Goal: Information Seeking & Learning: Compare options

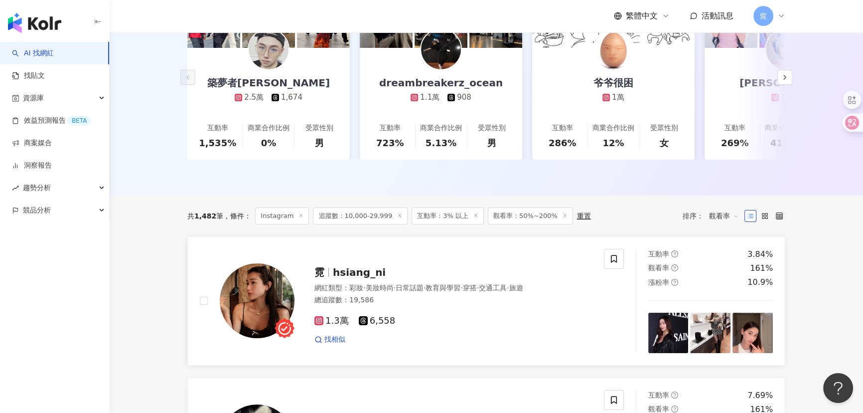
scroll to position [226, 0]
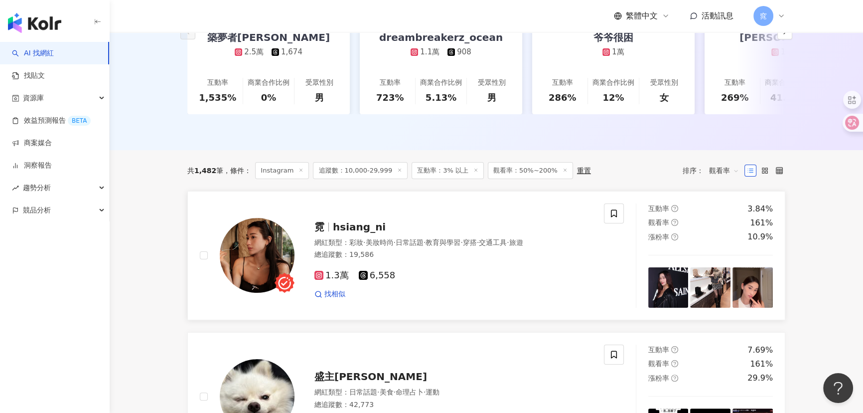
click at [258, 250] on img at bounding box center [257, 255] width 75 height 75
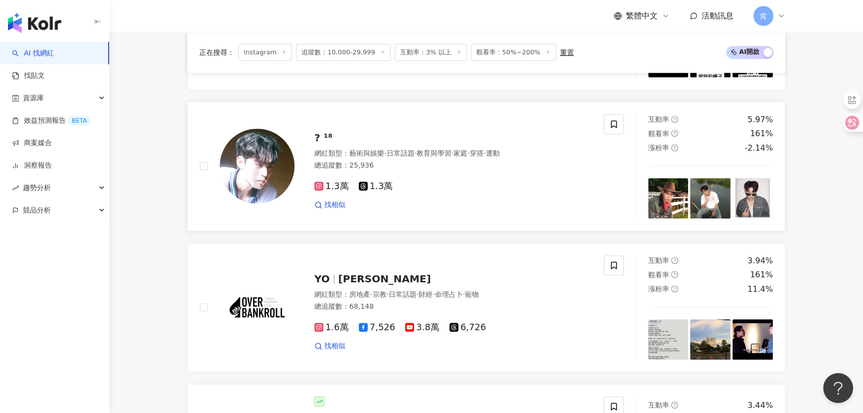
scroll to position [543, 0]
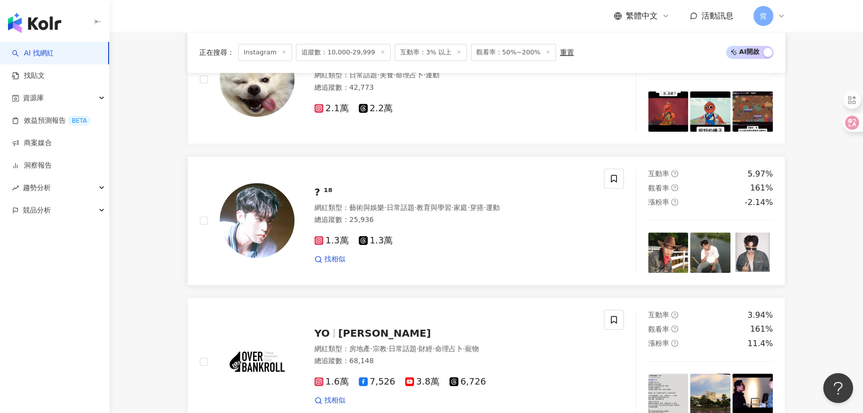
click at [267, 239] on img at bounding box center [257, 220] width 75 height 75
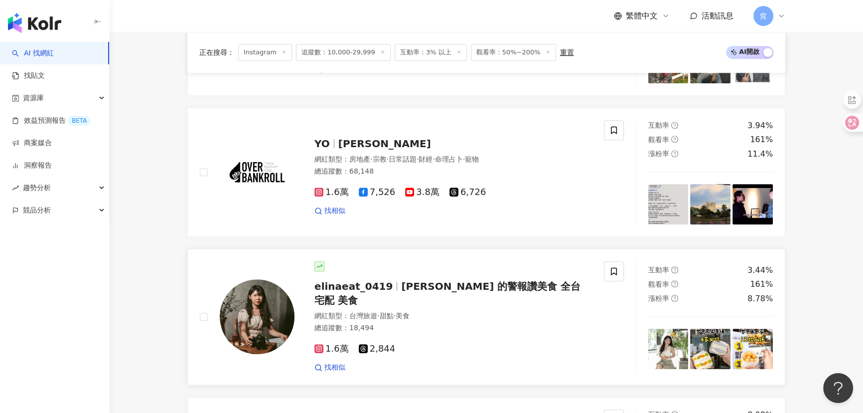
scroll to position [815, 0]
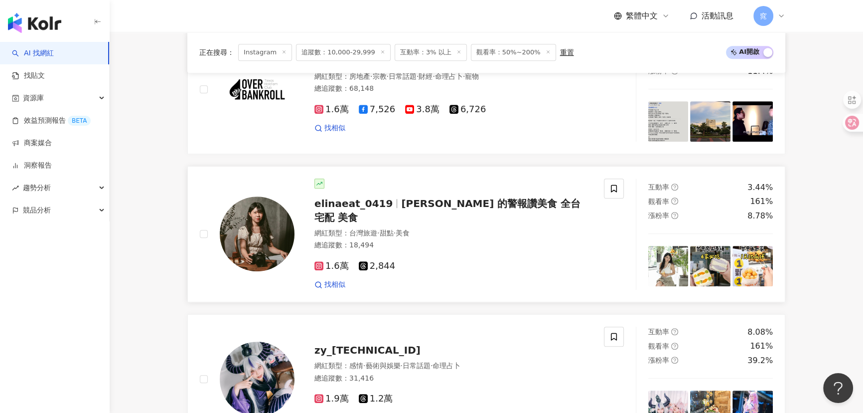
click at [378, 229] on span "·" at bounding box center [378, 233] width 2 height 8
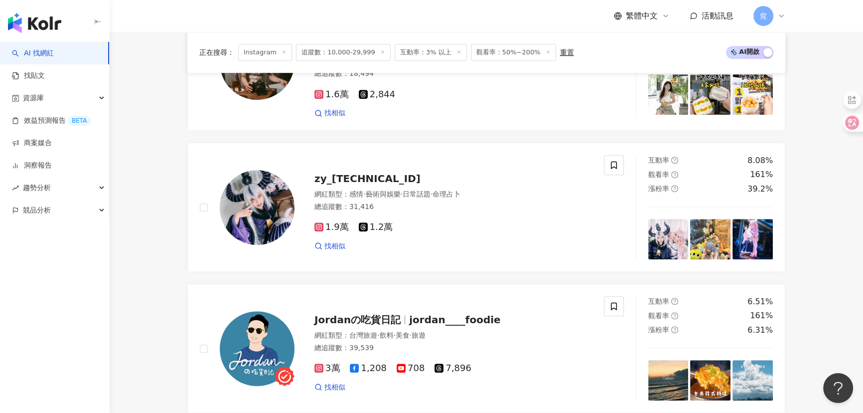
scroll to position [997, 0]
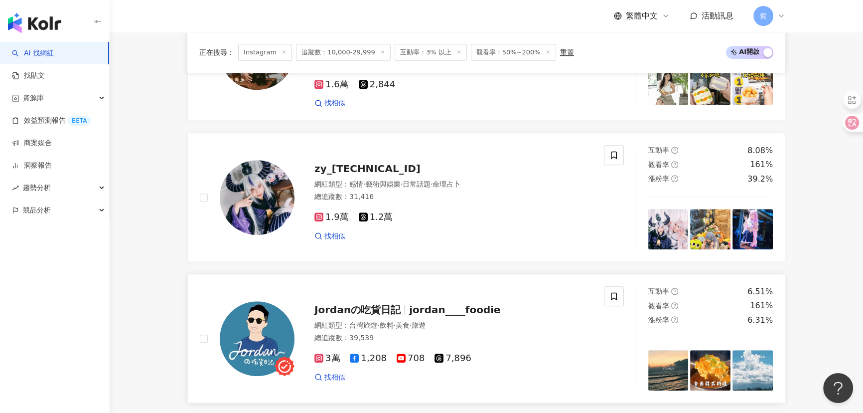
click at [349, 308] on span "Jordanの吃貨日記" at bounding box center [358, 310] width 86 height 12
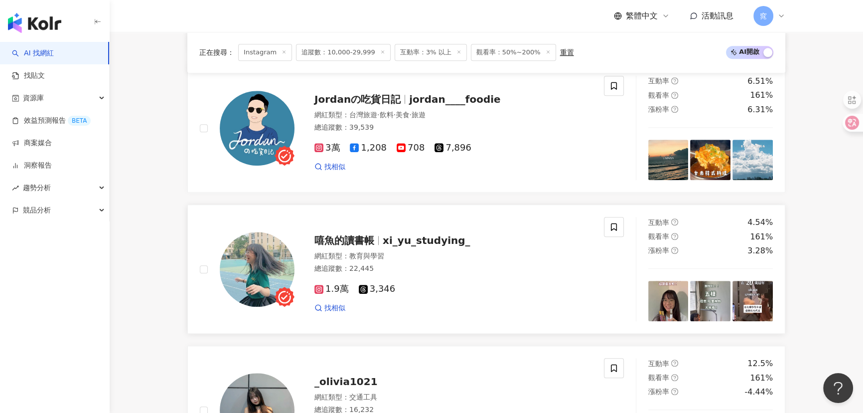
scroll to position [1223, 0]
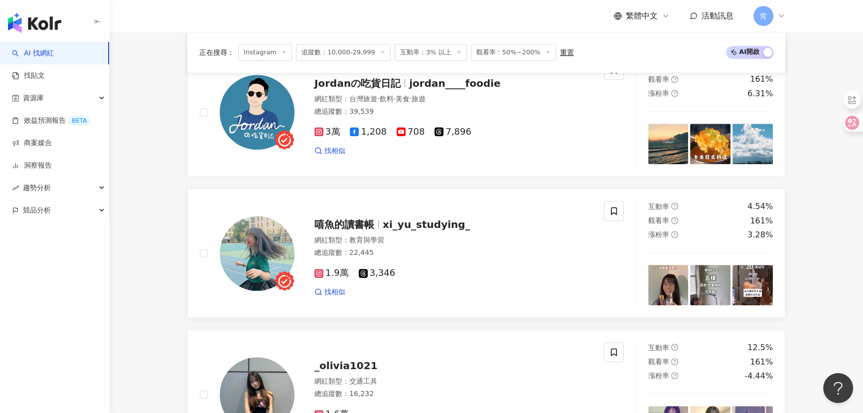
click at [402, 220] on span "xi_yu_studying_" at bounding box center [427, 224] width 88 height 12
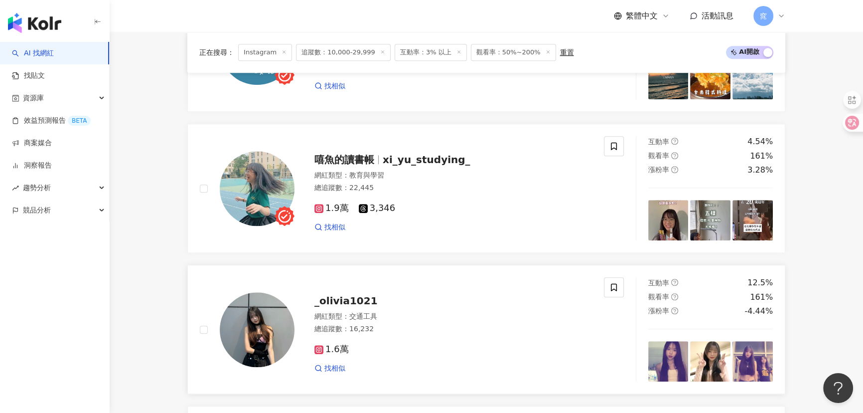
scroll to position [1359, 0]
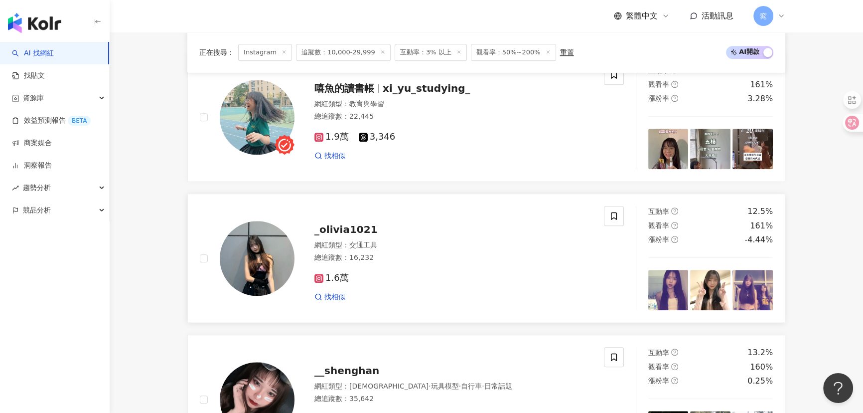
click at [267, 242] on img at bounding box center [257, 258] width 75 height 75
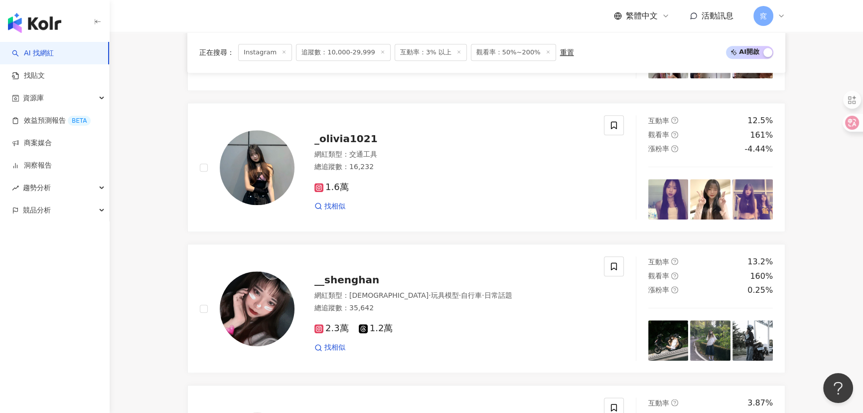
scroll to position [1586, 0]
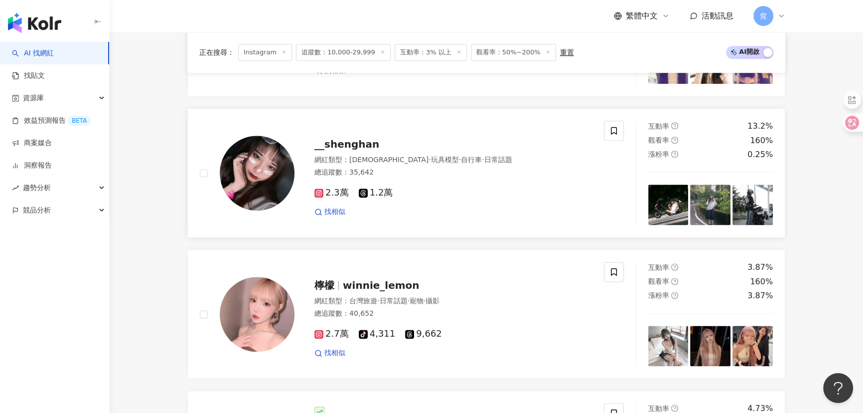
click at [246, 163] on img at bounding box center [257, 173] width 75 height 75
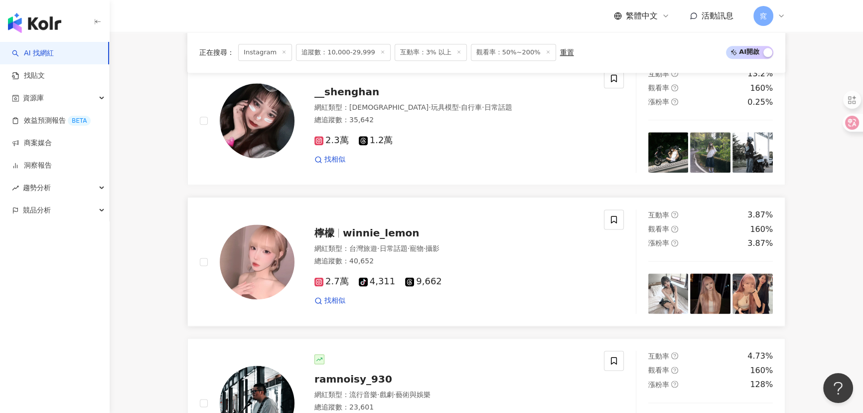
scroll to position [1722, 0]
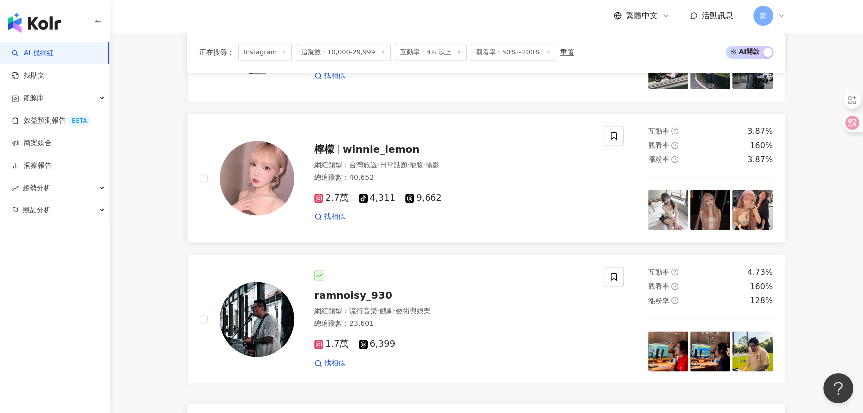
click at [243, 188] on img at bounding box center [257, 178] width 75 height 75
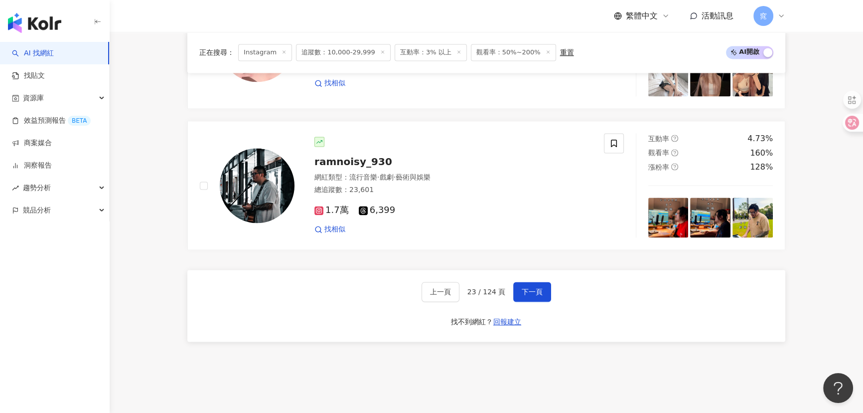
scroll to position [1858, 0]
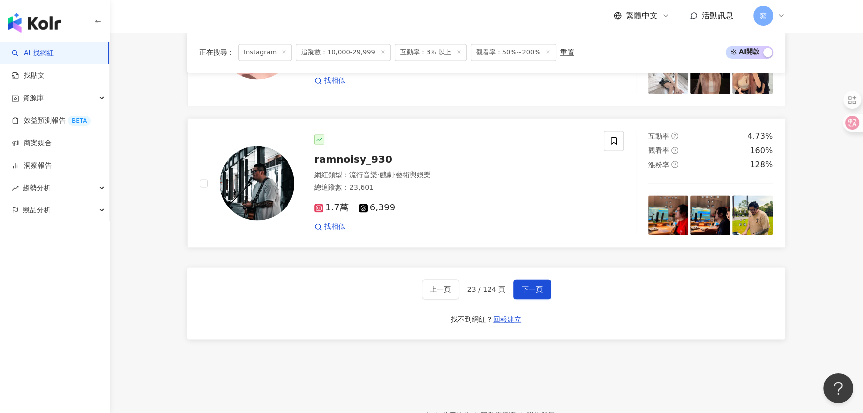
click at [264, 189] on img at bounding box center [257, 183] width 75 height 75
click at [542, 283] on button "下一頁" at bounding box center [532, 289] width 38 height 20
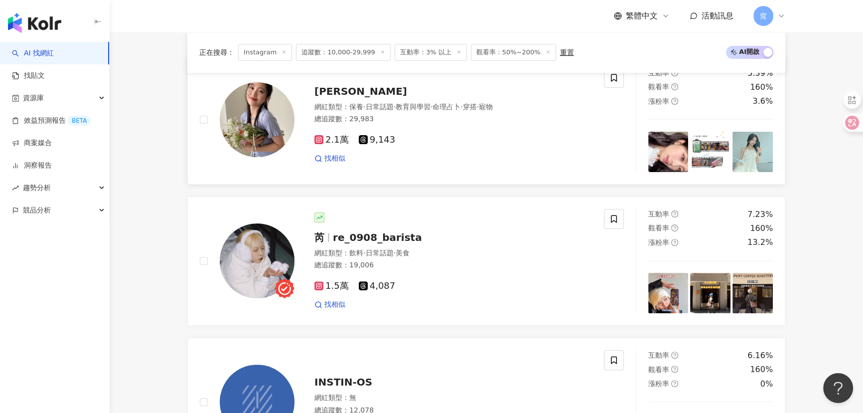
scroll to position [272, 0]
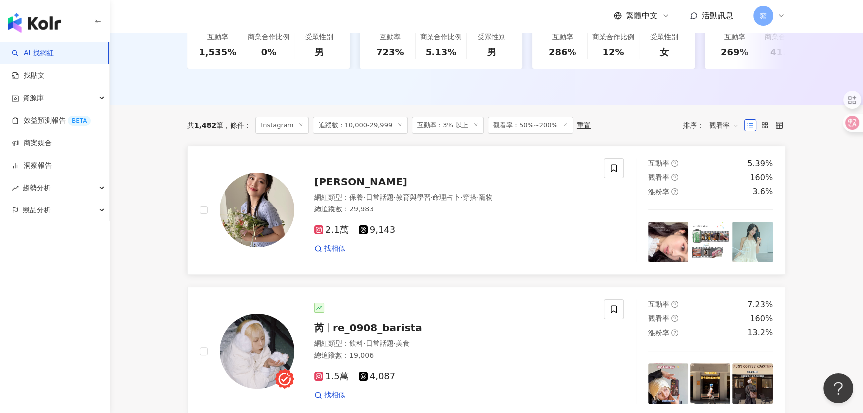
click at [324, 185] on span "賴賴" at bounding box center [361, 181] width 93 height 12
click at [270, 344] on img at bounding box center [257, 351] width 75 height 75
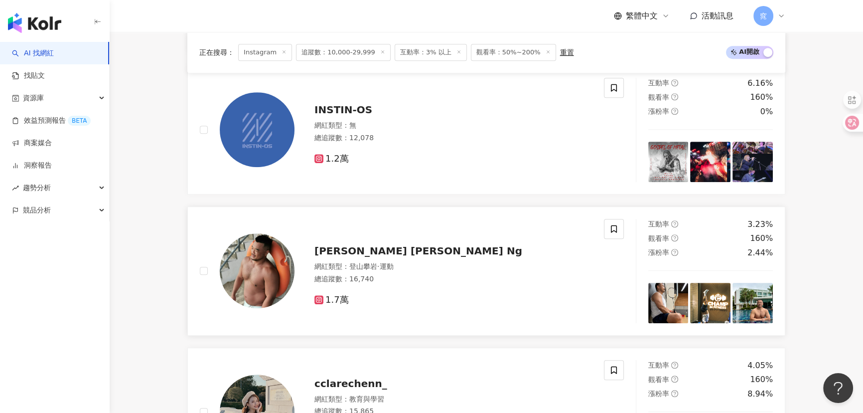
scroll to position [770, 0]
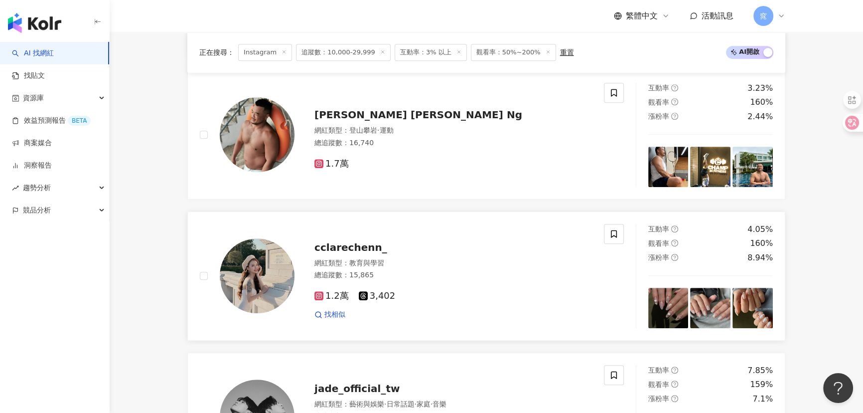
click at [337, 260] on div "cclarechenn_ 網紅類型 ： 教育與學習 總追蹤數 ： 15,865 1.2萬 3,402 找相似" at bounding box center [444, 275] width 298 height 87
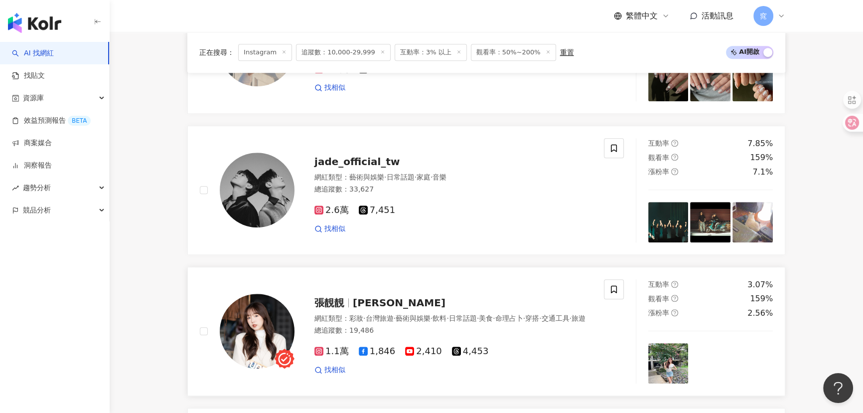
scroll to position [1087, 0]
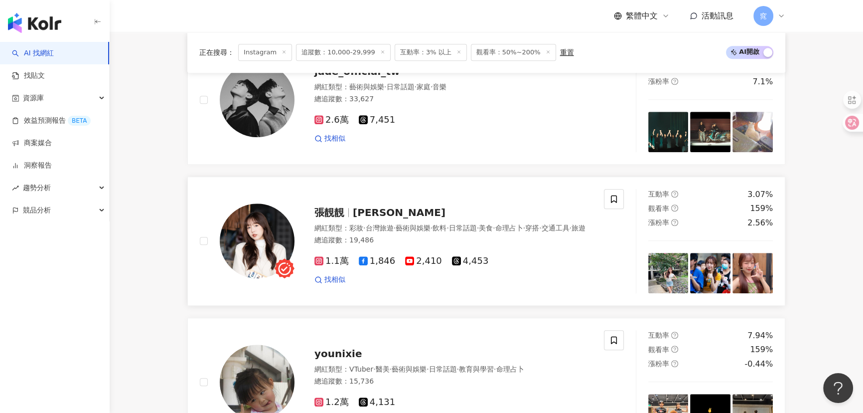
click at [374, 209] on span "靚靚 Chenny" at bounding box center [399, 212] width 93 height 12
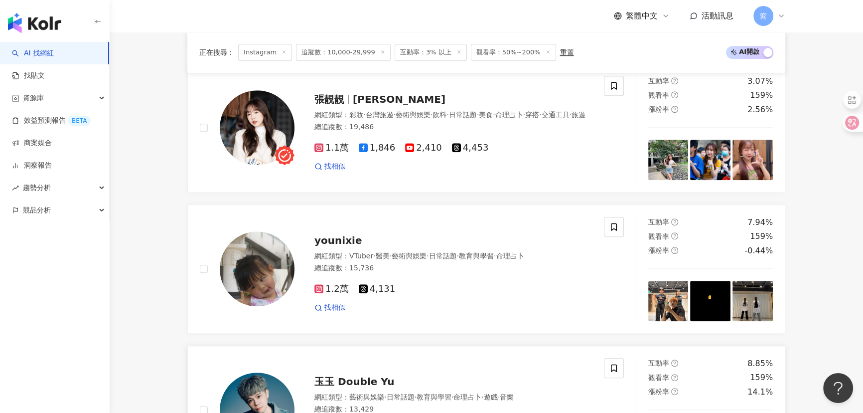
scroll to position [1269, 0]
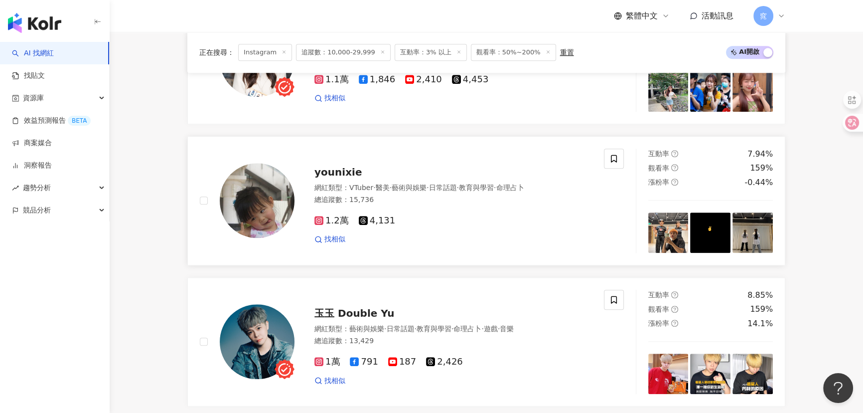
click at [245, 199] on img at bounding box center [257, 200] width 75 height 75
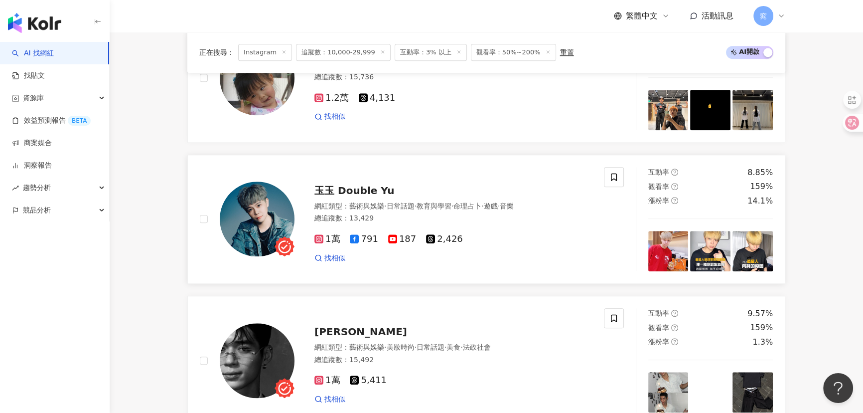
scroll to position [1405, 0]
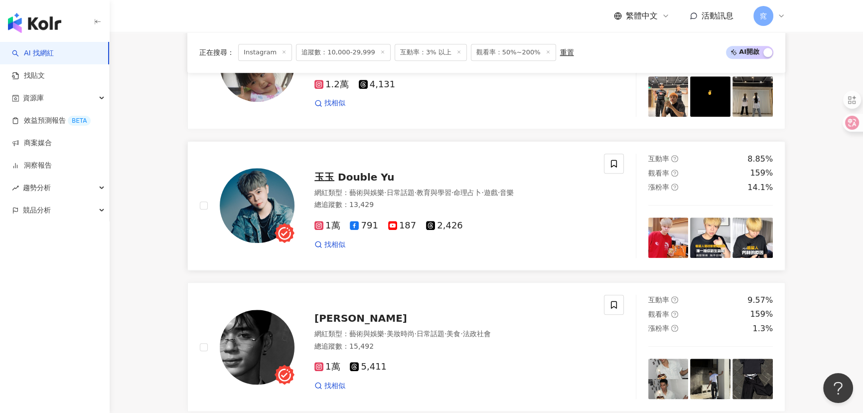
click at [253, 204] on img at bounding box center [257, 205] width 75 height 75
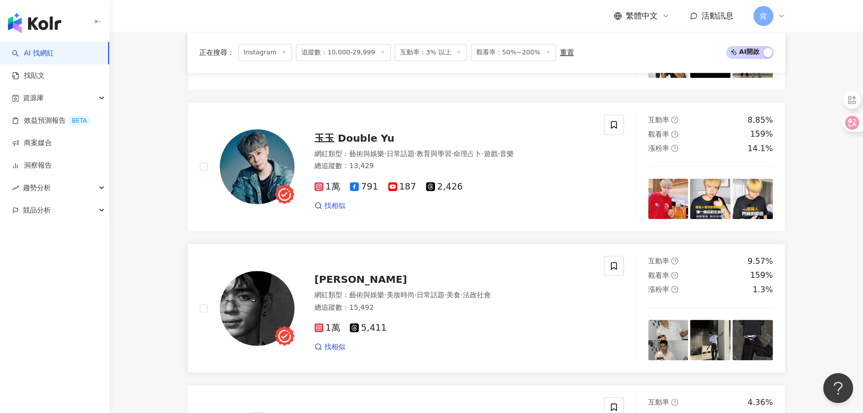
scroll to position [1495, 0]
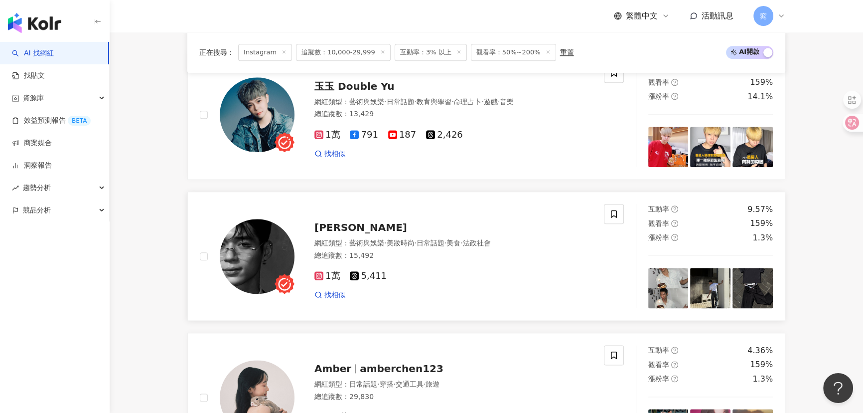
click at [268, 260] on img at bounding box center [257, 256] width 75 height 75
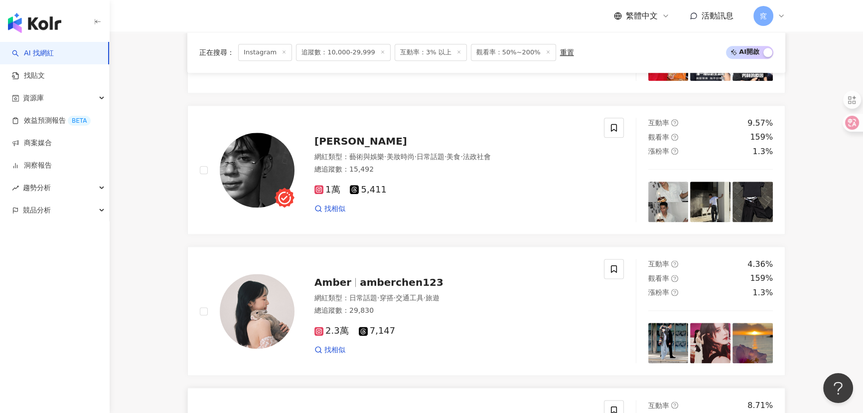
scroll to position [1722, 0]
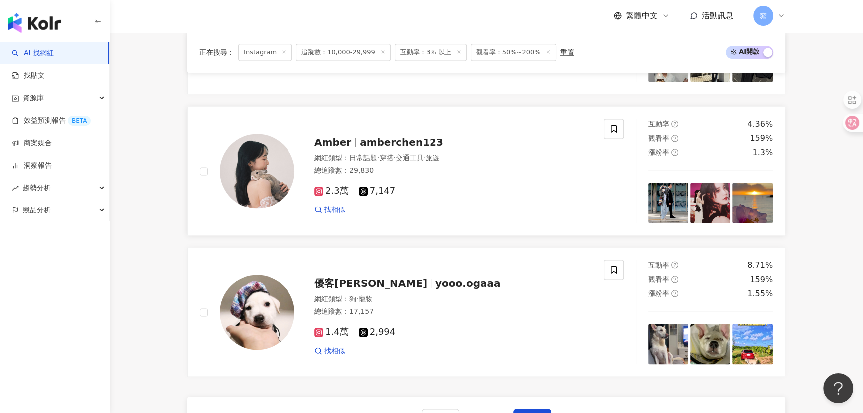
click at [261, 174] on img at bounding box center [257, 171] width 75 height 75
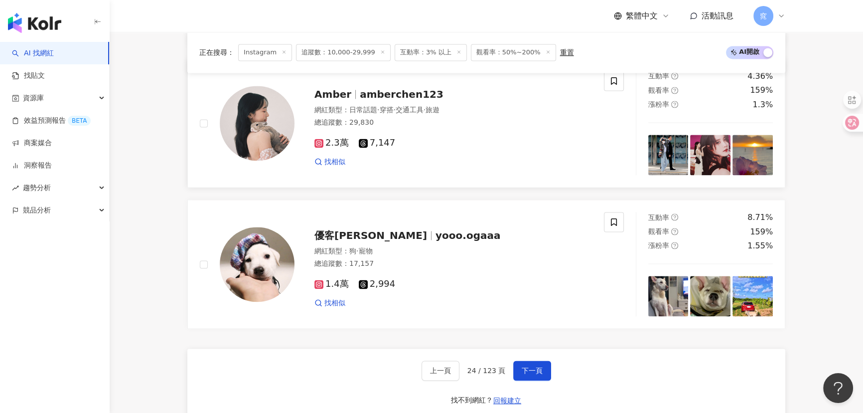
scroll to position [1903, 0]
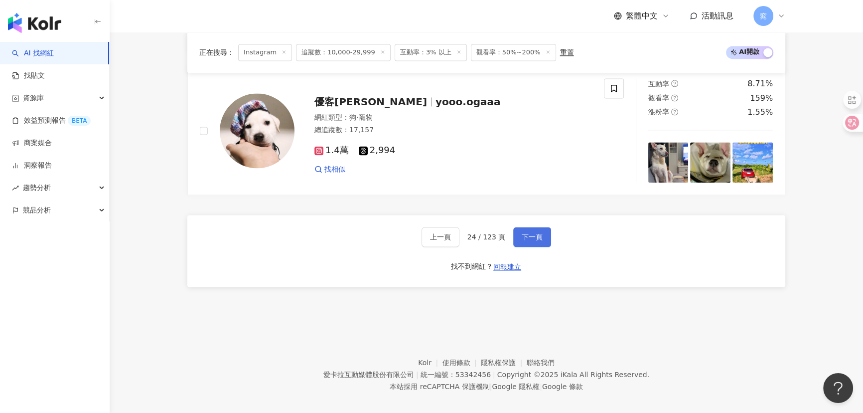
click at [533, 239] on span "下一頁" at bounding box center [532, 237] width 21 height 8
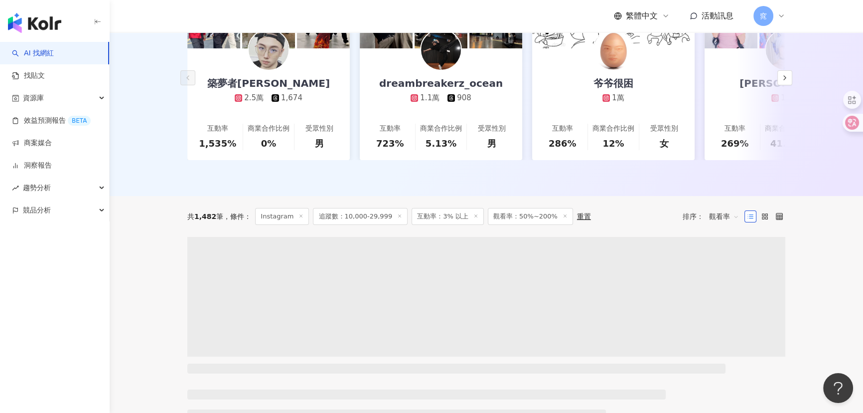
scroll to position [226, 0]
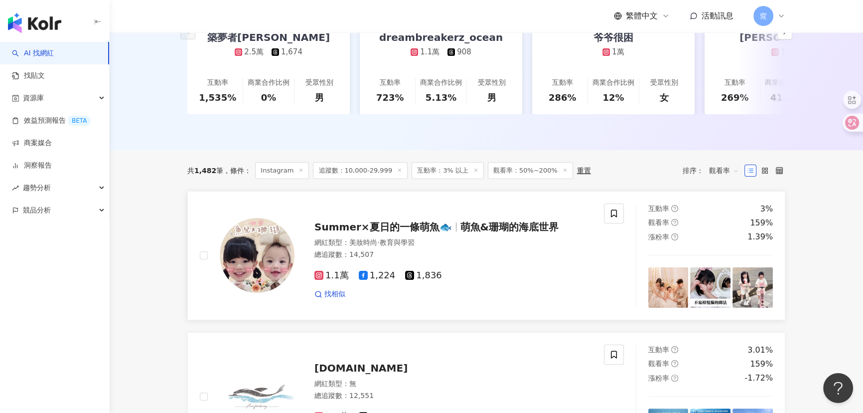
click at [271, 269] on img at bounding box center [257, 255] width 75 height 75
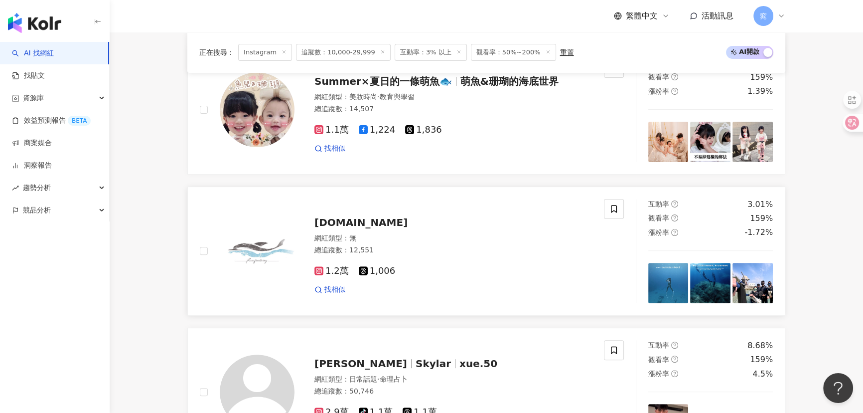
scroll to position [453, 0]
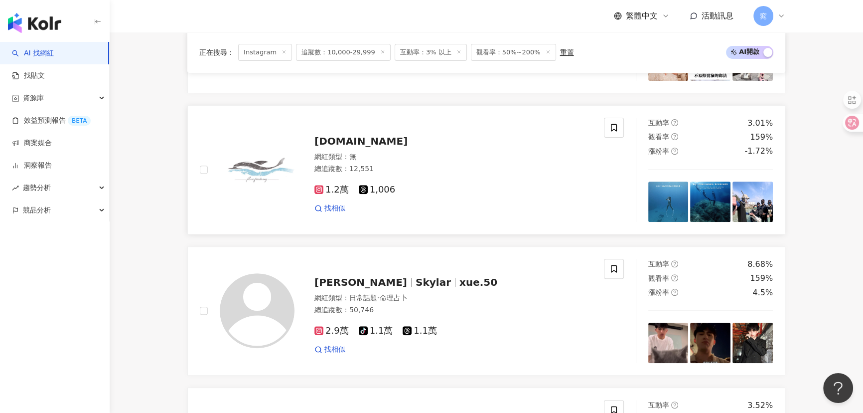
click at [368, 147] on span "pure.freediving.tw" at bounding box center [361, 141] width 93 height 12
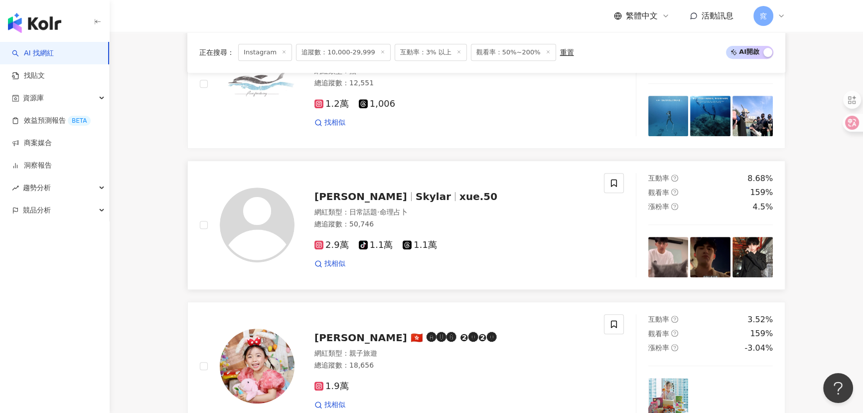
scroll to position [589, 0]
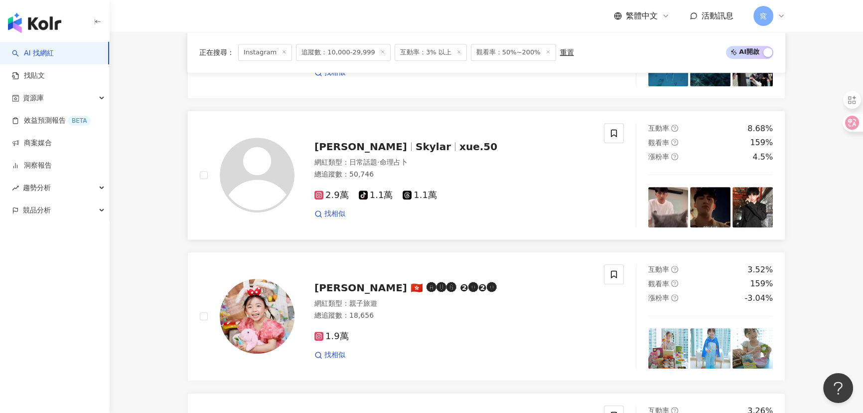
click at [264, 177] on img at bounding box center [257, 175] width 75 height 75
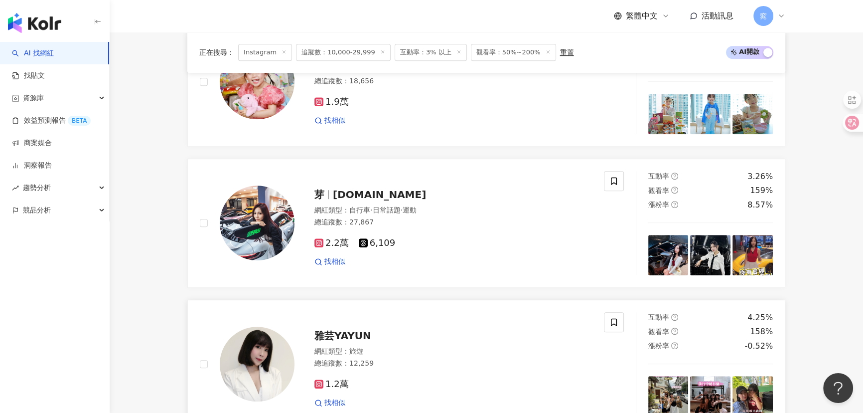
scroll to position [861, 0]
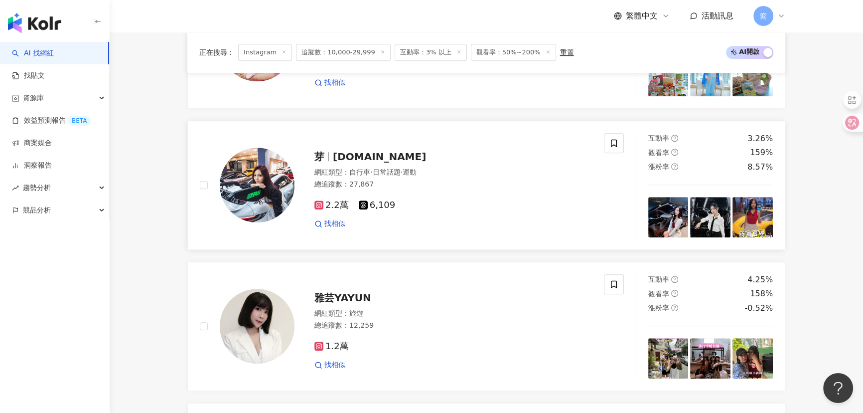
click at [252, 199] on img at bounding box center [257, 185] width 75 height 75
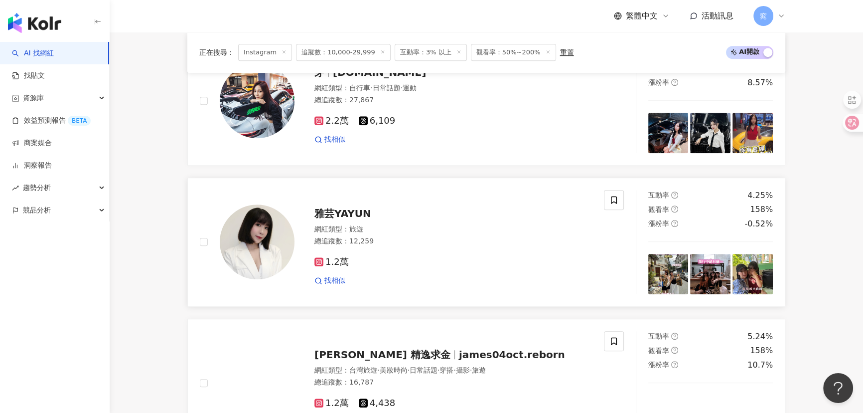
scroll to position [1042, 0]
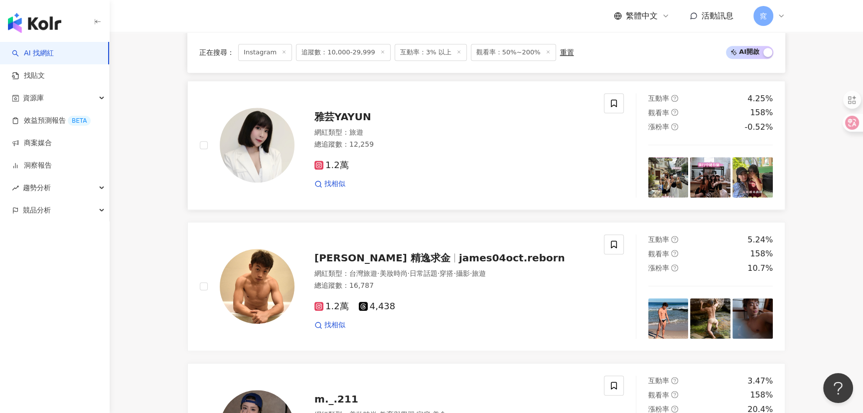
click at [259, 143] on img at bounding box center [257, 145] width 75 height 75
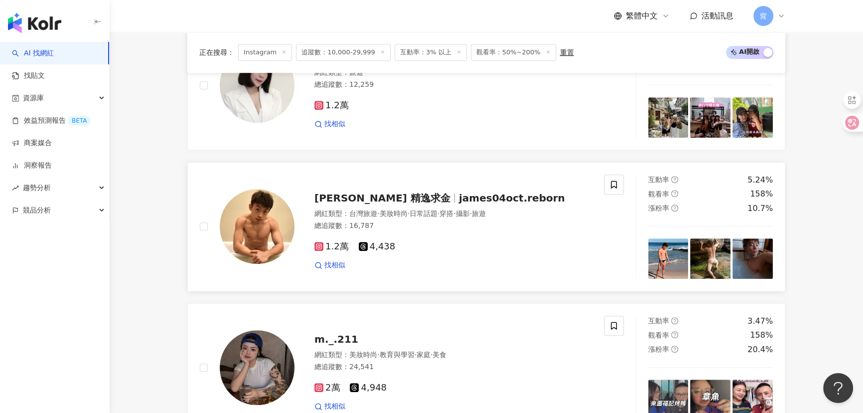
scroll to position [1133, 0]
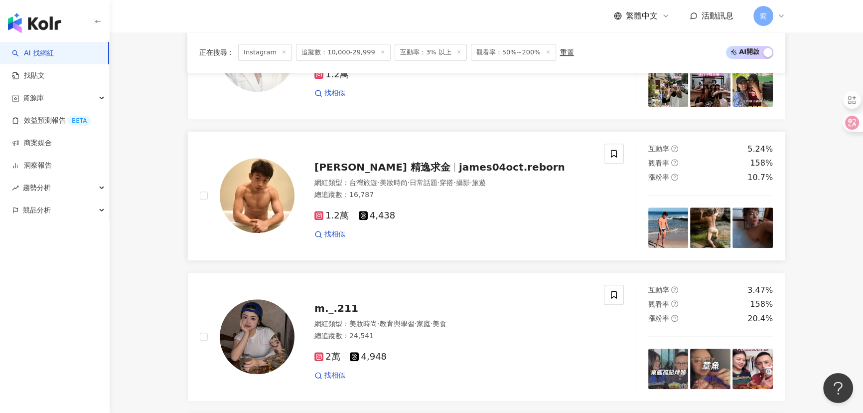
click at [251, 210] on img at bounding box center [257, 195] width 75 height 75
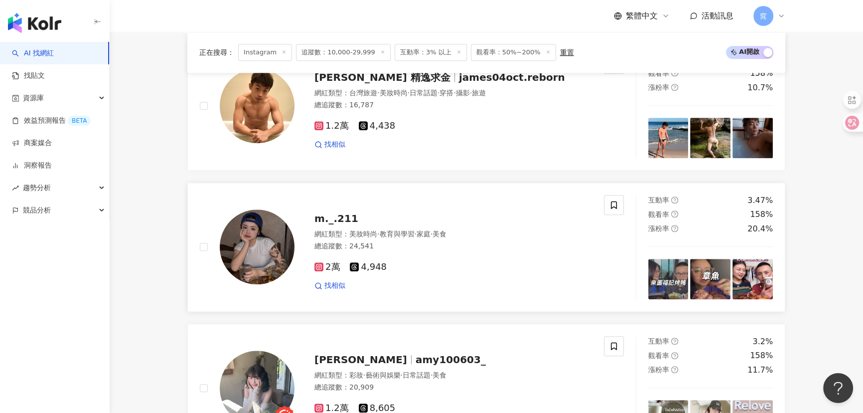
scroll to position [1223, 0]
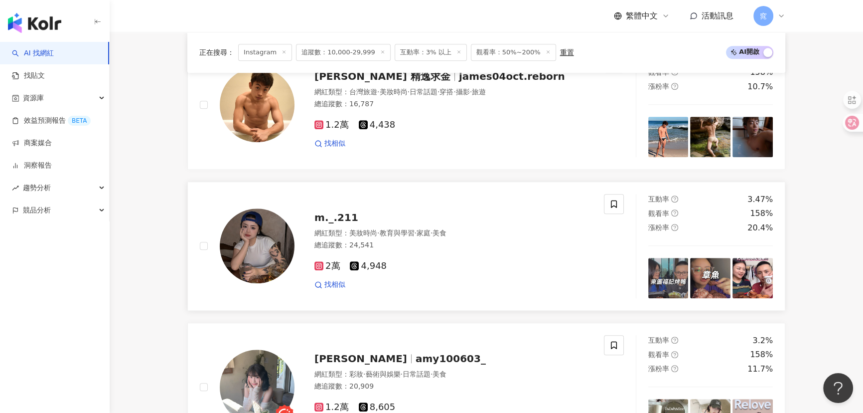
click at [253, 264] on img at bounding box center [257, 245] width 75 height 75
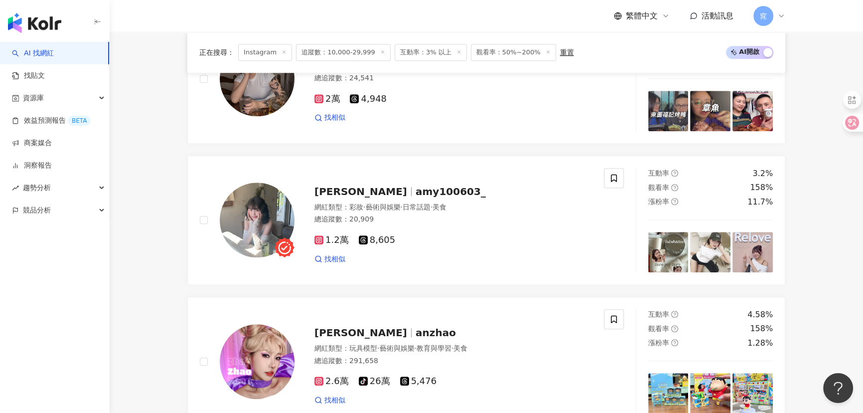
scroll to position [1405, 0]
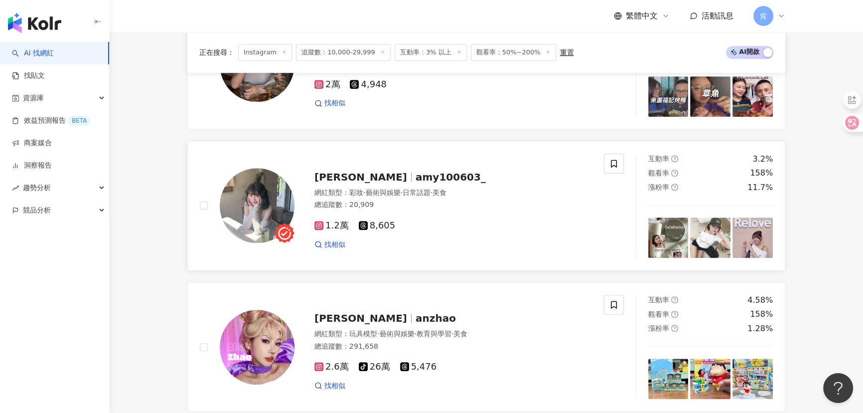
click at [240, 197] on img at bounding box center [257, 205] width 75 height 75
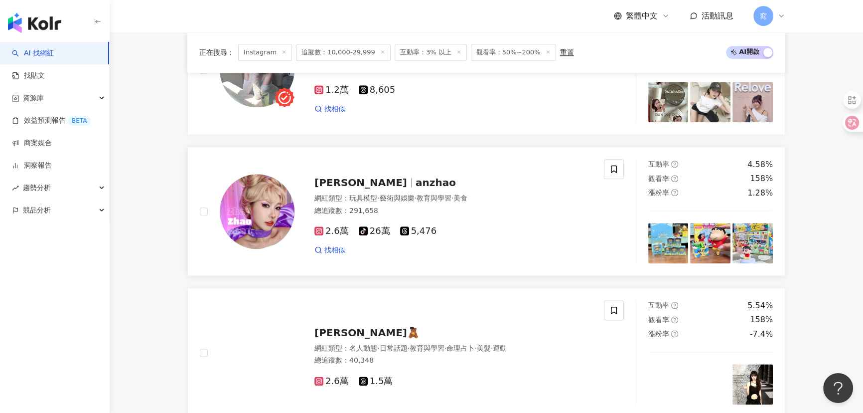
scroll to position [1540, 0]
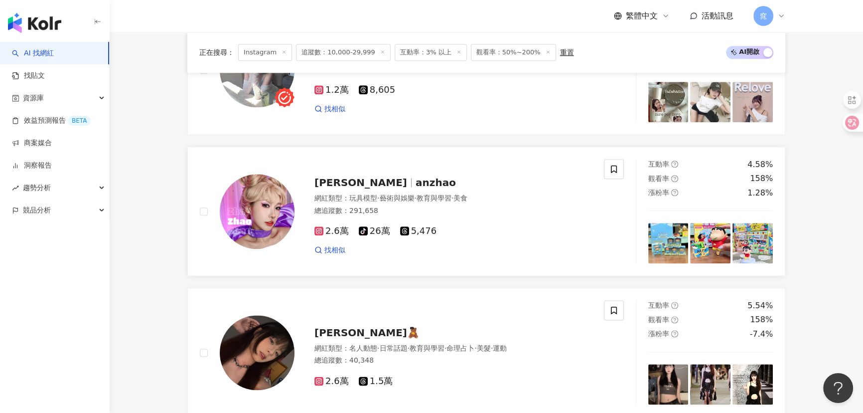
click at [348, 188] on span "昭Zhao" at bounding box center [361, 182] width 93 height 12
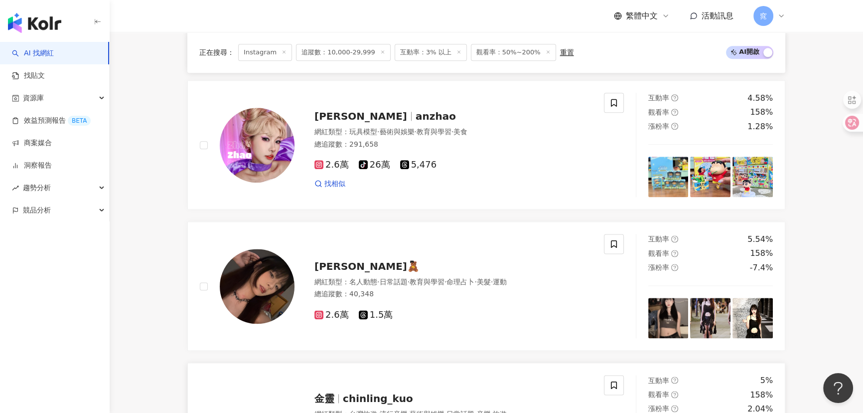
scroll to position [1722, 0]
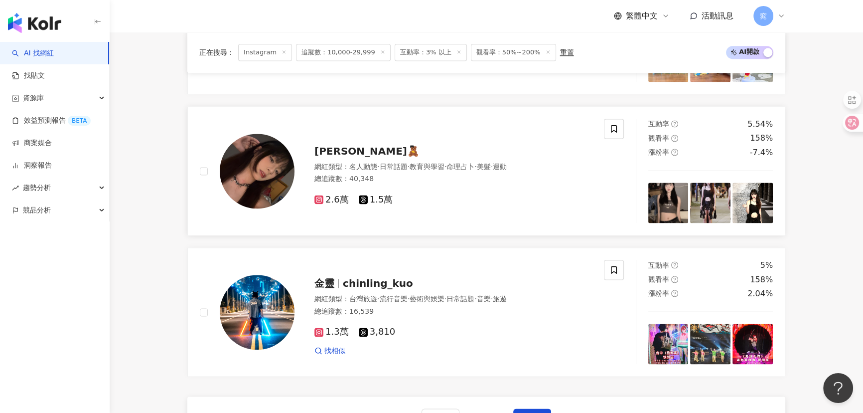
click at [273, 177] on img at bounding box center [257, 171] width 75 height 75
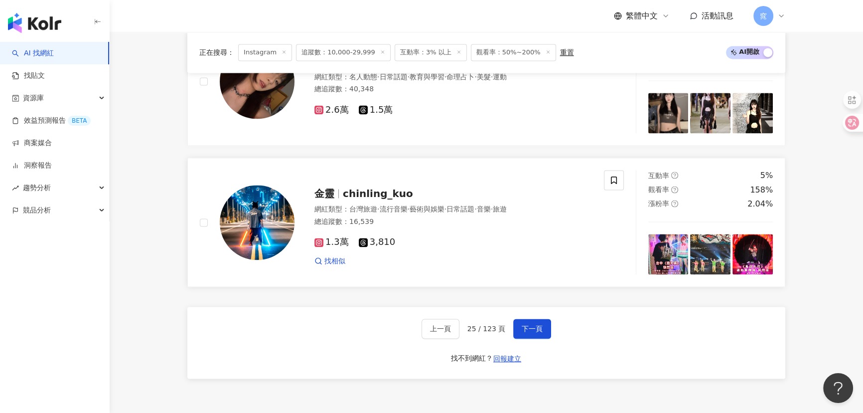
scroll to position [1812, 0]
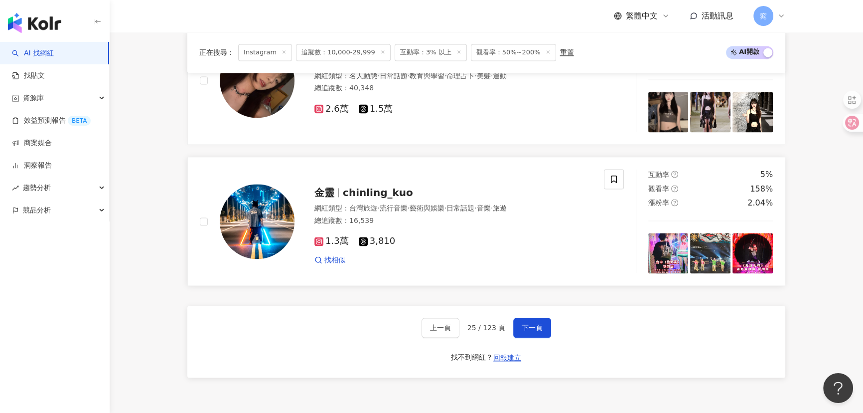
click at [270, 234] on img at bounding box center [257, 221] width 75 height 75
click at [536, 331] on span "下一頁" at bounding box center [532, 328] width 21 height 8
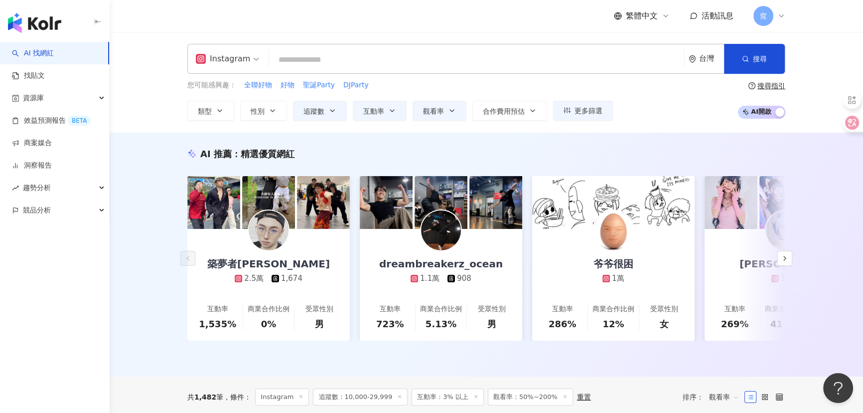
scroll to position [226, 0]
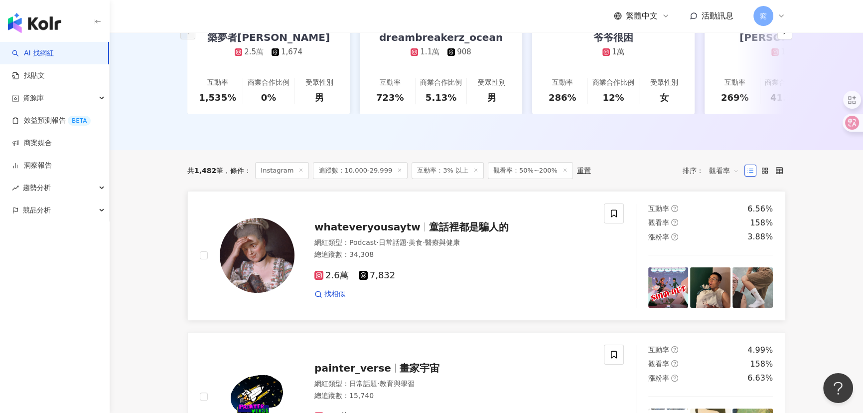
click at [245, 258] on img at bounding box center [257, 255] width 75 height 75
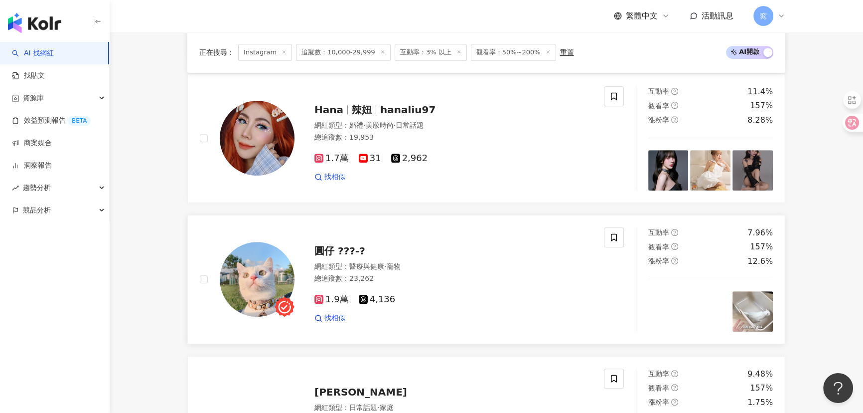
scroll to position [770, 0]
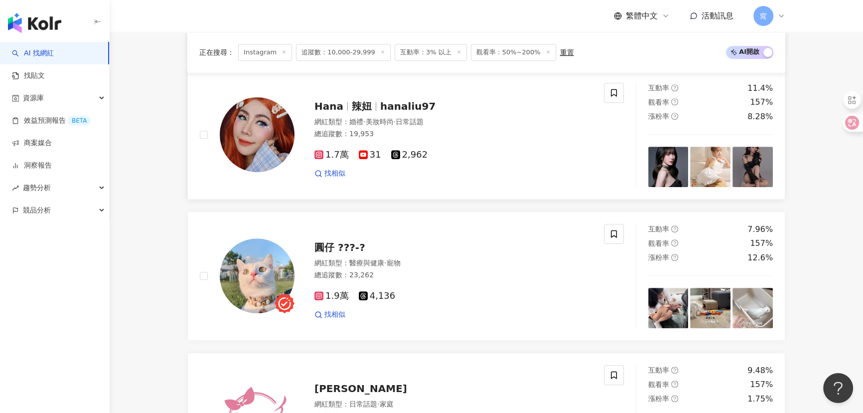
click at [249, 152] on img at bounding box center [257, 134] width 75 height 75
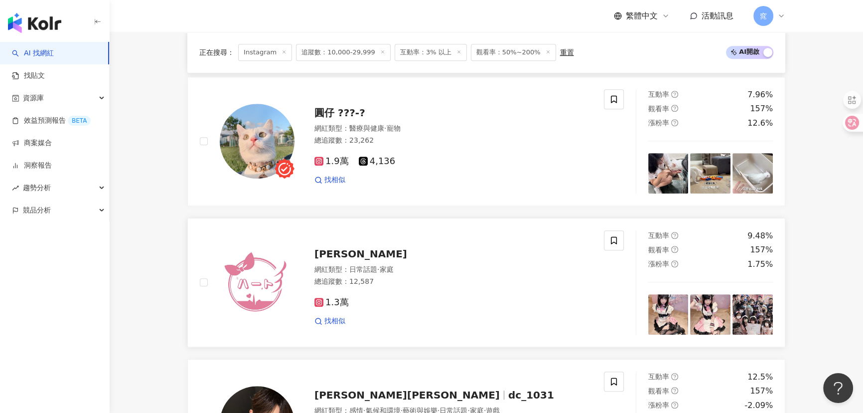
scroll to position [997, 0]
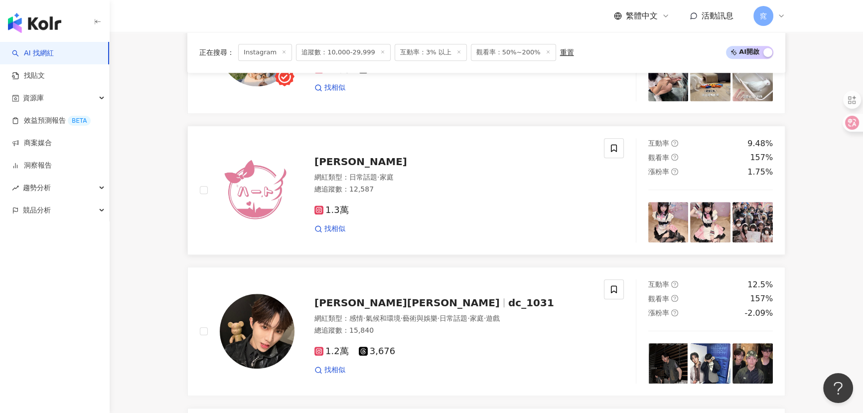
click at [246, 185] on img at bounding box center [257, 190] width 75 height 75
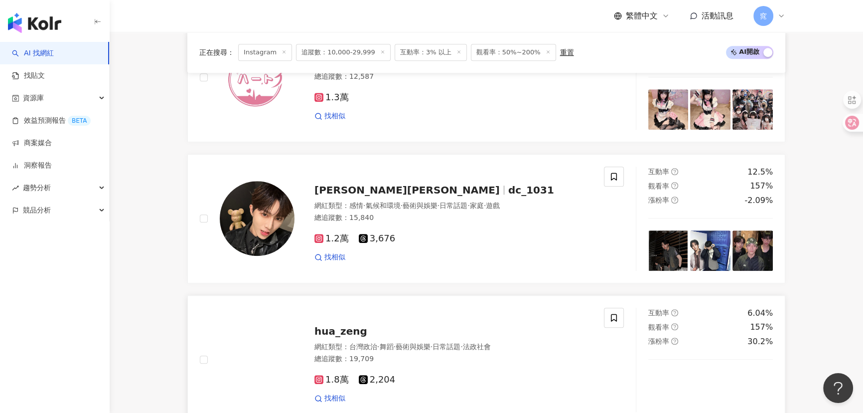
scroll to position [1178, 0]
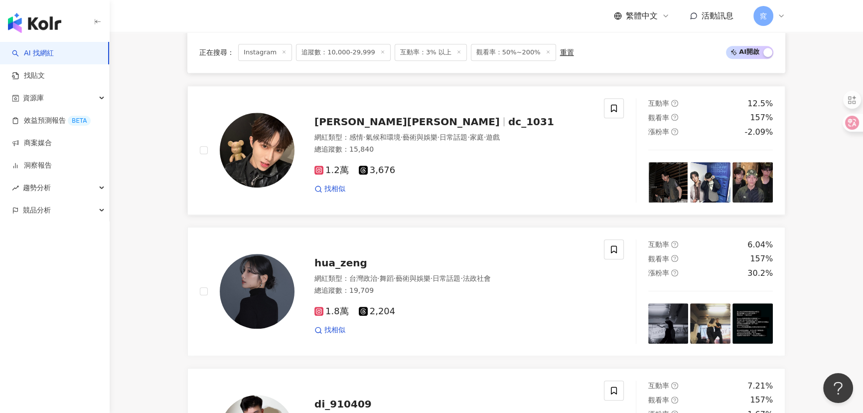
click at [256, 155] on img at bounding box center [257, 150] width 75 height 75
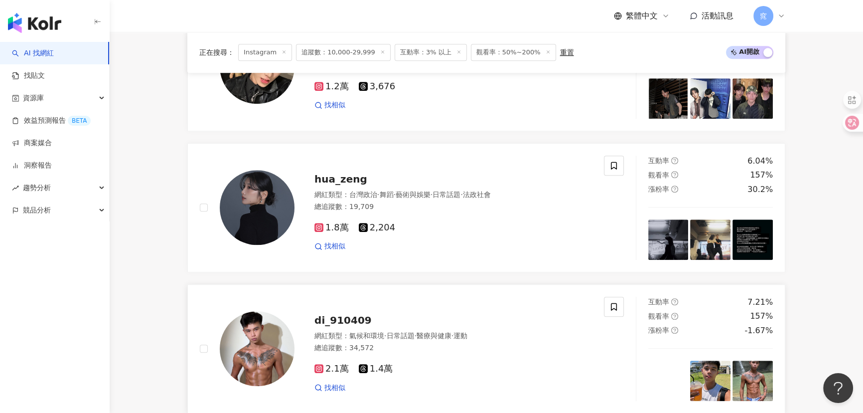
scroll to position [1359, 0]
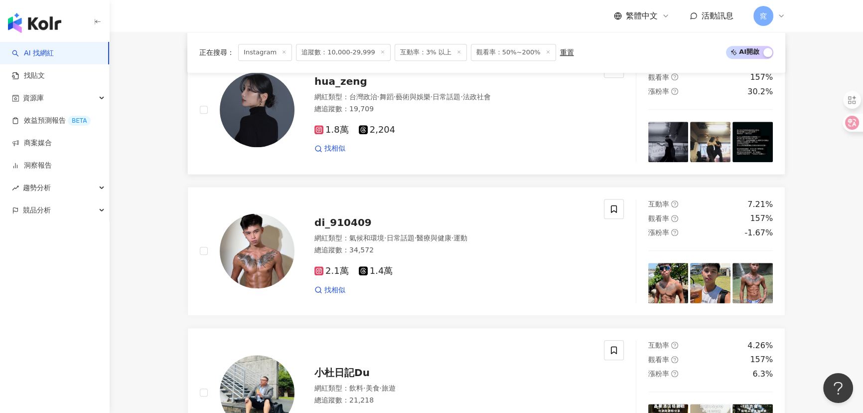
click at [255, 115] on img at bounding box center [257, 109] width 75 height 75
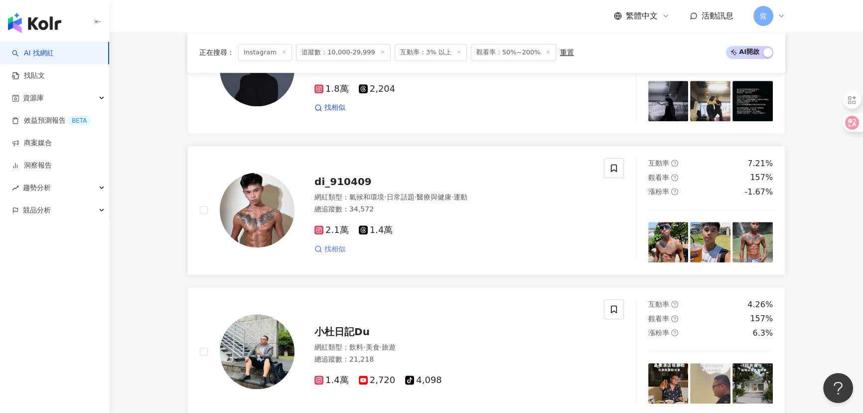
scroll to position [1450, 0]
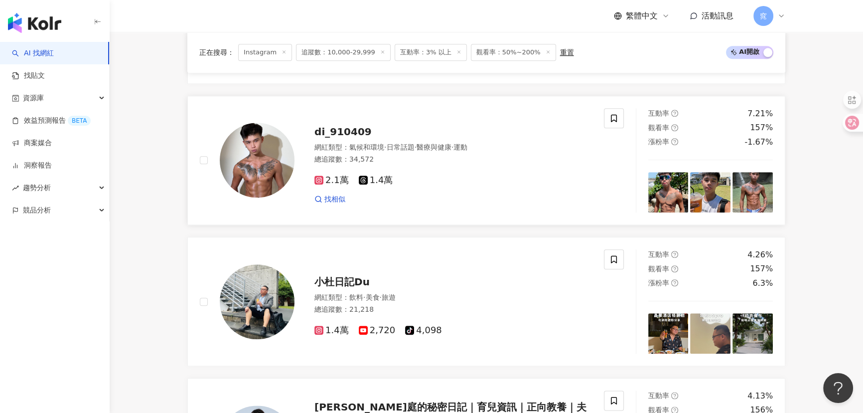
click at [242, 154] on img at bounding box center [257, 160] width 75 height 75
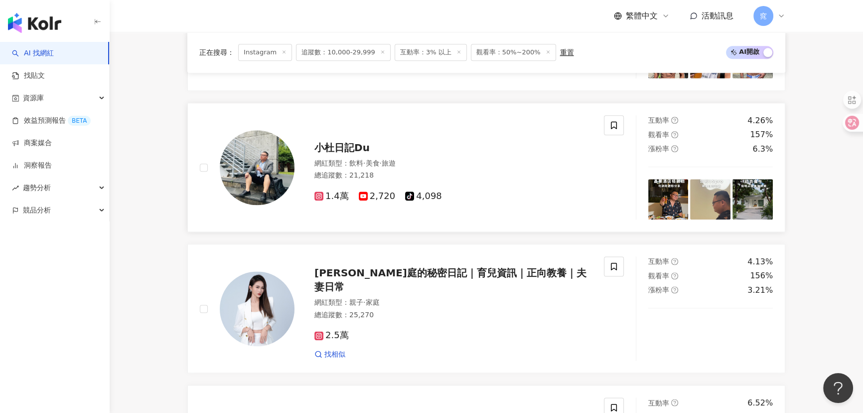
scroll to position [1586, 0]
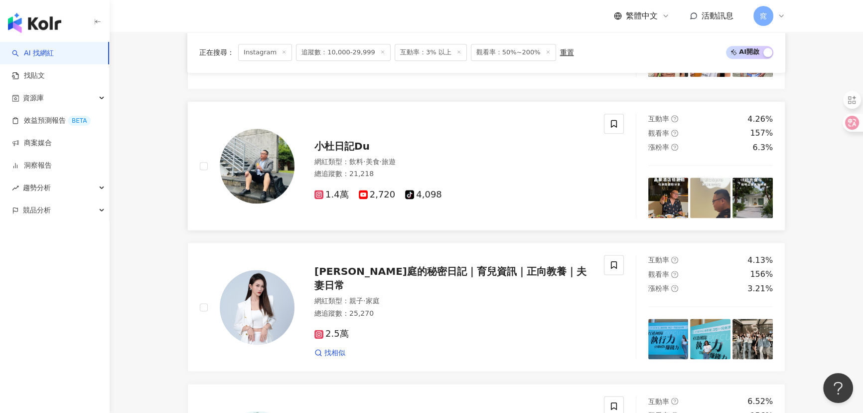
click at [254, 170] on img at bounding box center [257, 166] width 75 height 75
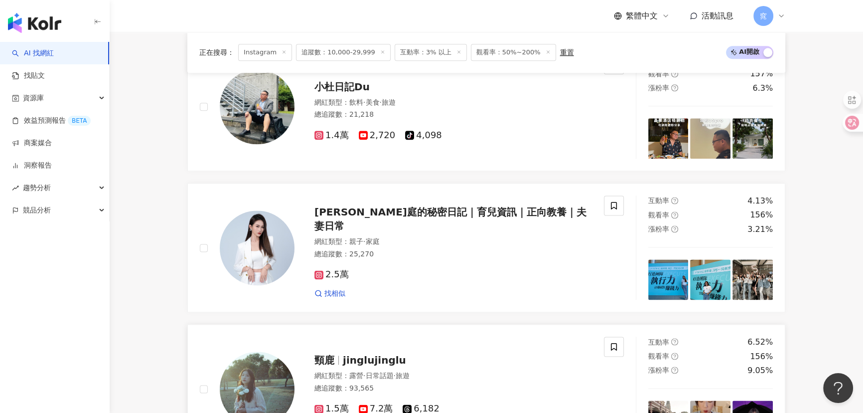
scroll to position [1722, 0]
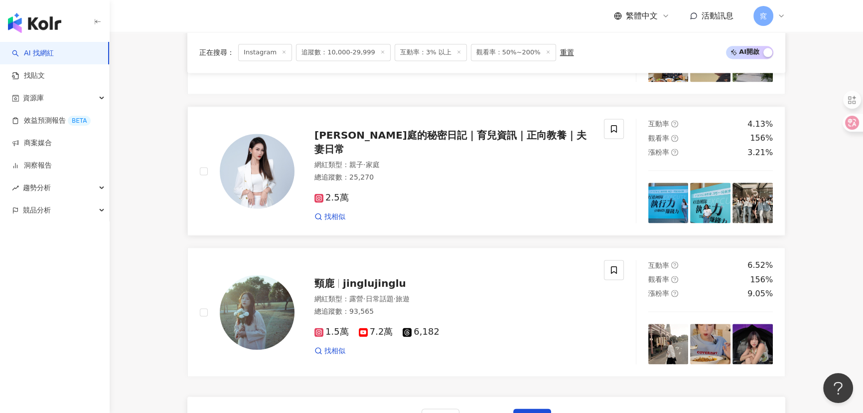
click at [253, 189] on img at bounding box center [257, 171] width 75 height 75
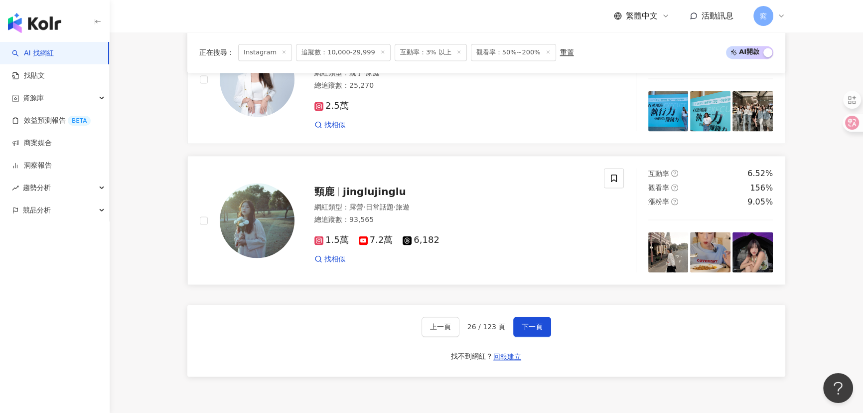
scroll to position [1812, 0]
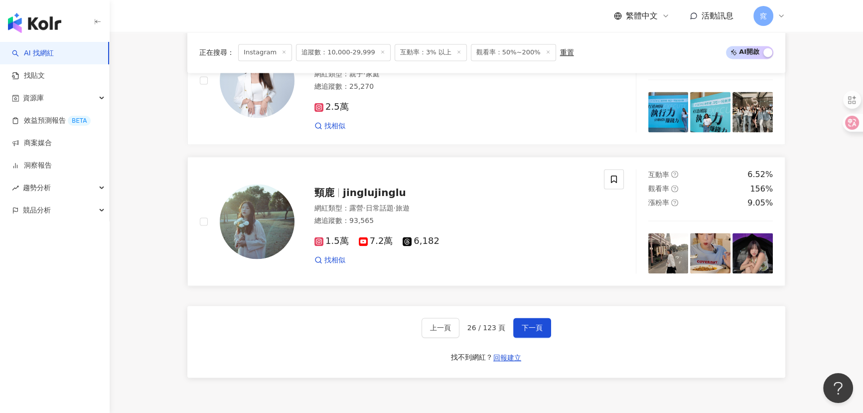
click at [244, 235] on img at bounding box center [257, 221] width 75 height 75
click at [37, 308] on div "AI 找網紅 找貼文 資源庫 效益預測報告 BETA 商案媒合 洞察報告 趨勢分析 競品分析" at bounding box center [55, 227] width 110 height 371
click at [534, 331] on span "下一頁" at bounding box center [532, 328] width 21 height 8
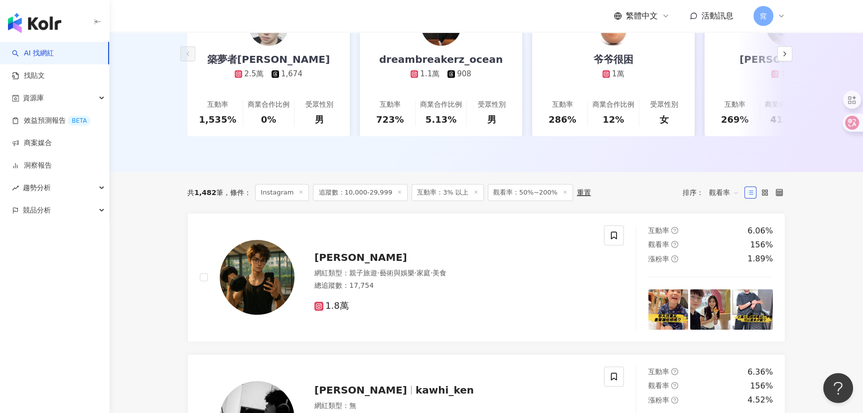
scroll to position [226, 0]
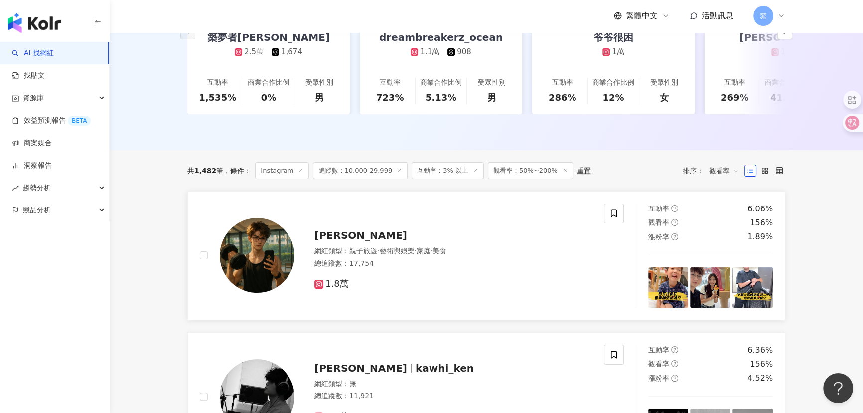
click at [266, 251] on img at bounding box center [257, 255] width 75 height 75
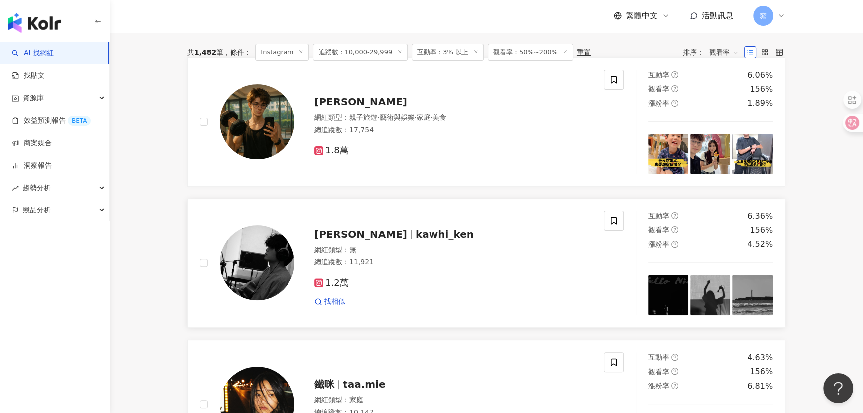
scroll to position [362, 0]
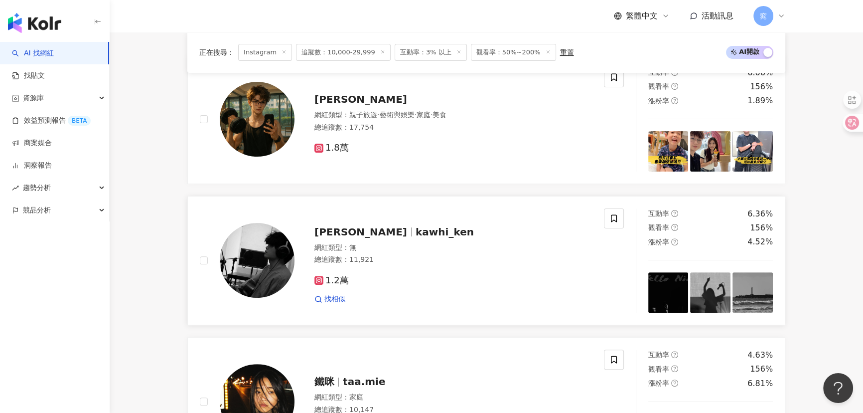
click at [416, 234] on span "kawhi_ken" at bounding box center [445, 232] width 58 height 12
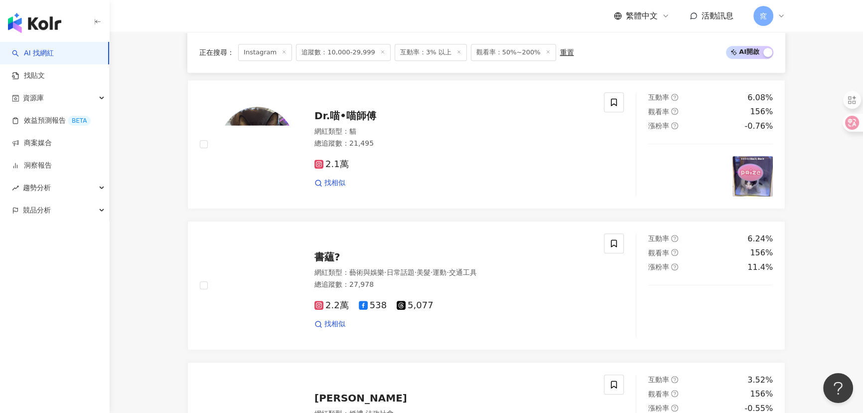
scroll to position [997, 0]
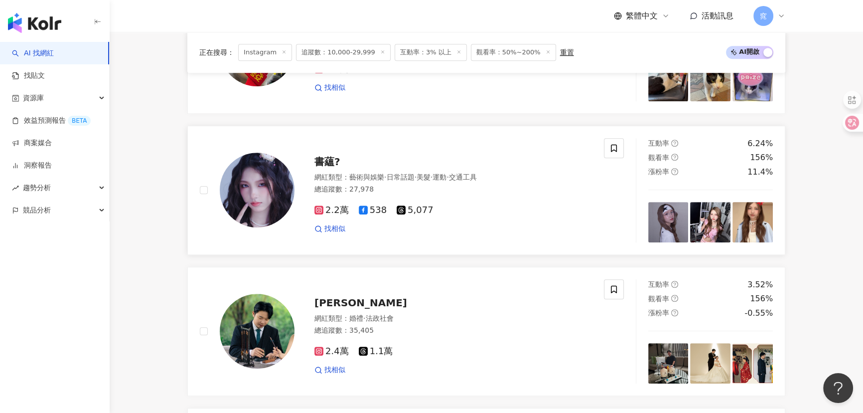
click at [264, 215] on img at bounding box center [257, 190] width 75 height 75
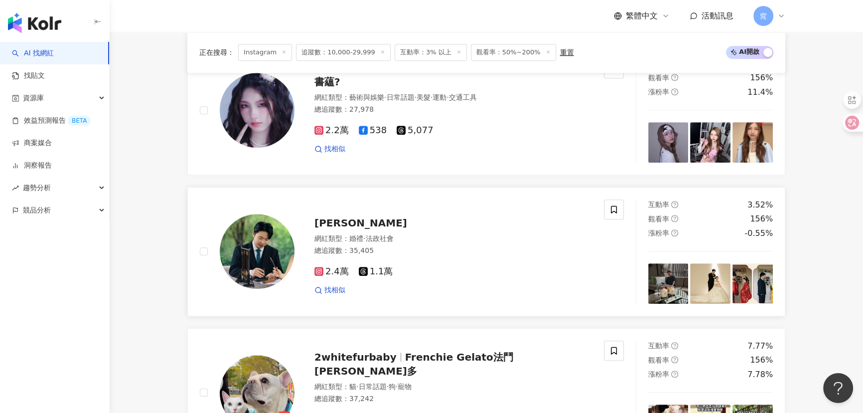
scroll to position [1178, 0]
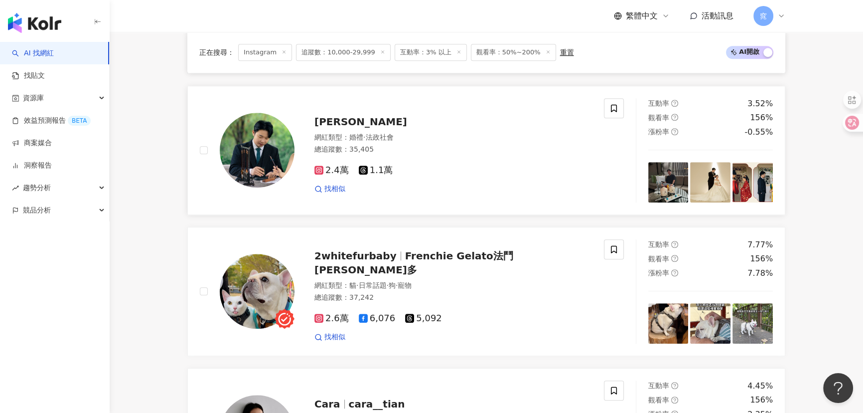
click at [254, 155] on img at bounding box center [257, 150] width 75 height 75
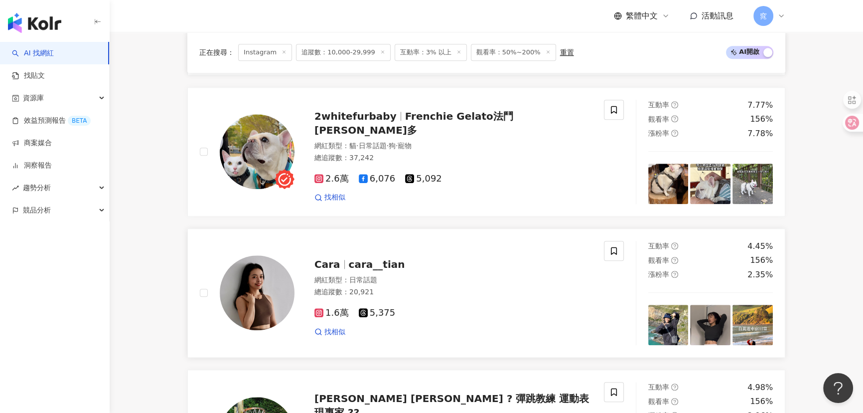
scroll to position [1405, 0]
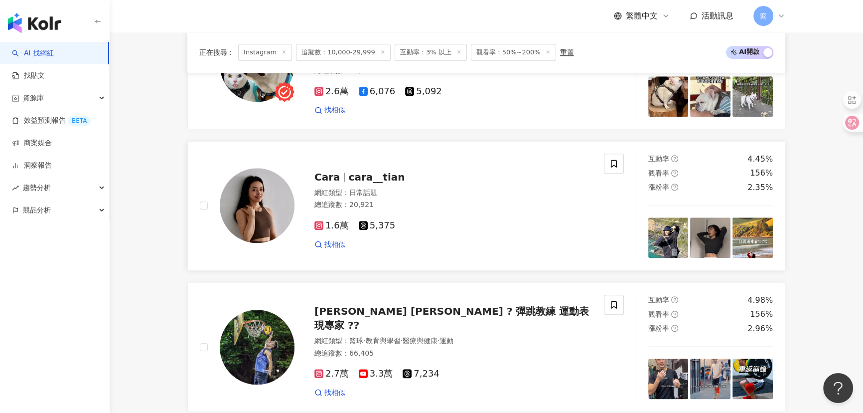
click at [237, 198] on img at bounding box center [257, 205] width 75 height 75
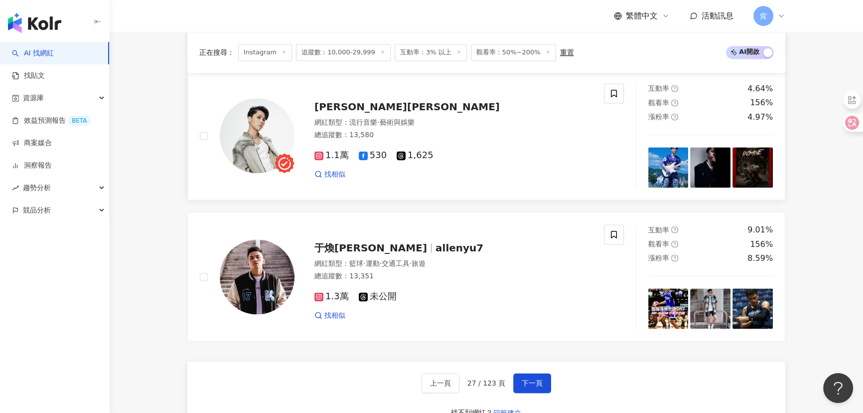
scroll to position [1767, 0]
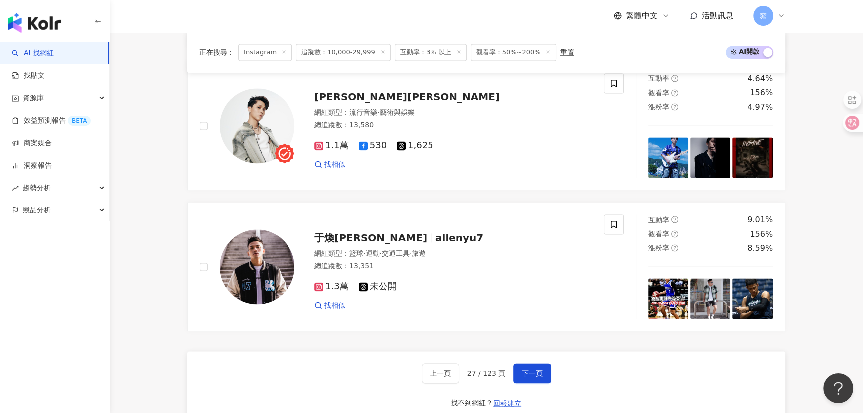
click at [515, 374] on button "下一頁" at bounding box center [532, 373] width 38 height 20
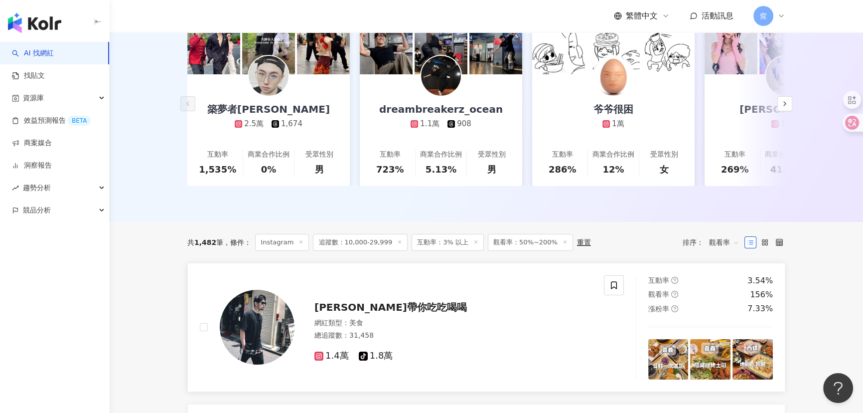
scroll to position [226, 0]
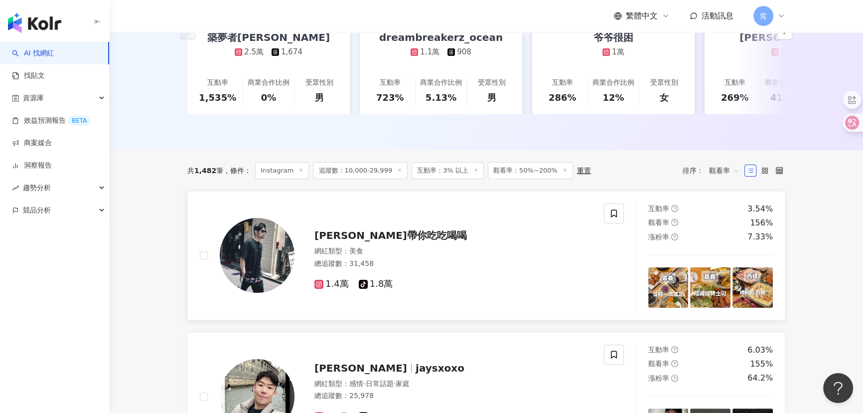
click at [253, 259] on img at bounding box center [257, 255] width 75 height 75
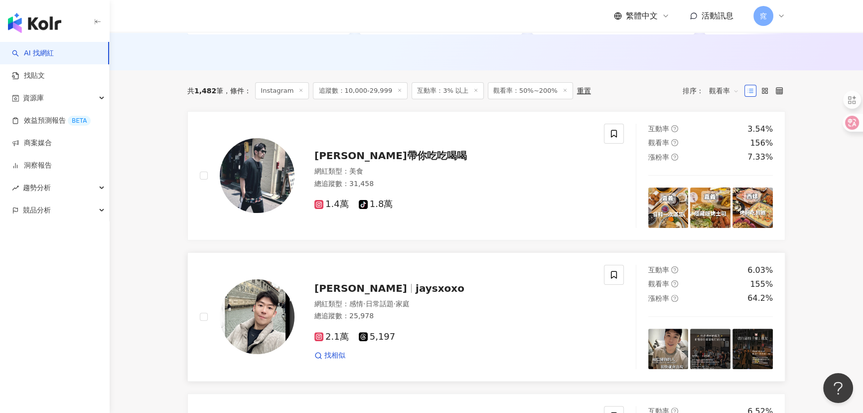
scroll to position [408, 0]
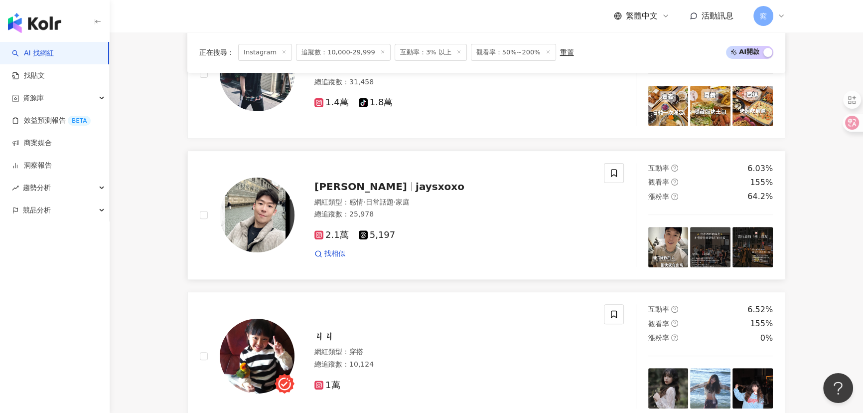
click at [264, 226] on img at bounding box center [257, 214] width 75 height 75
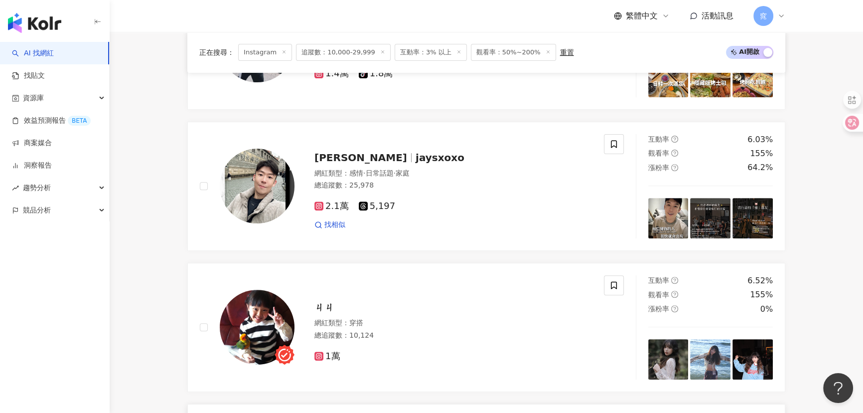
scroll to position [453, 0]
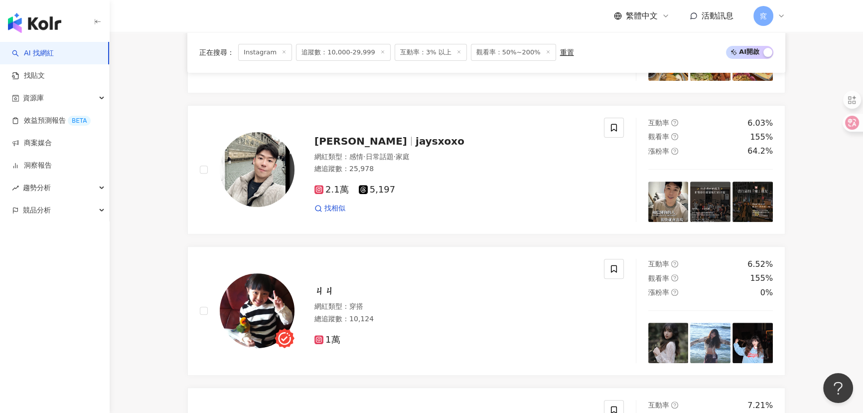
click at [42, 313] on div "AI 找網紅 找貼文 資源庫 效益預測報告 BETA 商案媒合 洞察報告 趨勢分析 競品分析" at bounding box center [55, 227] width 110 height 371
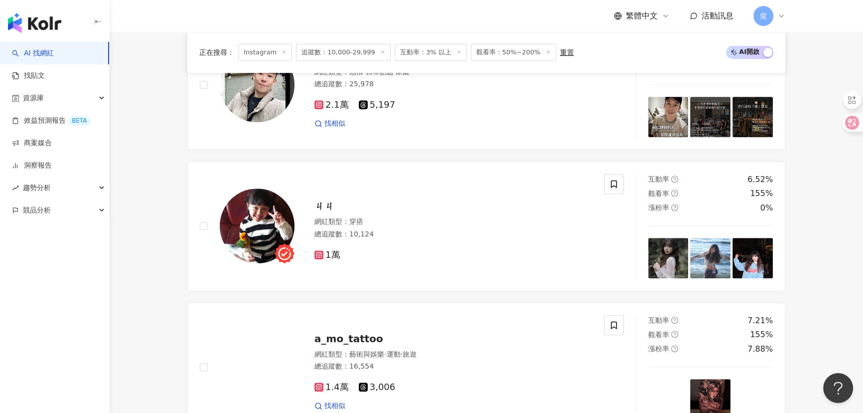
scroll to position [543, 0]
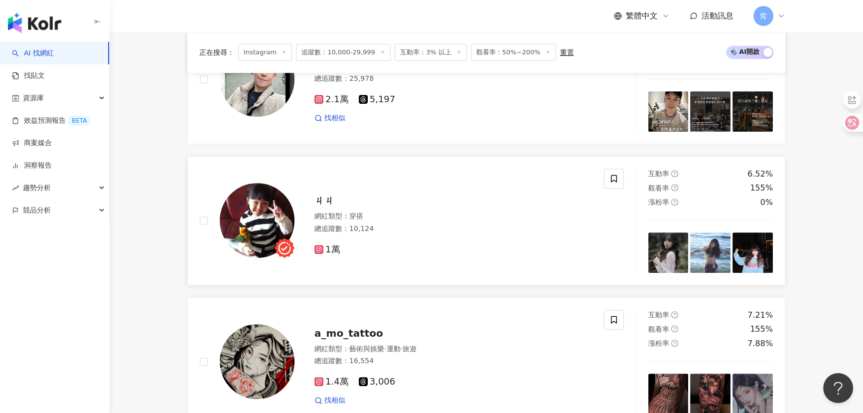
click at [257, 220] on img at bounding box center [257, 220] width 75 height 75
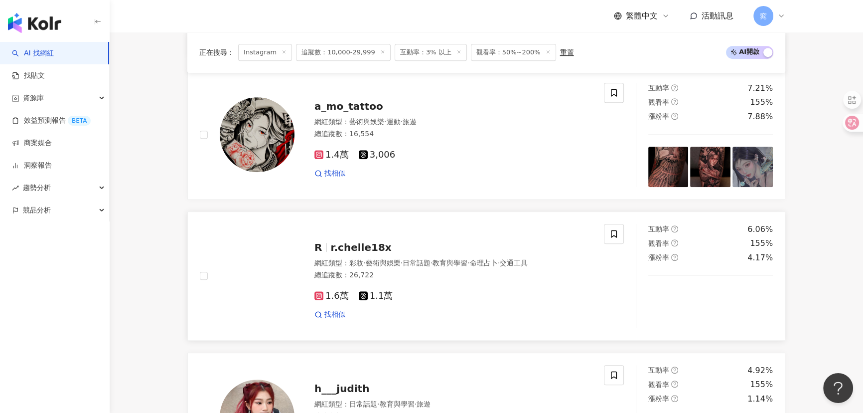
scroll to position [861, 0]
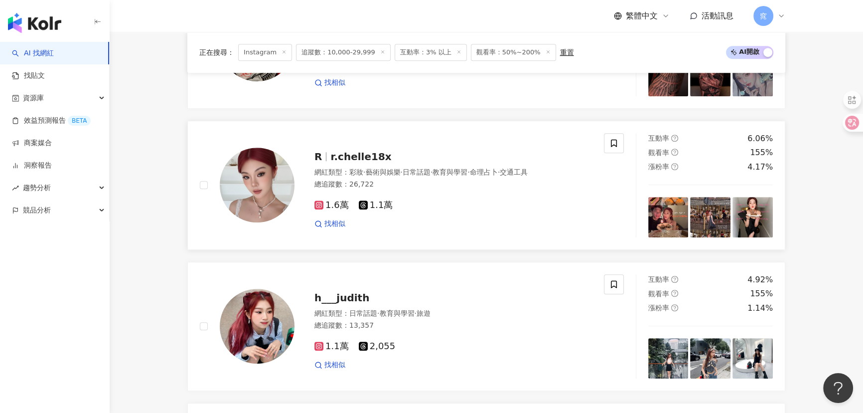
click at [274, 176] on img at bounding box center [257, 185] width 75 height 75
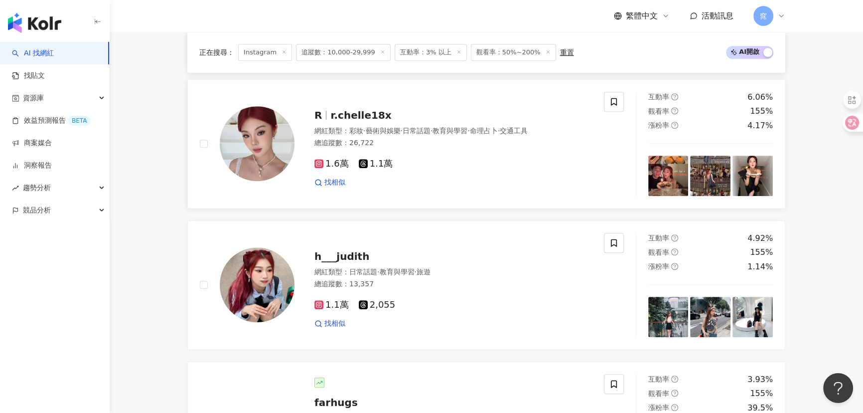
scroll to position [1042, 0]
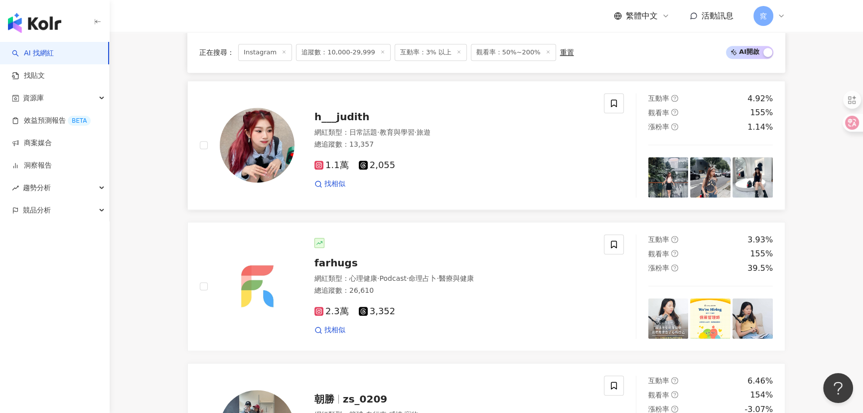
click at [331, 123] on span "h___judith" at bounding box center [342, 117] width 55 height 12
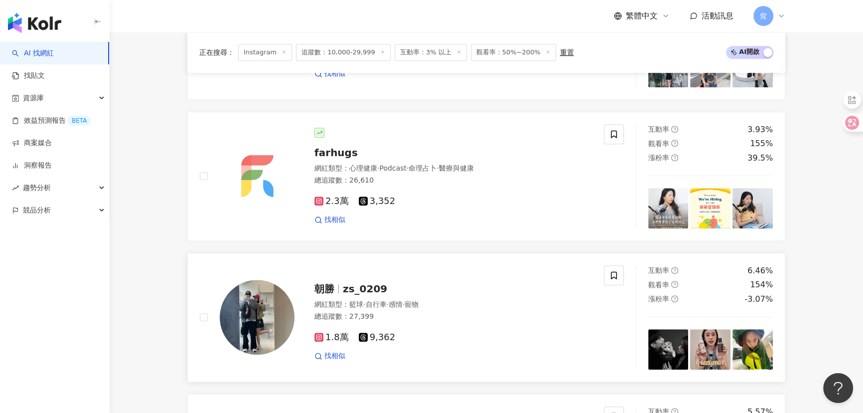
scroll to position [1178, 0]
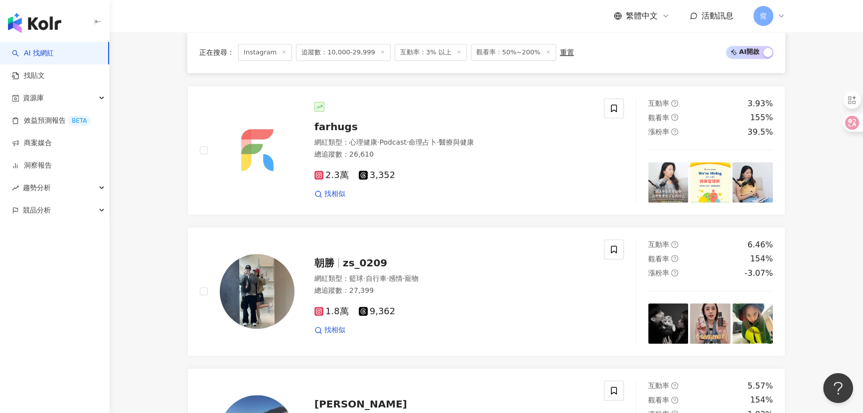
click at [329, 133] on span "farhugs" at bounding box center [336, 127] width 43 height 12
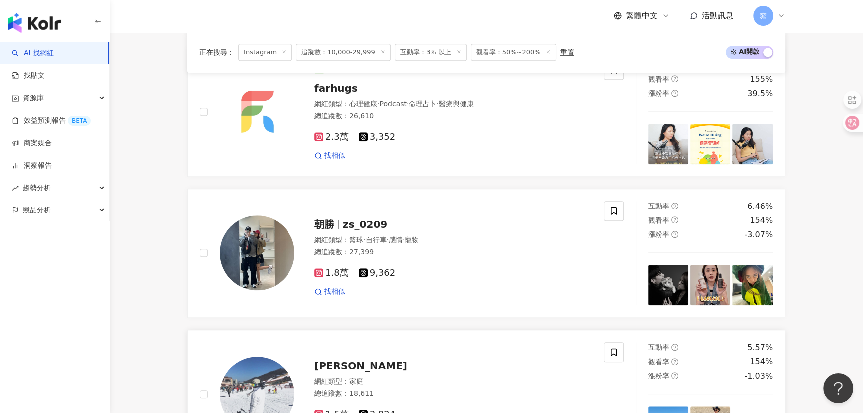
scroll to position [1359, 0]
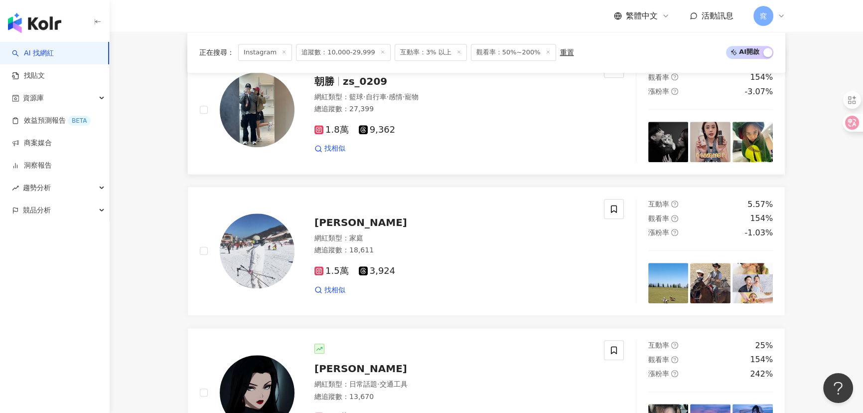
click at [264, 125] on img at bounding box center [257, 109] width 75 height 75
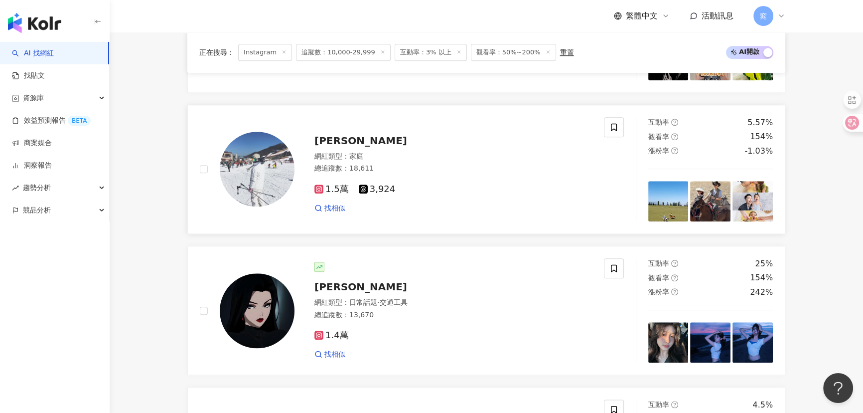
scroll to position [1450, 0]
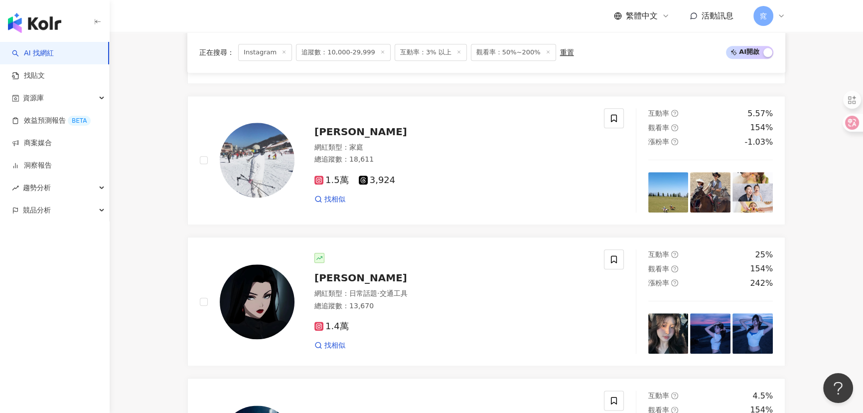
click at [24, 358] on div "AI 找網紅 找貼文 資源庫 效益預測報告 BETA 商案媒合 洞察報告 趨勢分析 競品分析" at bounding box center [55, 227] width 110 height 371
click at [326, 138] on span "陳宥嘉" at bounding box center [361, 132] width 93 height 12
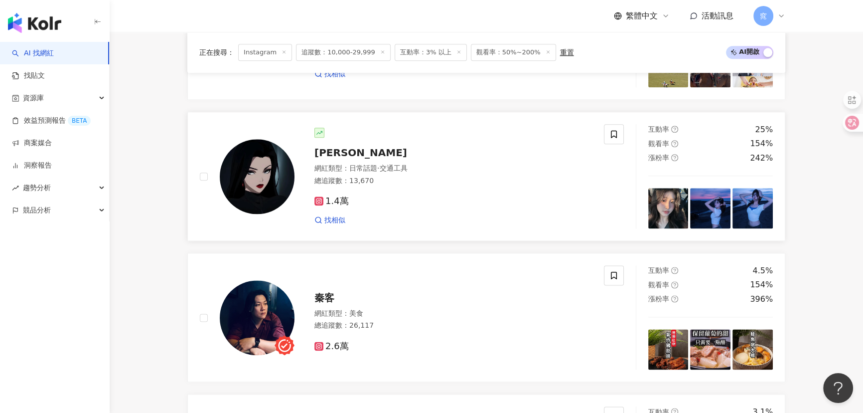
scroll to position [1586, 0]
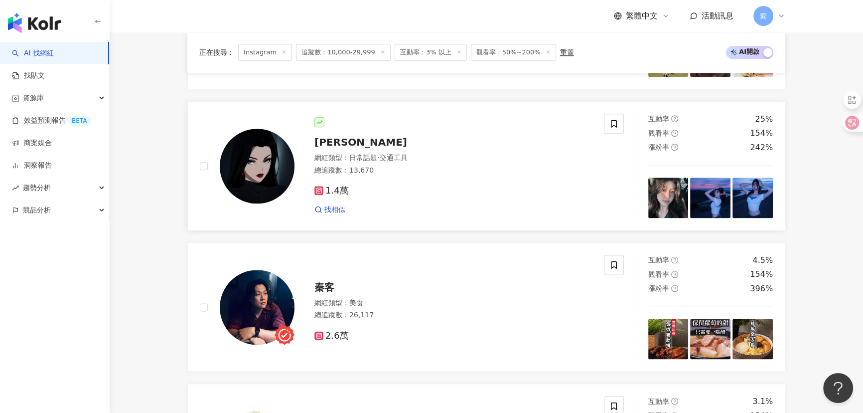
click at [271, 160] on img at bounding box center [257, 166] width 75 height 75
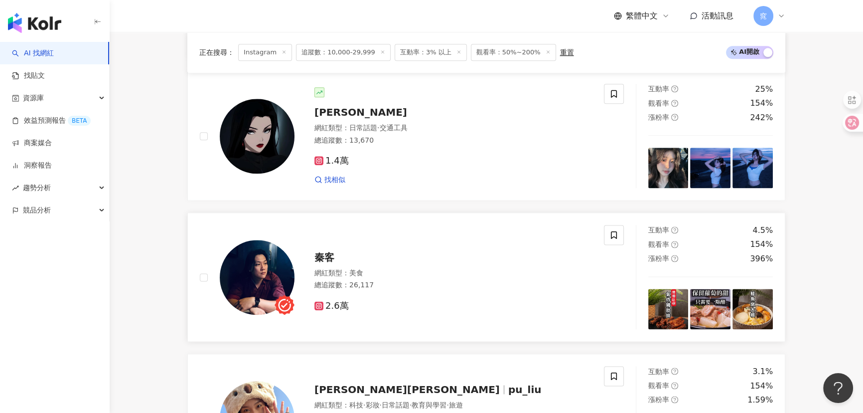
scroll to position [1631, 0]
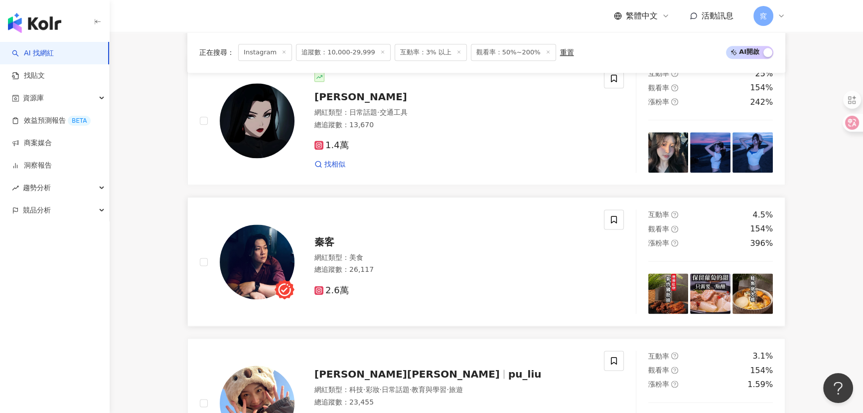
click at [250, 260] on img at bounding box center [257, 261] width 75 height 75
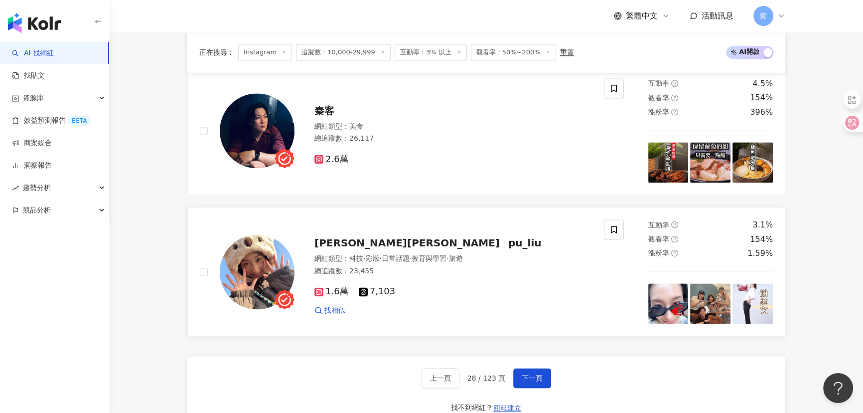
scroll to position [1767, 0]
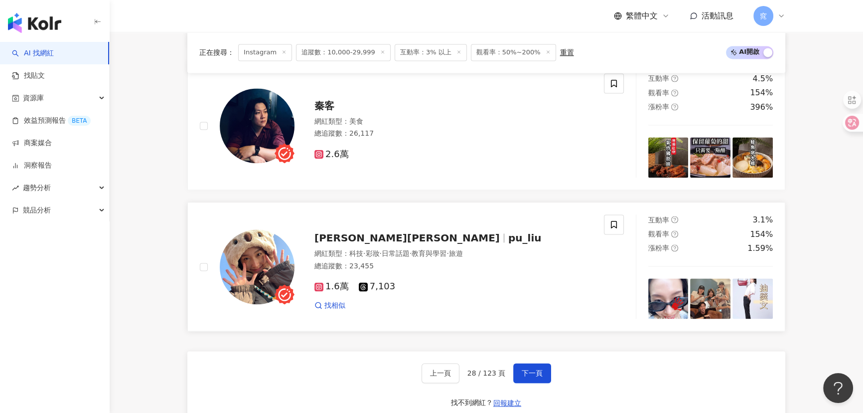
click at [255, 272] on img at bounding box center [257, 266] width 75 height 75
click at [536, 377] on span "下一頁" at bounding box center [532, 373] width 21 height 8
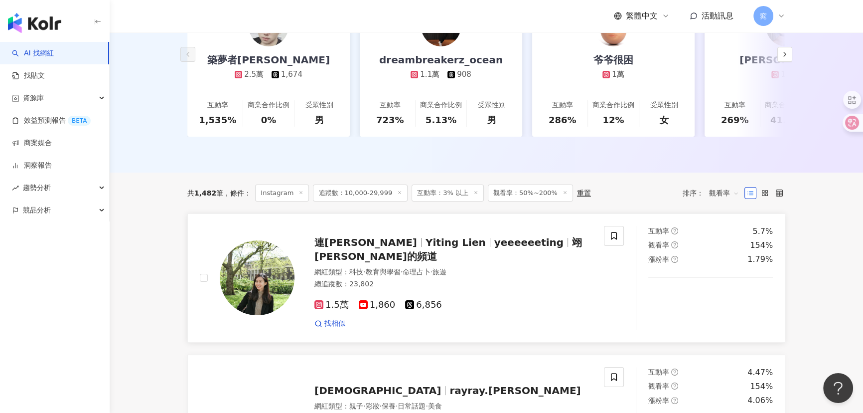
scroll to position [272, 0]
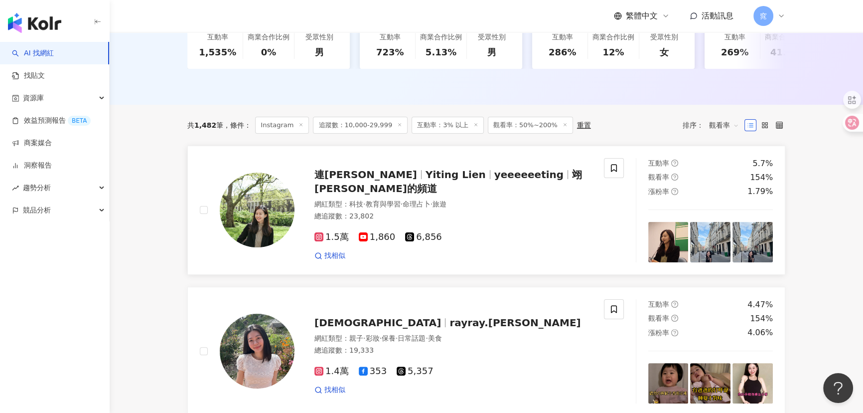
click at [274, 212] on img at bounding box center [257, 209] width 75 height 75
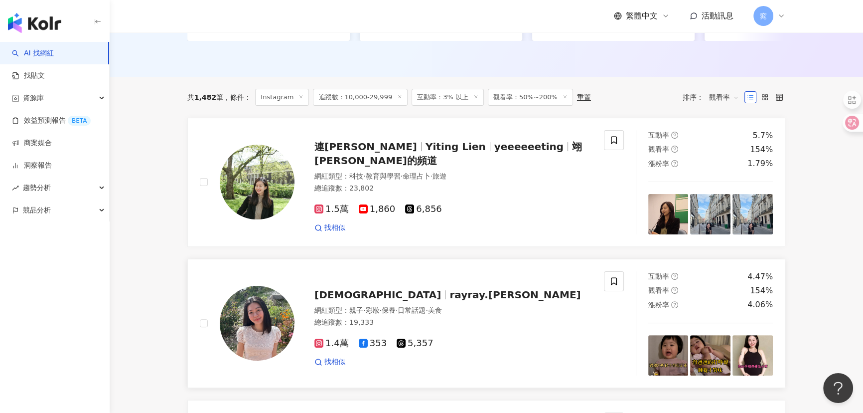
scroll to position [362, 0]
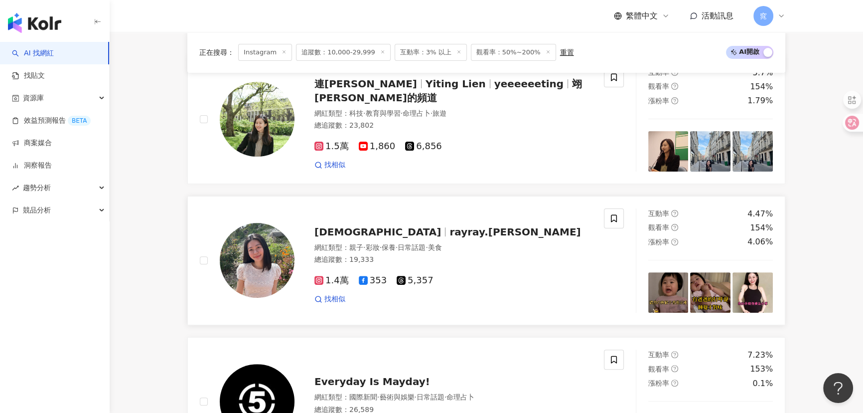
click at [254, 263] on img at bounding box center [257, 260] width 75 height 75
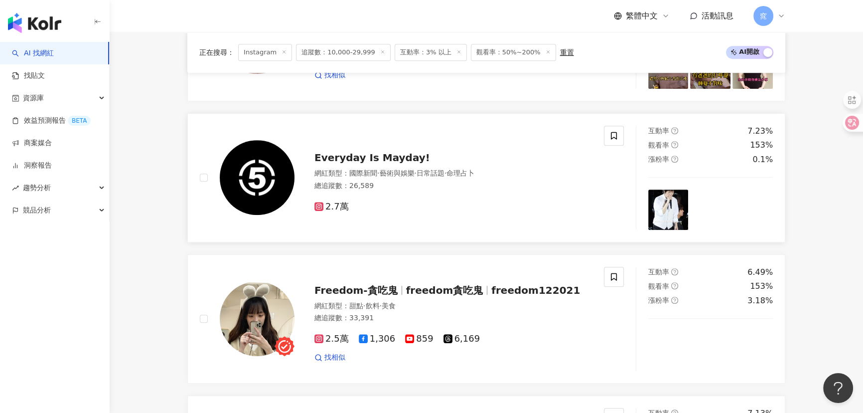
scroll to position [589, 0]
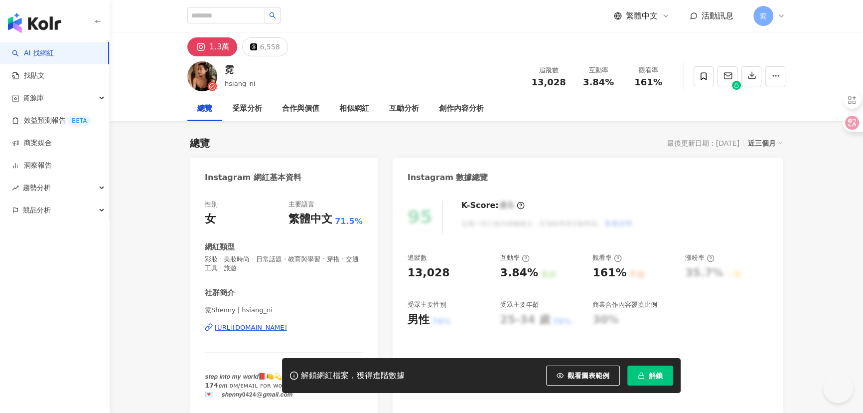
click at [246, 328] on div "https://www.instagram.com/hsiang_ni/" at bounding box center [251, 327] width 72 height 9
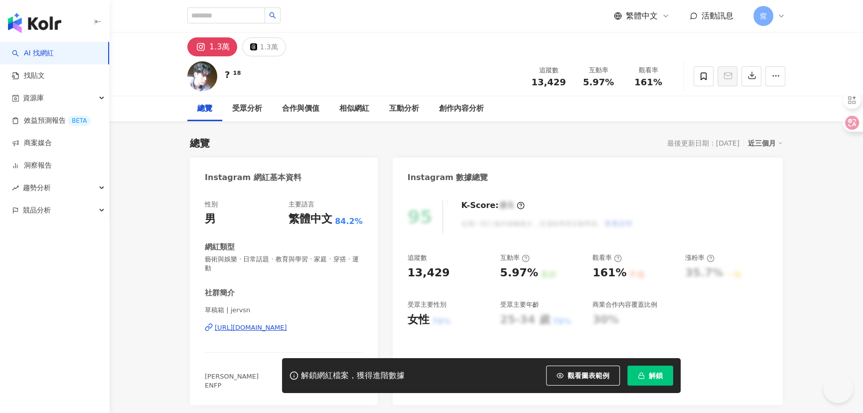
click at [279, 328] on div "https://www.instagram.com/jervsn/" at bounding box center [251, 327] width 72 height 9
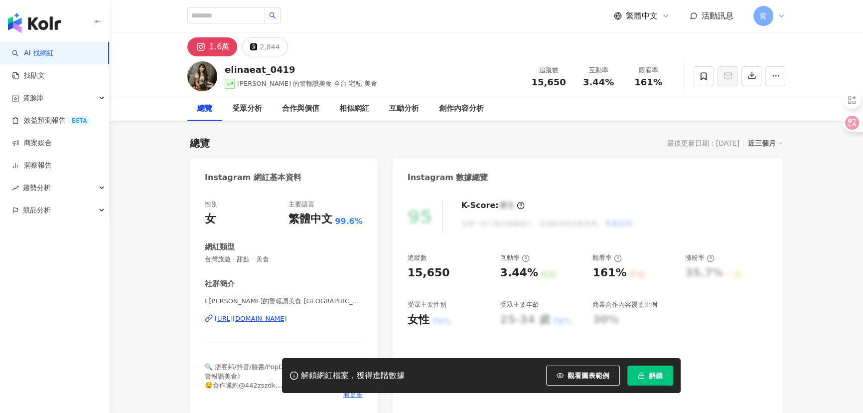
click at [298, 324] on div "E綾娜的警報讚美食 台北 宜蘭 台中 高雄 桃園 新竹 宅配 美食 | elinaeat_0419 https://www.instagram.com/eli…" at bounding box center [284, 326] width 158 height 58
click at [287, 317] on div "https://www.instagram.com/elinaeat_0419/" at bounding box center [251, 318] width 72 height 9
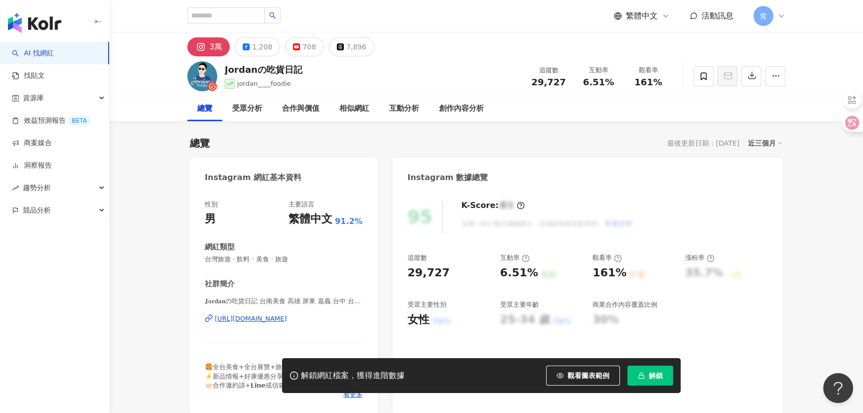
click at [275, 318] on div "https://www.instagram.com/jordan___foodie/" at bounding box center [251, 318] width 72 height 9
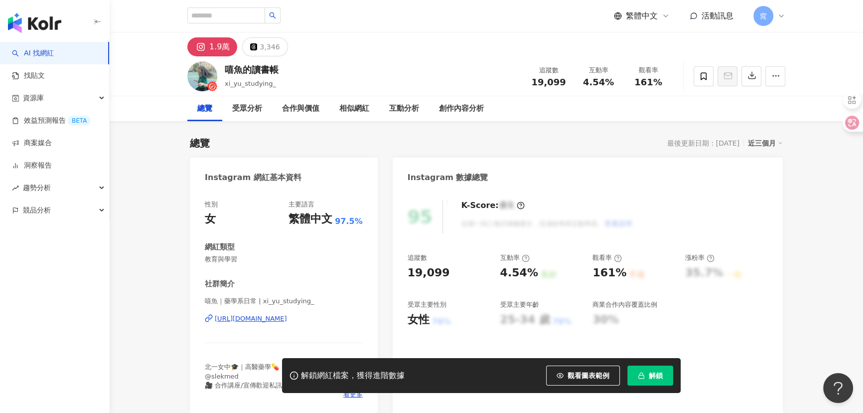
click at [283, 317] on div "https://www.instagram.com/xi_yu_studying_/" at bounding box center [251, 318] width 72 height 9
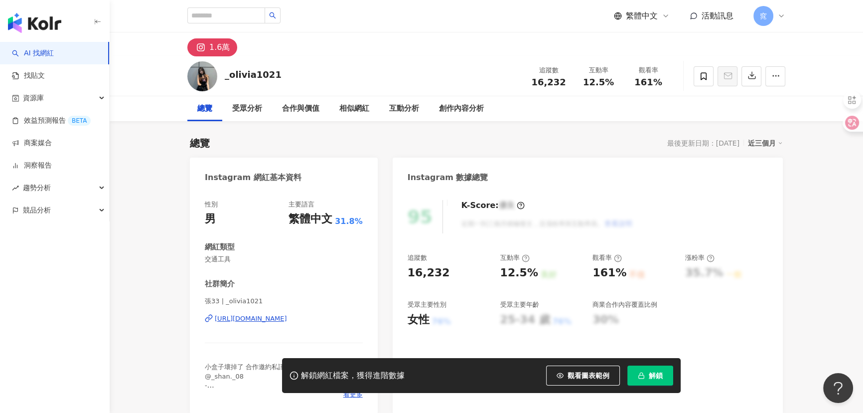
click at [280, 321] on div "https://www.instagram.com/_olivia1021/" at bounding box center [251, 318] width 72 height 9
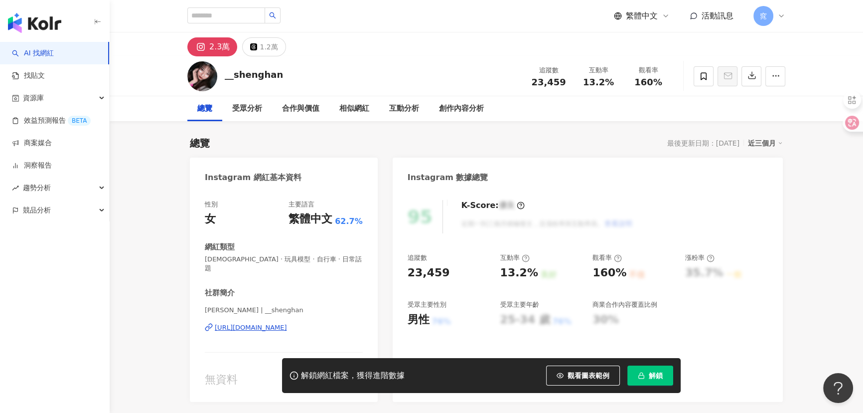
click at [267, 323] on div "https://www.instagram.com/__shenghan/" at bounding box center [251, 327] width 72 height 9
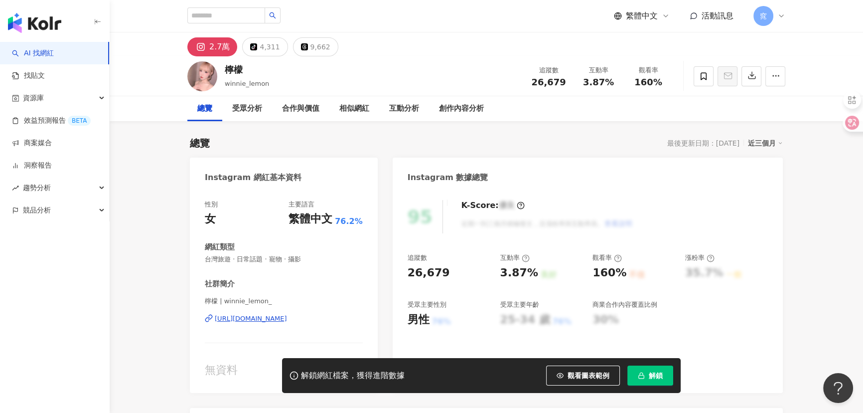
click at [258, 319] on div "https://www.instagram.com/winnie_lemon_/" at bounding box center [251, 318] width 72 height 9
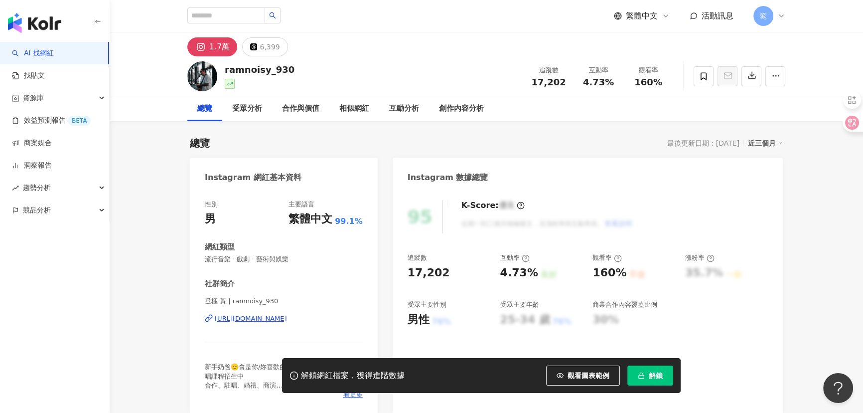
click at [256, 314] on div "https://www.instagram.com/ramnoisy_930/" at bounding box center [251, 318] width 72 height 9
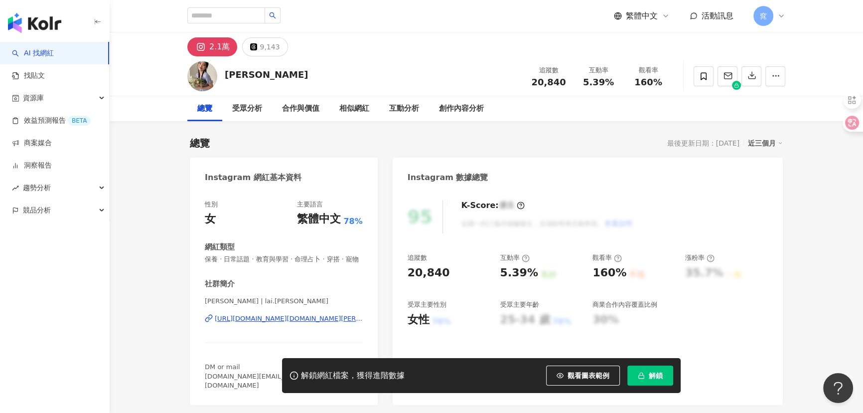
click at [284, 323] on div "[URL][DOMAIN_NAME][DOMAIN_NAME][PERSON_NAME]" at bounding box center [289, 318] width 148 height 9
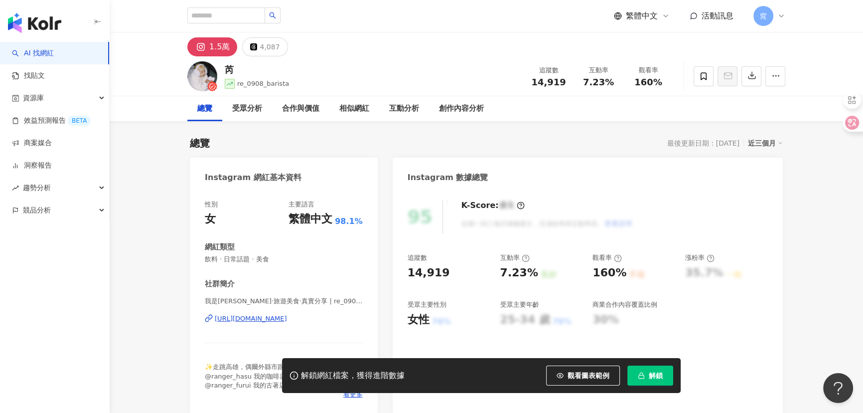
click at [279, 320] on div "https://www.instagram.com/re_0908_eatlife/" at bounding box center [251, 318] width 72 height 9
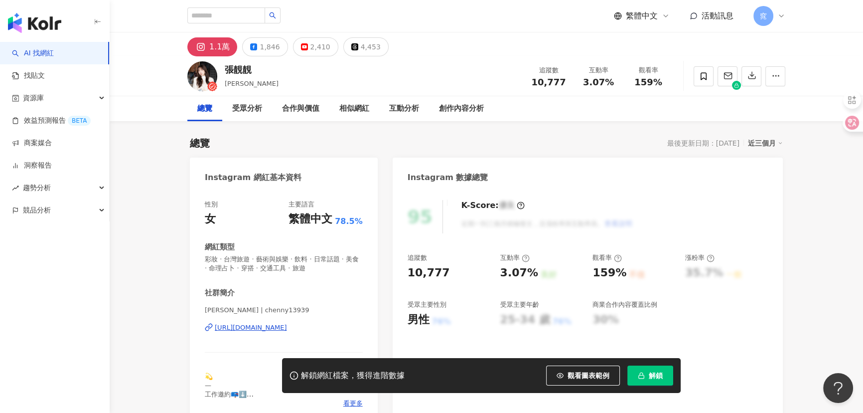
click at [260, 325] on div "[URL][DOMAIN_NAME]" at bounding box center [251, 327] width 72 height 9
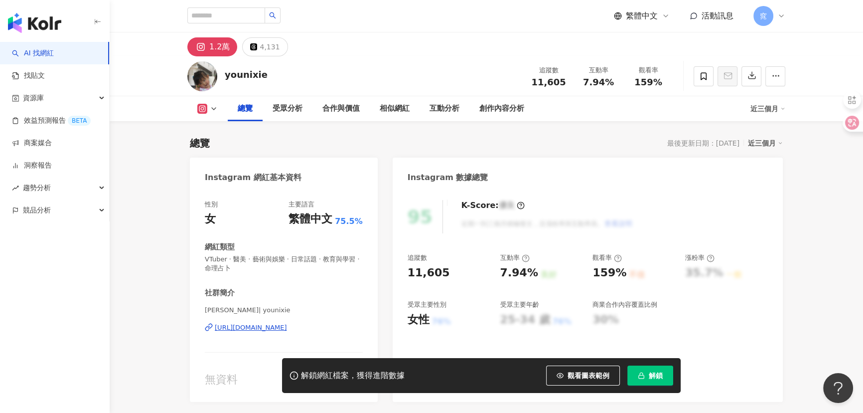
click at [270, 324] on div "https://www.instagram.com/younixie/" at bounding box center [251, 327] width 72 height 9
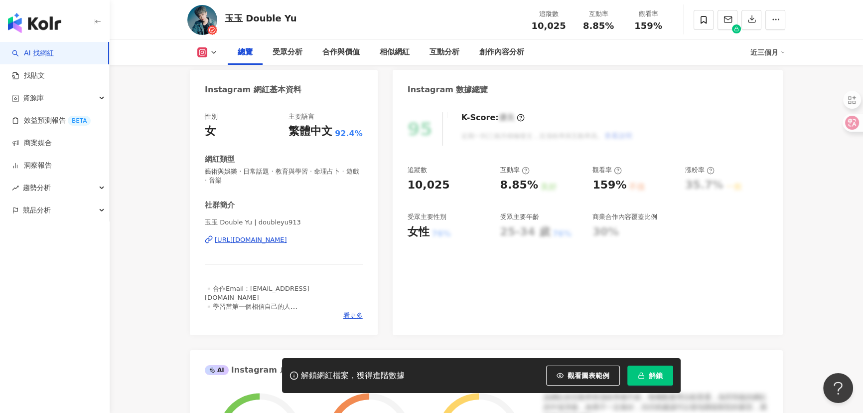
scroll to position [90, 0]
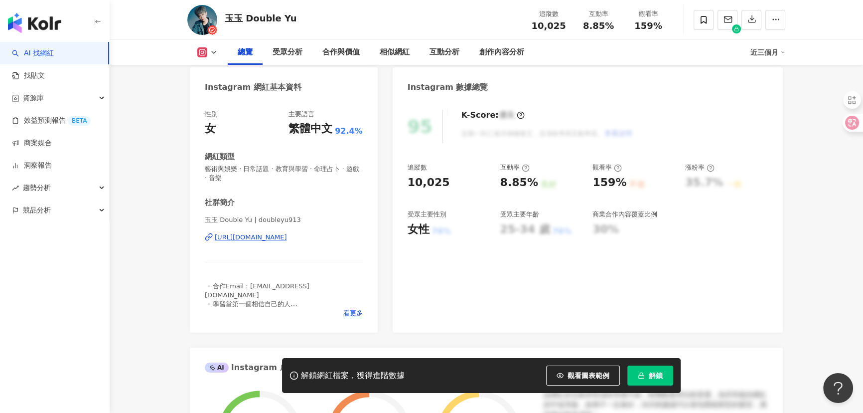
click at [287, 239] on div "https://www.instagram.com/doubleyu913/" at bounding box center [251, 237] width 72 height 9
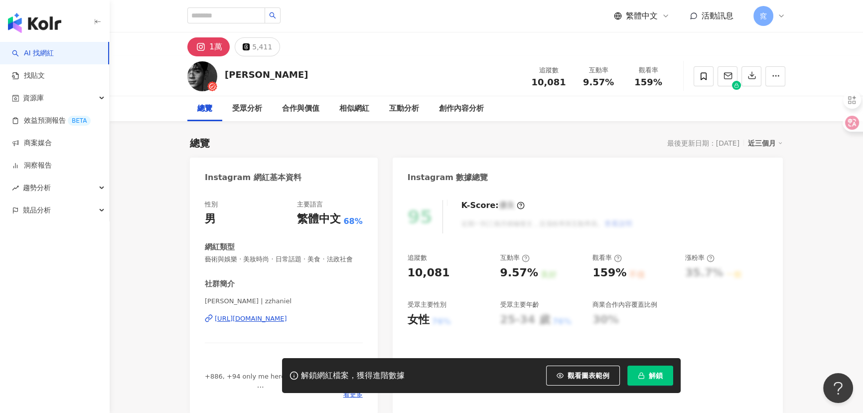
drag, startPoint x: 248, startPoint y: 331, endPoint x: 239, endPoint y: 322, distance: 13.0
click at [248, 323] on div "https://www.instagram.com/zzhaniel/" at bounding box center [251, 318] width 72 height 9
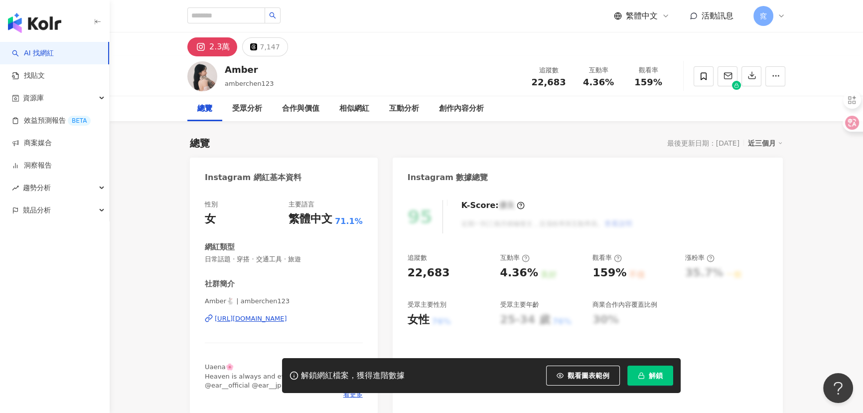
click at [261, 315] on div "https://www.instagram.com/amberchen123/" at bounding box center [251, 318] width 72 height 9
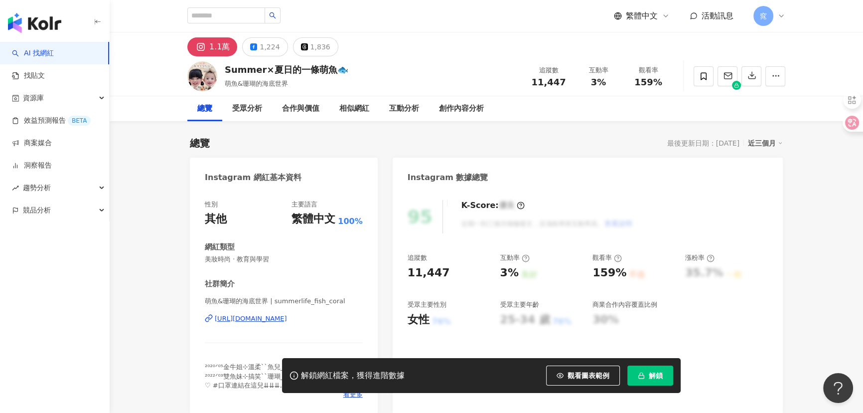
click at [268, 316] on div "[URL][DOMAIN_NAME]" at bounding box center [251, 318] width 72 height 9
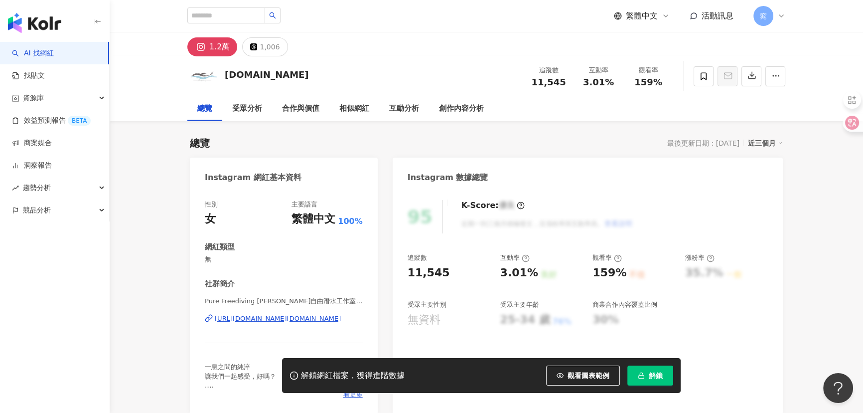
click at [248, 321] on div "https://www.instagram.com/pure.freediving.tw/" at bounding box center [278, 318] width 126 height 9
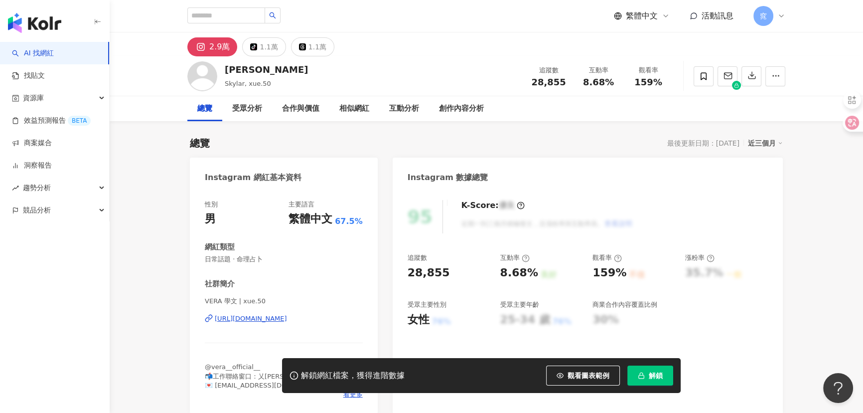
click at [281, 320] on div "https://www.instagram.com/xue.50/" at bounding box center [251, 318] width 72 height 9
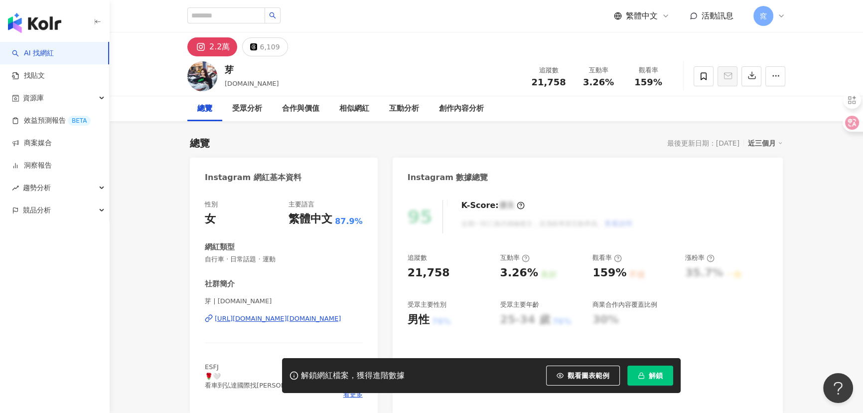
click at [254, 324] on div "芽 | [DOMAIN_NAME] [URL][DOMAIN_NAME][DOMAIN_NAME]" at bounding box center [284, 326] width 158 height 58
click at [258, 319] on div "[URL][DOMAIN_NAME][DOMAIN_NAME]" at bounding box center [278, 318] width 126 height 9
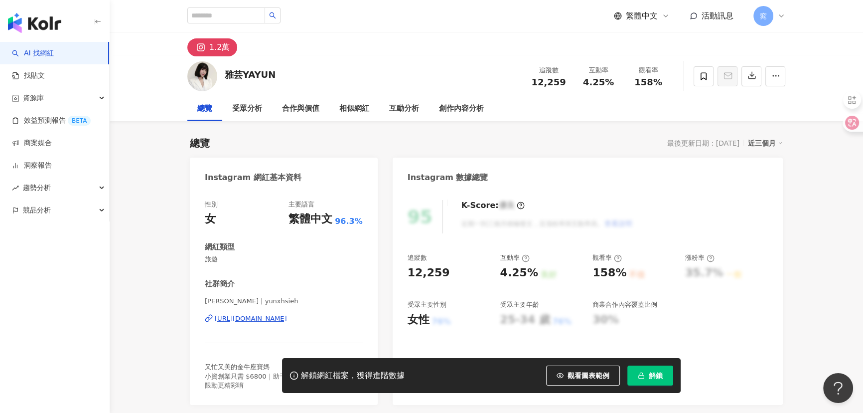
click at [273, 314] on div "https://www.instagram.com/yunxhsieh/" at bounding box center [251, 318] width 72 height 9
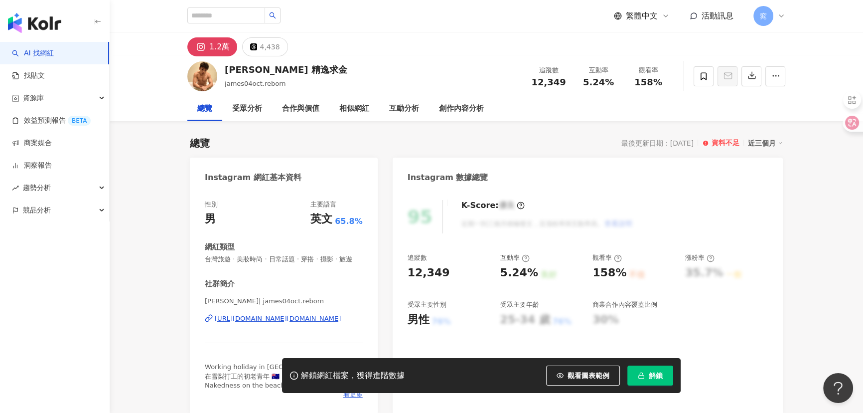
click at [287, 323] on div "https://www.instagram.com/james04oct.reborn/" at bounding box center [278, 318] width 126 height 9
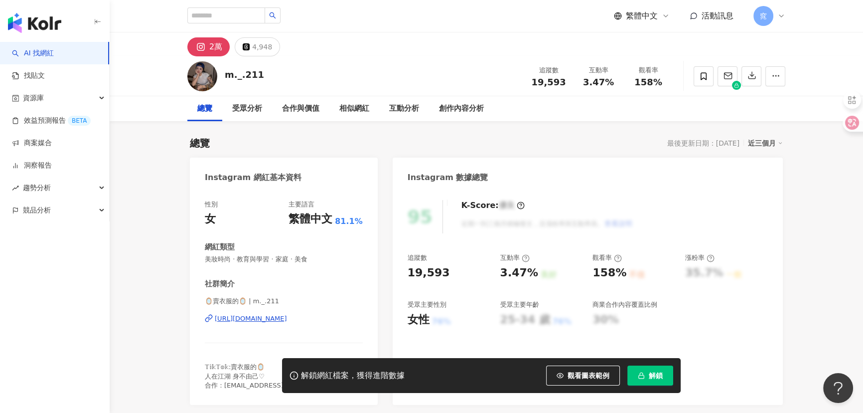
click at [270, 315] on div "[URL][DOMAIN_NAME]" at bounding box center [251, 318] width 72 height 9
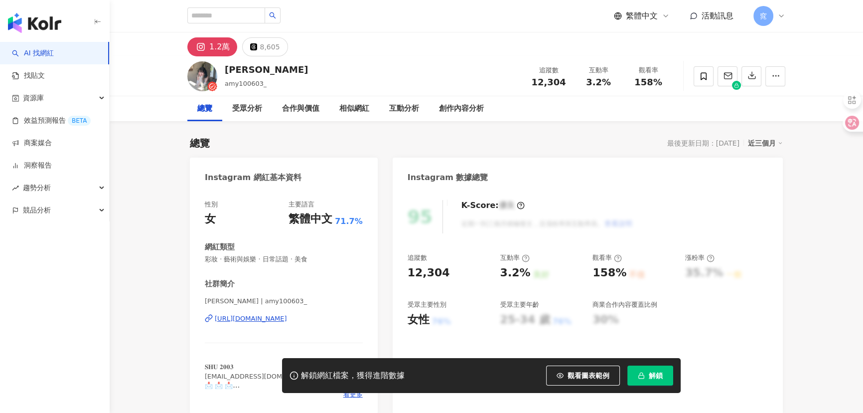
click at [269, 320] on div "[URL][DOMAIN_NAME]" at bounding box center [251, 318] width 72 height 9
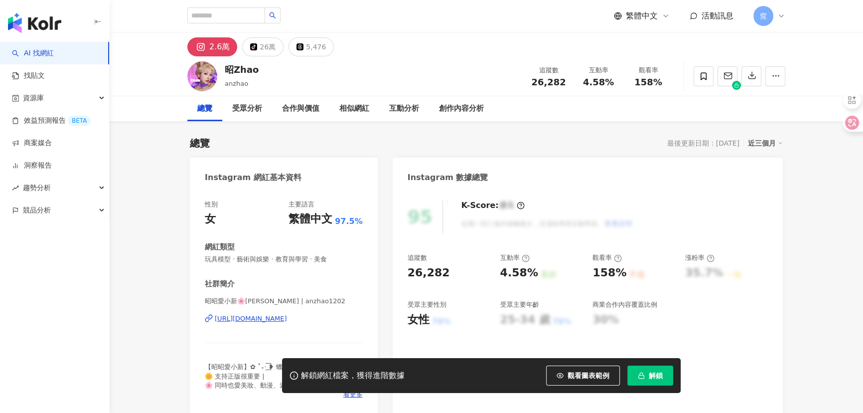
click at [287, 317] on div "[URL][DOMAIN_NAME]" at bounding box center [251, 318] width 72 height 9
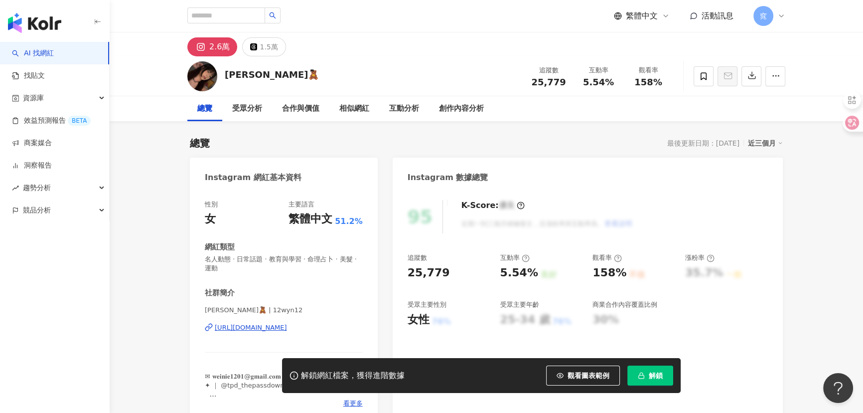
click at [27, 308] on div "AI 找網紅 找貼文 資源庫 效益預測報告 BETA 商案媒合 洞察報告 趨勢分析 競品分析" at bounding box center [55, 227] width 110 height 371
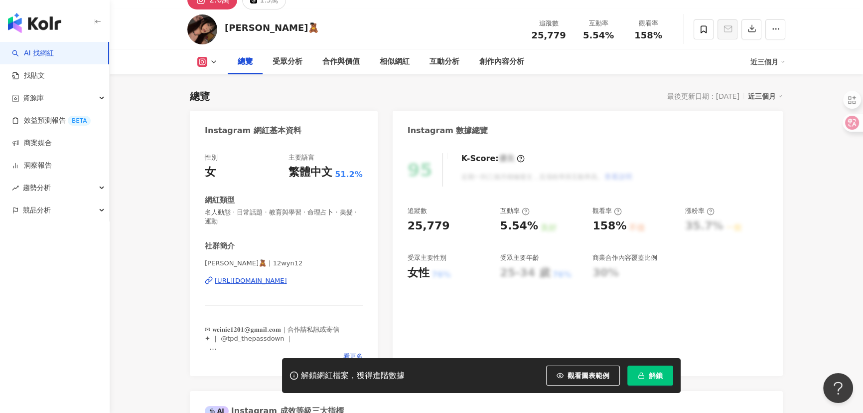
scroll to position [136, 0]
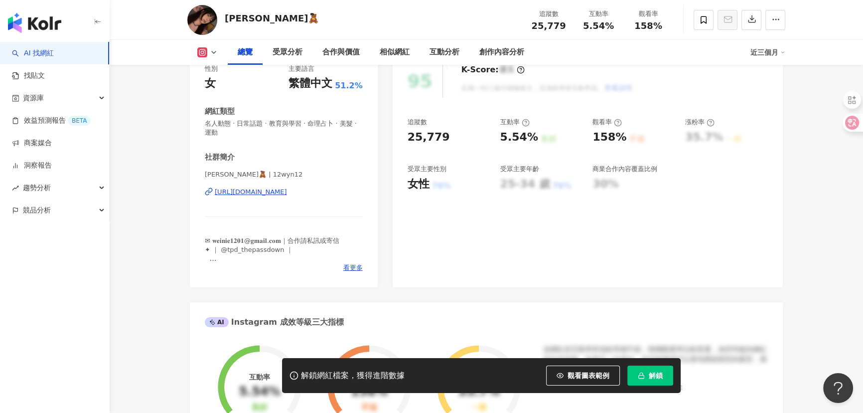
click at [261, 193] on div "https://www.instagram.com/12wyn12/" at bounding box center [251, 191] width 72 height 9
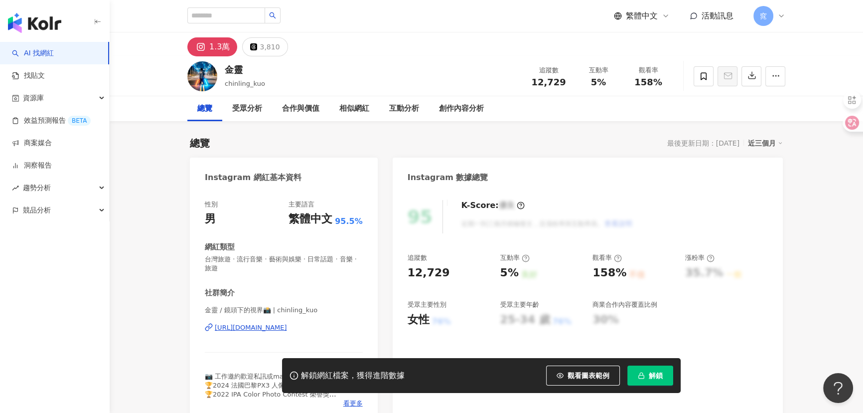
click at [255, 325] on div "https://www.instagram.com/chinling_kuo/" at bounding box center [251, 327] width 72 height 9
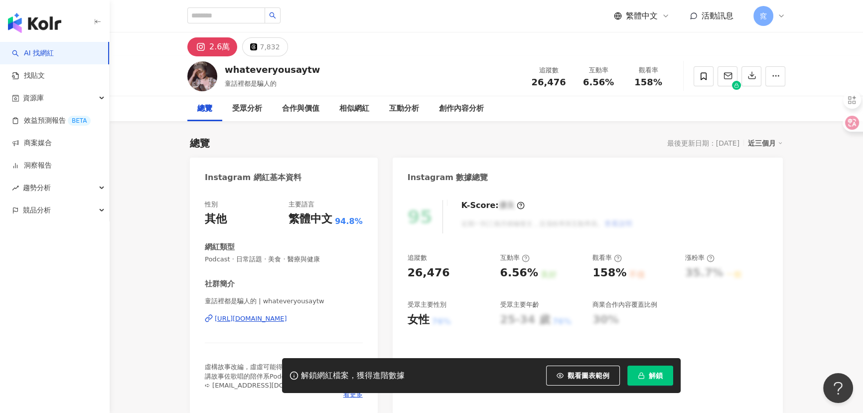
click at [280, 316] on div "[URL][DOMAIN_NAME]" at bounding box center [251, 318] width 72 height 9
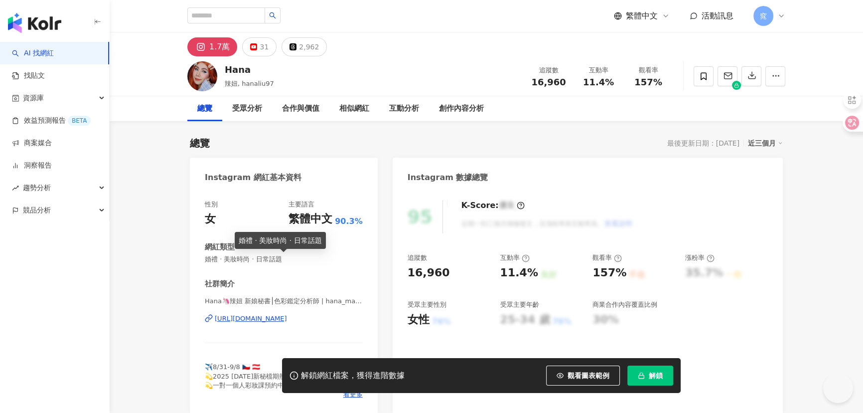
click at [281, 319] on div "https://www.instagram.com/hana_makeup_studio/" at bounding box center [251, 318] width 72 height 9
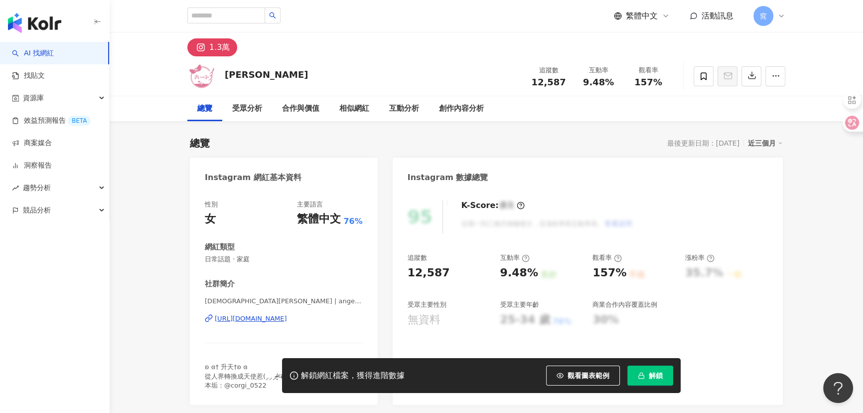
click at [246, 319] on div "https://www.instagram.com/angelheart_kaori/" at bounding box center [251, 318] width 72 height 9
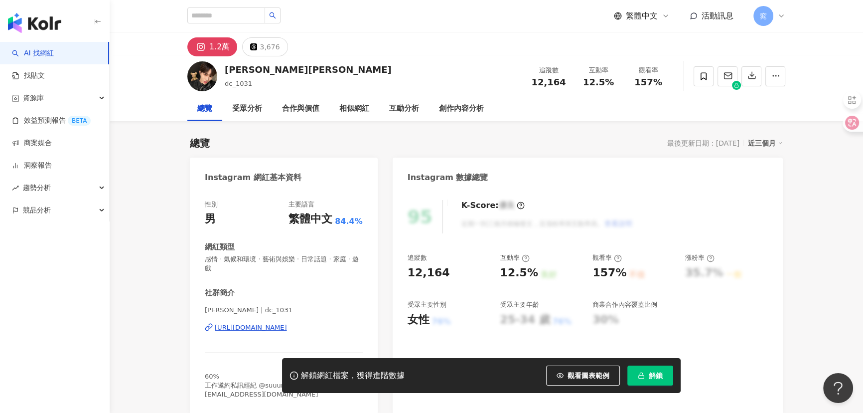
click at [259, 326] on div "[URL][DOMAIN_NAME]" at bounding box center [251, 327] width 72 height 9
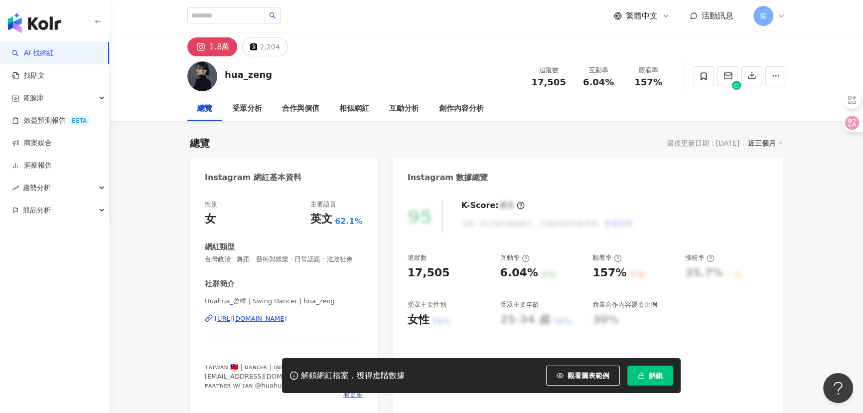
click at [282, 323] on div "https://www.instagram.com/hua_zeng/" at bounding box center [251, 318] width 72 height 9
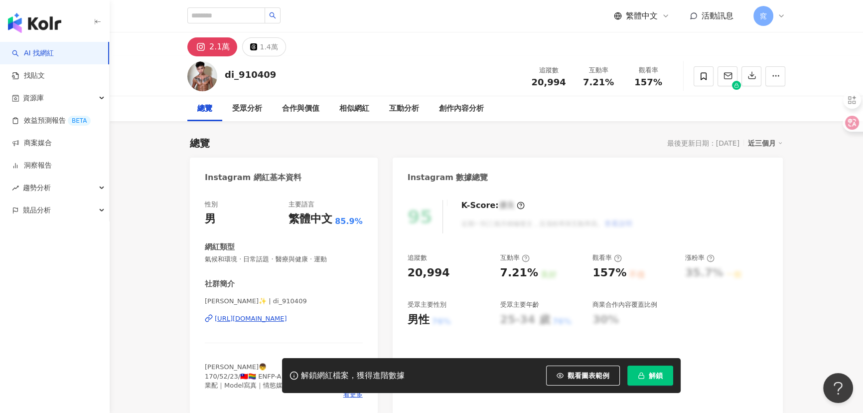
click at [285, 319] on div "https://www.instagram.com/di_910409/" at bounding box center [251, 318] width 72 height 9
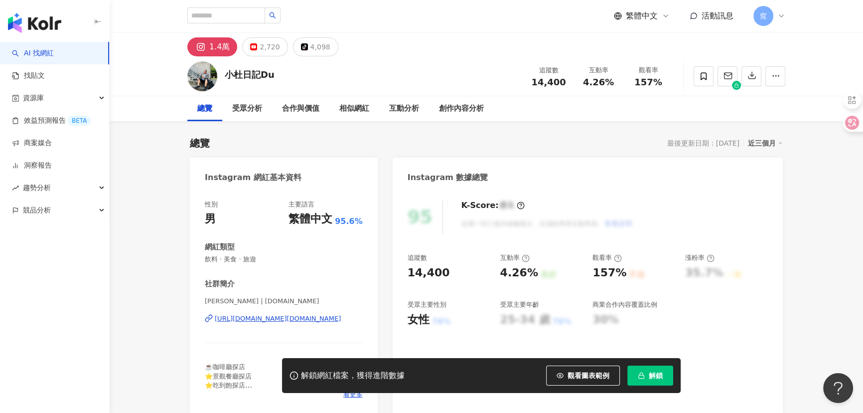
click at [264, 313] on div "小杜 | chrisdu.tw https://www.instagram.com/chrisdu.tw/" at bounding box center [284, 326] width 158 height 58
click at [257, 320] on div "https://www.instagram.com/chrisdu.tw/" at bounding box center [278, 318] width 126 height 9
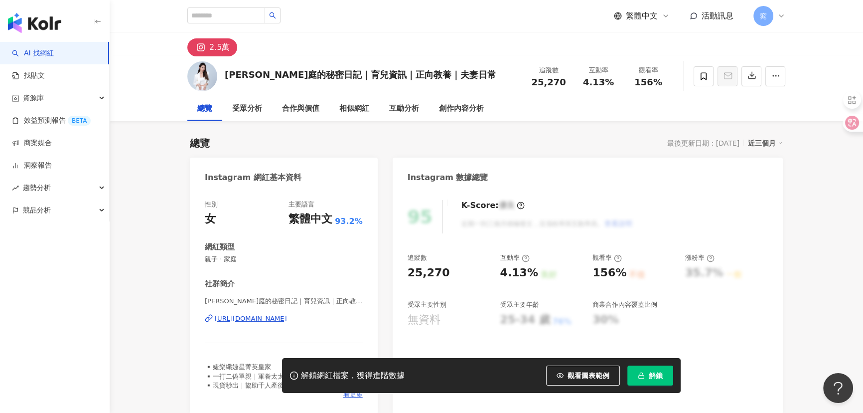
click at [280, 315] on div "https://www.instagram.com/jiamting/" at bounding box center [251, 318] width 72 height 9
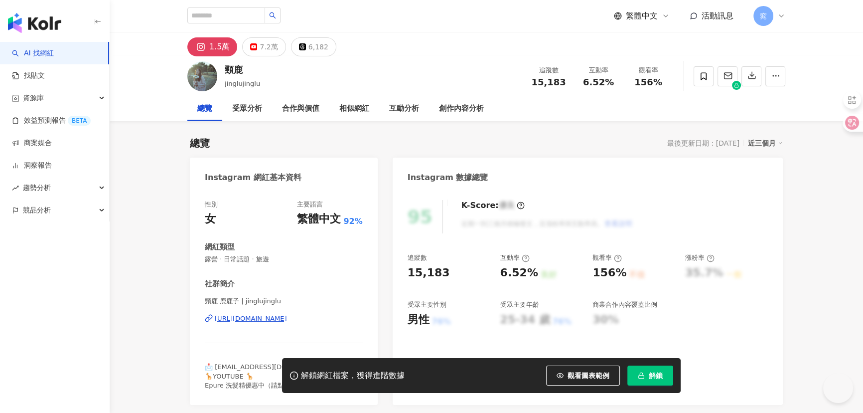
click at [249, 320] on div "https://www.instagram.com/jinglujinglu/" at bounding box center [251, 318] width 72 height 9
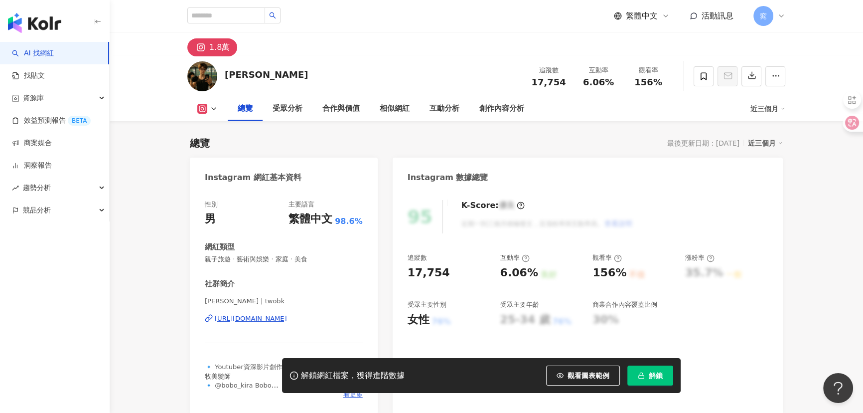
click at [263, 318] on div "[URL][DOMAIN_NAME]" at bounding box center [251, 318] width 72 height 9
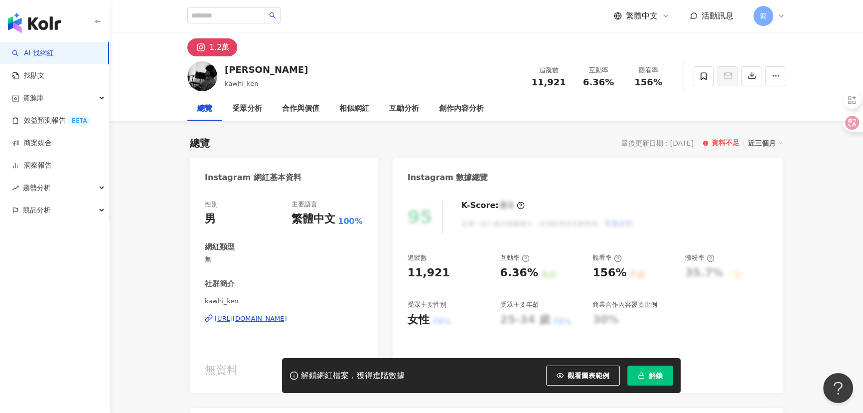
click at [270, 315] on div "https://www.instagram.com/kawhi_ken/" at bounding box center [251, 318] width 72 height 9
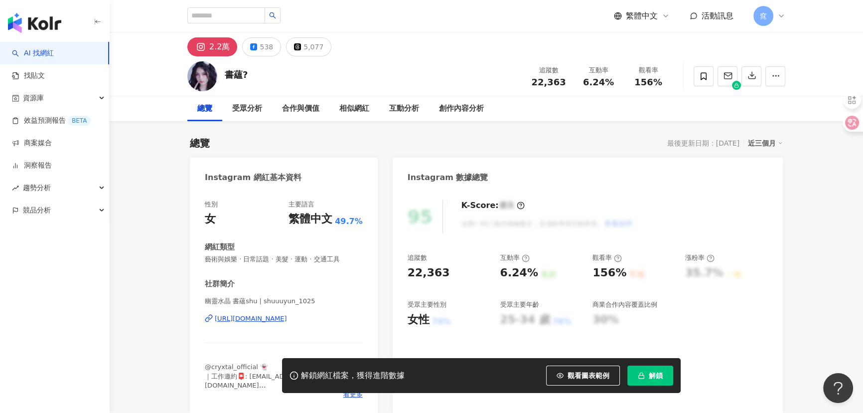
click at [287, 319] on div "[URL][DOMAIN_NAME]" at bounding box center [251, 318] width 72 height 9
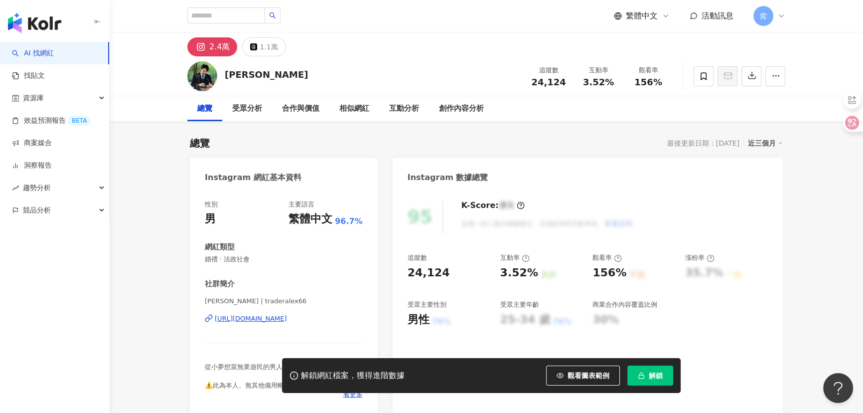
click at [256, 318] on div "https://www.instagram.com/traderalex66/" at bounding box center [251, 318] width 72 height 9
click at [287, 317] on div "[URL][DOMAIN_NAME]" at bounding box center [251, 318] width 72 height 9
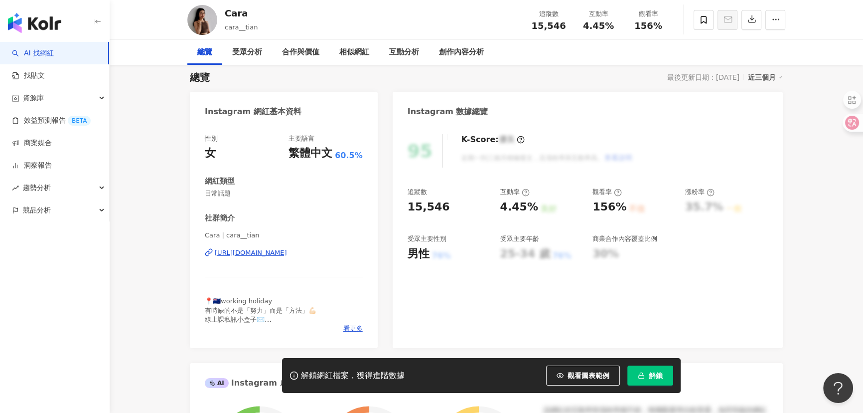
scroll to position [136, 0]
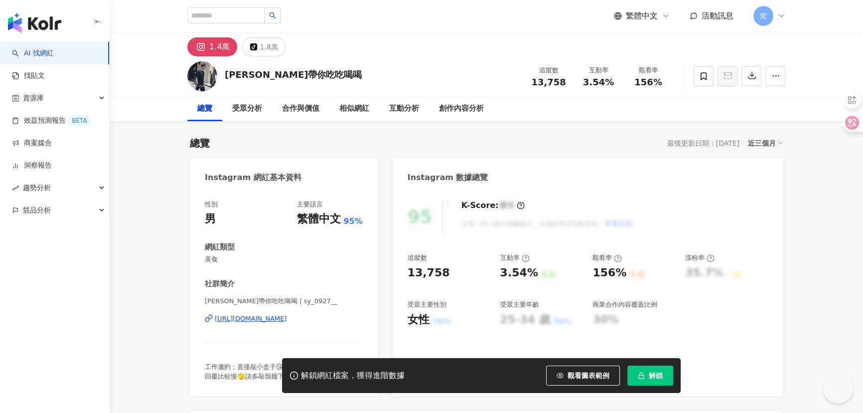
click at [266, 318] on div "https://www.instagram.com/sy_0927__/" at bounding box center [251, 318] width 72 height 9
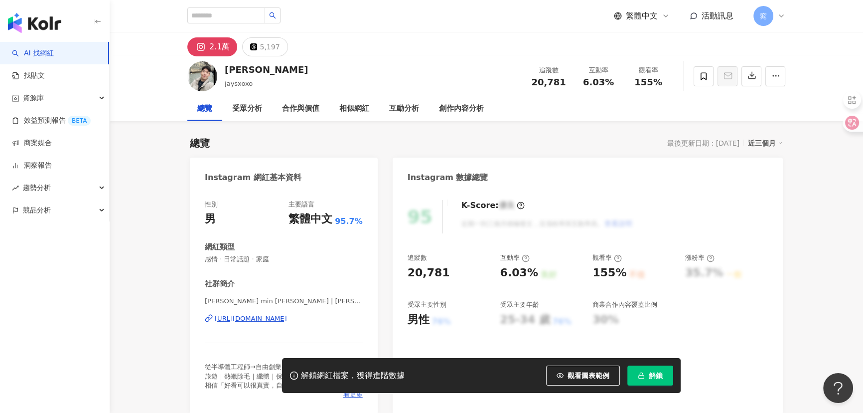
click at [257, 319] on div "https://www.instagram.com/rolieman_jay/" at bounding box center [251, 318] width 72 height 9
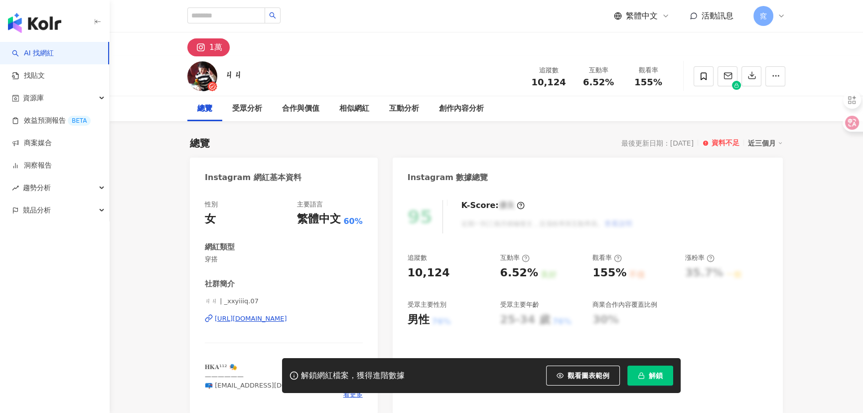
click at [280, 322] on div "https://www.instagram.com/_xxyiiiq.07/" at bounding box center [251, 318] width 72 height 9
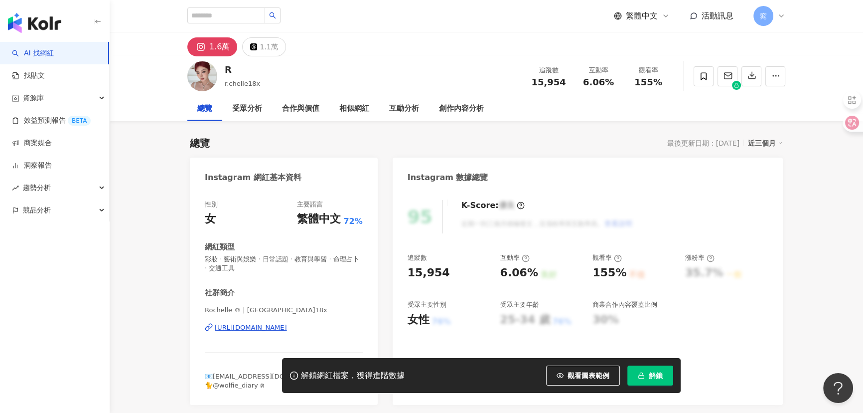
click at [255, 329] on div "https://www.instagram.com/rochelle.18x/" at bounding box center [251, 327] width 72 height 9
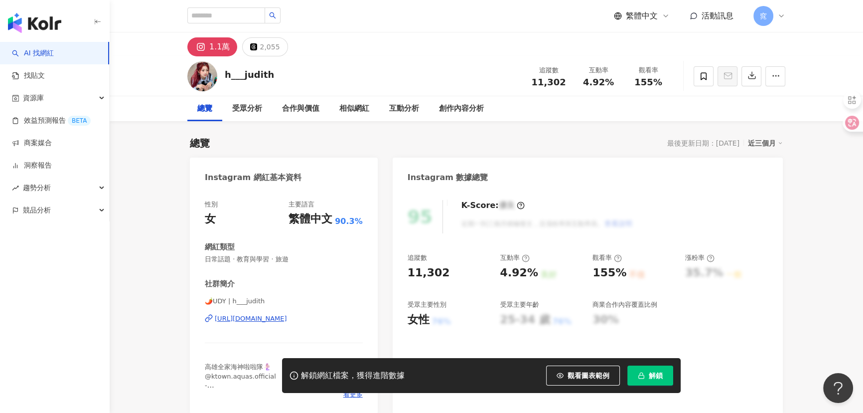
click at [287, 315] on div "[URL][DOMAIN_NAME]" at bounding box center [251, 318] width 72 height 9
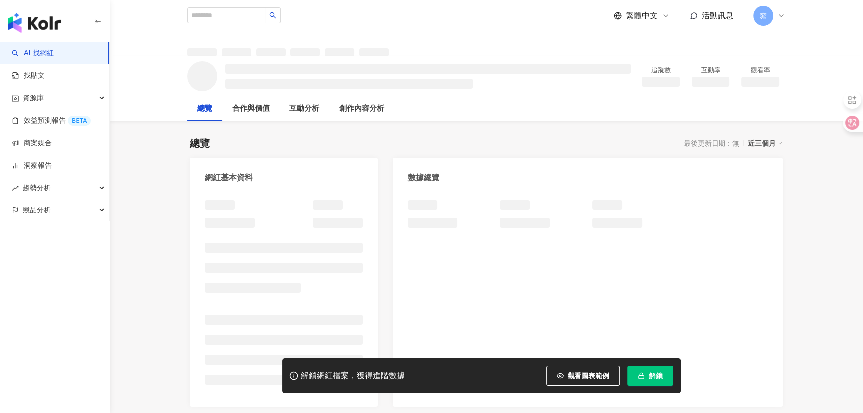
click at [763, 228] on div at bounding box center [588, 214] width 360 height 28
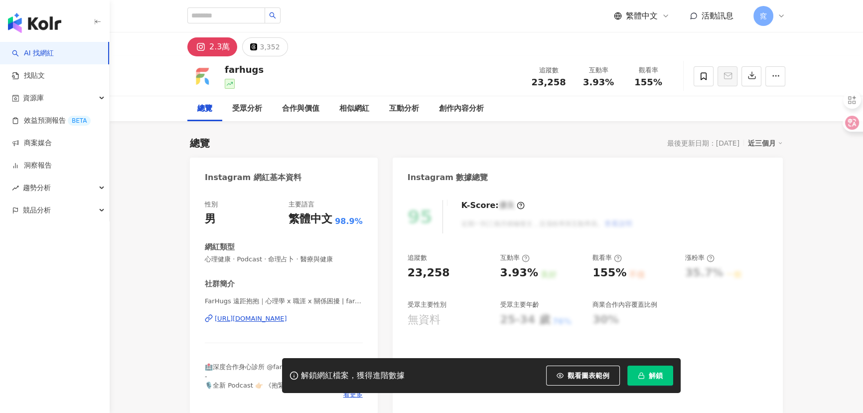
drag, startPoint x: 269, startPoint y: 318, endPoint x: 291, endPoint y: 318, distance: 21.9
click at [269, 318] on div "https://www.instagram.com/farhugs/" at bounding box center [251, 318] width 72 height 9
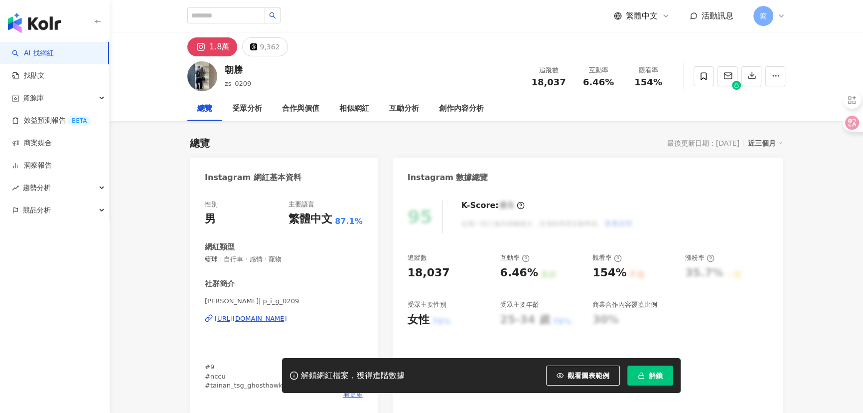
click at [253, 318] on div "[URL][DOMAIN_NAME]" at bounding box center [251, 318] width 72 height 9
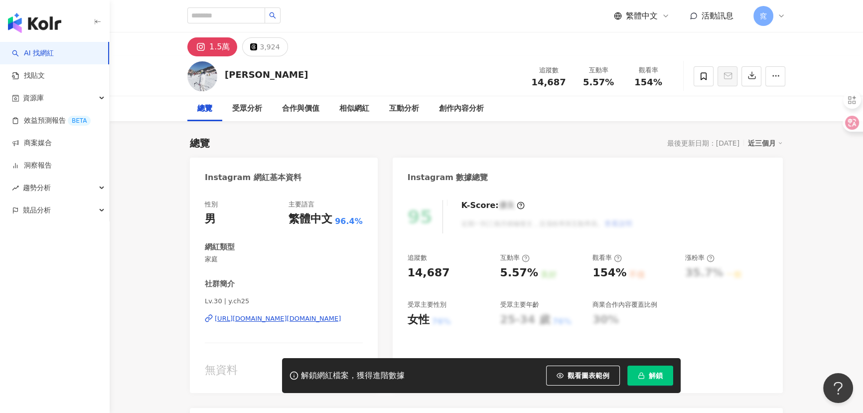
click at [279, 315] on div "https://www.instagram.com/y.ch25/" at bounding box center [278, 318] width 126 height 9
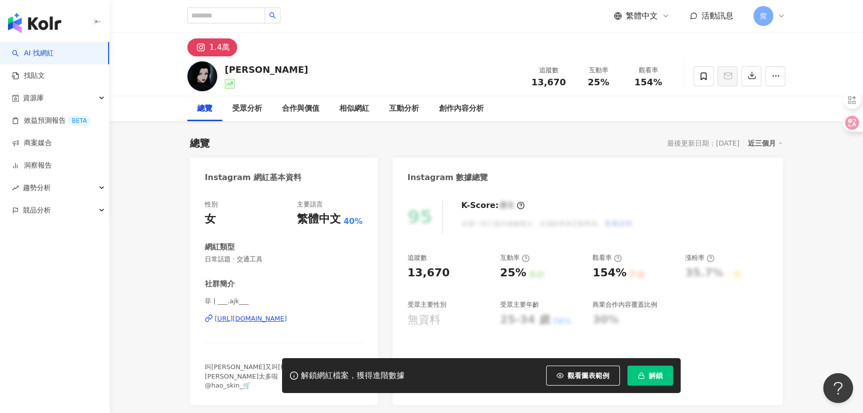
click at [287, 318] on div "https://www.instagram.com/___.ajk___/" at bounding box center [251, 318] width 72 height 9
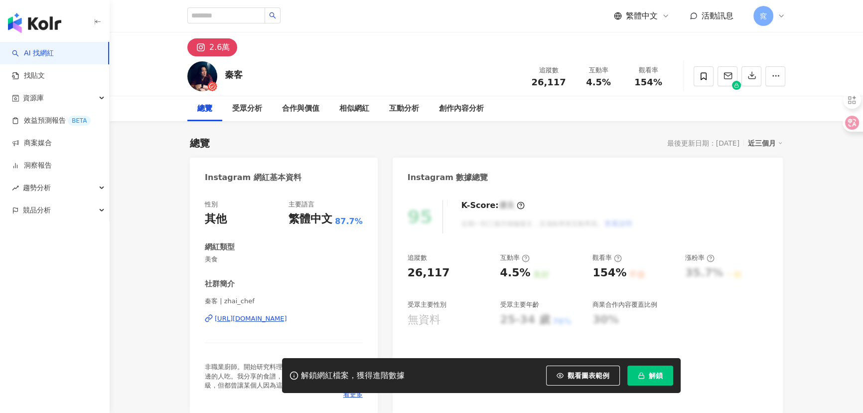
click at [238, 320] on div "https://www.instagram.com/zhai_chef/" at bounding box center [251, 318] width 72 height 9
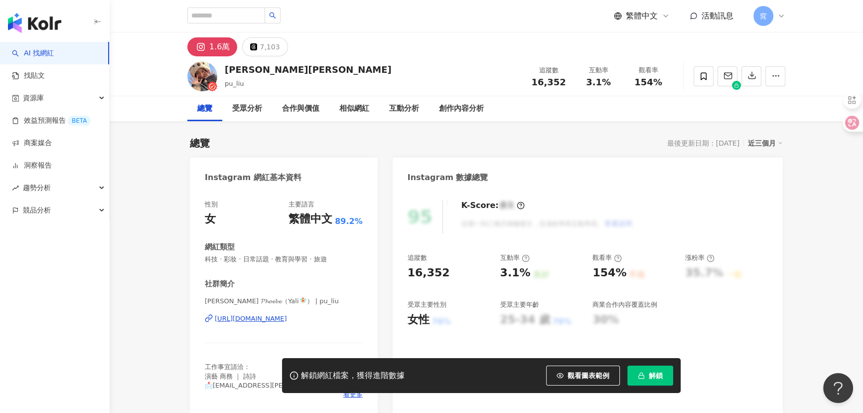
click at [252, 322] on div "[URL][DOMAIN_NAME]" at bounding box center [251, 318] width 72 height 9
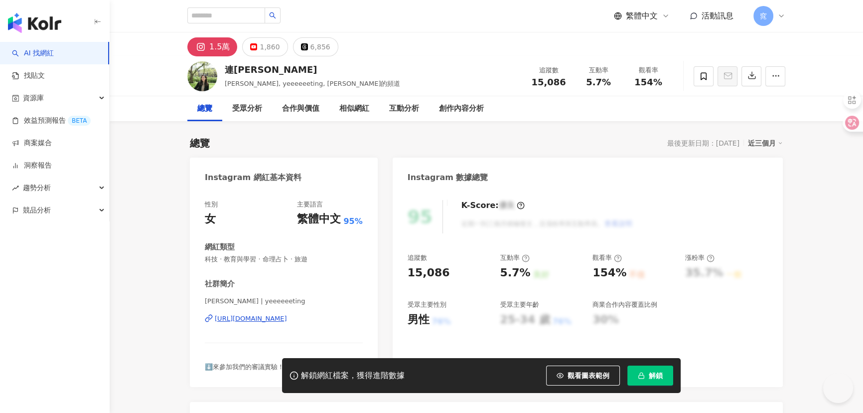
click at [679, 197] on div "95 K-Score : 優良 近期一到三個月積極發文，且漲粉率與互動率高。 查看說明 追蹤數 15,086 互動率 5.7% 良好 觀看率 154% 不佳 …" at bounding box center [588, 288] width 390 height 197
click at [254, 322] on div "https://www.instagram.com/yeeeeeeting/" at bounding box center [251, 318] width 72 height 9
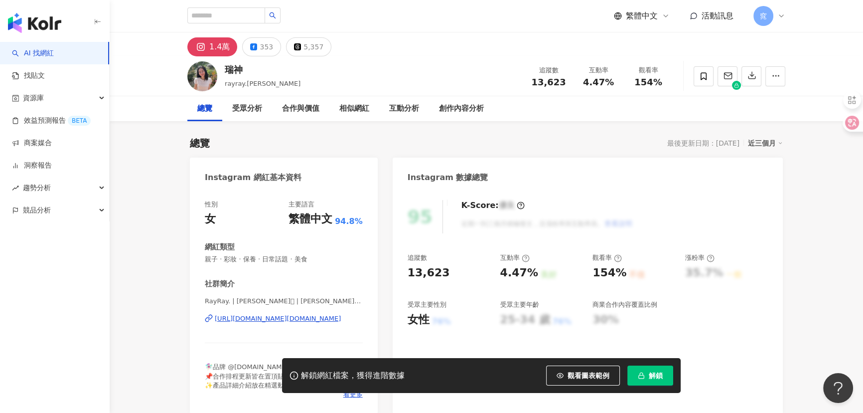
click at [275, 320] on div "https://www.instagram.com/rayray.huang/" at bounding box center [278, 318] width 126 height 9
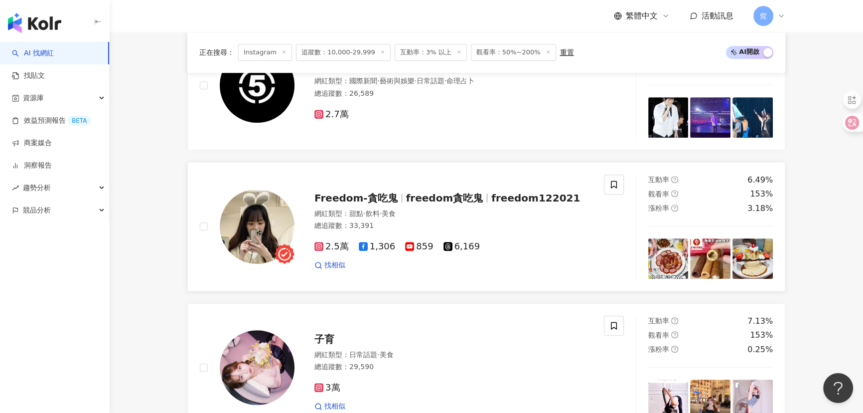
scroll to position [679, 0]
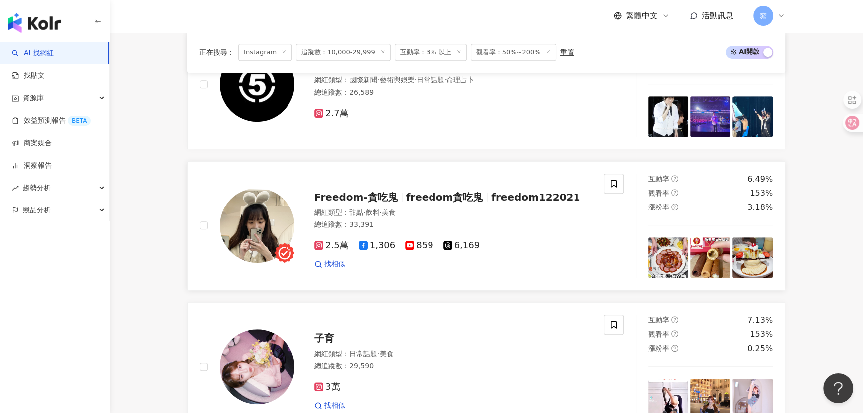
click at [251, 224] on img at bounding box center [257, 225] width 75 height 75
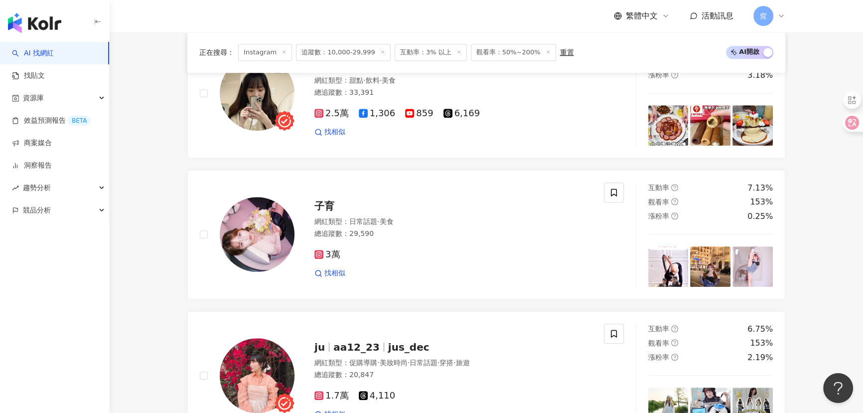
scroll to position [906, 0]
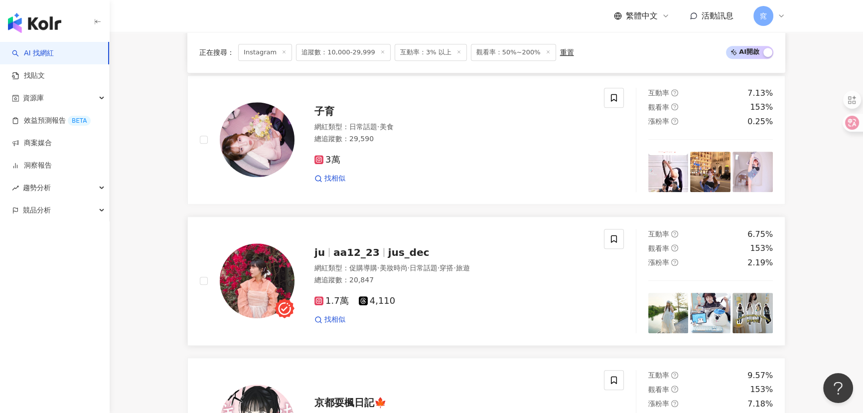
click at [258, 297] on img at bounding box center [257, 280] width 75 height 75
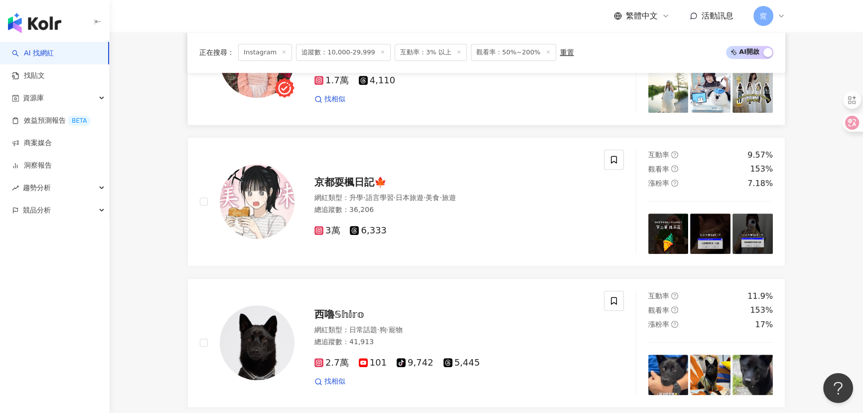
scroll to position [1133, 0]
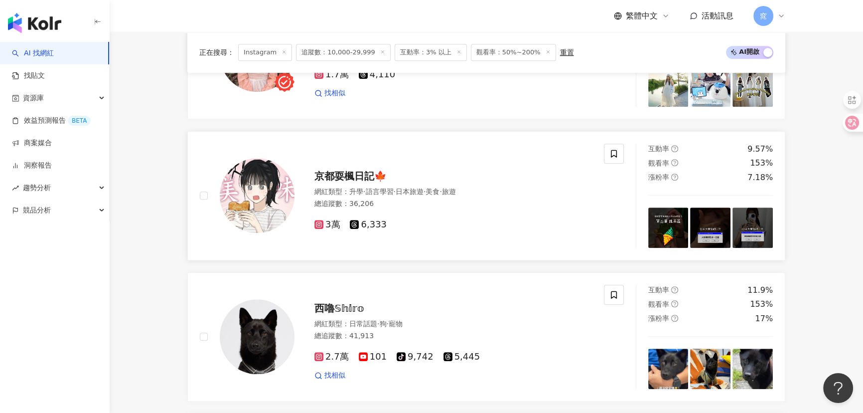
click at [253, 203] on img at bounding box center [257, 195] width 75 height 75
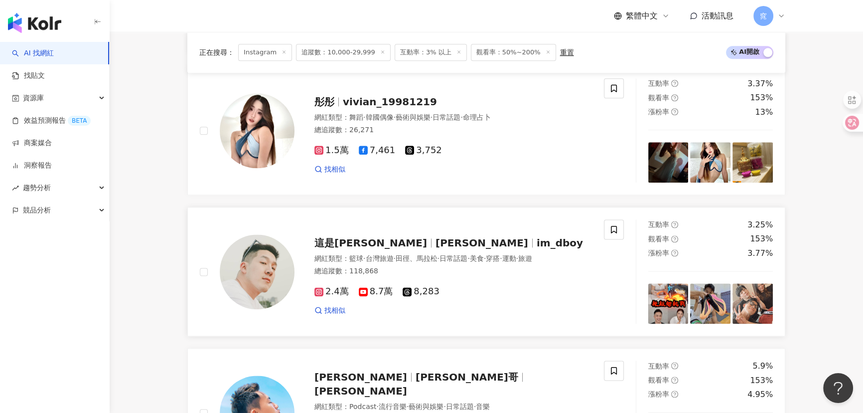
scroll to position [1631, 0]
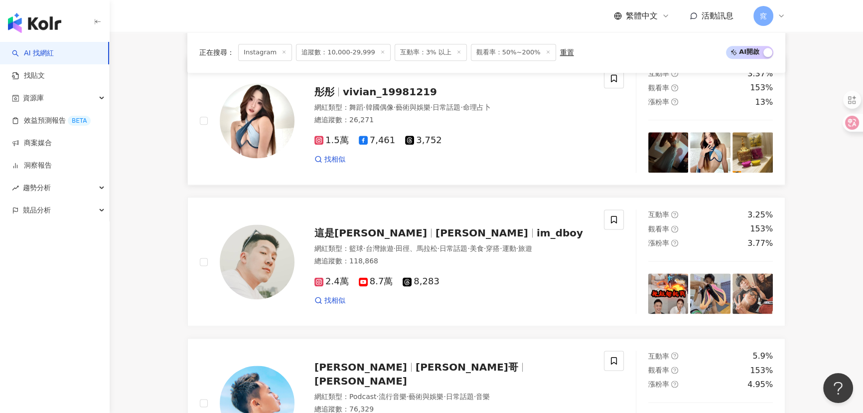
click at [248, 126] on img at bounding box center [257, 120] width 75 height 75
click at [250, 275] on img at bounding box center [257, 261] width 75 height 75
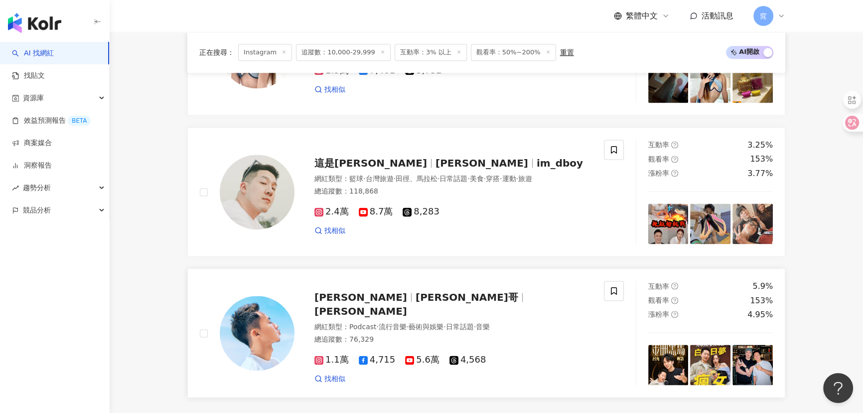
scroll to position [1812, 0]
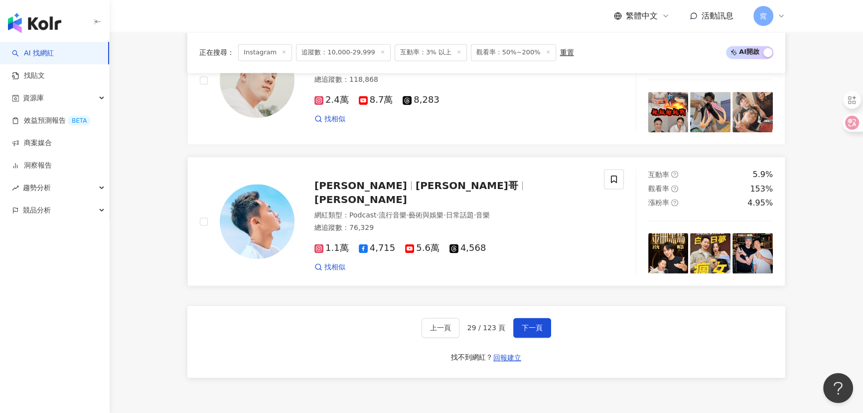
click at [252, 220] on img at bounding box center [257, 221] width 75 height 75
click at [531, 331] on span "下一頁" at bounding box center [532, 328] width 21 height 8
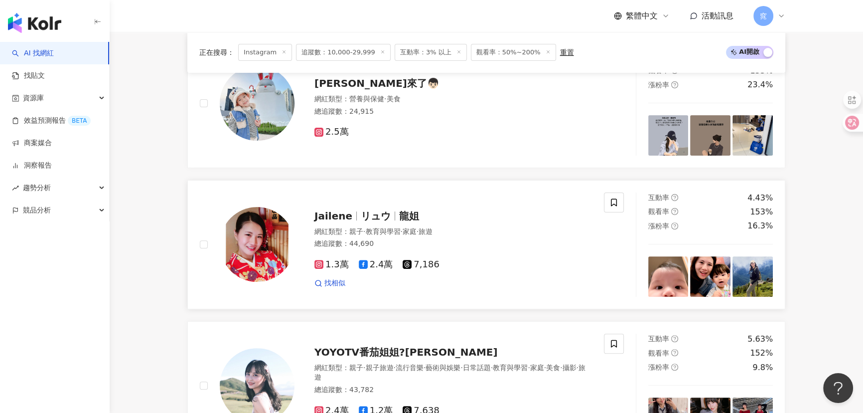
scroll to position [362, 0]
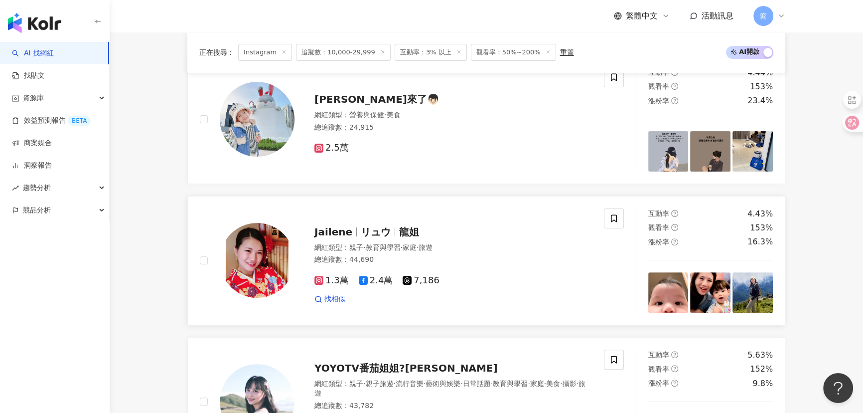
click at [262, 267] on img at bounding box center [257, 260] width 75 height 75
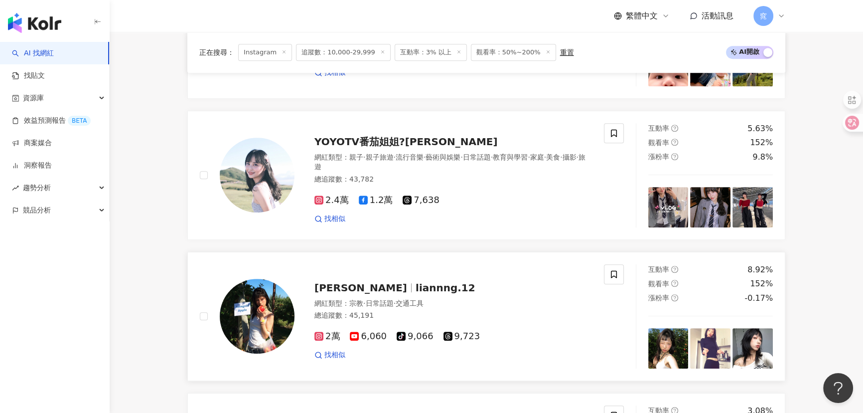
click at [259, 319] on img at bounding box center [257, 316] width 75 height 75
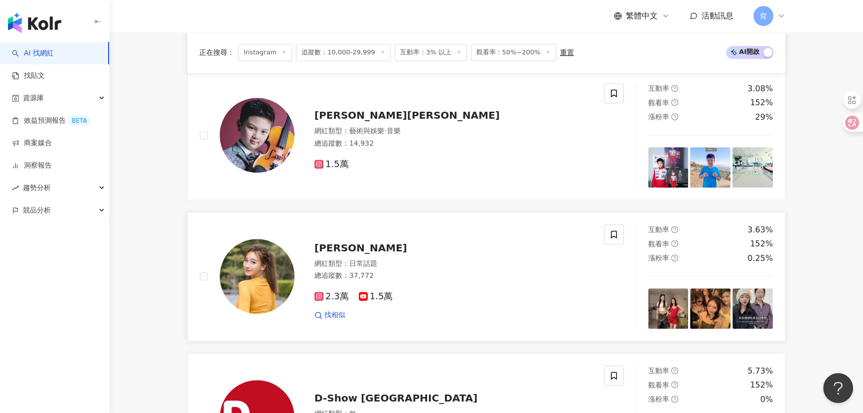
scroll to position [997, 0]
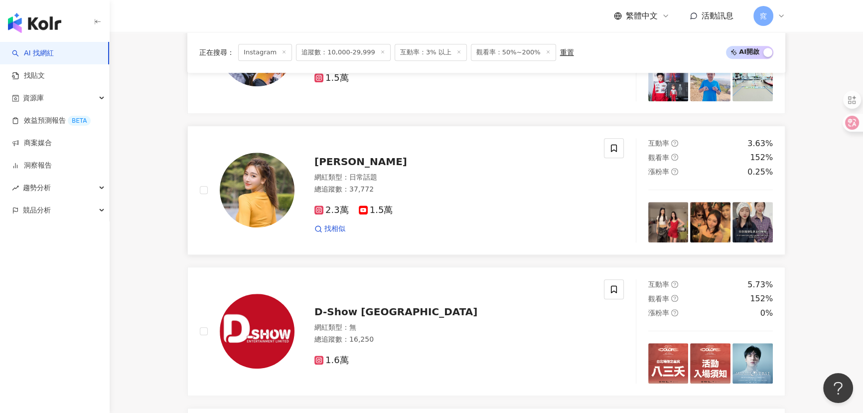
click at [260, 197] on img at bounding box center [257, 190] width 75 height 75
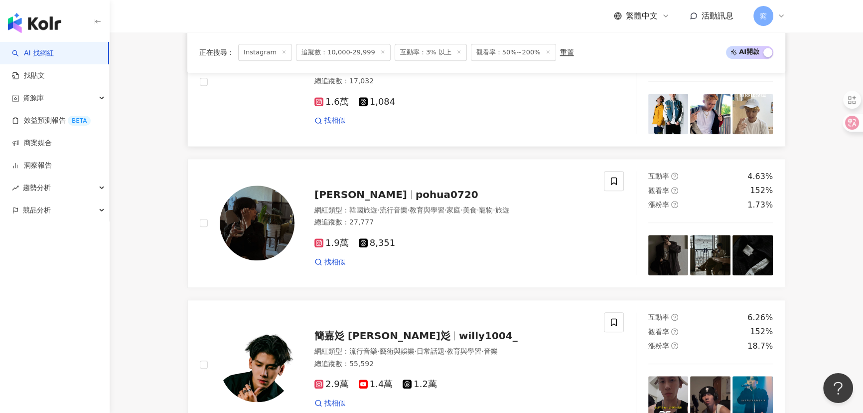
scroll to position [1405, 0]
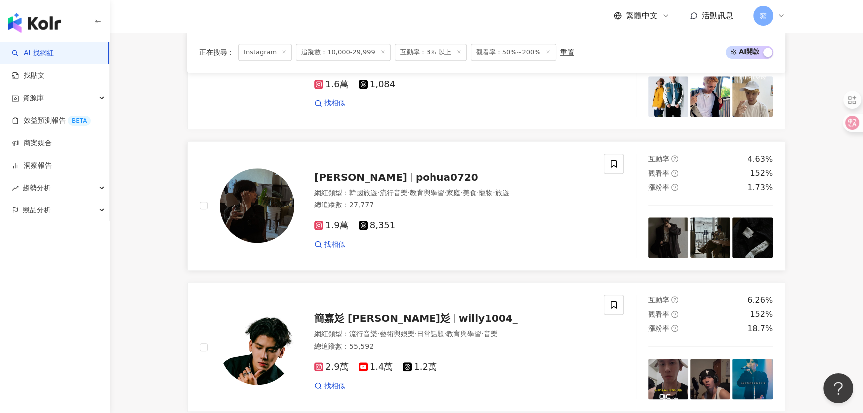
click at [254, 206] on img at bounding box center [257, 205] width 75 height 75
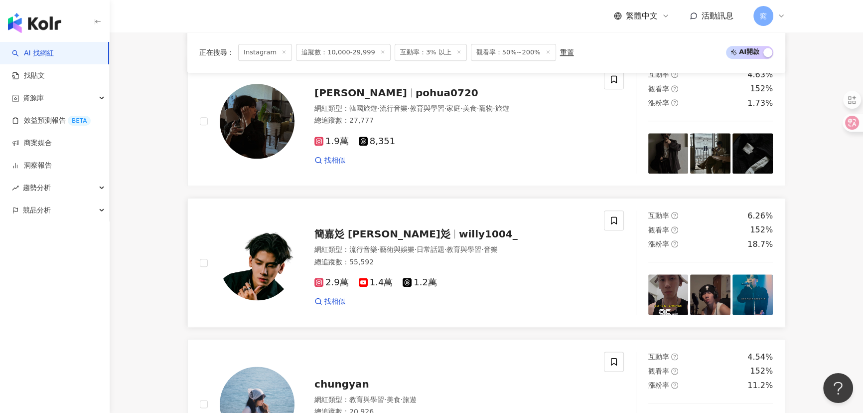
scroll to position [1586, 0]
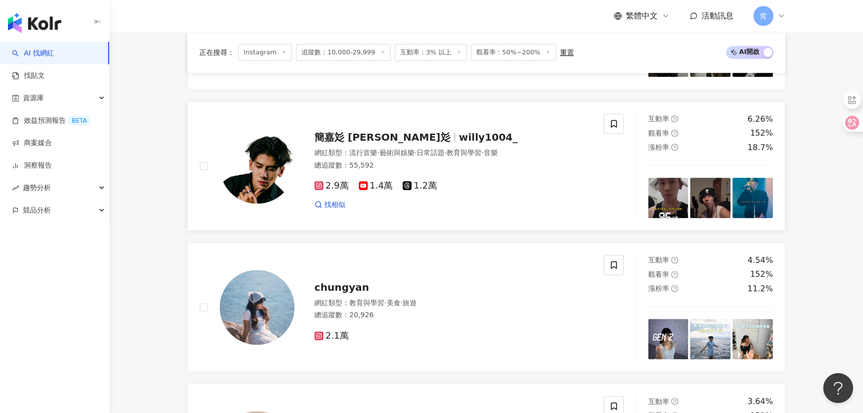
click at [254, 183] on img at bounding box center [257, 166] width 75 height 75
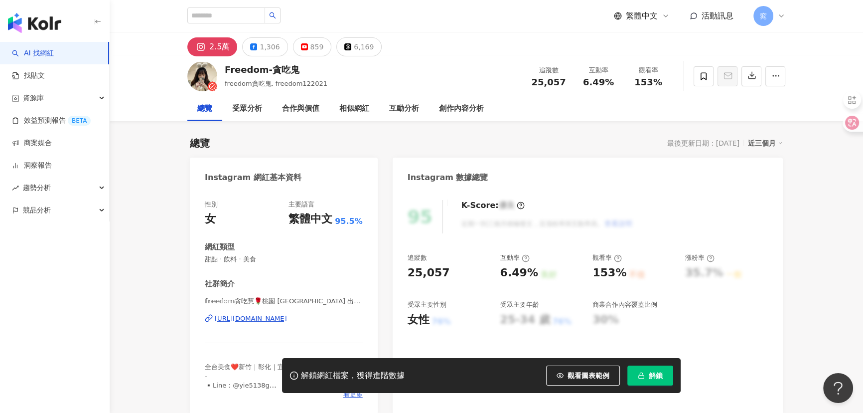
click at [268, 322] on div "https://www.instagram.com/freedom122021/" at bounding box center [251, 318] width 72 height 9
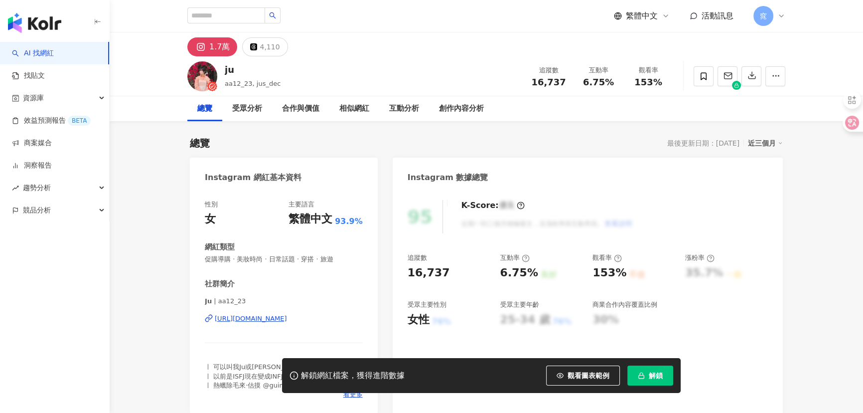
click at [257, 319] on div "https://www.instagram.com/aa12_23/" at bounding box center [251, 318] width 72 height 9
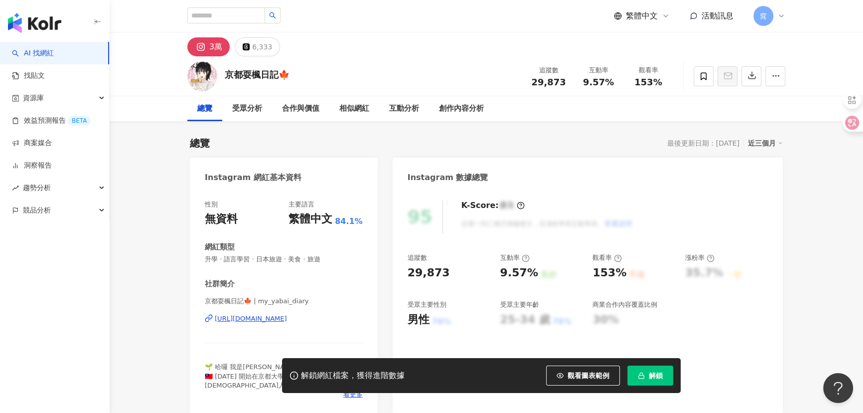
click at [264, 321] on div "https://www.instagram.com/my_yabai_diary/" at bounding box center [251, 318] width 72 height 9
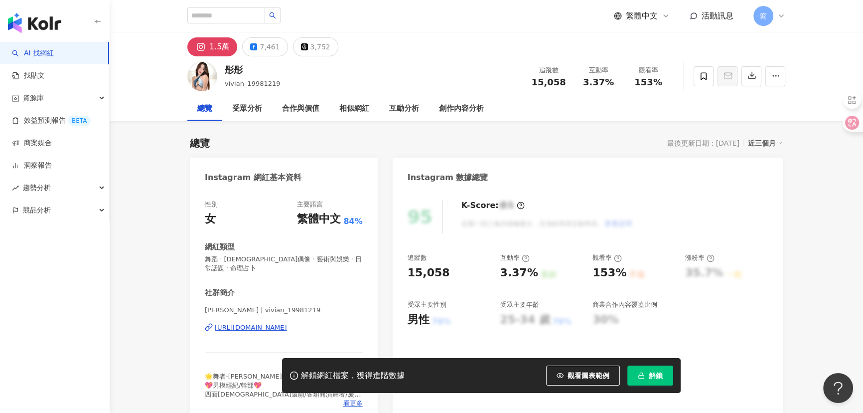
drag, startPoint x: 24, startPoint y: 300, endPoint x: 35, endPoint y: 295, distance: 11.6
click at [24, 300] on div "AI 找網紅 找貼文 資源庫 效益預測報告 BETA 商案媒合 洞察報告 趨勢分析 競品分析" at bounding box center [55, 227] width 110 height 371
click at [255, 328] on div "https://www.instagram.com/vivian_19981219/" at bounding box center [251, 327] width 72 height 9
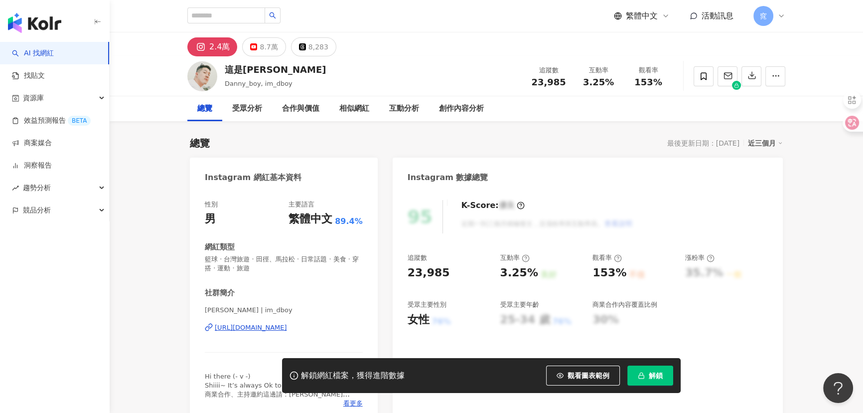
click at [245, 329] on div "[URL][DOMAIN_NAME]" at bounding box center [251, 327] width 72 height 9
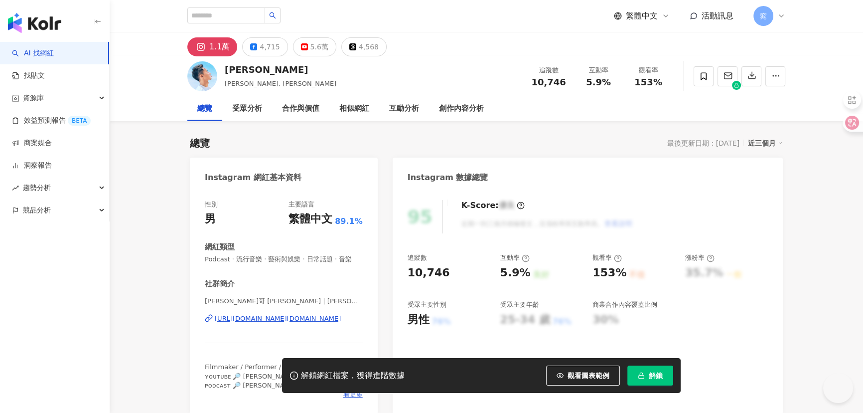
click at [297, 323] on div "https://www.instagram.com/jimi.runner/" at bounding box center [278, 318] width 126 height 9
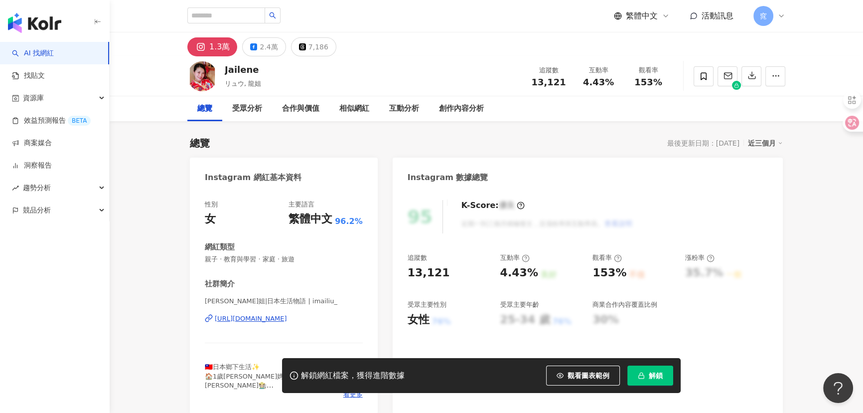
click at [263, 317] on div "https://www.instagram.com/imailiu_/" at bounding box center [251, 318] width 72 height 9
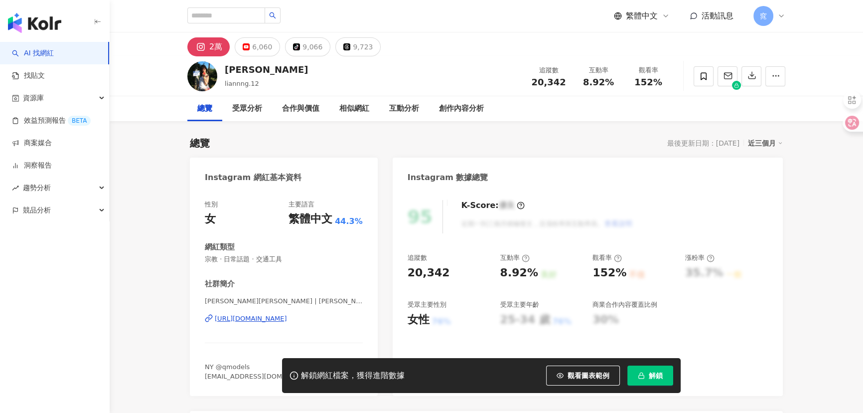
click at [247, 319] on div "https://www.instagram.com/liannng.12/" at bounding box center [251, 318] width 72 height 9
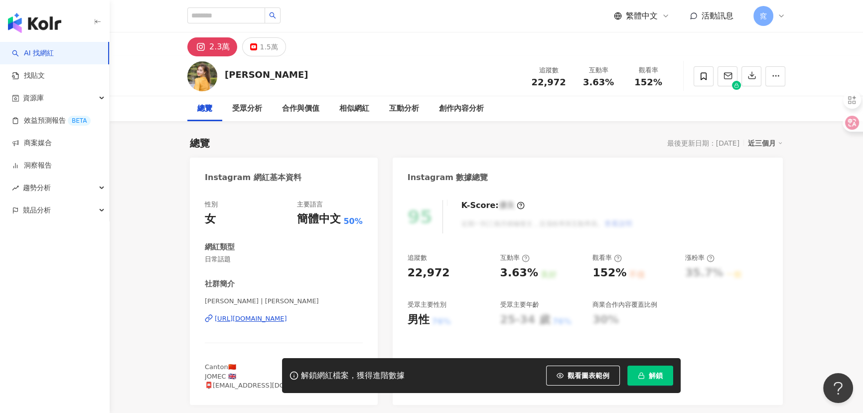
click at [283, 318] on div "[URL][DOMAIN_NAME]" at bounding box center [251, 318] width 72 height 9
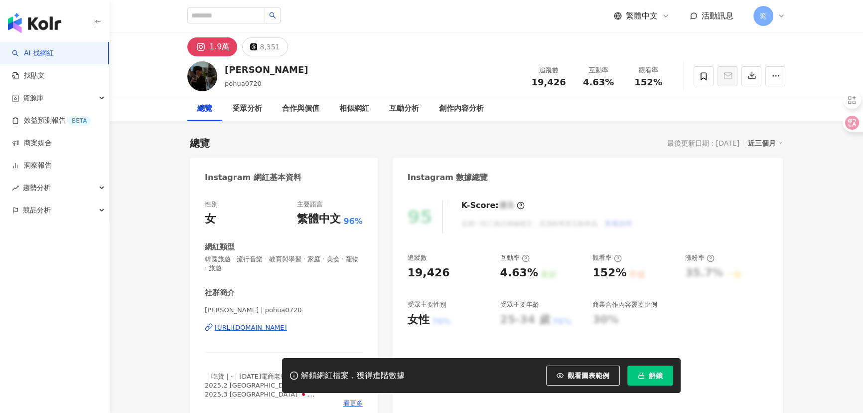
click at [287, 326] on div "https://www.instagram.com/pohua0720/" at bounding box center [251, 327] width 72 height 9
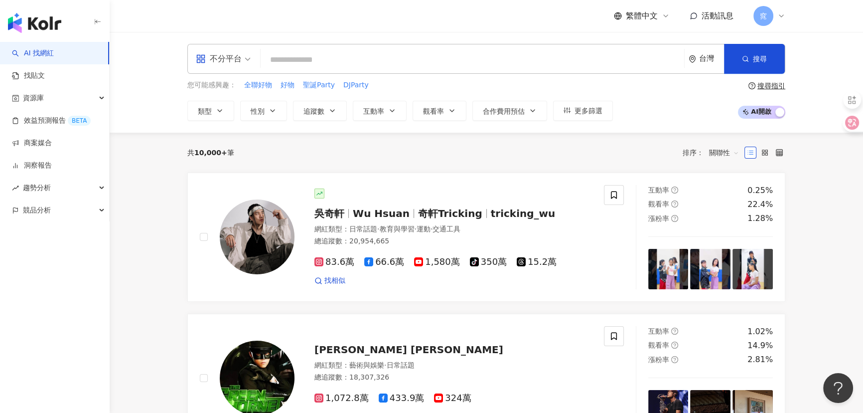
click at [296, 62] on input "search" at bounding box center [473, 59] width 416 height 19
click at [207, 115] on button "類型" at bounding box center [210, 111] width 47 height 20
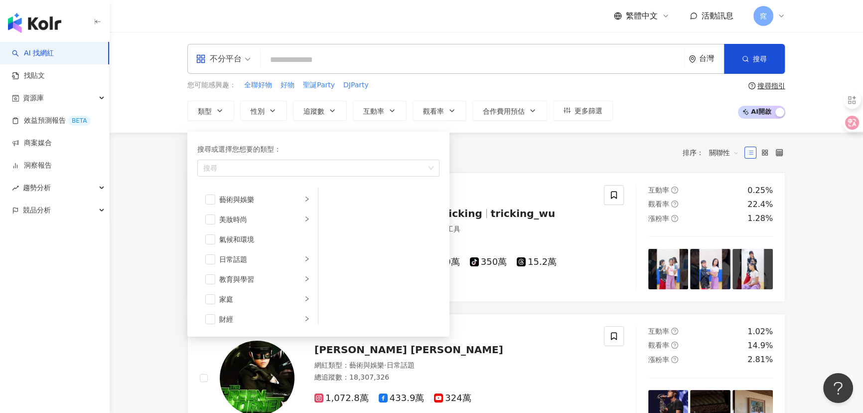
click at [222, 64] on div "不分平台" at bounding box center [219, 59] width 46 height 16
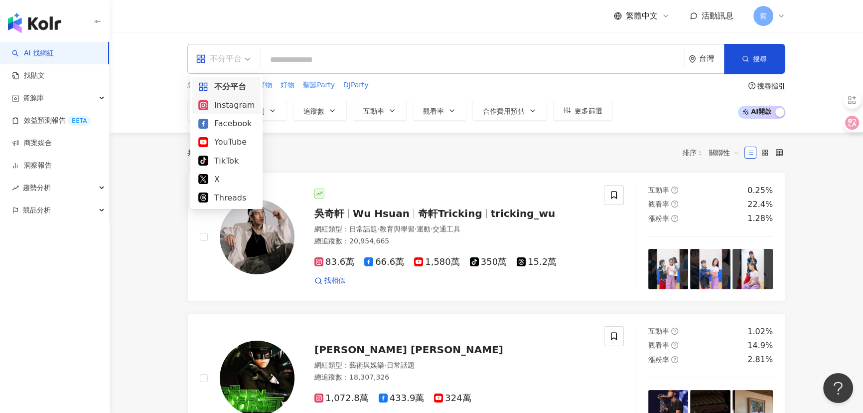
click at [228, 100] on div "Instagram" at bounding box center [226, 105] width 56 height 12
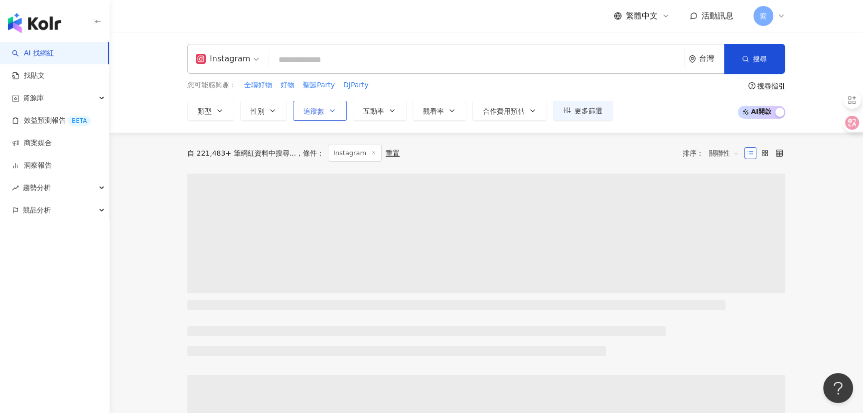
click at [314, 113] on span "追蹤數" at bounding box center [314, 111] width 21 height 8
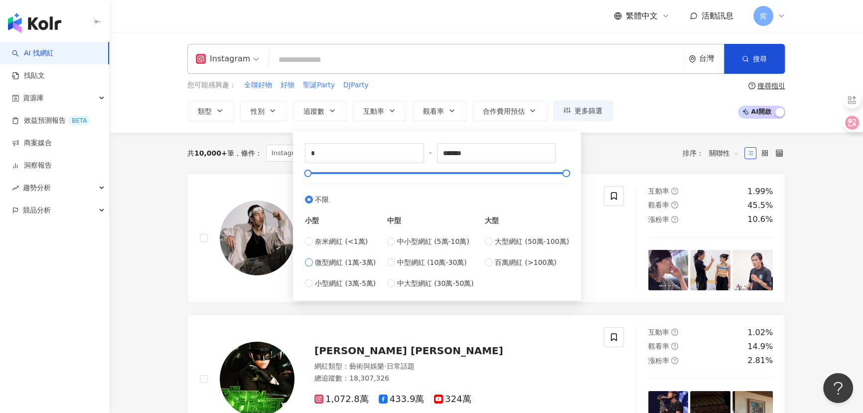
click at [354, 264] on span "微型網紅 (1萬-3萬)" at bounding box center [345, 262] width 61 height 11
type input "*****"
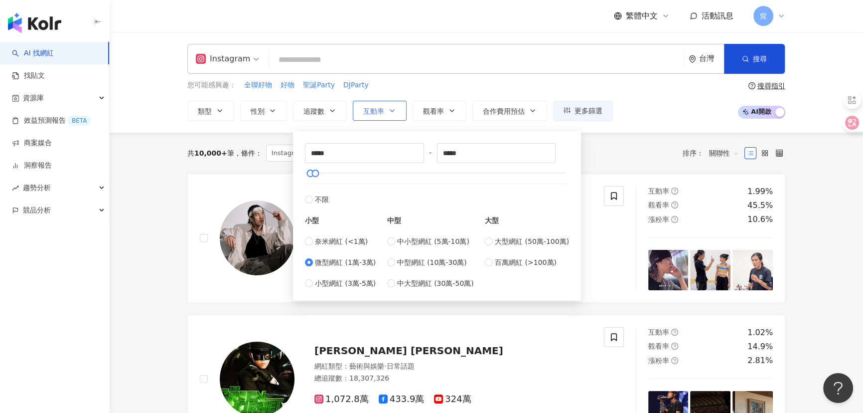
click at [376, 109] on span "互動率" at bounding box center [373, 111] width 21 height 8
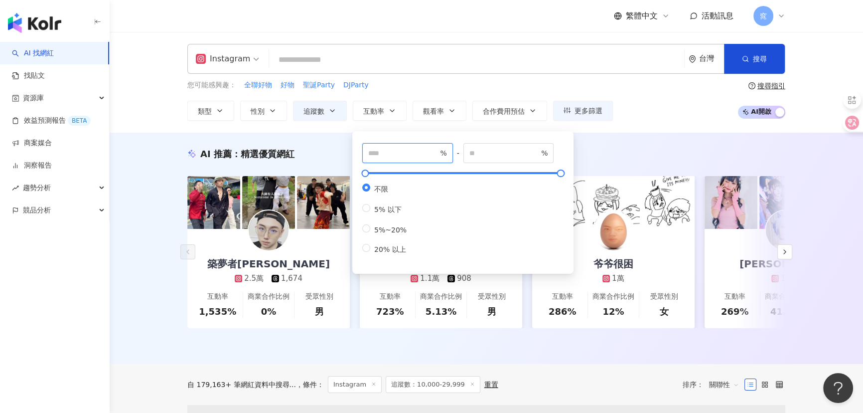
click at [392, 158] on input "number" at bounding box center [403, 153] width 70 height 11
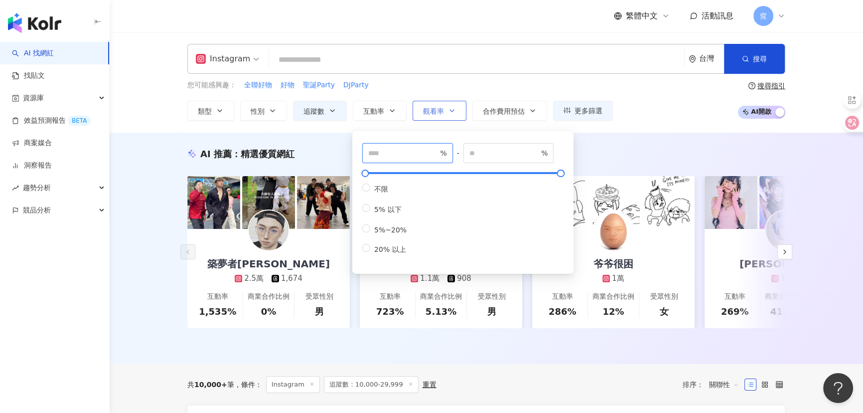
type input "*"
click at [442, 109] on span "觀看率" at bounding box center [433, 111] width 21 height 8
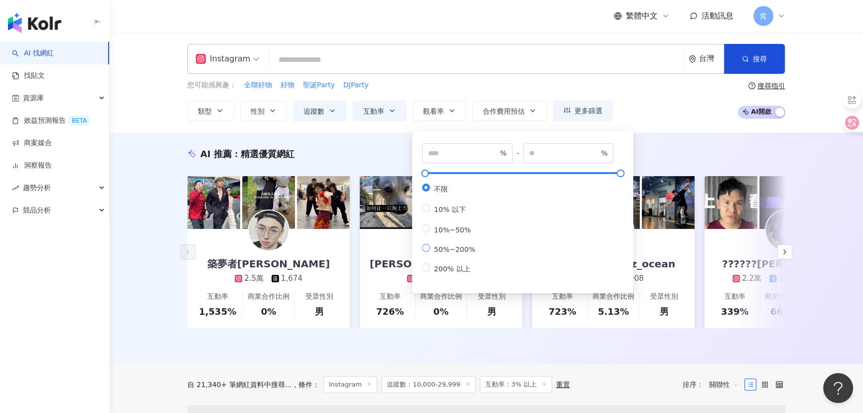
click at [459, 253] on span "50%~200%" at bounding box center [454, 249] width 49 height 8
type input "**"
type input "***"
click at [132, 336] on div "AI 推薦 ： 精選優質網紅 築夢者杰哥 2.5萬 1,674 互動率 1,535% 商業合作比例 0% 受眾性別 男 晉瑋台灣台東之子大麻煩要投油土伯歐薩斯…" at bounding box center [487, 248] width 754 height 231
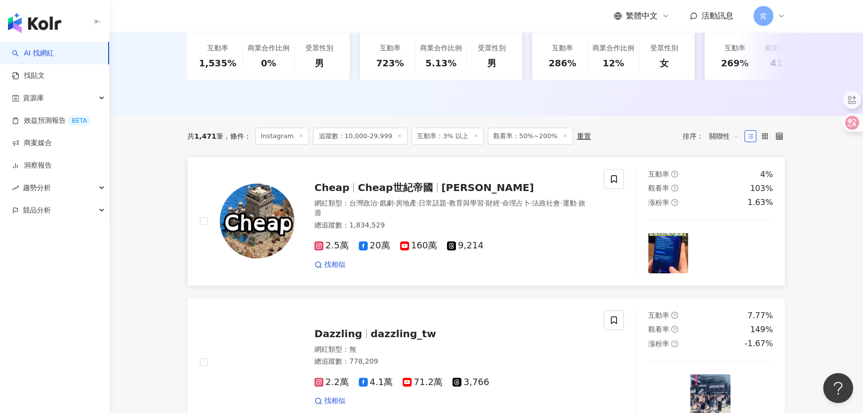
scroll to position [272, 0]
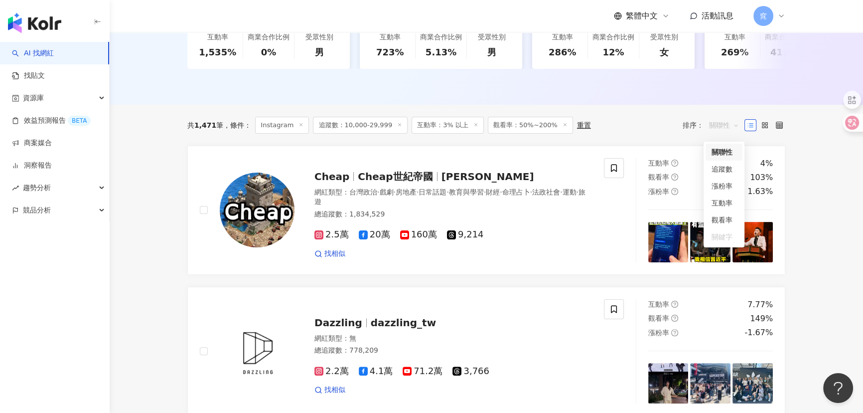
click at [718, 133] on span "關聯性" at bounding box center [724, 125] width 30 height 16
click at [725, 221] on div "觀看率" at bounding box center [724, 219] width 25 height 11
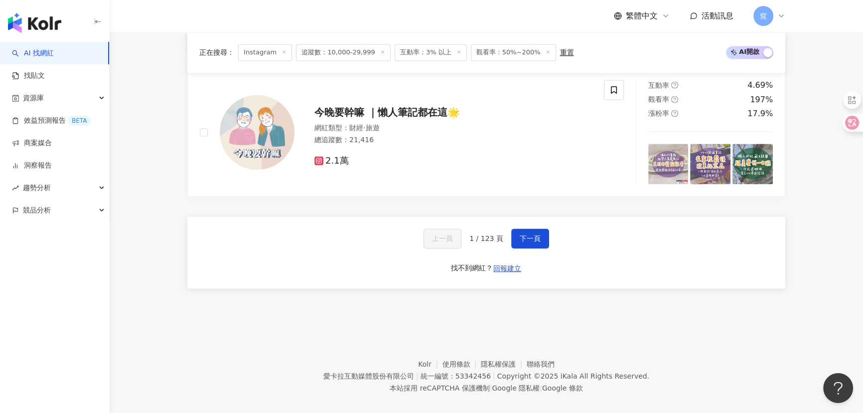
scroll to position [1917, 0]
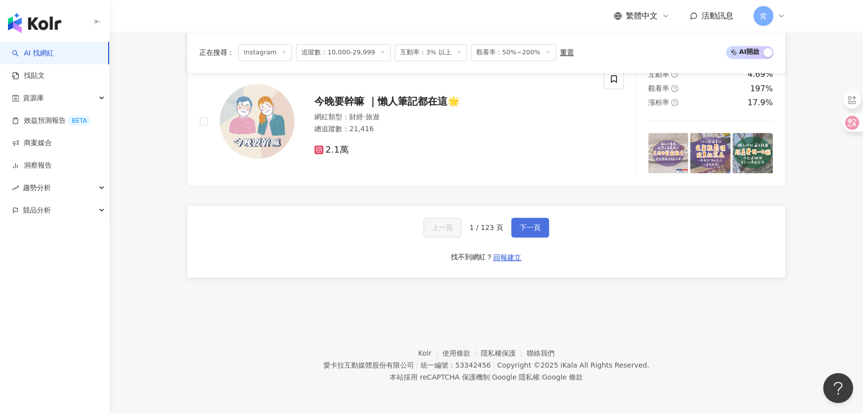
click at [527, 223] on span "下一頁" at bounding box center [530, 227] width 21 height 8
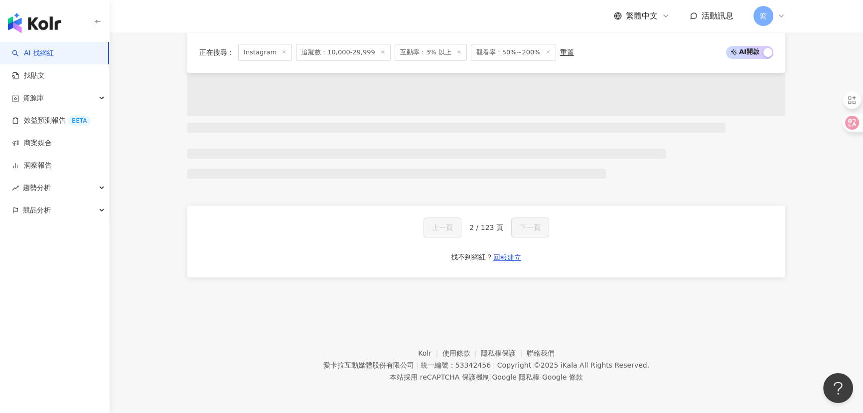
scroll to position [829, 0]
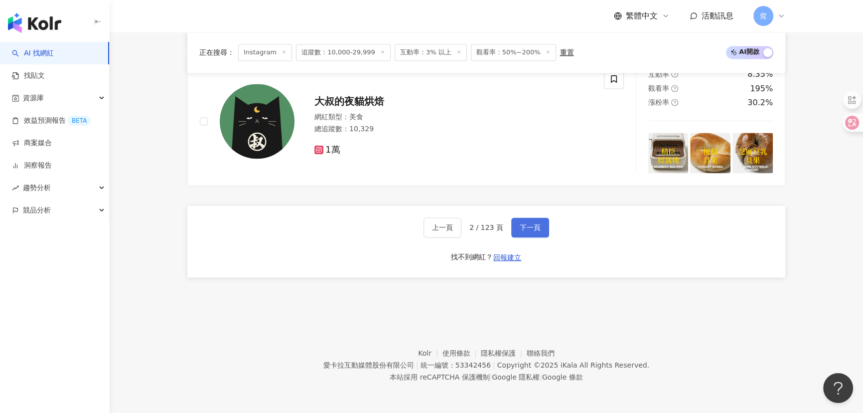
click at [527, 224] on span "下一頁" at bounding box center [530, 227] width 21 height 8
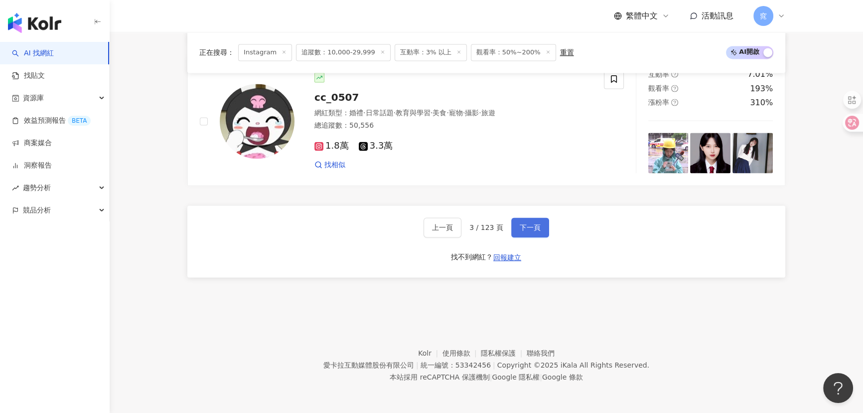
click at [527, 224] on span "下一頁" at bounding box center [530, 227] width 21 height 8
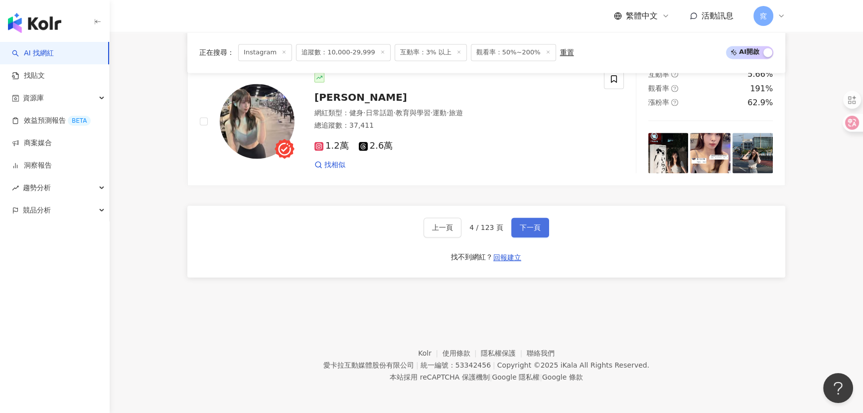
click at [527, 224] on span "下一頁" at bounding box center [530, 227] width 21 height 8
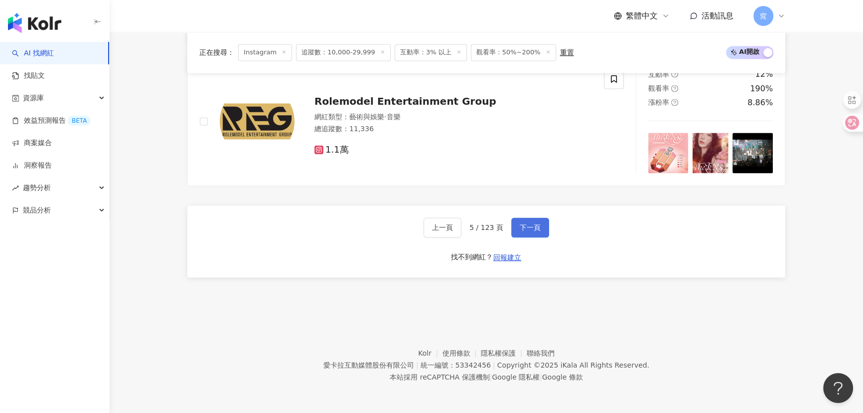
click at [527, 224] on span "下一頁" at bounding box center [530, 227] width 21 height 8
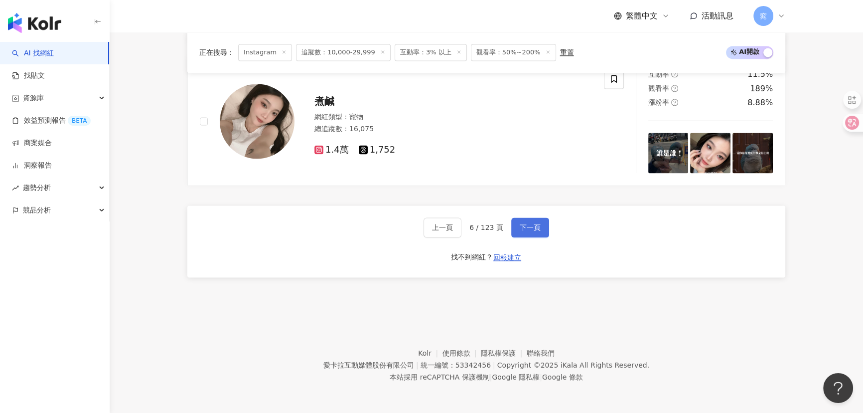
click at [527, 224] on span "下一頁" at bounding box center [530, 227] width 21 height 8
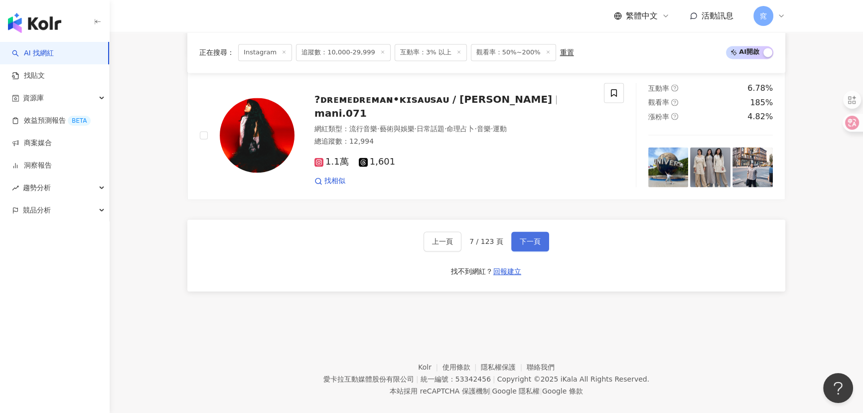
click at [527, 237] on span "下一頁" at bounding box center [530, 241] width 21 height 8
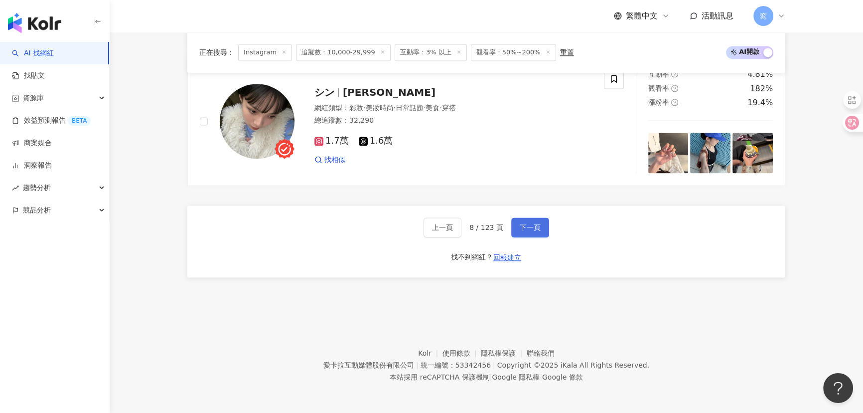
click at [527, 224] on span "下一頁" at bounding box center [530, 227] width 21 height 8
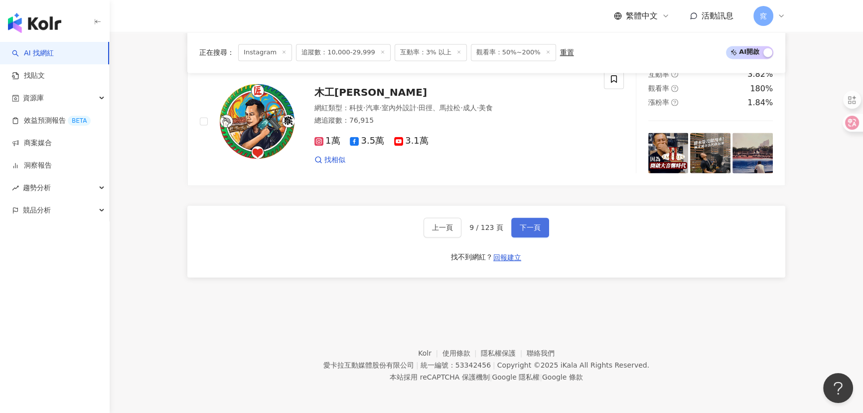
click at [527, 224] on span "下一頁" at bounding box center [530, 227] width 21 height 8
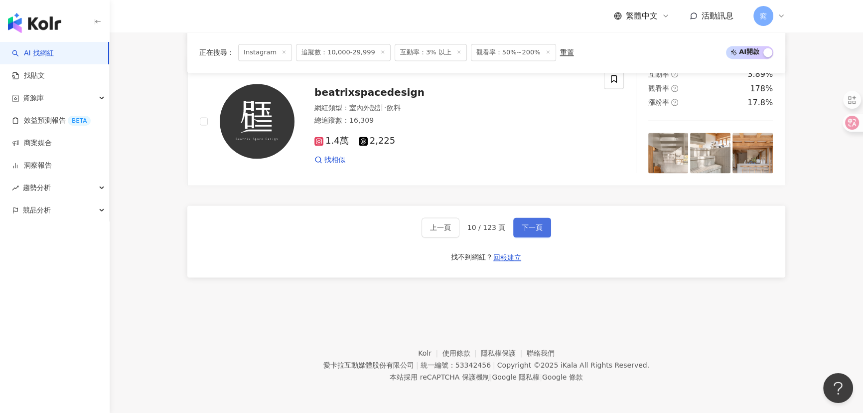
click at [527, 224] on span "下一頁" at bounding box center [532, 227] width 21 height 8
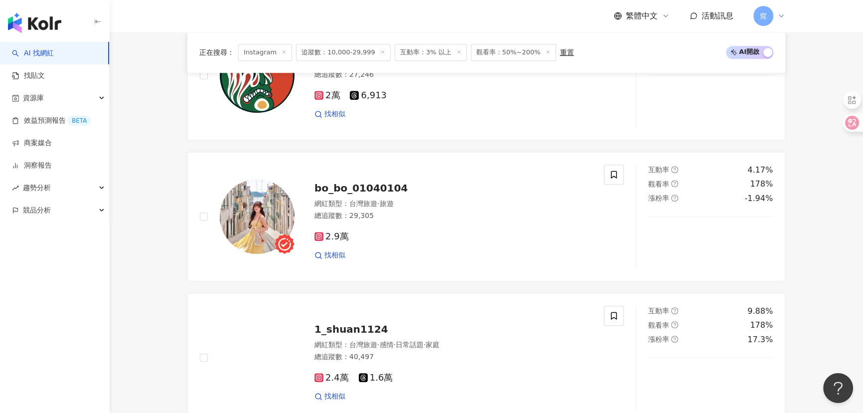
scroll to position [1917, 0]
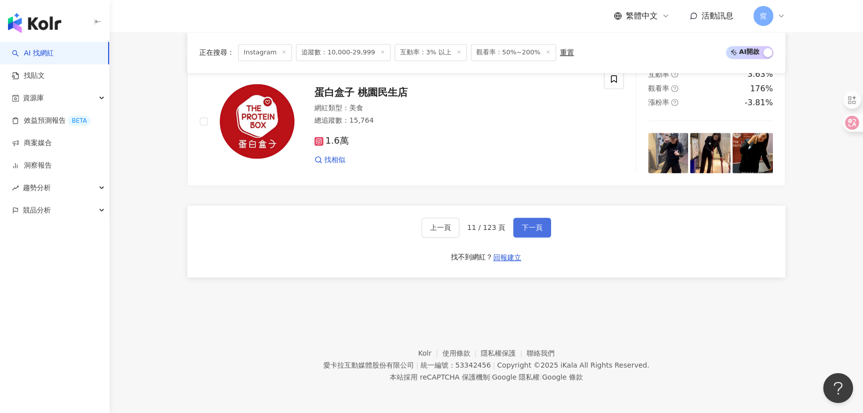
click at [527, 224] on span "下一頁" at bounding box center [532, 227] width 21 height 8
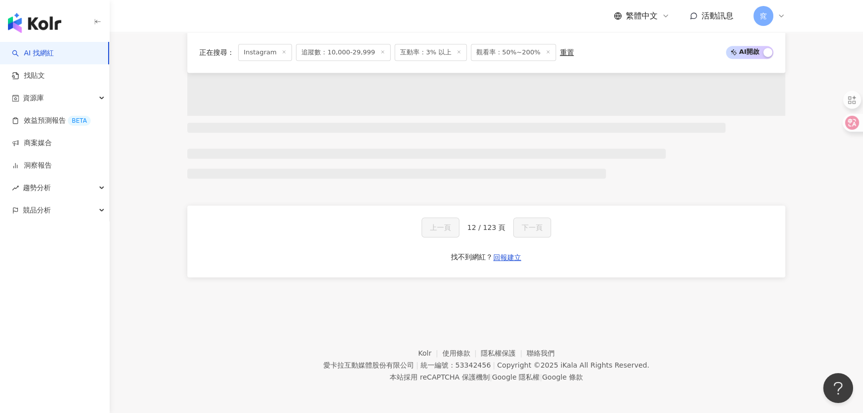
scroll to position [829, 0]
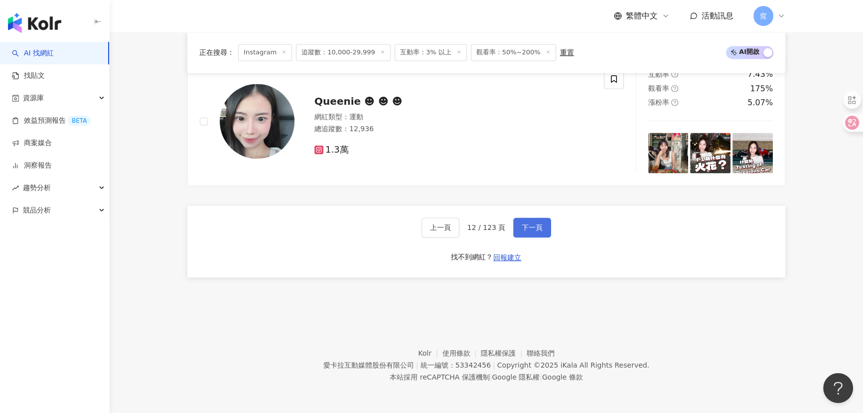
click at [527, 224] on span "下一頁" at bounding box center [532, 227] width 21 height 8
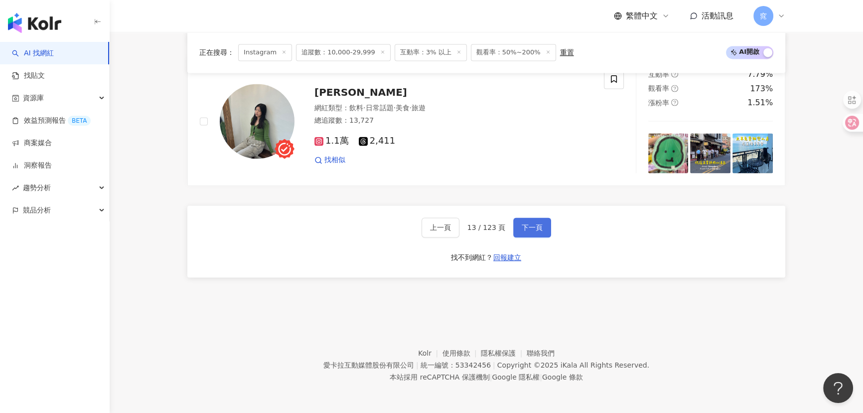
click at [527, 224] on span "下一頁" at bounding box center [532, 227] width 21 height 8
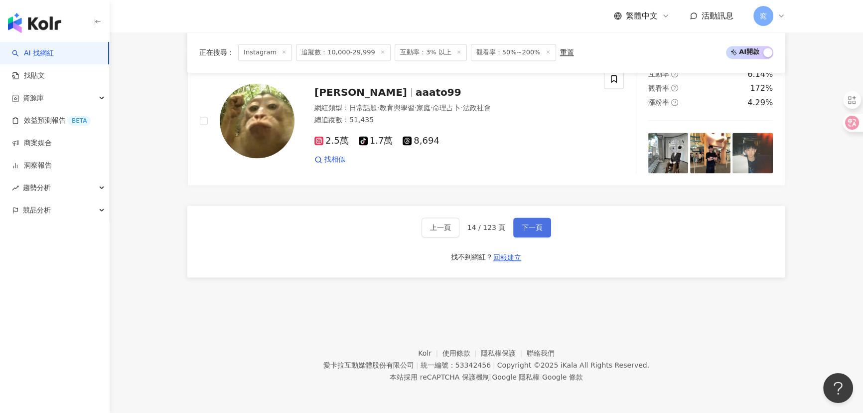
click at [527, 224] on span "下一頁" at bounding box center [532, 227] width 21 height 8
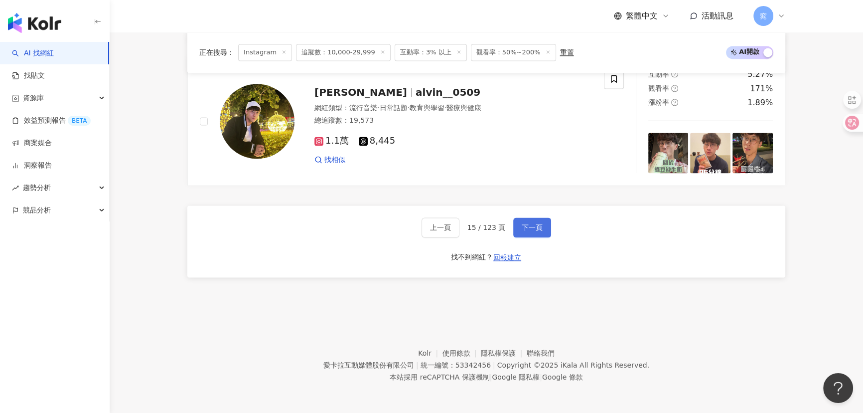
click at [527, 224] on span "下一頁" at bounding box center [532, 227] width 21 height 8
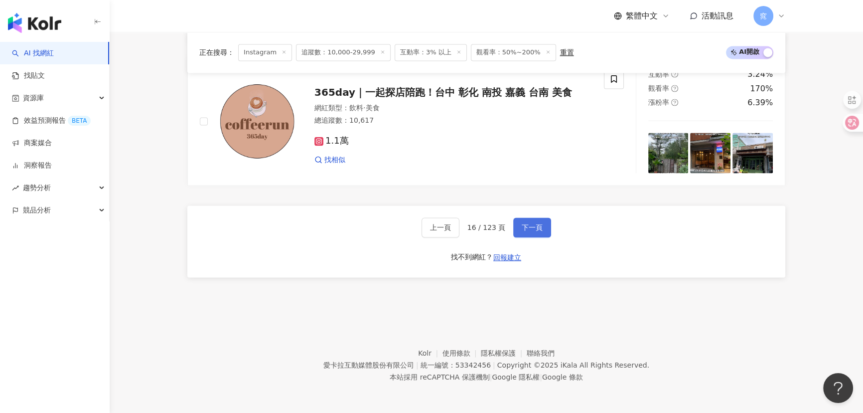
click at [527, 224] on span "下一頁" at bounding box center [532, 227] width 21 height 8
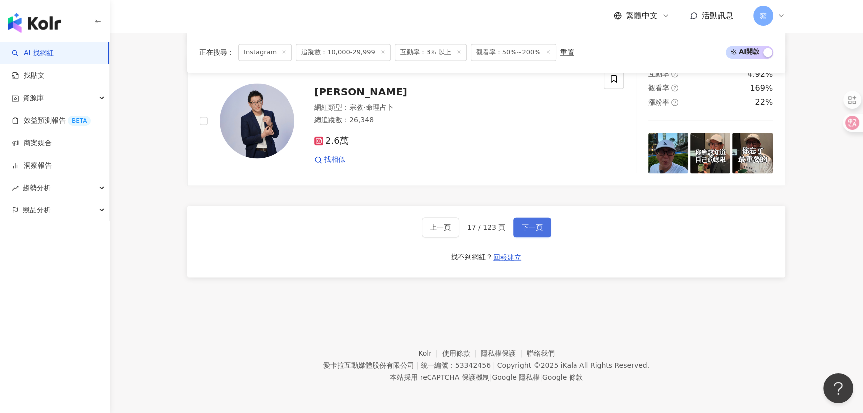
click at [527, 224] on span "下一頁" at bounding box center [532, 227] width 21 height 8
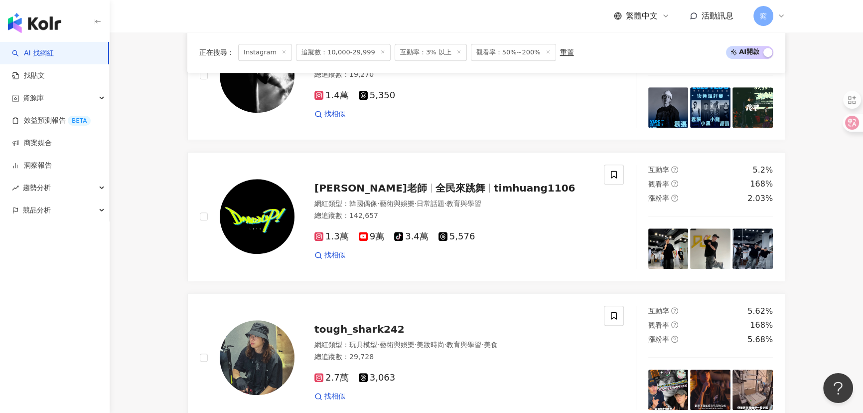
scroll to position [1917, 0]
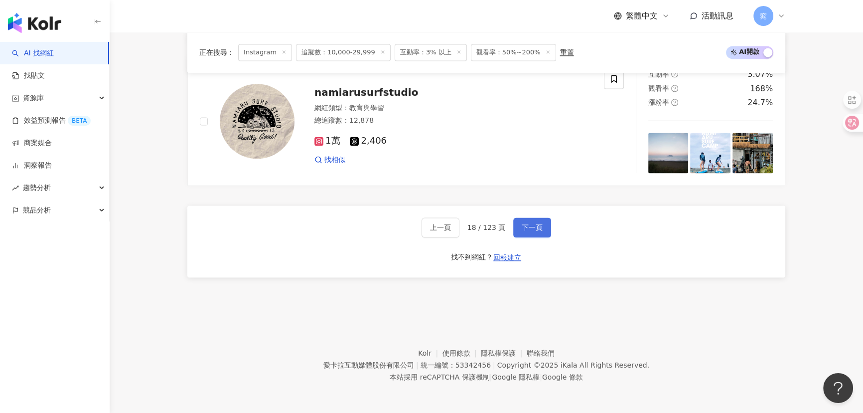
click at [527, 224] on span "下一頁" at bounding box center [532, 227] width 21 height 8
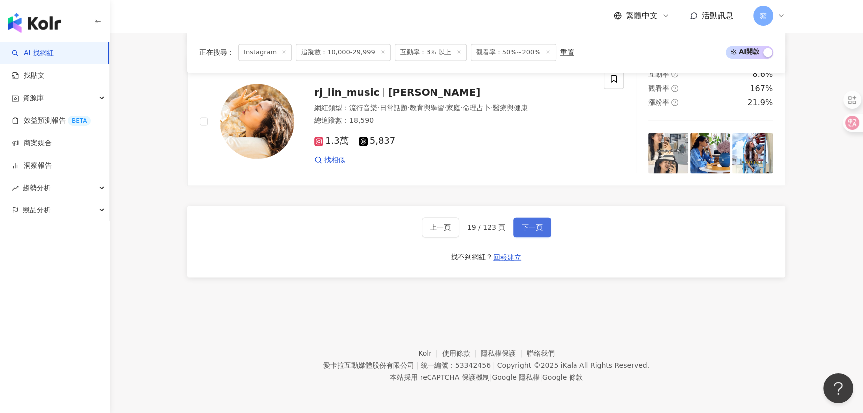
click at [527, 224] on span "下一頁" at bounding box center [532, 227] width 21 height 8
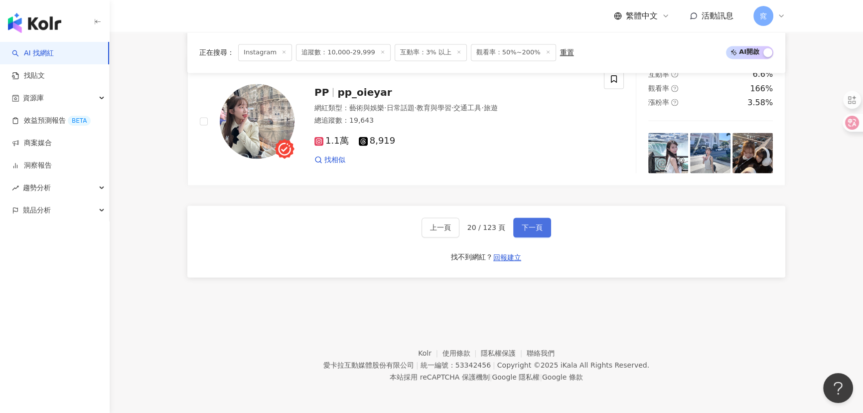
click at [527, 224] on span "下一頁" at bounding box center [532, 227] width 21 height 8
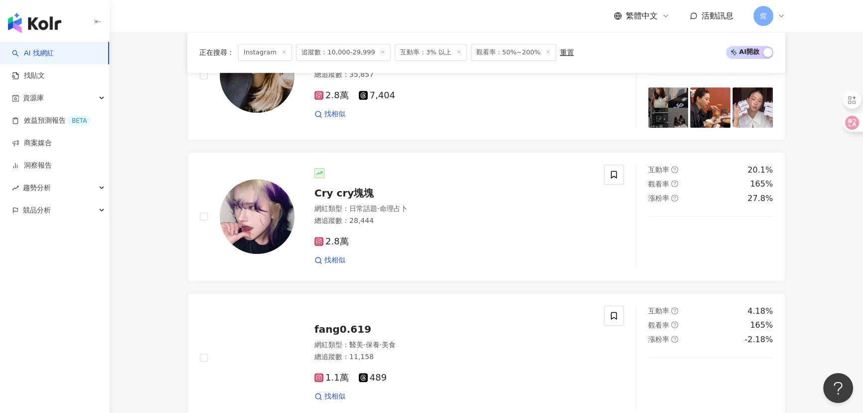
scroll to position [1917, 0]
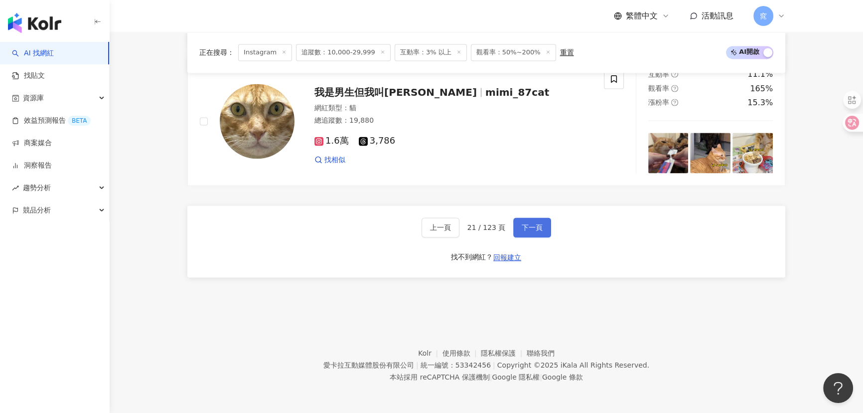
click at [527, 224] on span "下一頁" at bounding box center [532, 227] width 21 height 8
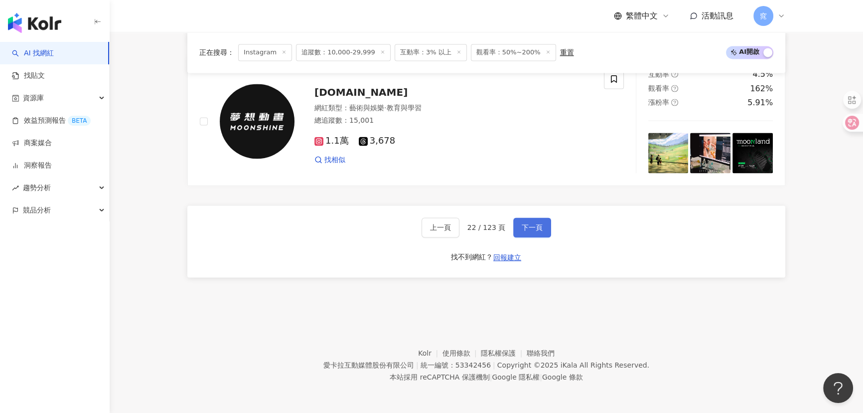
click at [527, 224] on span "下一頁" at bounding box center [532, 227] width 21 height 8
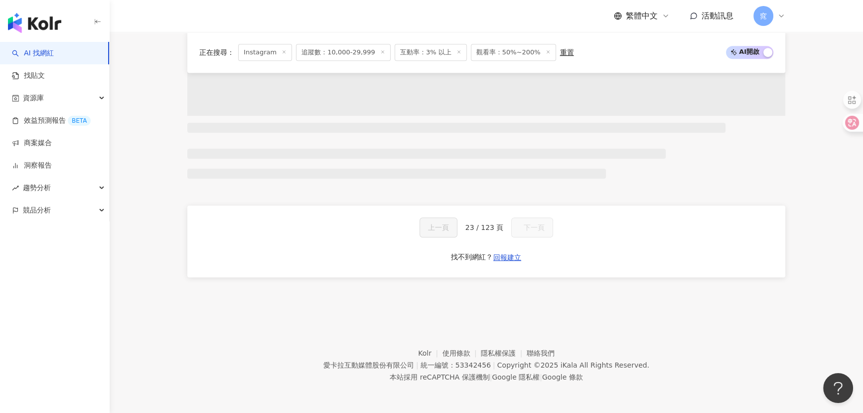
scroll to position [829, 0]
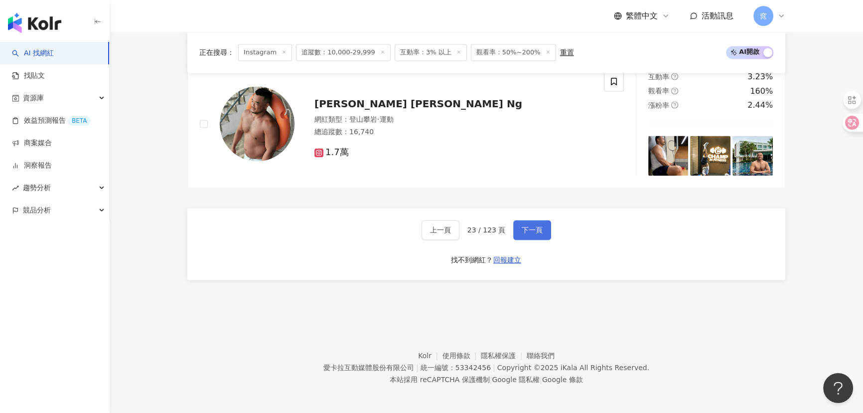
click at [527, 226] on span "下一頁" at bounding box center [532, 230] width 21 height 8
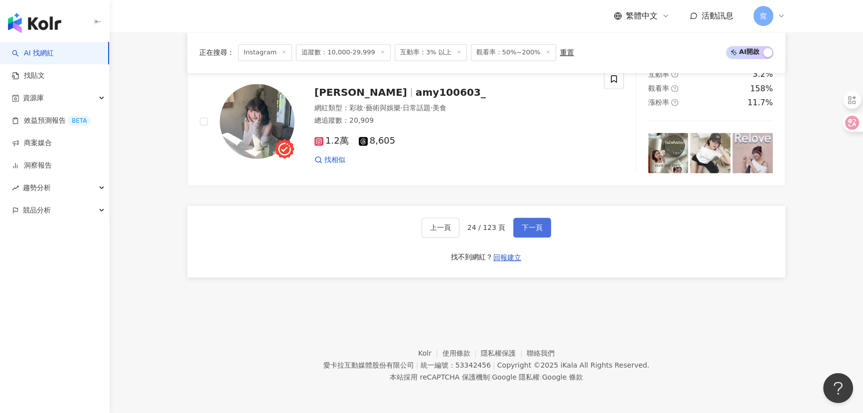
click at [527, 224] on span "下一頁" at bounding box center [532, 227] width 21 height 8
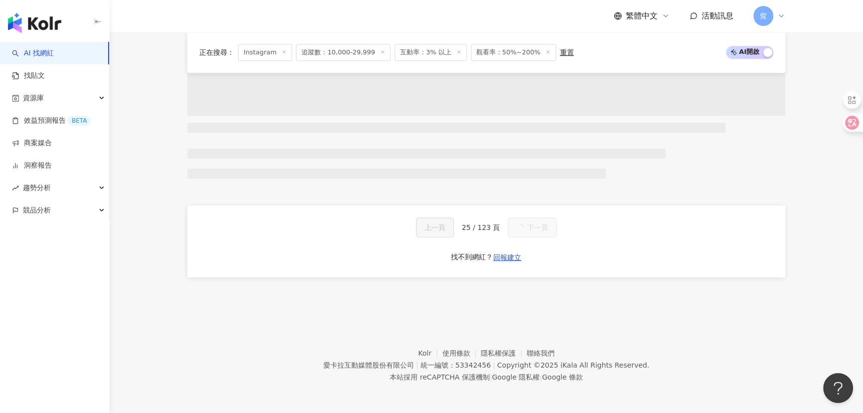
scroll to position [1917, 0]
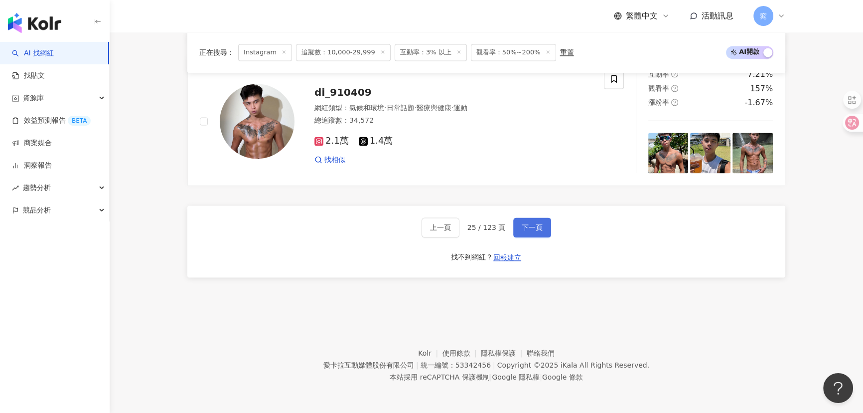
click at [527, 225] on span "下一頁" at bounding box center [532, 227] width 21 height 8
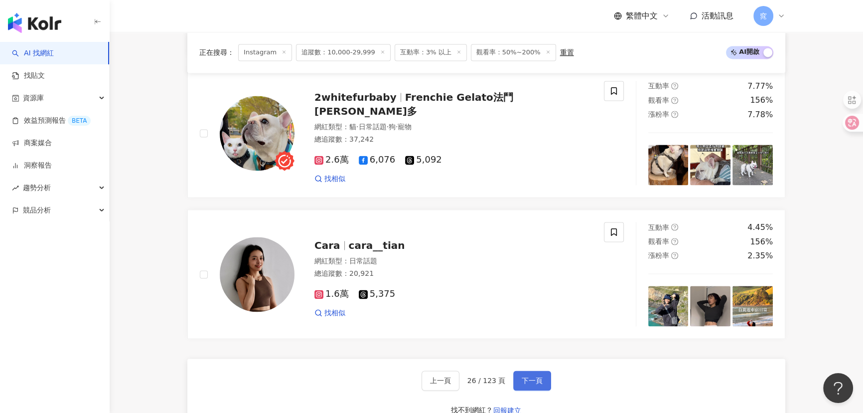
scroll to position [1826, 0]
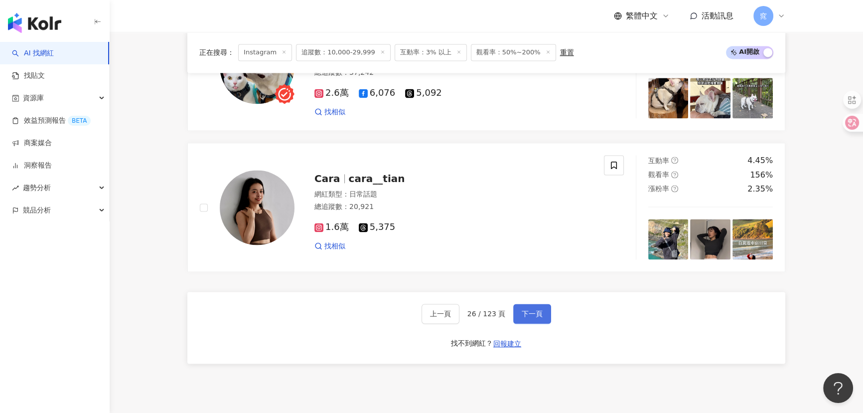
click at [526, 313] on span "下一頁" at bounding box center [532, 314] width 21 height 8
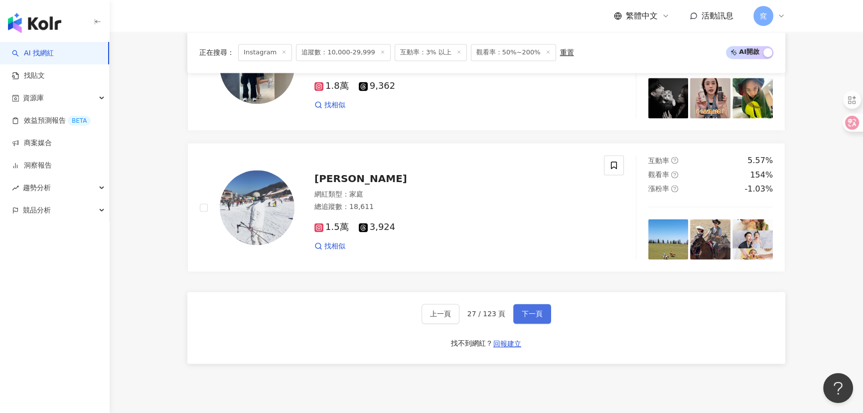
click at [528, 317] on span "下一頁" at bounding box center [532, 314] width 21 height 8
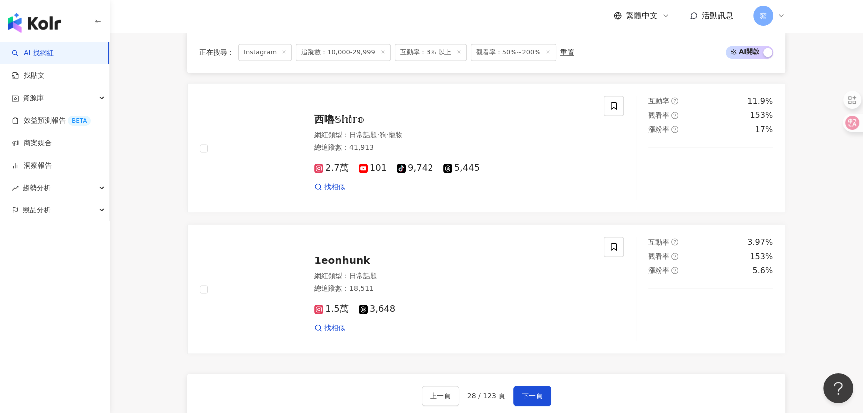
scroll to position [1872, 0]
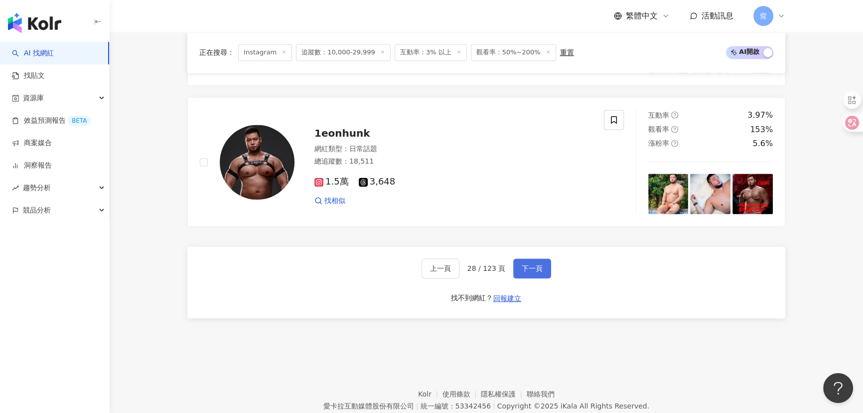
click at [531, 278] on button "下一頁" at bounding box center [532, 268] width 38 height 20
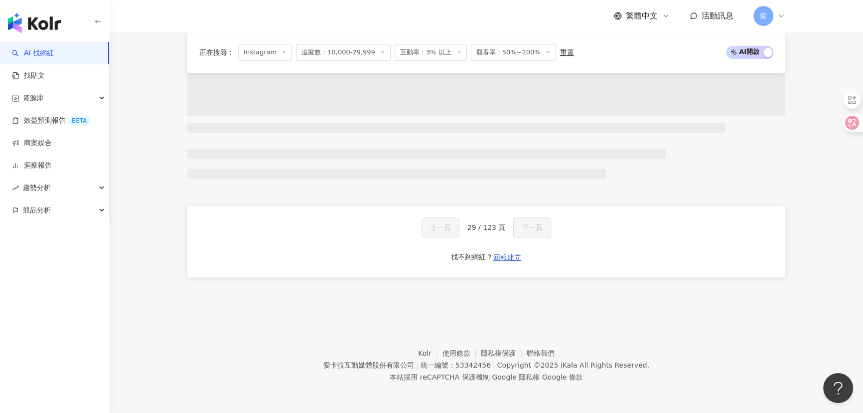
scroll to position [0, 0]
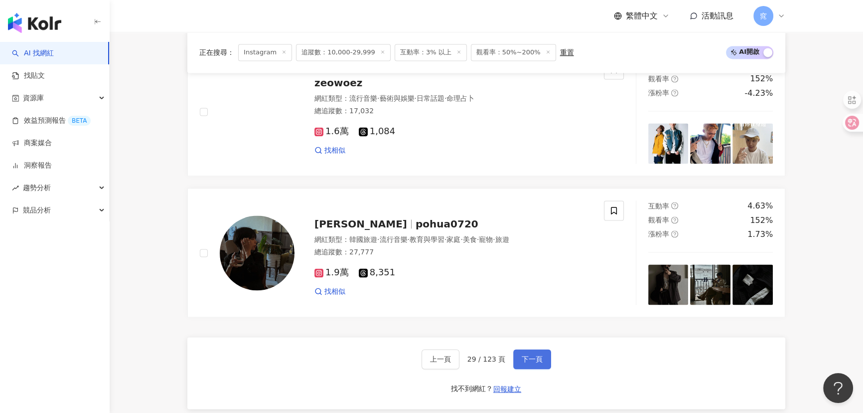
click at [526, 359] on span "下一頁" at bounding box center [532, 359] width 21 height 8
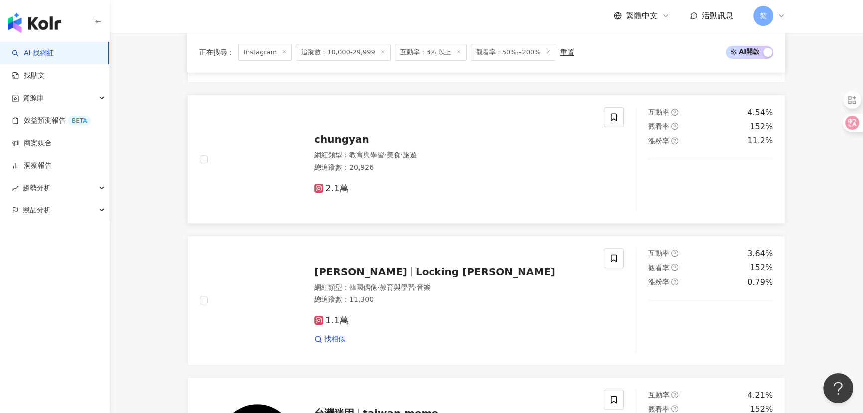
scroll to position [468, 0]
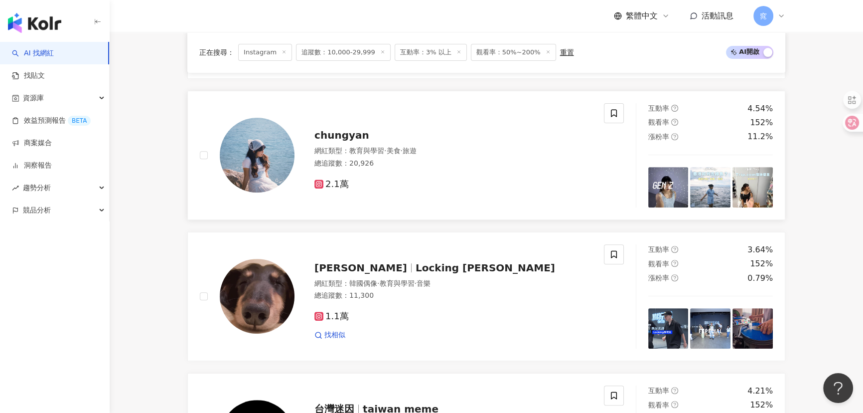
click at [398, 155] on span "美食" at bounding box center [393, 151] width 14 height 8
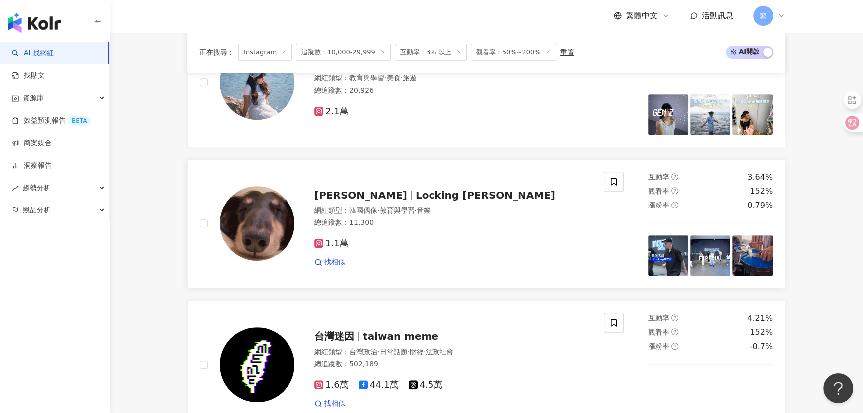
scroll to position [558, 0]
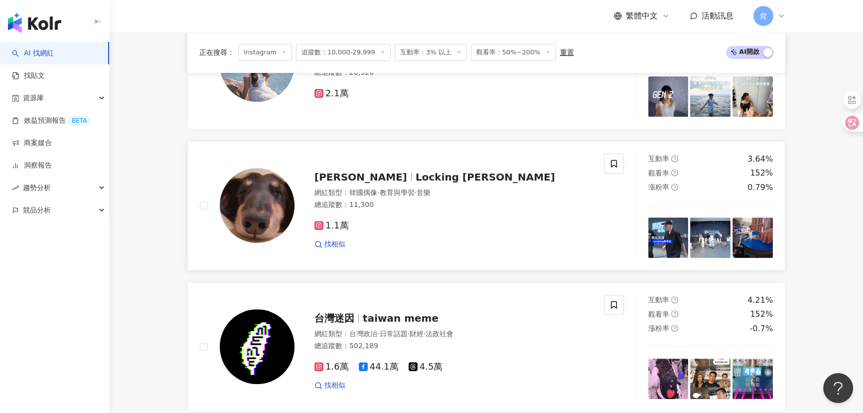
click at [259, 204] on img at bounding box center [257, 205] width 75 height 75
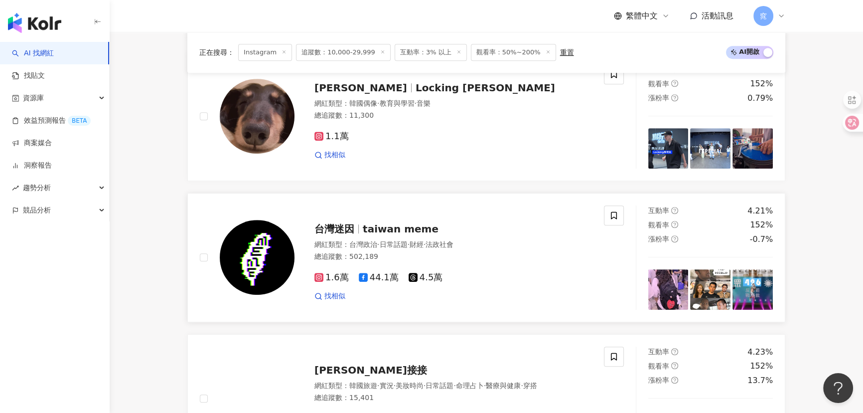
scroll to position [739, 0]
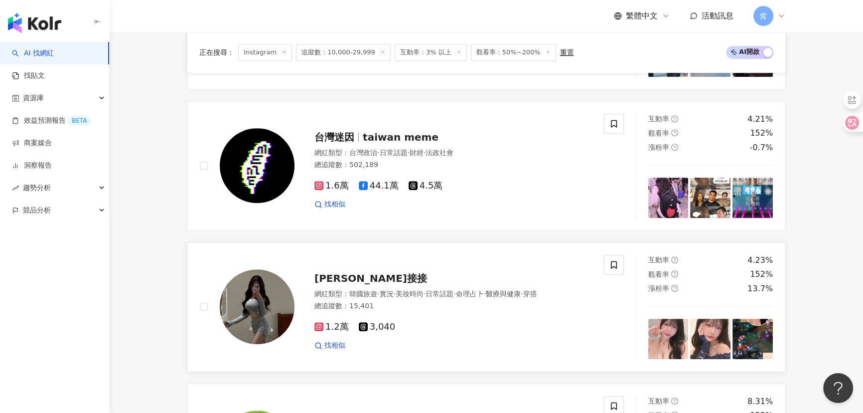
click at [331, 280] on span "雨婕接接" at bounding box center [371, 278] width 113 height 12
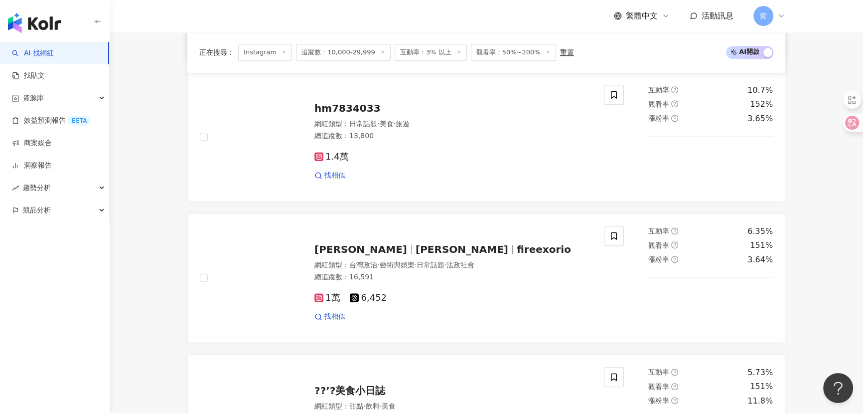
scroll to position [1192, 0]
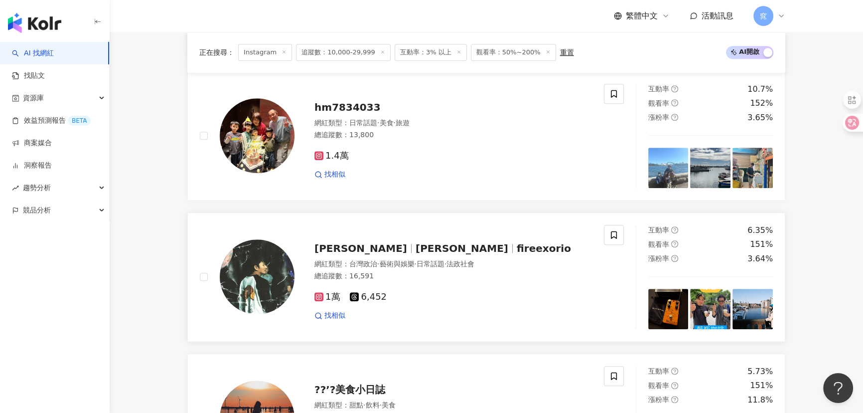
click at [253, 269] on img at bounding box center [257, 276] width 75 height 75
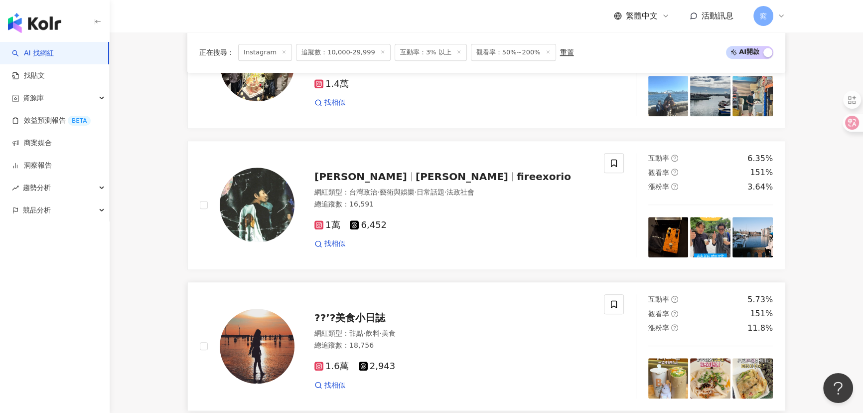
scroll to position [1374, 0]
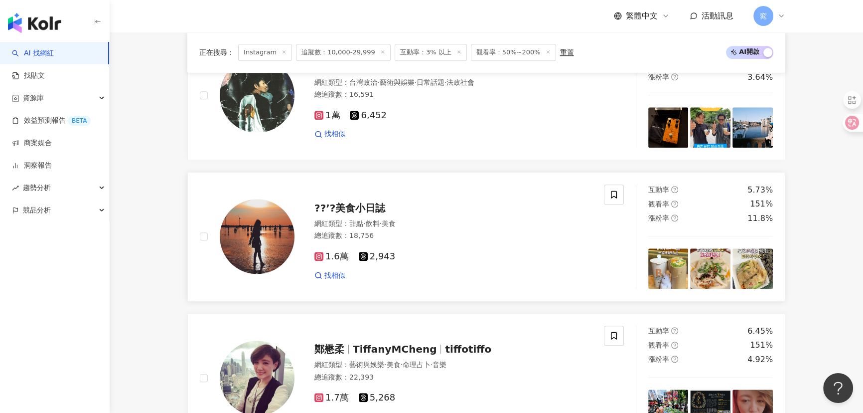
click at [250, 251] on img at bounding box center [257, 236] width 75 height 75
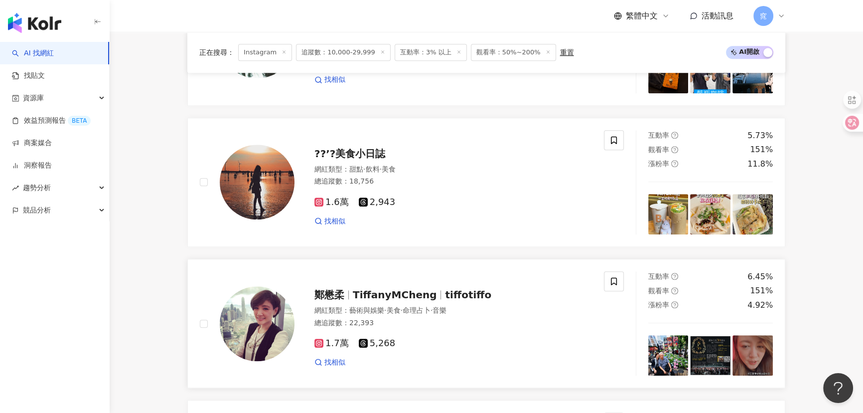
scroll to position [1555, 0]
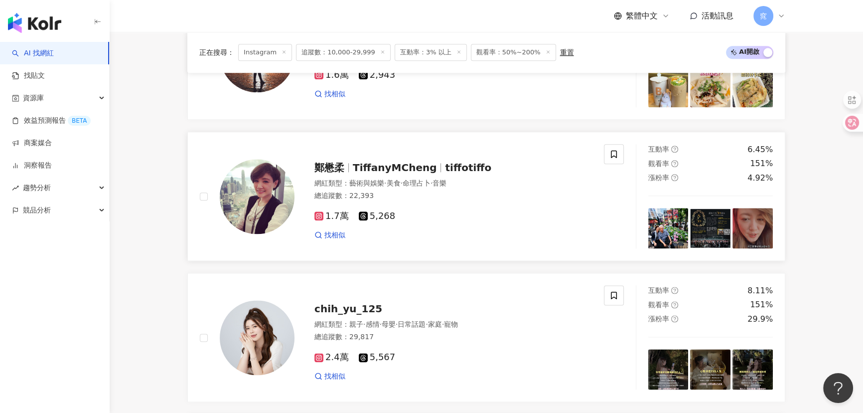
click at [264, 198] on img at bounding box center [257, 196] width 75 height 75
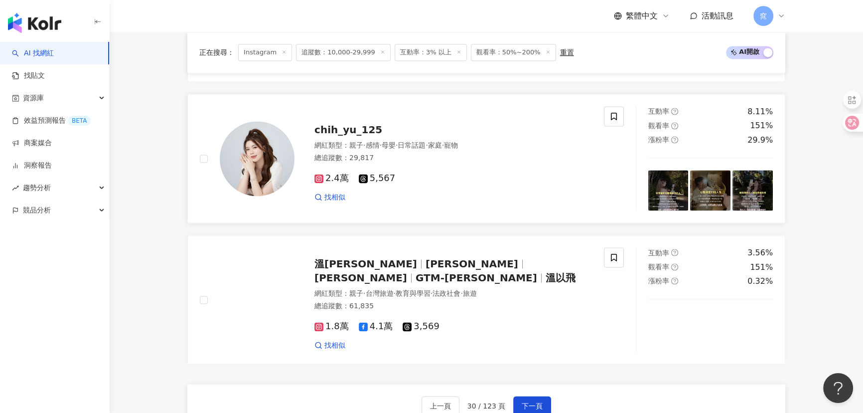
scroll to position [1736, 0]
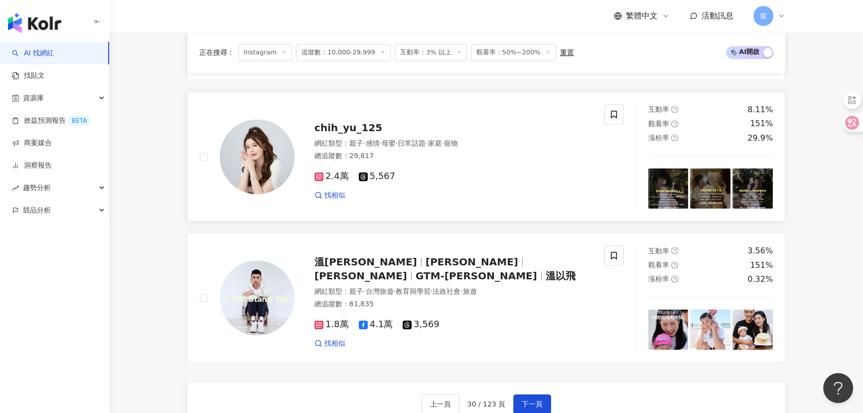
click at [269, 160] on img at bounding box center [257, 156] width 75 height 75
click at [426, 268] on span "Kenny" at bounding box center [472, 262] width 93 height 12
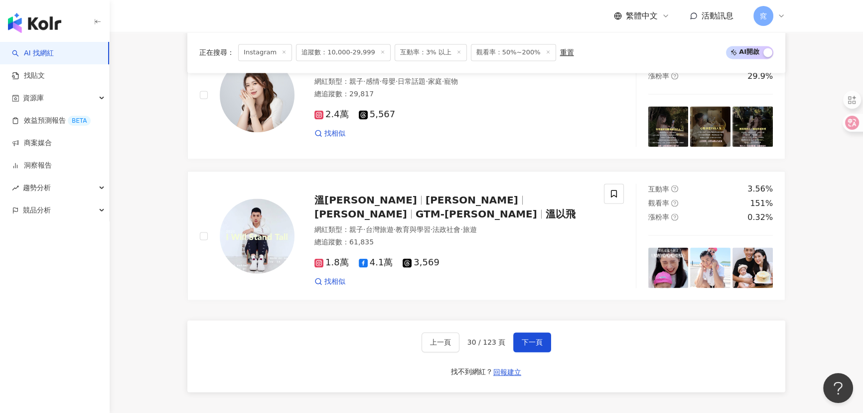
scroll to position [1917, 0]
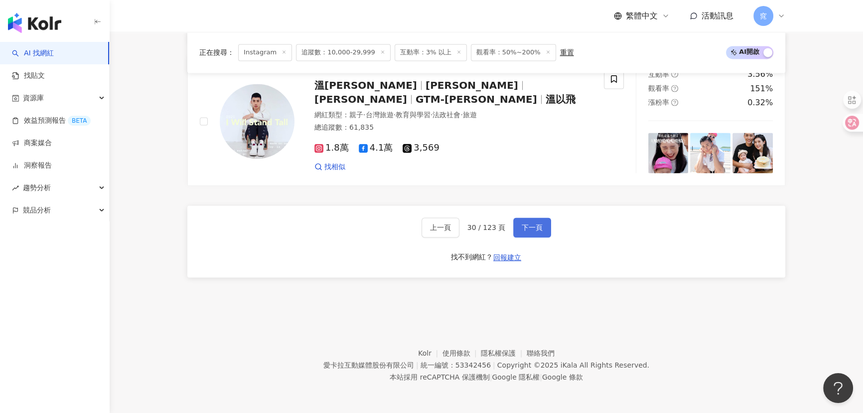
click at [527, 224] on span "下一頁" at bounding box center [532, 227] width 21 height 8
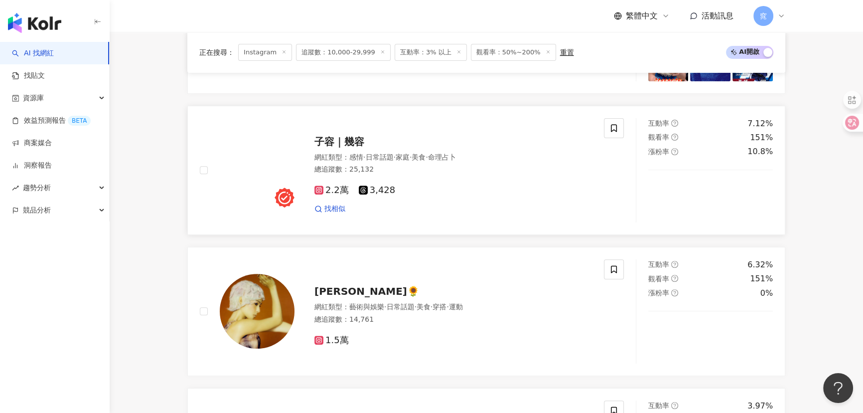
scroll to position [453, 0]
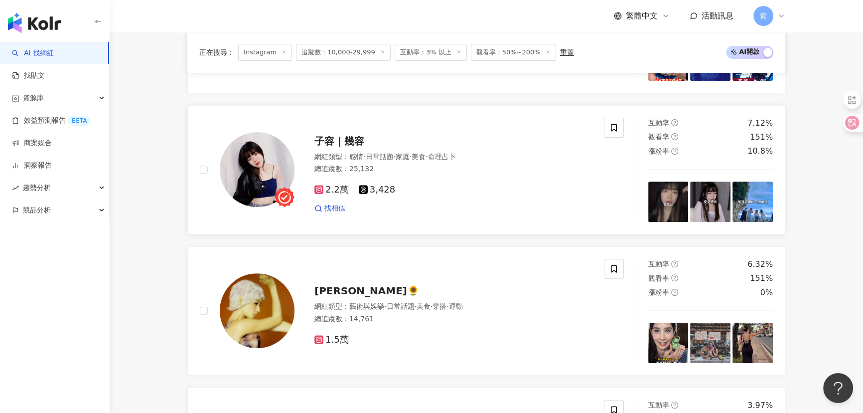
click at [329, 147] on span "子容｜幾容" at bounding box center [340, 141] width 50 height 12
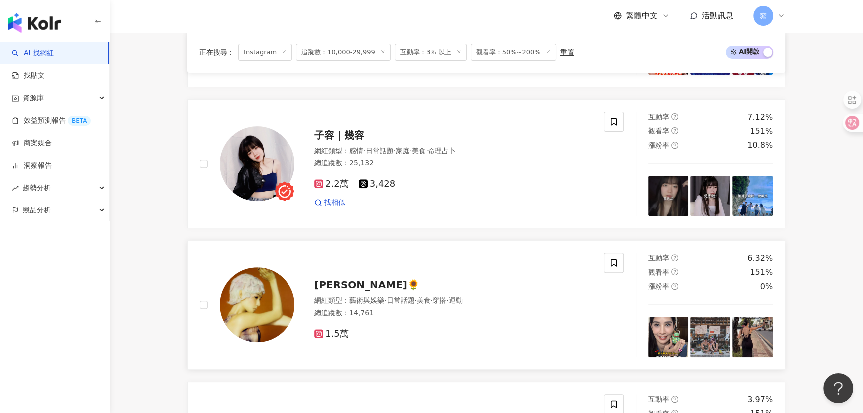
scroll to position [589, 0]
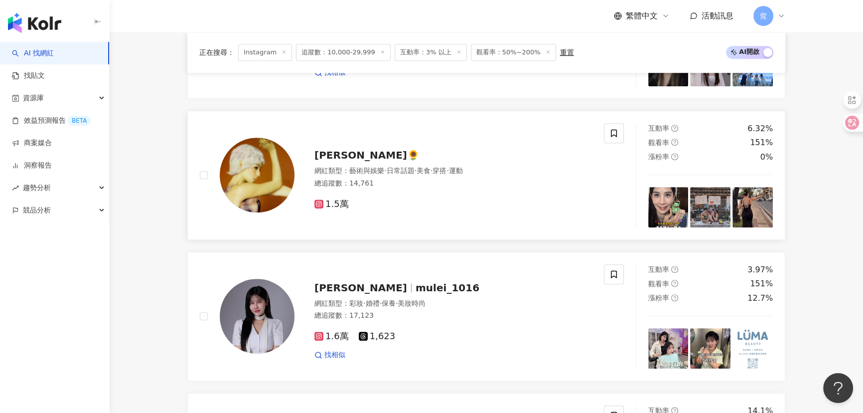
click at [265, 184] on img at bounding box center [257, 175] width 75 height 75
click at [250, 333] on img at bounding box center [257, 316] width 75 height 75
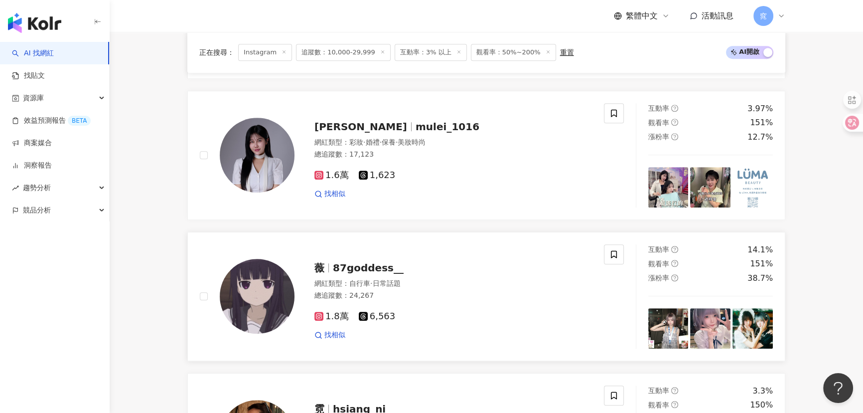
scroll to position [815, 0]
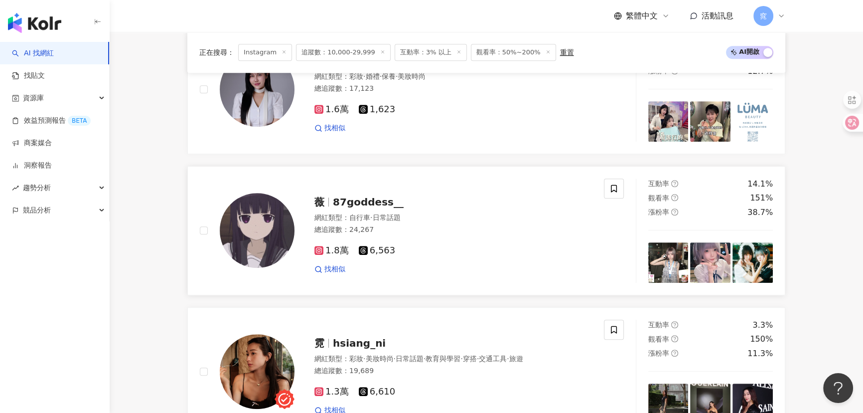
click at [243, 235] on img at bounding box center [257, 230] width 75 height 75
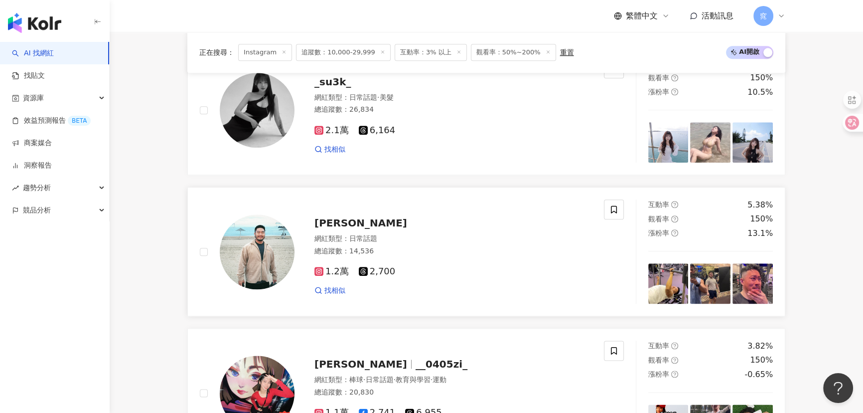
scroll to position [1631, 0]
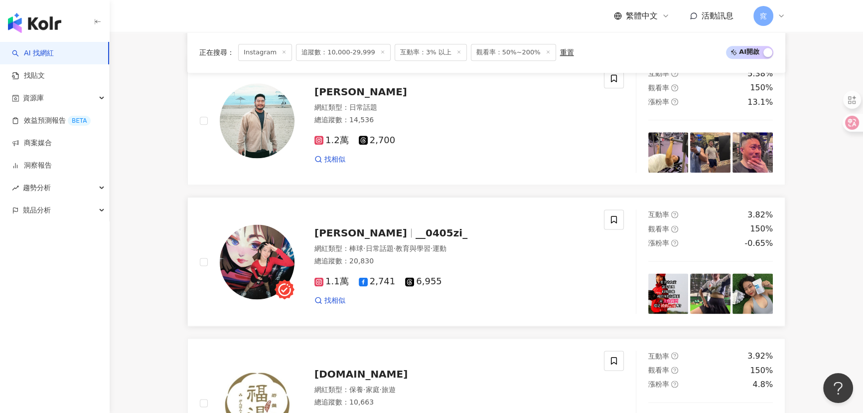
click at [247, 258] on img at bounding box center [257, 261] width 75 height 75
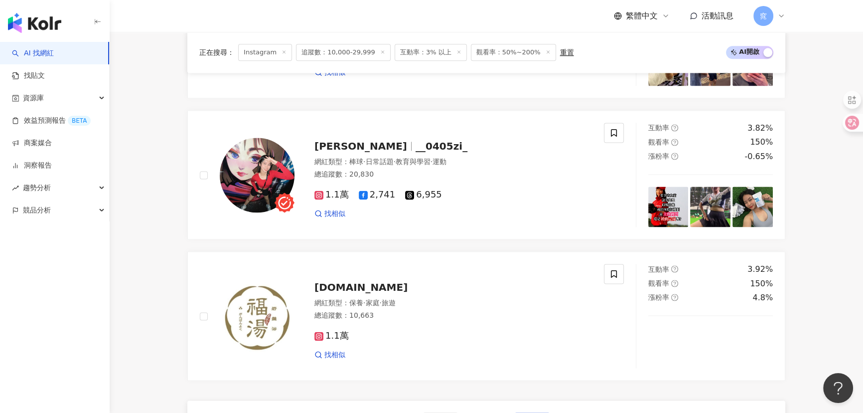
scroll to position [1858, 0]
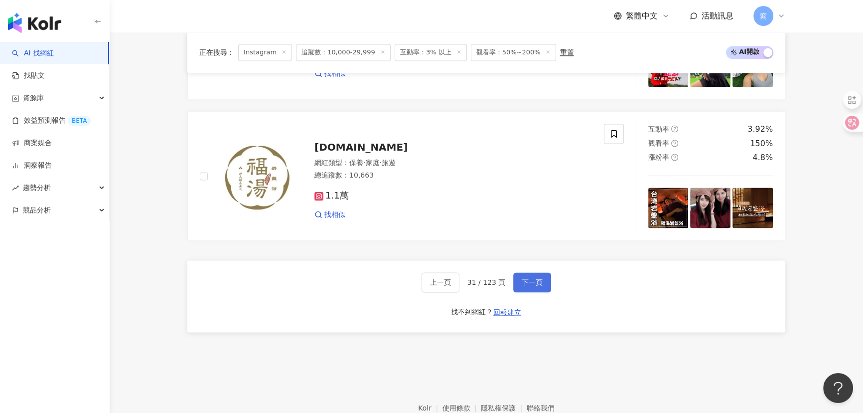
click at [538, 286] on span "下一頁" at bounding box center [532, 282] width 21 height 8
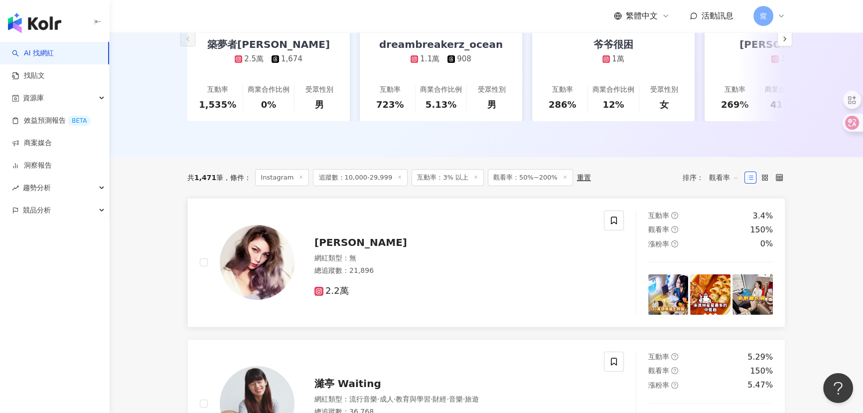
scroll to position [272, 0]
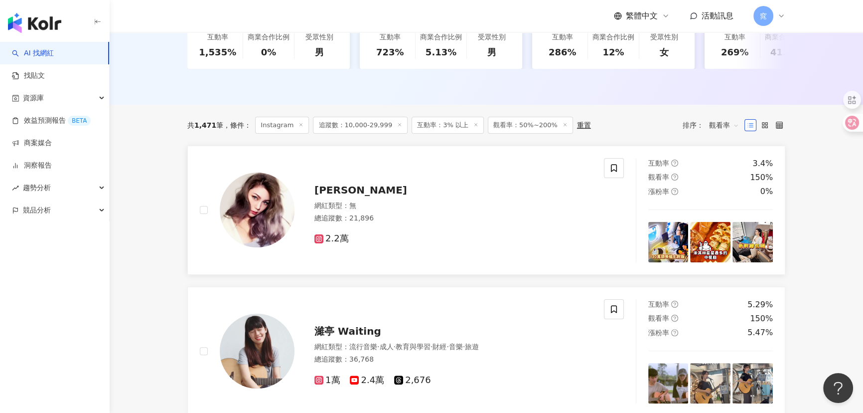
click at [264, 211] on img at bounding box center [257, 209] width 75 height 75
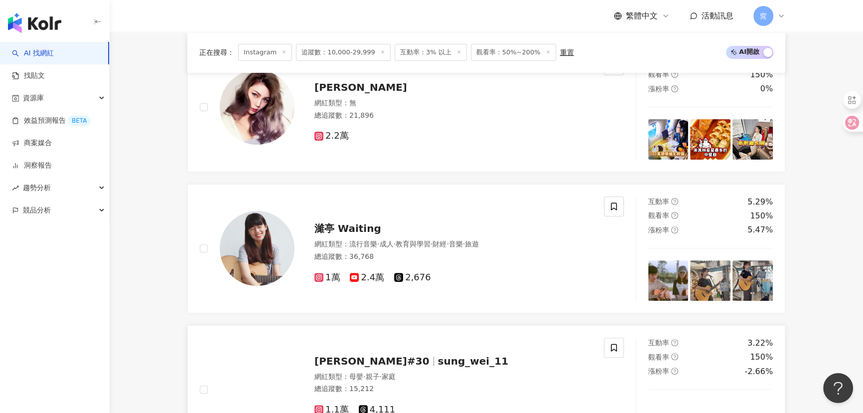
scroll to position [498, 0]
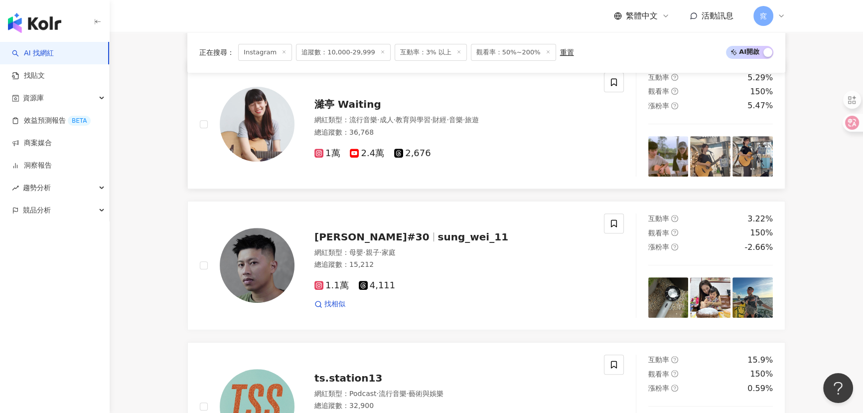
click at [273, 140] on img at bounding box center [257, 124] width 75 height 75
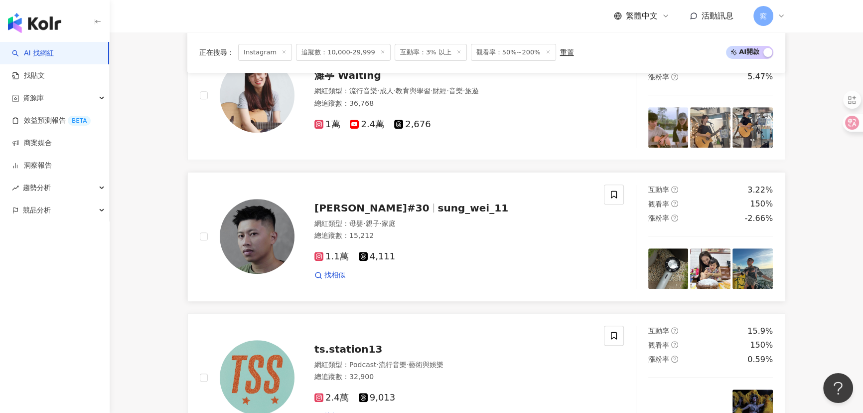
scroll to position [543, 0]
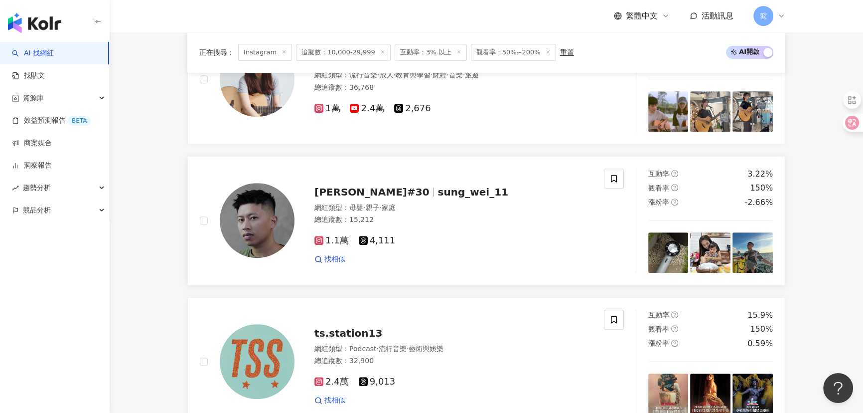
click at [353, 198] on span "吳松蔚 #30" at bounding box center [372, 192] width 115 height 12
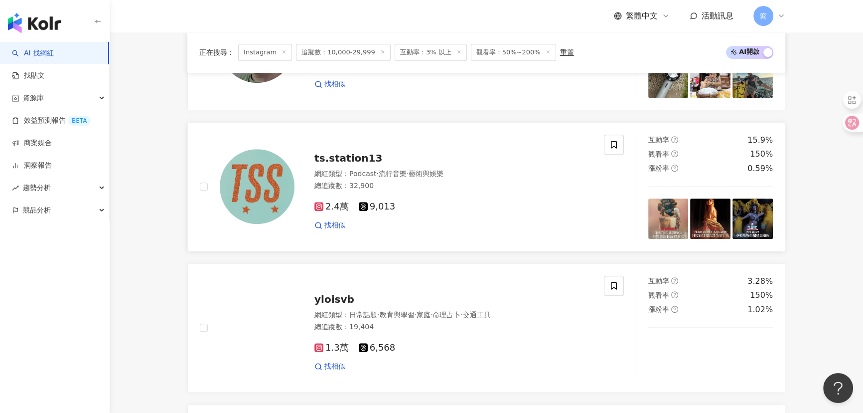
scroll to position [725, 0]
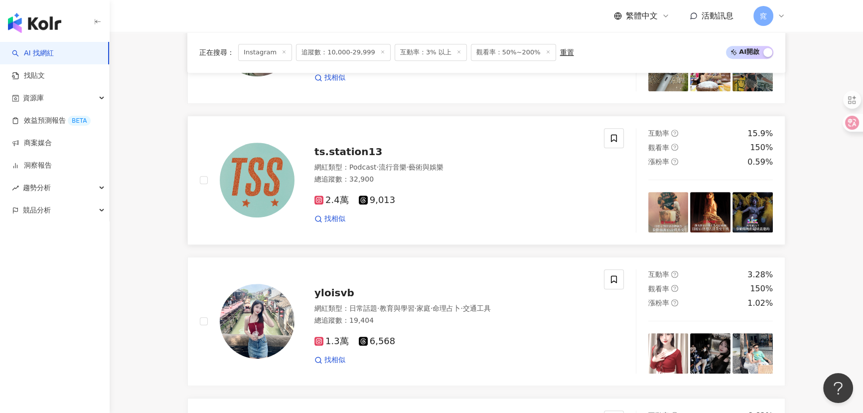
click at [308, 157] on div "ts.station13 網紅類型 ： Podcast · 流行音樂 · 藝術與娛樂 總追蹤數 ： 32,900 2.4萬 9,013 找相似" at bounding box center [444, 180] width 298 height 87
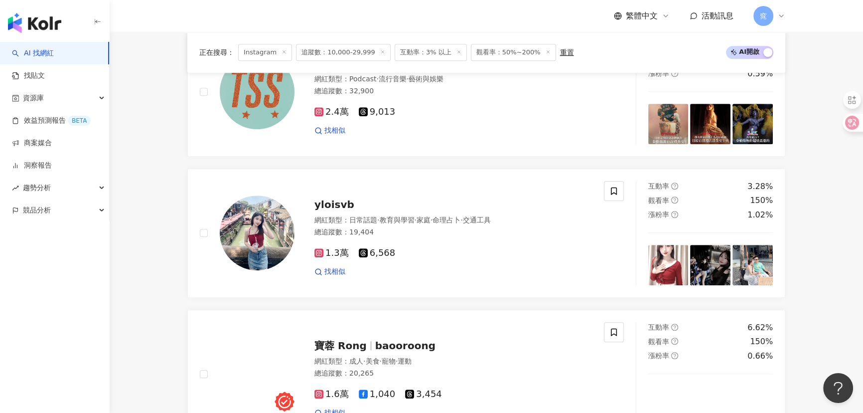
scroll to position [906, 0]
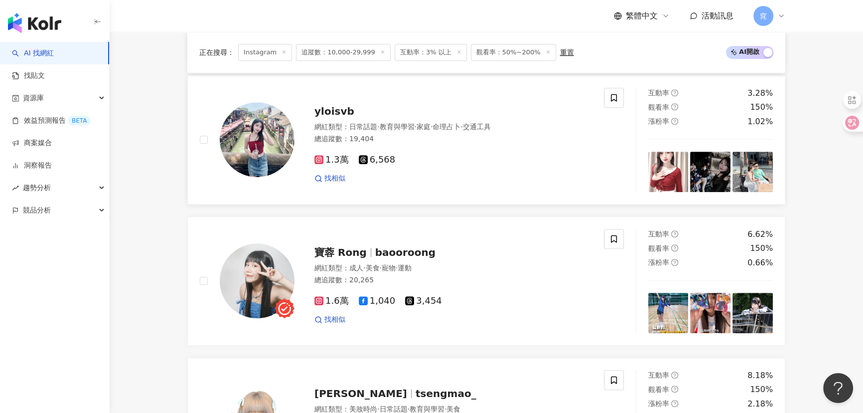
click at [236, 137] on img at bounding box center [257, 139] width 75 height 75
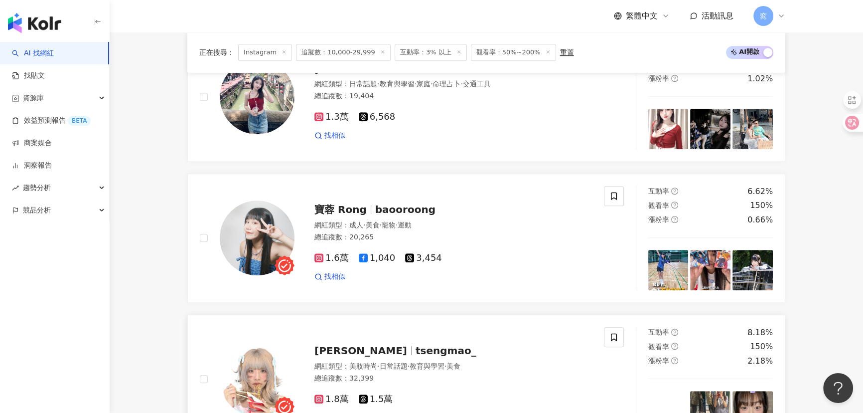
scroll to position [1042, 0]
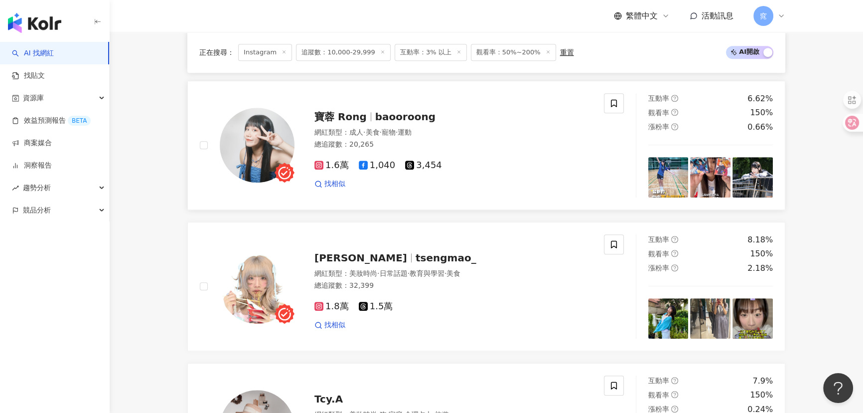
click at [263, 134] on img at bounding box center [257, 145] width 75 height 75
click at [268, 304] on img at bounding box center [257, 286] width 75 height 75
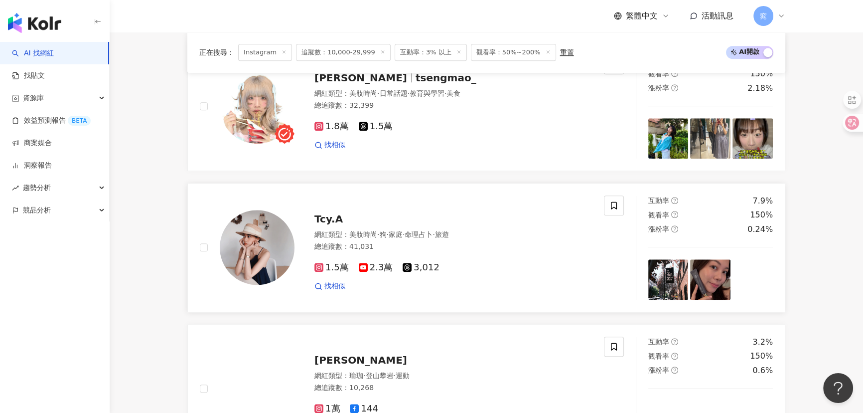
scroll to position [1223, 0]
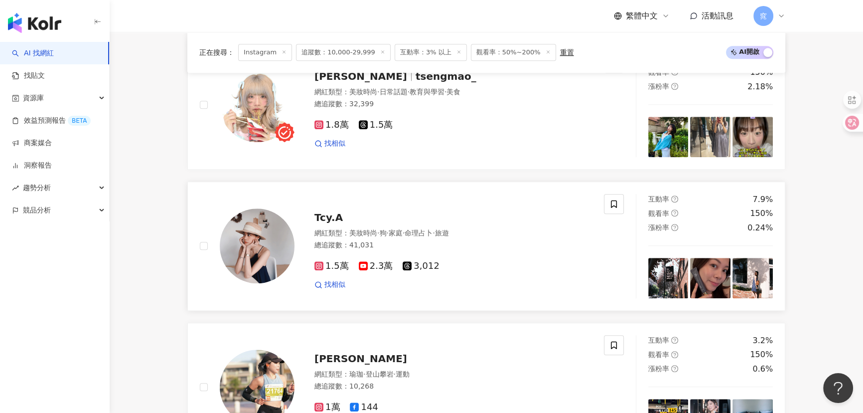
click at [264, 238] on img at bounding box center [257, 245] width 75 height 75
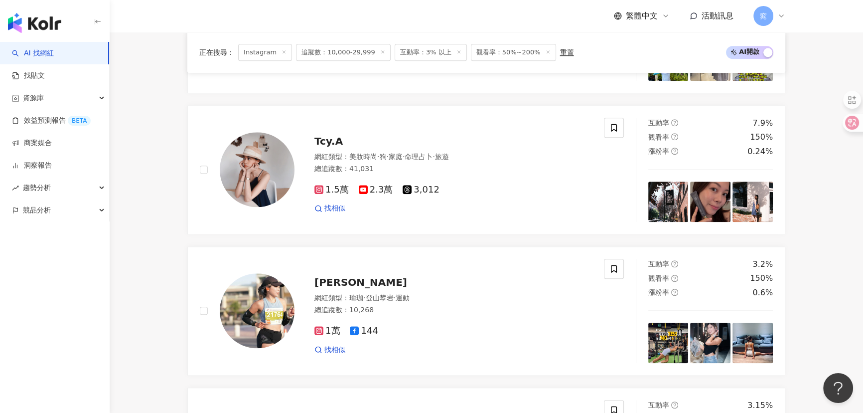
scroll to position [1450, 0]
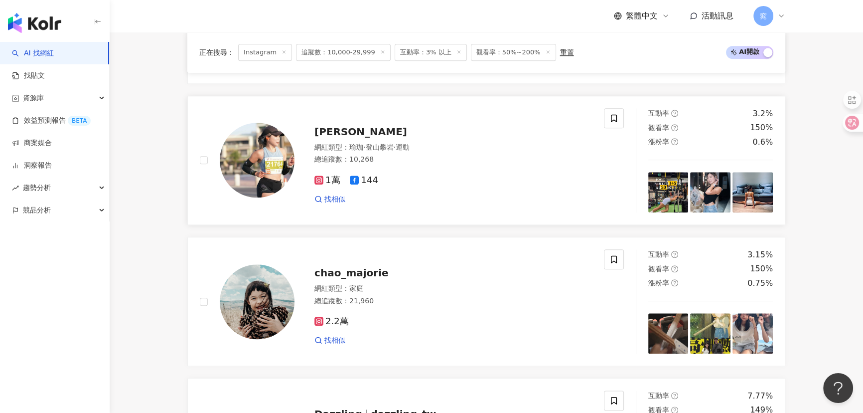
click at [264, 179] on img at bounding box center [257, 160] width 75 height 75
click at [268, 169] on img at bounding box center [257, 160] width 75 height 75
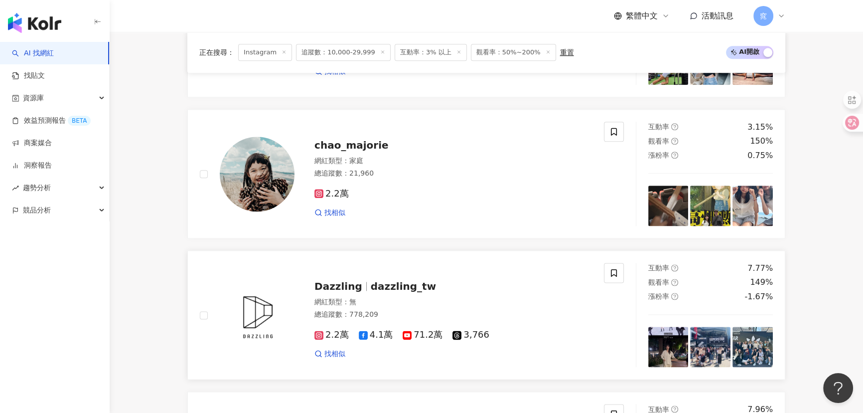
scroll to position [1631, 0]
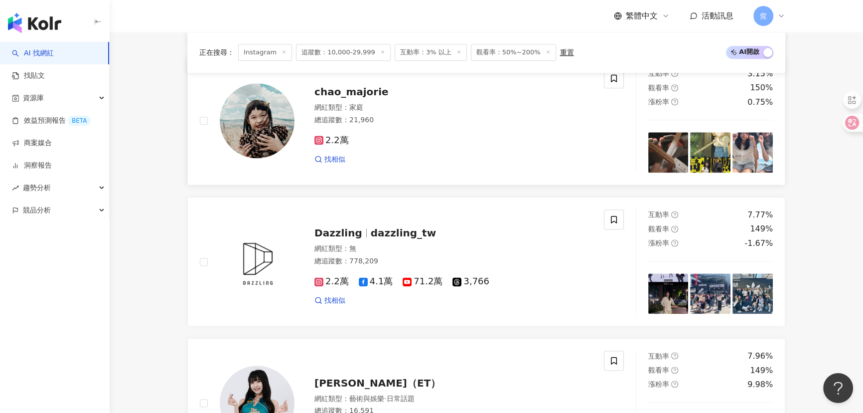
click at [261, 122] on img at bounding box center [257, 120] width 75 height 75
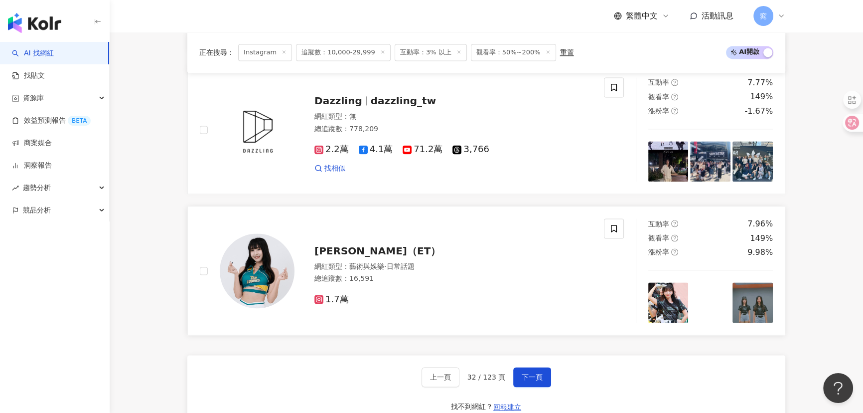
scroll to position [1767, 0]
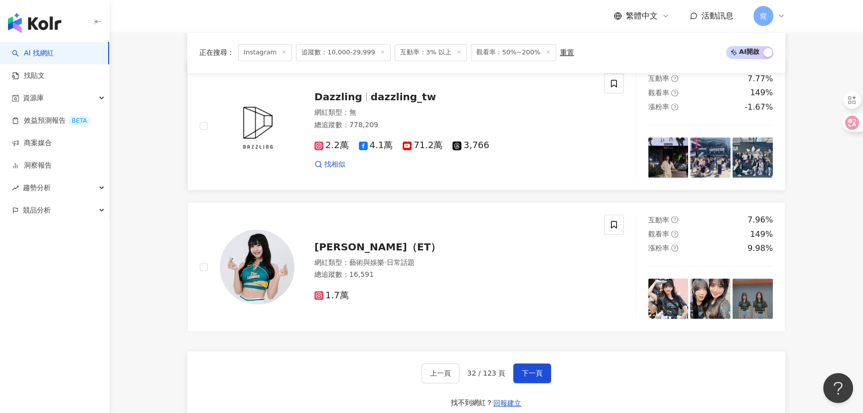
click at [315, 103] on span "Dazzling" at bounding box center [339, 97] width 48 height 12
click at [259, 262] on img at bounding box center [257, 266] width 75 height 75
click at [536, 377] on span "下一頁" at bounding box center [532, 373] width 21 height 8
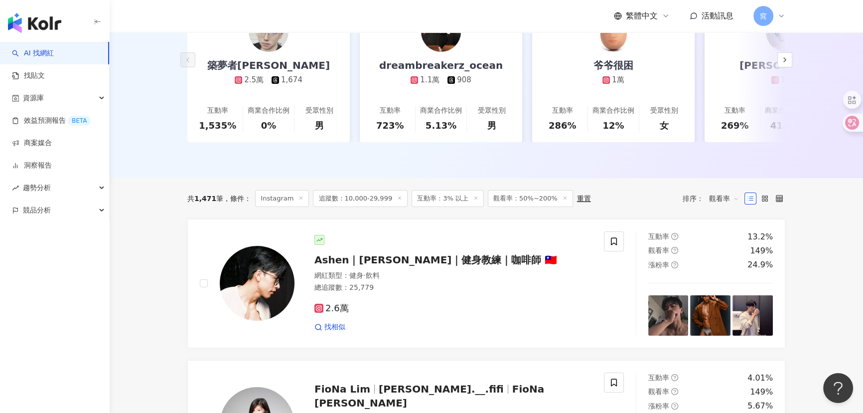
scroll to position [226, 0]
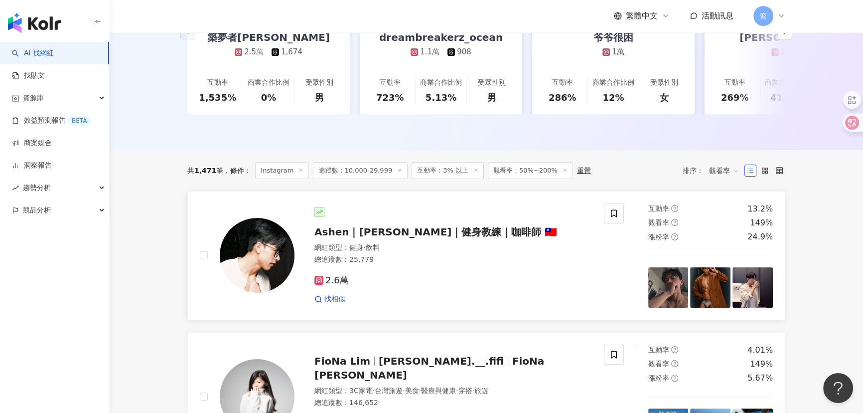
click at [389, 238] on span "Ashen｜阿森｜健身教練｜咖啡師 🇹🇼" at bounding box center [436, 232] width 243 height 12
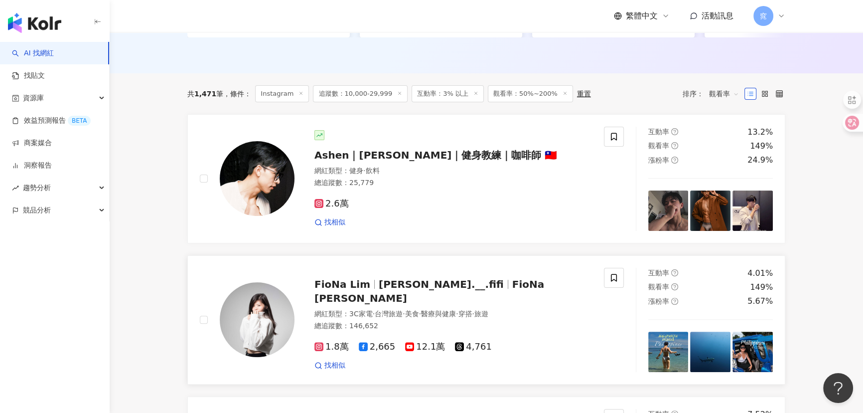
scroll to position [408, 0]
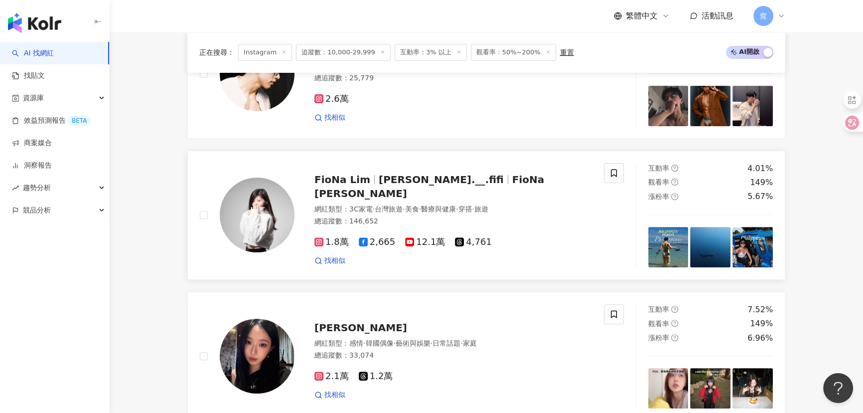
click at [252, 211] on img at bounding box center [257, 214] width 75 height 75
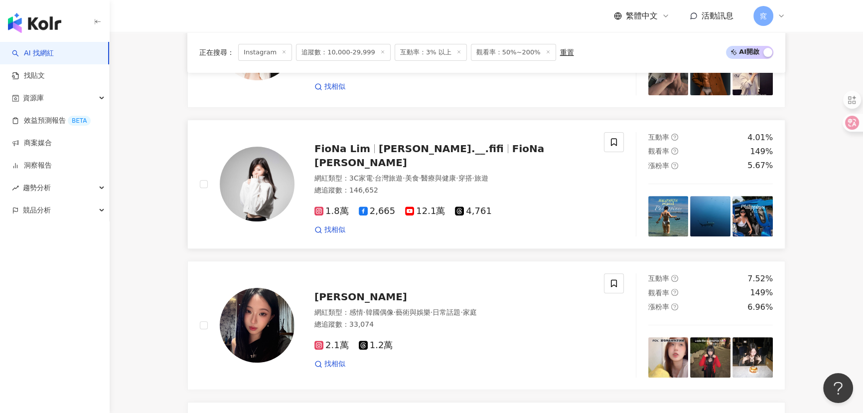
scroll to position [589, 0]
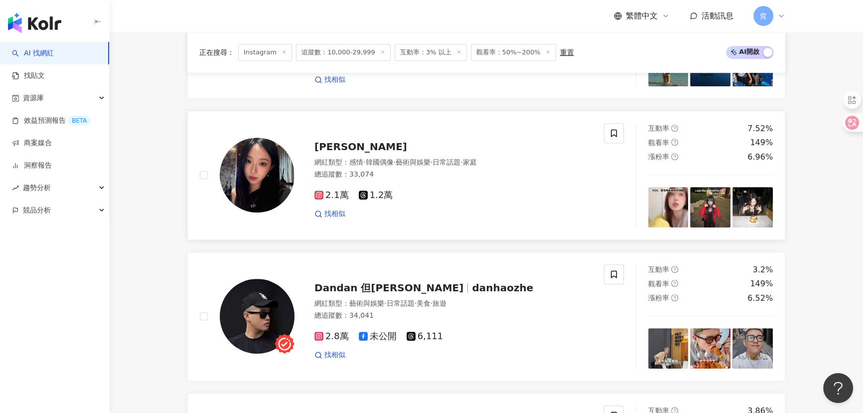
click at [231, 185] on img at bounding box center [257, 175] width 75 height 75
click at [240, 320] on img at bounding box center [257, 316] width 75 height 75
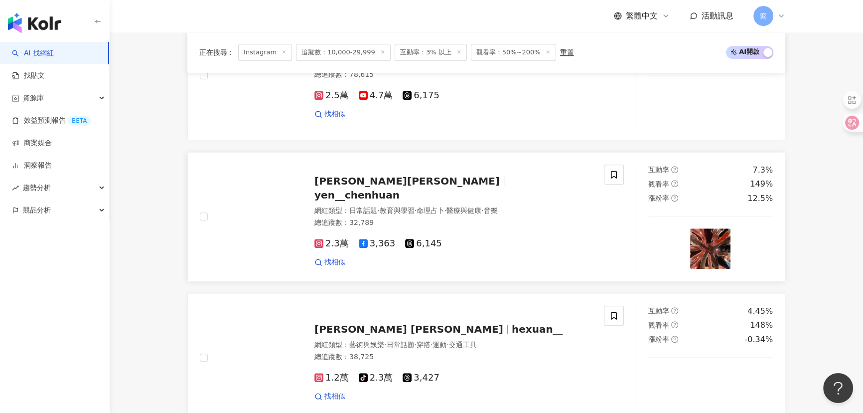
scroll to position [1133, 0]
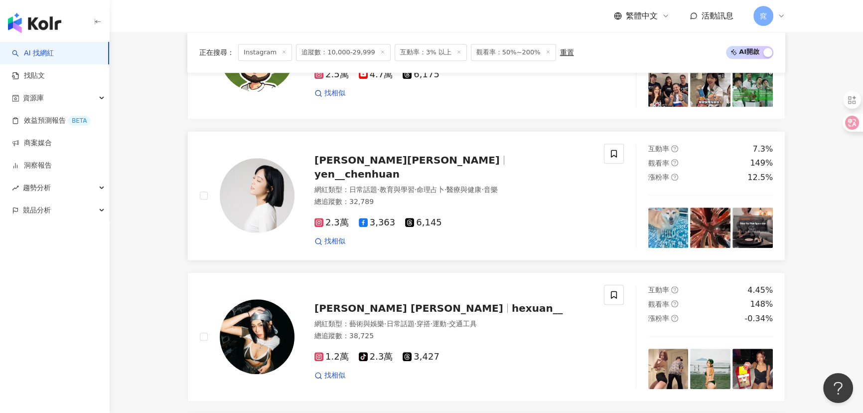
click at [360, 166] on span "顏辰歡Yen Yen" at bounding box center [407, 160] width 185 height 12
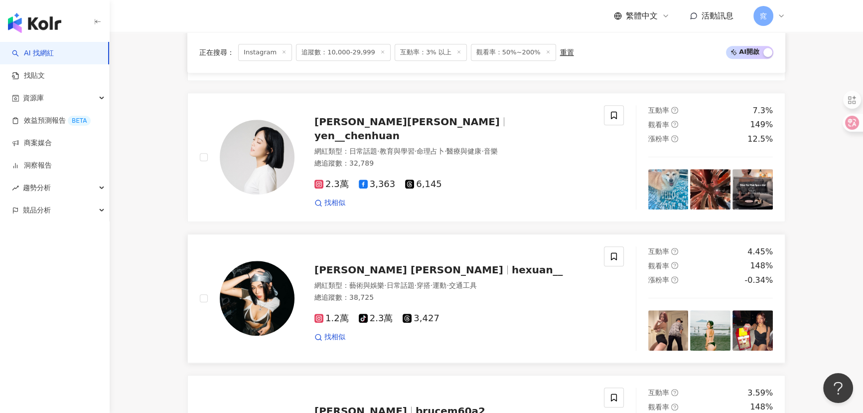
scroll to position [1223, 0]
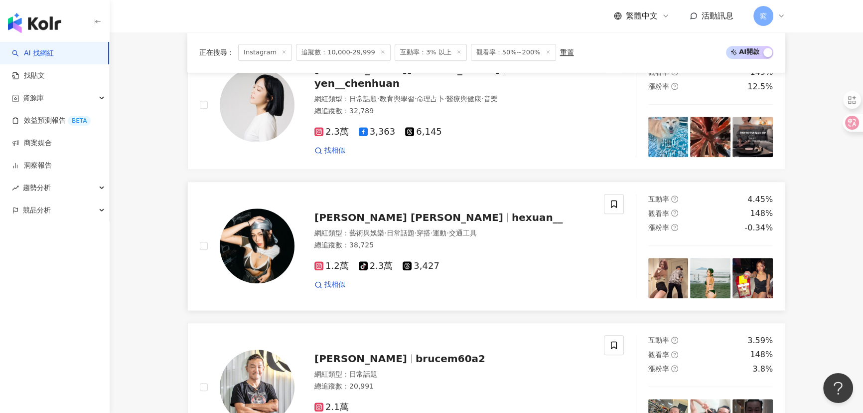
click at [334, 220] on span "賀瑄 Xi He" at bounding box center [409, 217] width 189 height 12
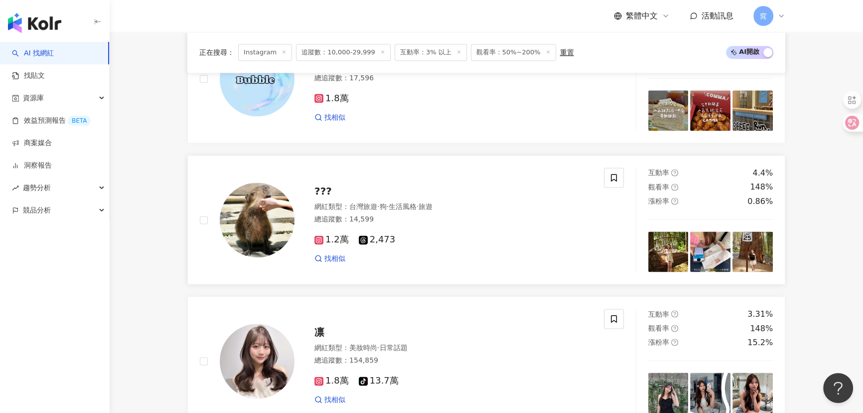
scroll to position [1676, 0]
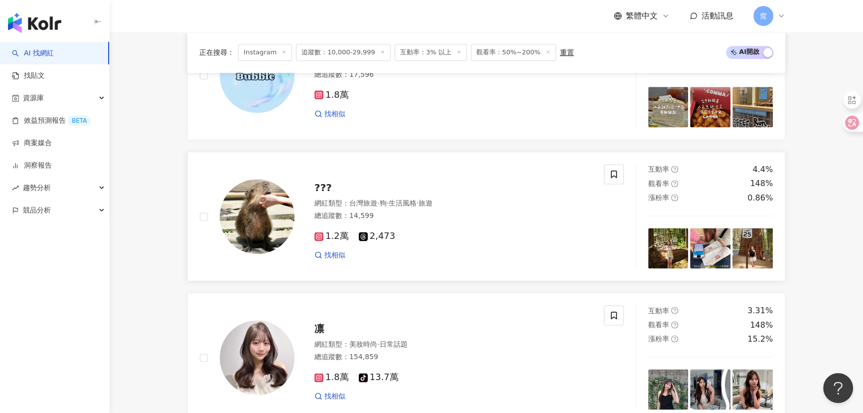
click at [338, 194] on div "???" at bounding box center [454, 187] width 278 height 14
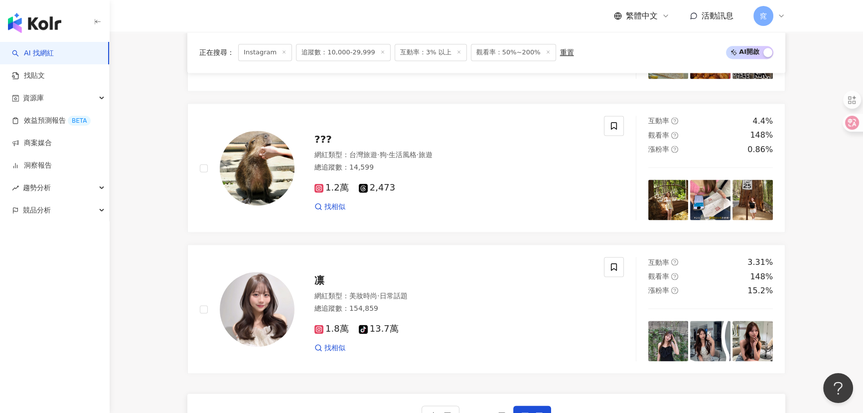
scroll to position [1812, 0]
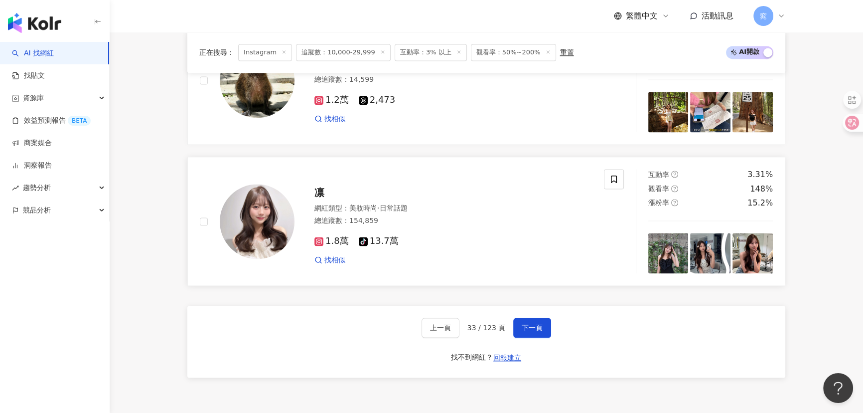
click at [275, 226] on img at bounding box center [257, 221] width 75 height 75
click at [524, 331] on span "下一頁" at bounding box center [532, 328] width 21 height 8
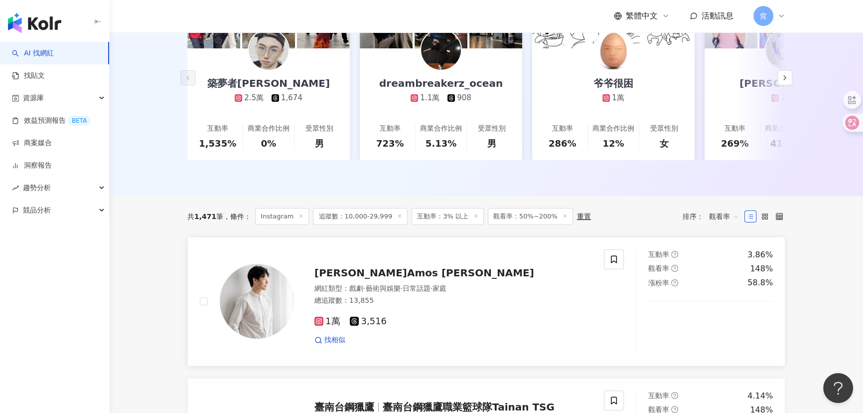
scroll to position [293, 0]
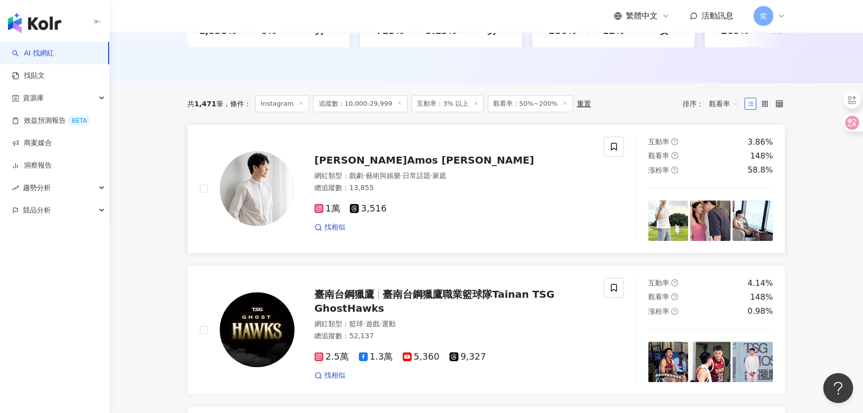
click at [347, 166] on span "林郁璋 Amos Lin" at bounding box center [425, 160] width 220 height 12
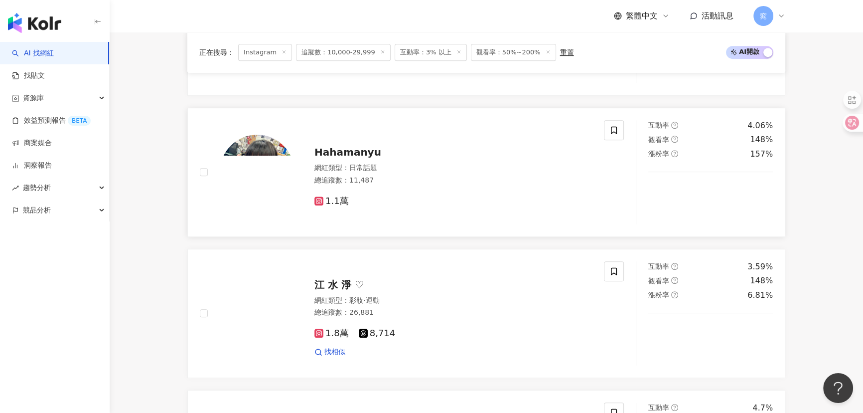
scroll to position [746, 0]
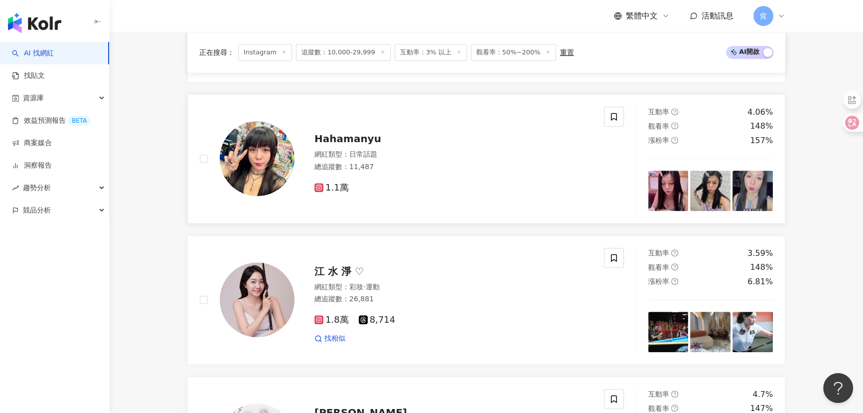
click at [264, 166] on img at bounding box center [257, 158] width 75 height 75
click at [251, 322] on img at bounding box center [257, 299] width 75 height 75
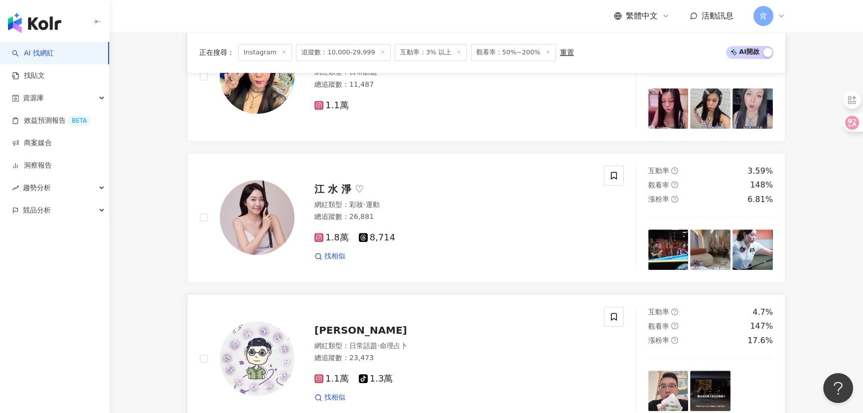
scroll to position [927, 0]
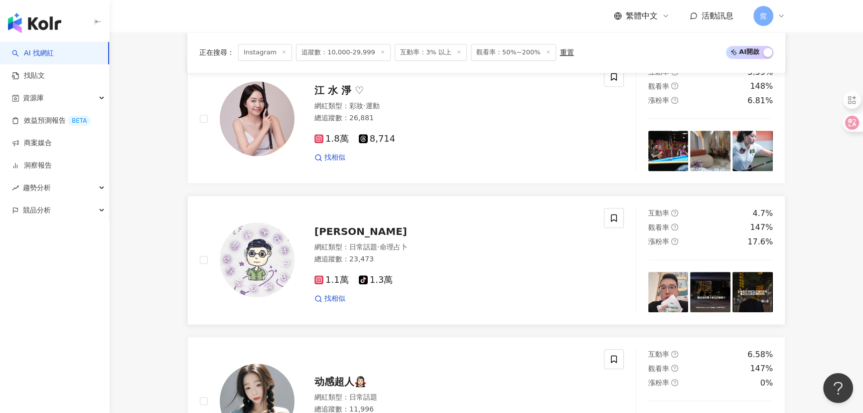
click at [323, 237] on span "欸千祐" at bounding box center [361, 231] width 93 height 12
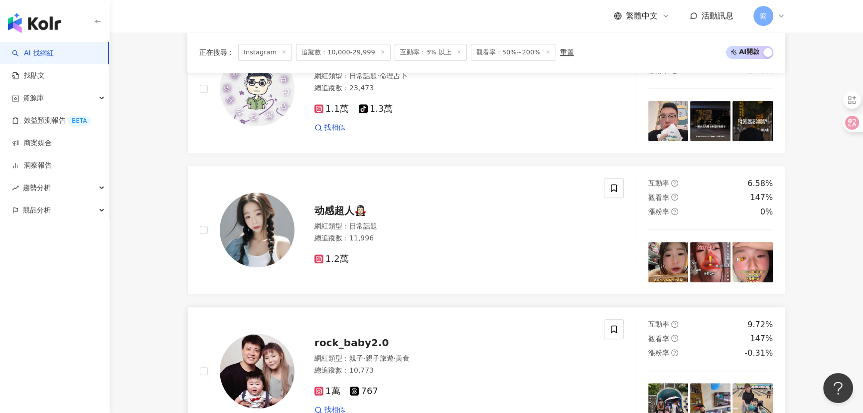
scroll to position [1199, 0]
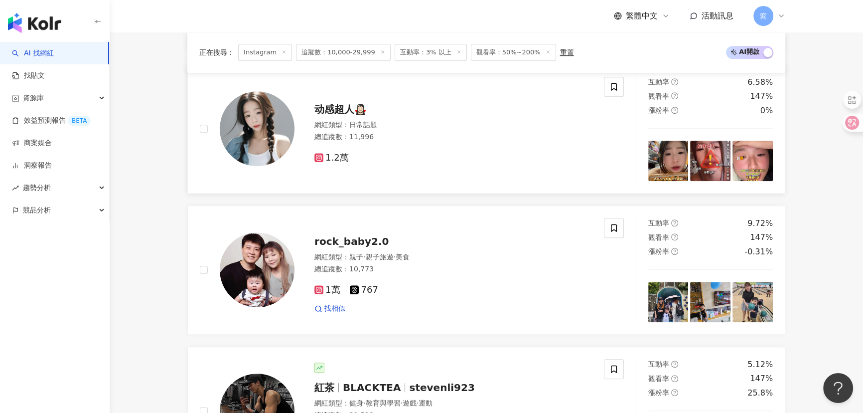
click at [254, 139] on img at bounding box center [257, 128] width 75 height 75
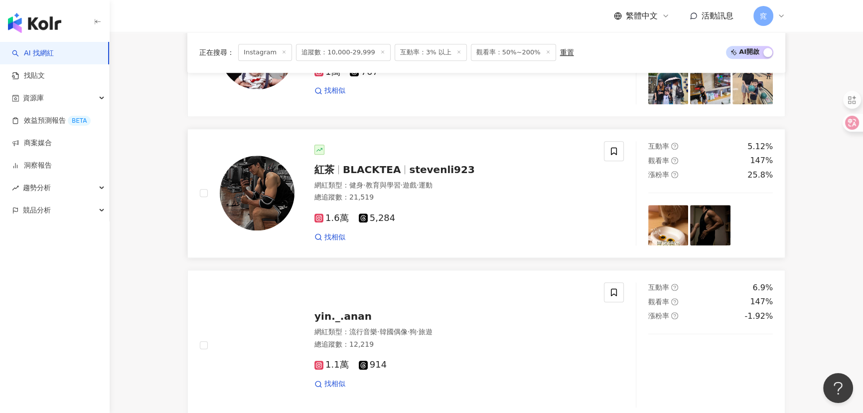
scroll to position [1516, 0]
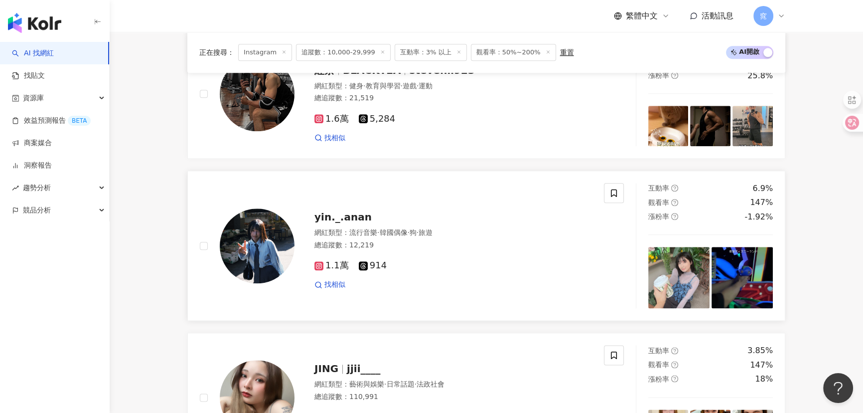
click at [319, 223] on span "yin._.anan" at bounding box center [343, 217] width 57 height 12
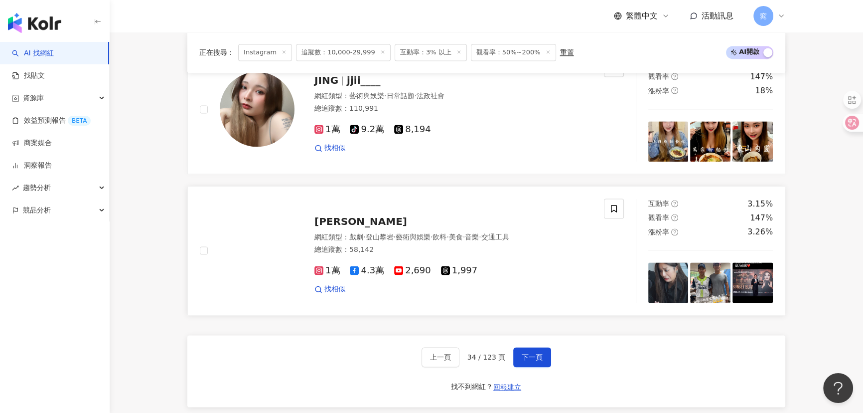
scroll to position [1789, 0]
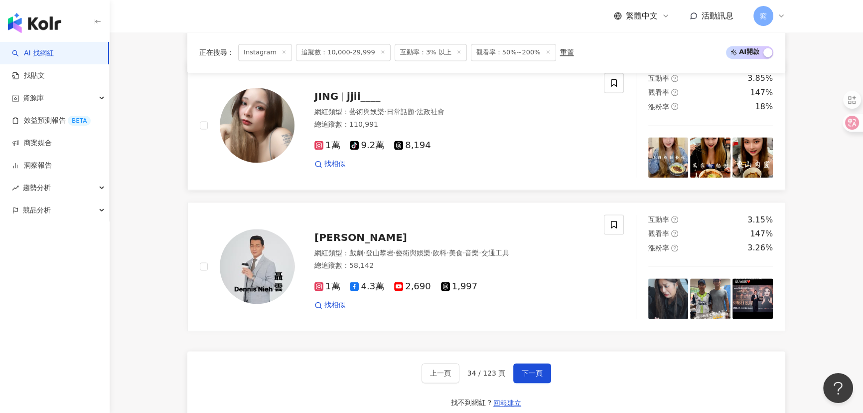
click at [274, 130] on img at bounding box center [257, 125] width 75 height 75
drag, startPoint x: 524, startPoint y: 380, endPoint x: 519, endPoint y: 370, distance: 11.1
click at [524, 377] on span "下一頁" at bounding box center [532, 373] width 21 height 8
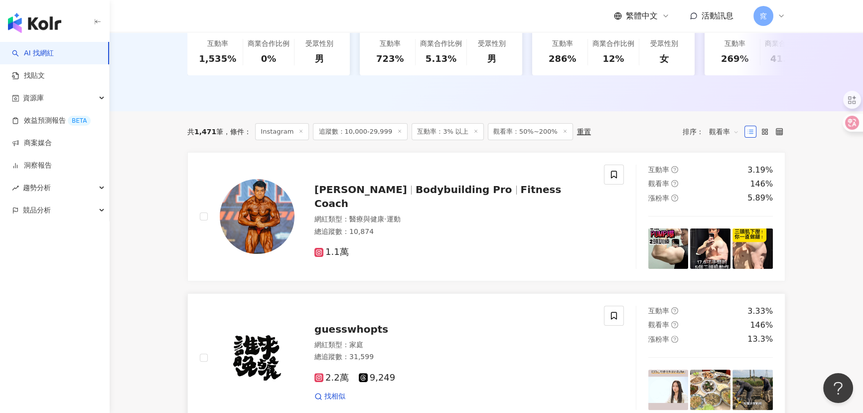
scroll to position [362, 0]
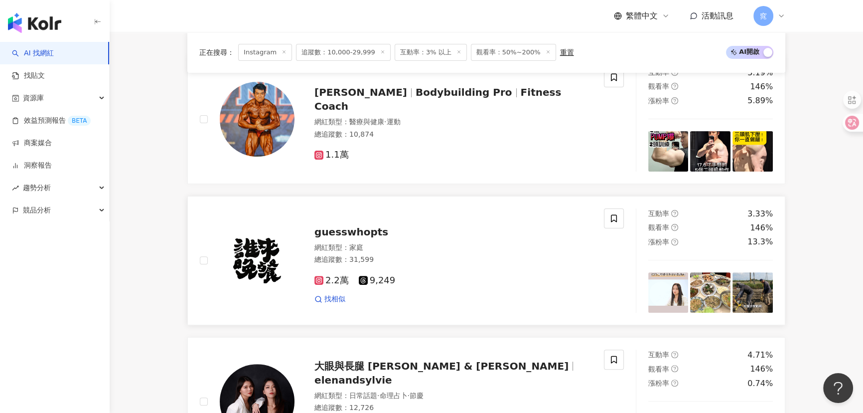
click at [338, 238] on span "guesswhopts" at bounding box center [352, 232] width 74 height 12
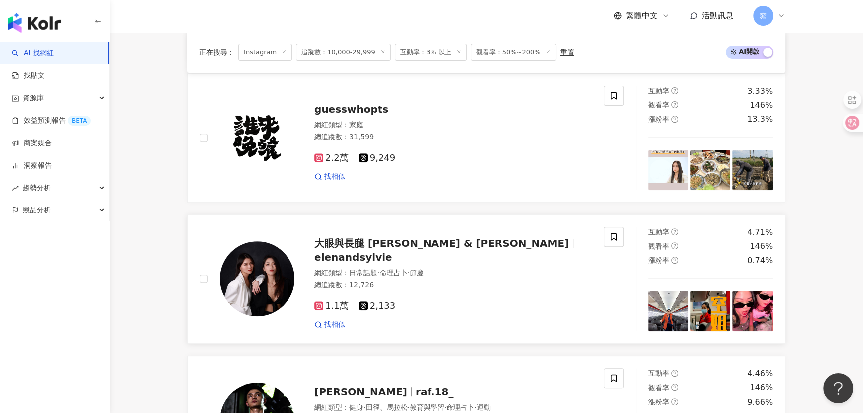
scroll to position [498, 0]
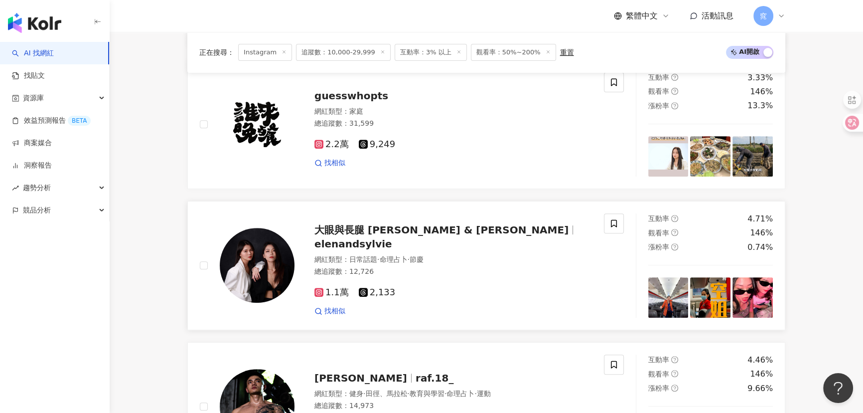
click at [372, 236] on span "大眼與長腿 Elen & Sylvie" at bounding box center [442, 230] width 254 height 12
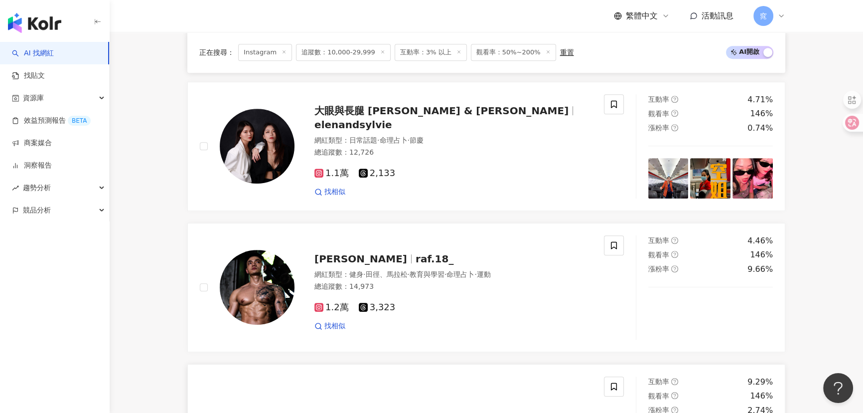
scroll to position [770, 0]
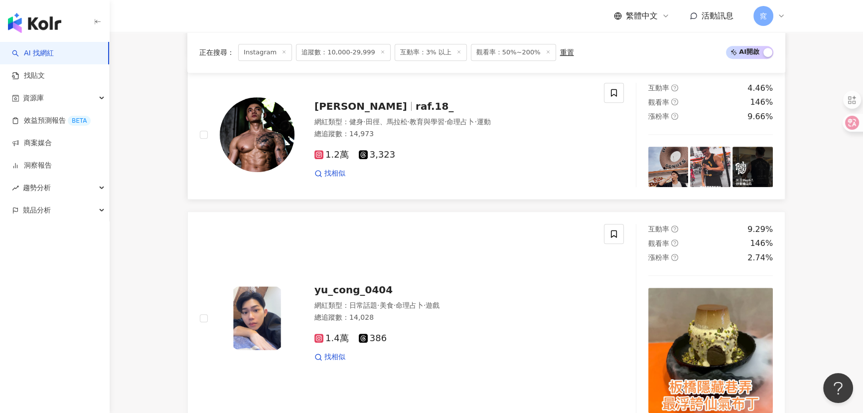
click at [268, 145] on img at bounding box center [257, 134] width 75 height 75
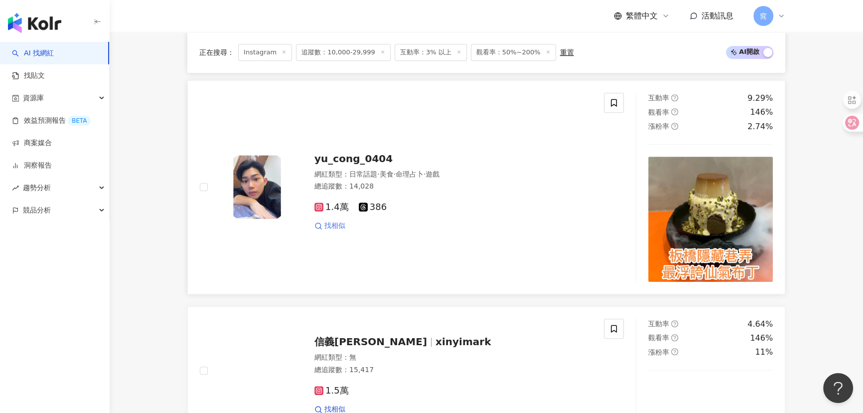
scroll to position [906, 0]
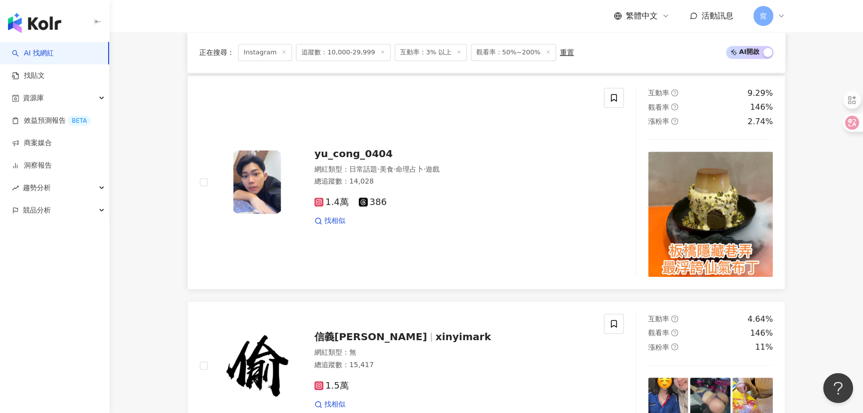
click at [263, 189] on img at bounding box center [257, 182] width 75 height 75
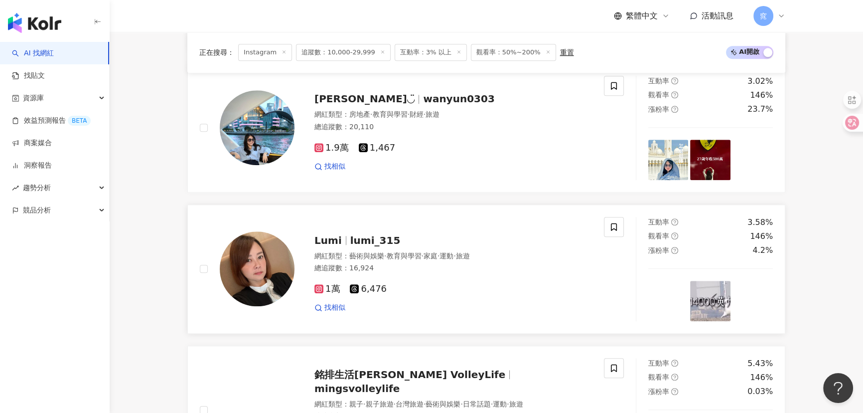
scroll to position [1359, 0]
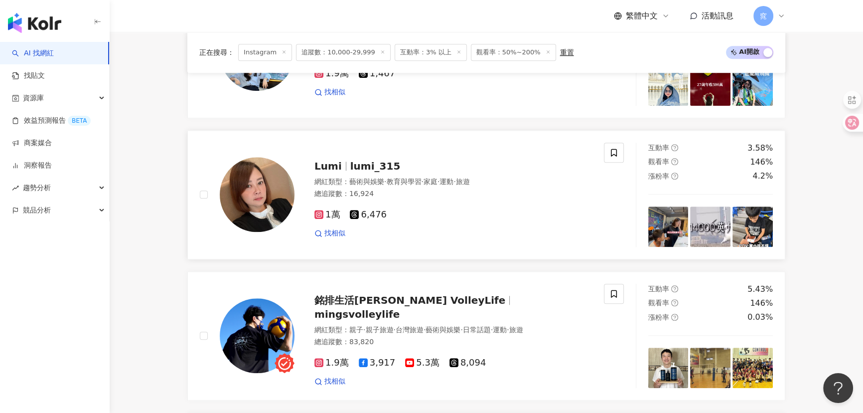
click at [351, 172] on span "lumi_315" at bounding box center [375, 166] width 50 height 12
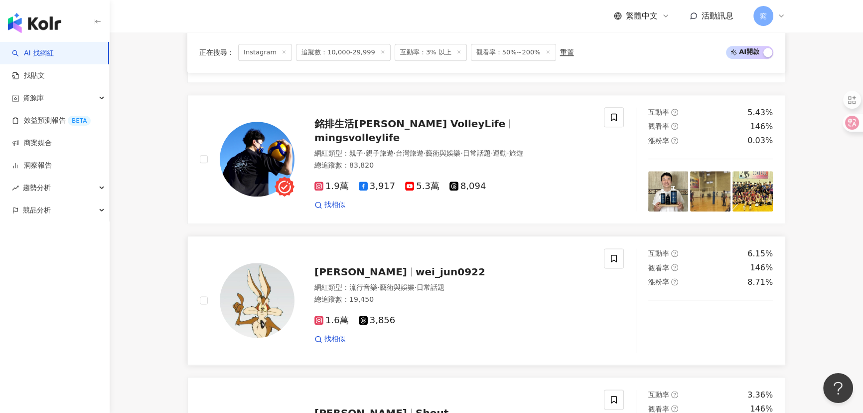
scroll to position [1631, 0]
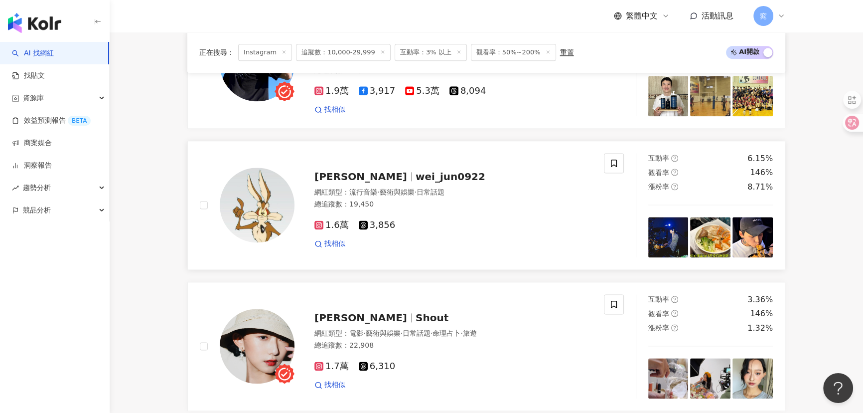
click at [416, 182] on span "wei_jun0922" at bounding box center [451, 176] width 70 height 12
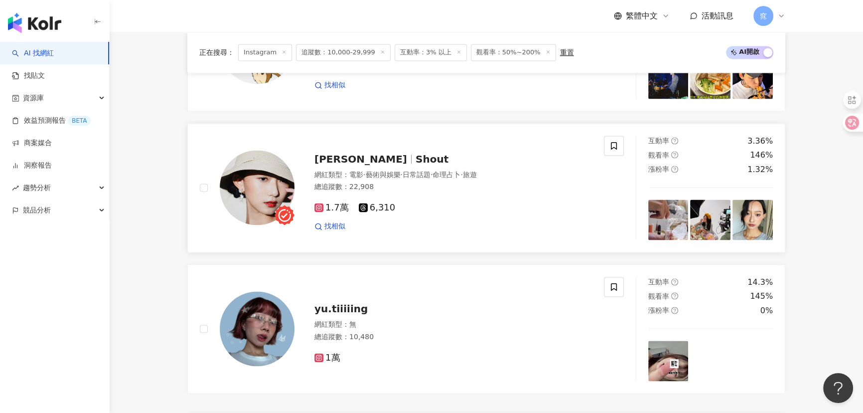
scroll to position [1812, 0]
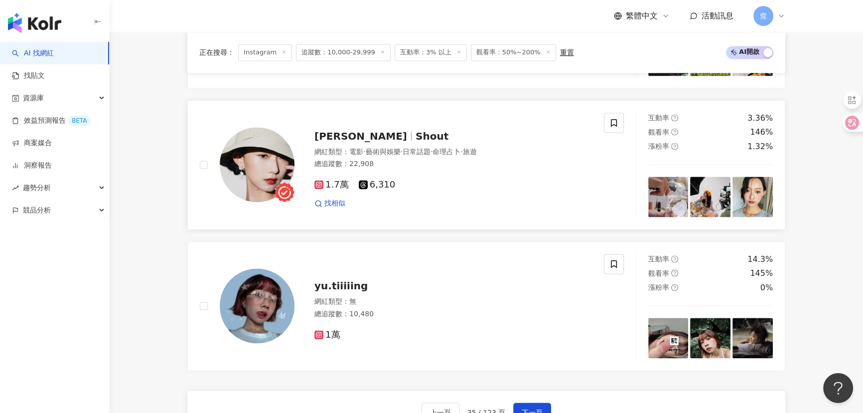
click at [416, 140] on span "Shout" at bounding box center [432, 136] width 33 height 12
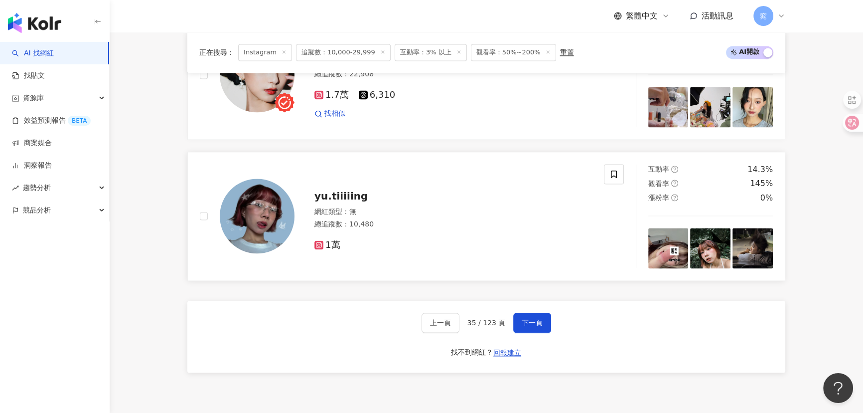
scroll to position [1903, 0]
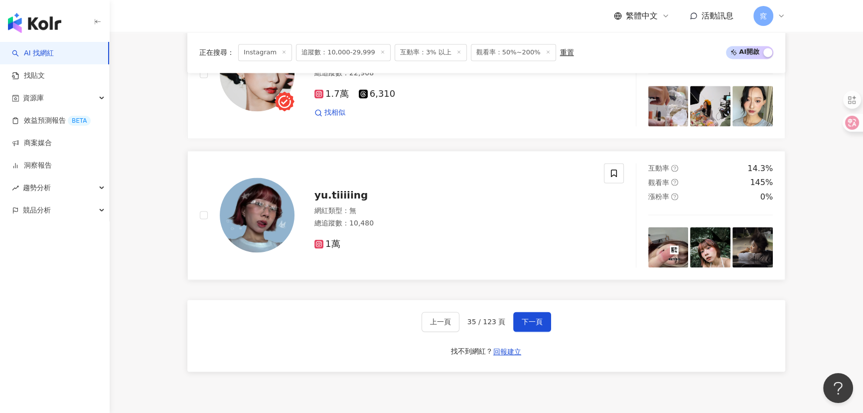
click at [248, 222] on img at bounding box center [257, 214] width 75 height 75
click at [527, 325] on span "下一頁" at bounding box center [532, 322] width 21 height 8
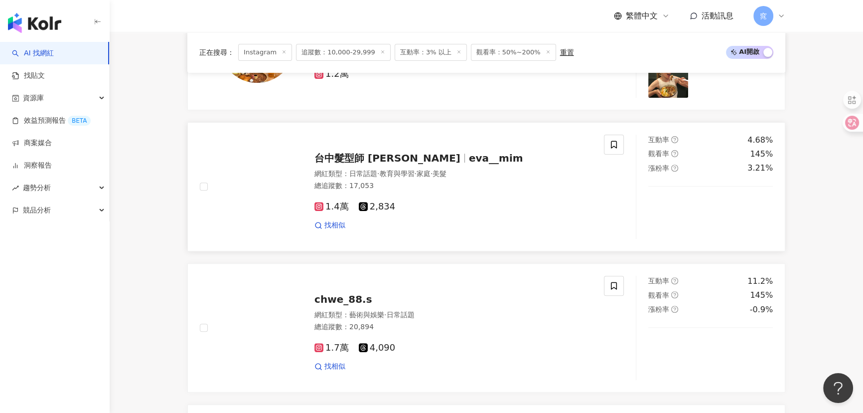
scroll to position [453, 0]
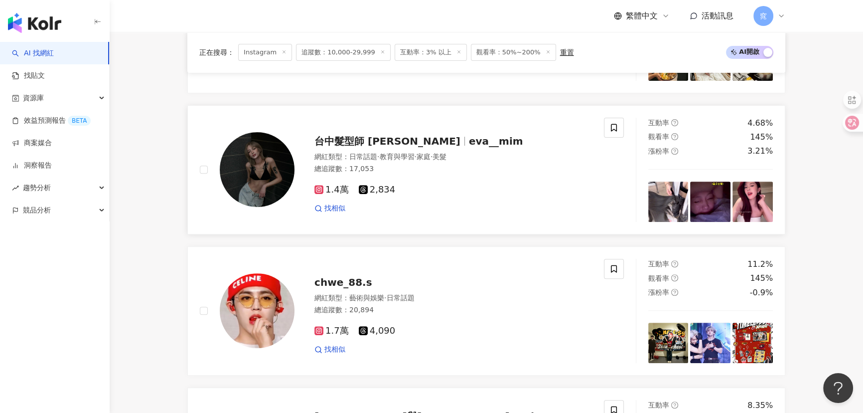
click at [469, 147] on span "eva__mim" at bounding box center [496, 141] width 54 height 12
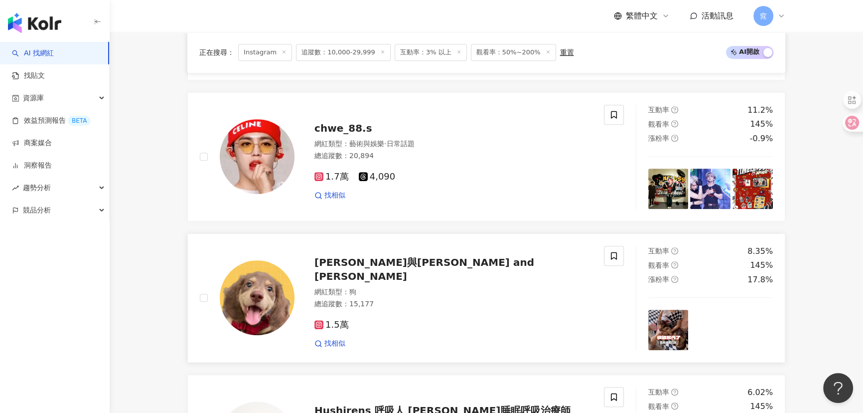
scroll to position [634, 0]
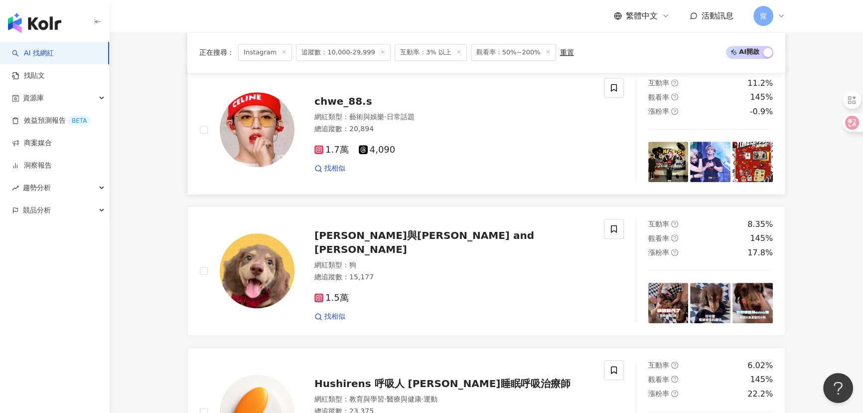
click at [242, 148] on img at bounding box center [257, 129] width 75 height 75
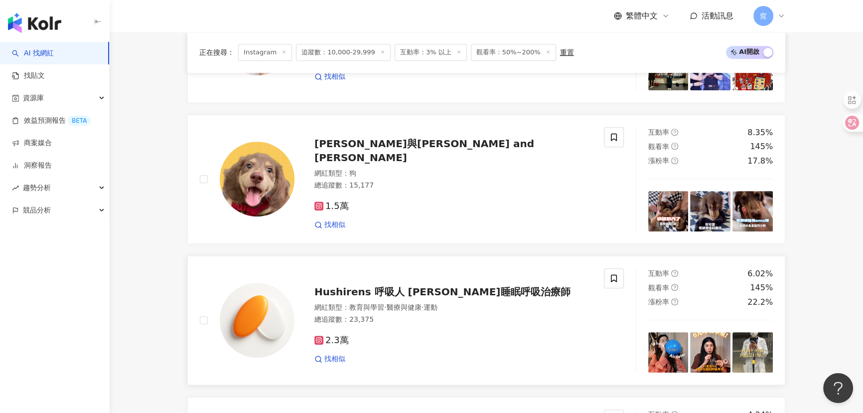
scroll to position [815, 0]
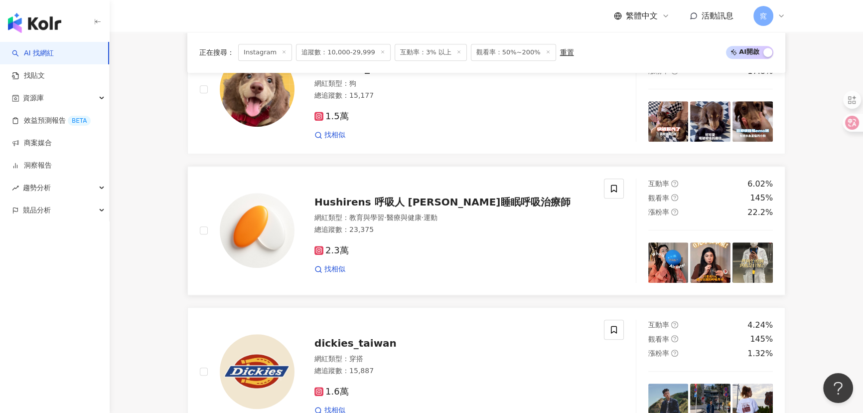
click at [415, 208] on span "Hushirens 呼吸人 胡嘉睡眠呼吸治療師" at bounding box center [443, 202] width 256 height 12
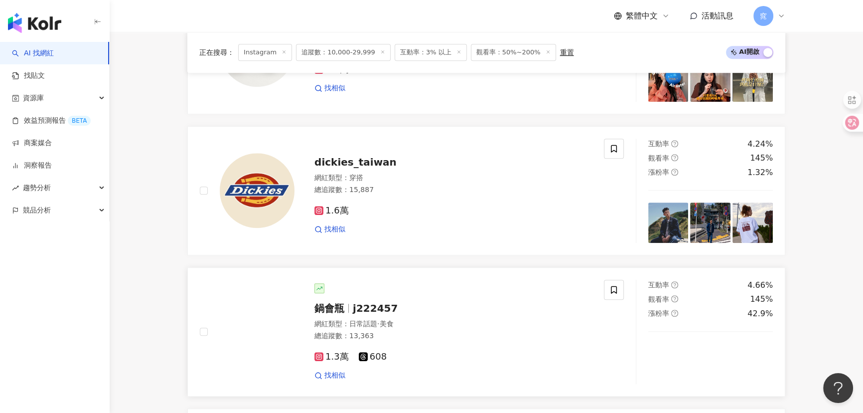
scroll to position [1087, 0]
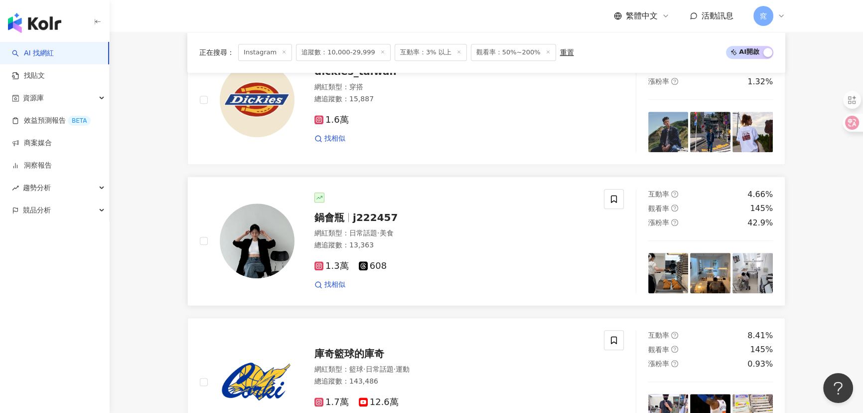
click at [337, 211] on div "鍋會瓶 j222457 網紅類型 ： 日常話題 · 美食 總追蹤數 ： 13,363 1.3萬 608 找相似" at bounding box center [444, 240] width 298 height 97
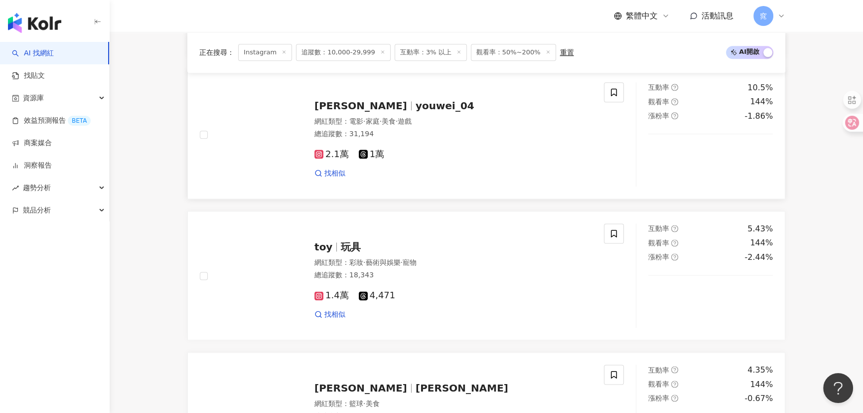
scroll to position [1631, 0]
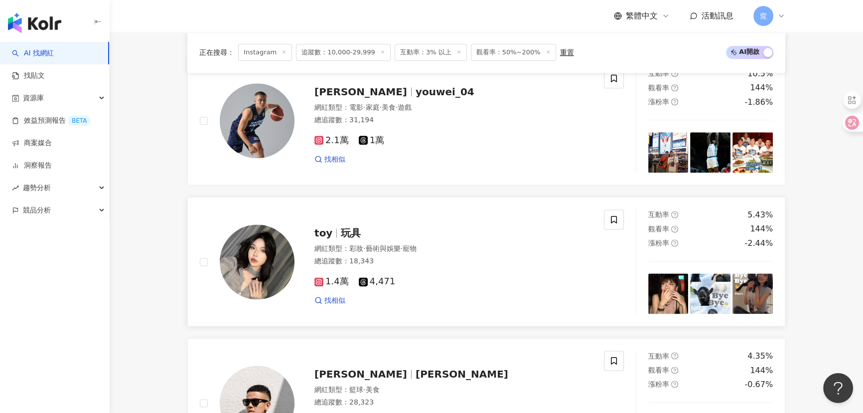
click at [343, 239] on span "玩具" at bounding box center [351, 233] width 20 height 12
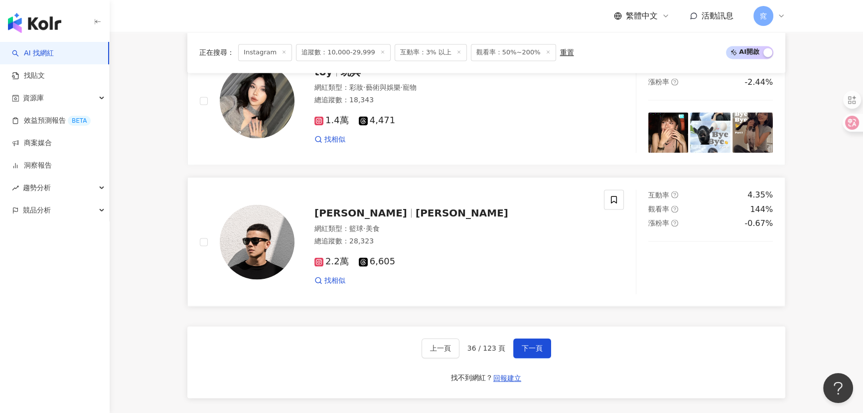
scroll to position [1812, 0]
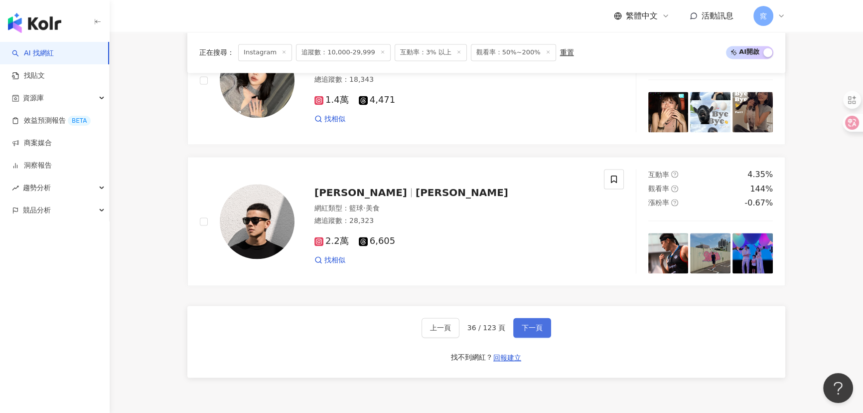
click at [539, 329] on span "下一頁" at bounding box center [532, 328] width 21 height 8
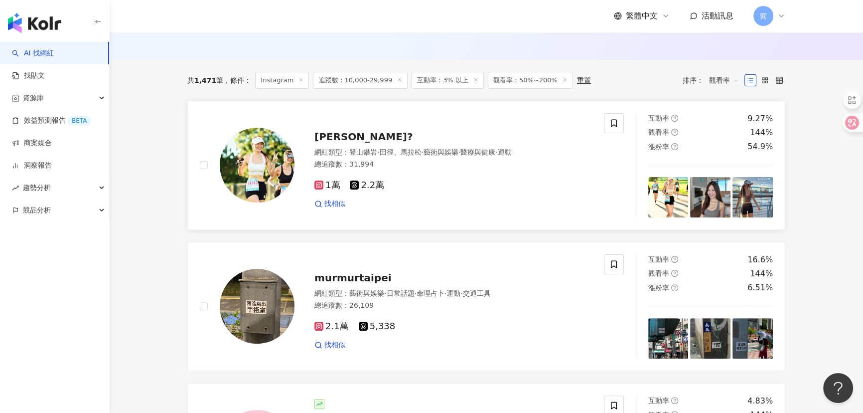
scroll to position [317, 0]
click at [248, 157] on img at bounding box center [257, 164] width 75 height 75
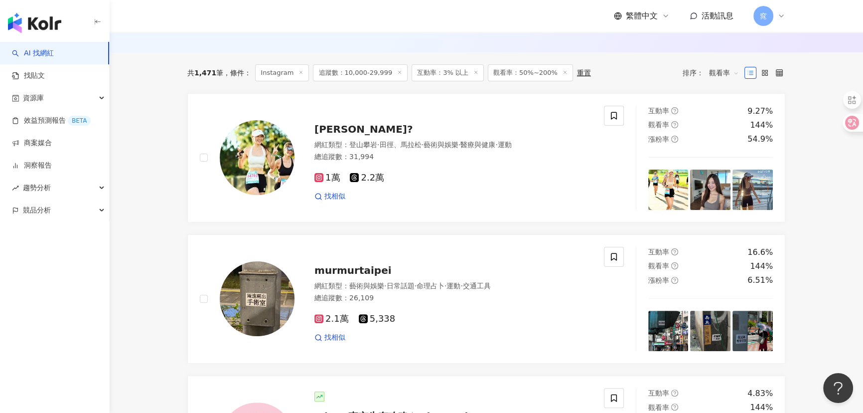
scroll to position [408, 0]
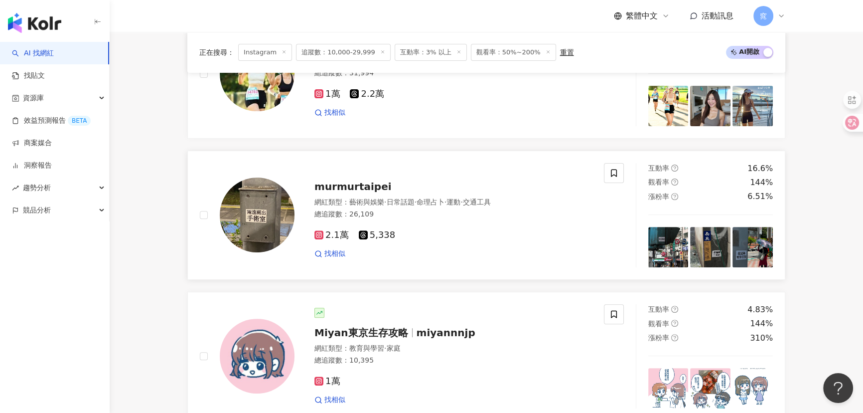
click at [365, 192] on span "murmurtaipei" at bounding box center [353, 186] width 77 height 12
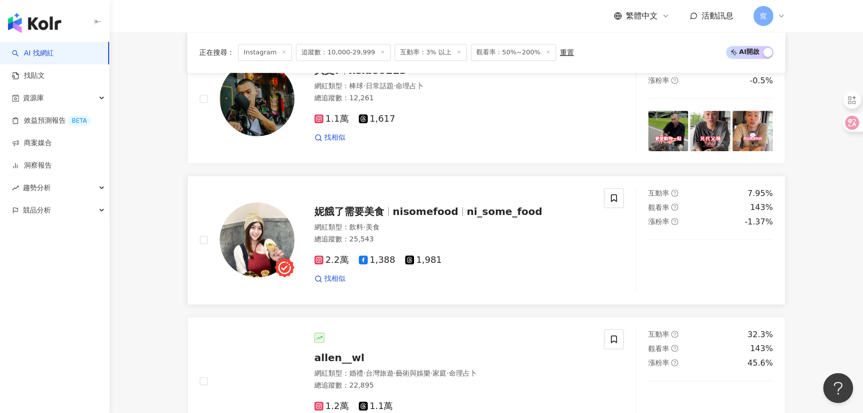
scroll to position [861, 0]
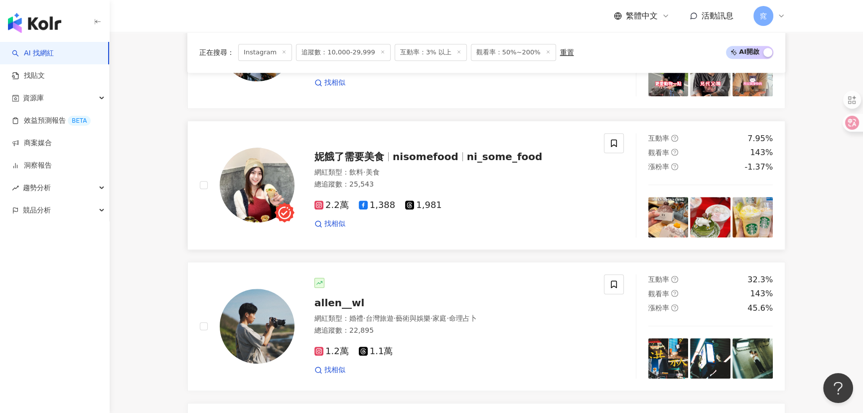
click at [367, 160] on span "妮餓了需要美食" at bounding box center [350, 157] width 70 height 12
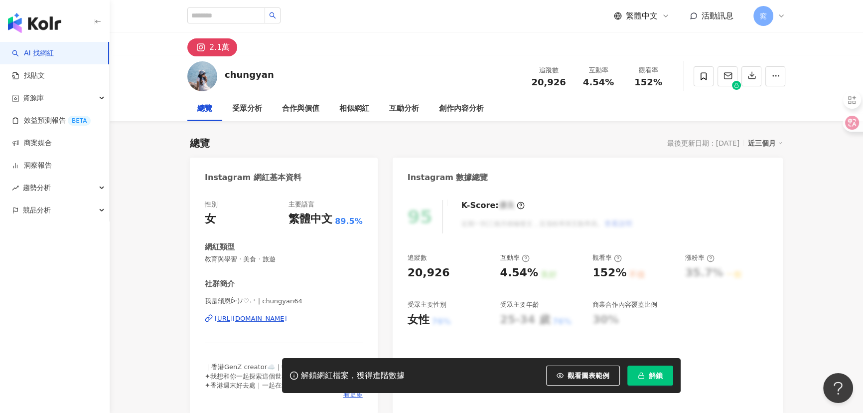
click at [244, 319] on div "[URL][DOMAIN_NAME]" at bounding box center [251, 318] width 72 height 9
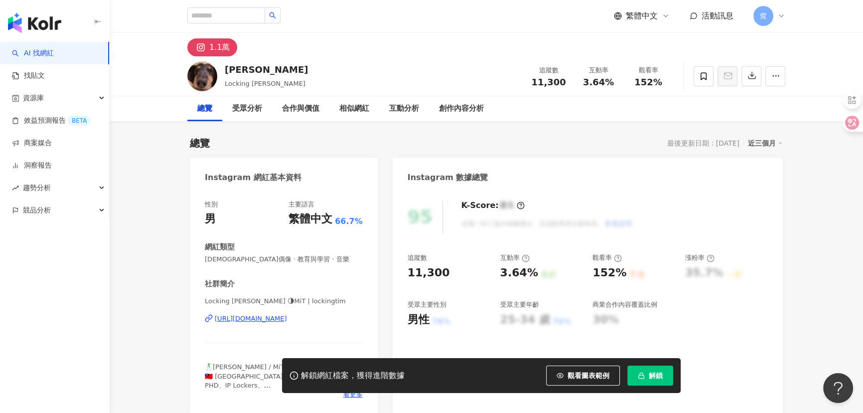
click at [239, 317] on div "[URL][DOMAIN_NAME]" at bounding box center [251, 318] width 72 height 9
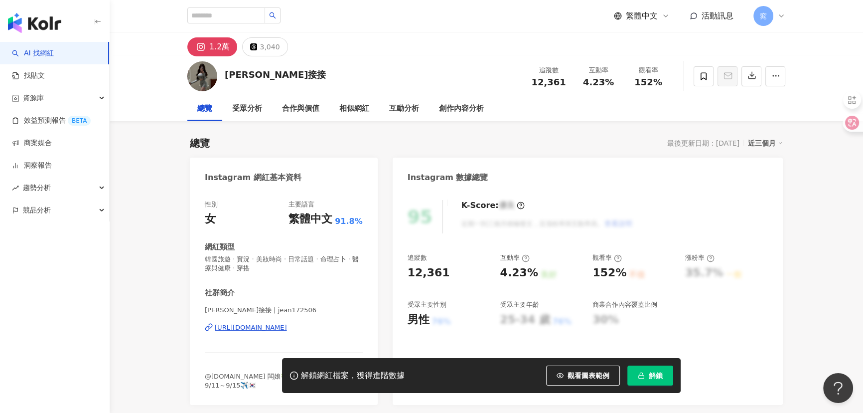
click at [255, 329] on div "[URL][DOMAIN_NAME]" at bounding box center [251, 327] width 72 height 9
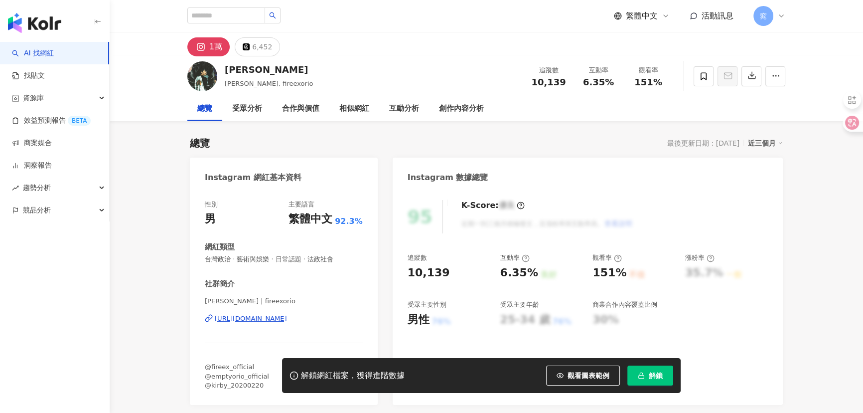
click at [269, 321] on div "[URL][DOMAIN_NAME]" at bounding box center [251, 318] width 72 height 9
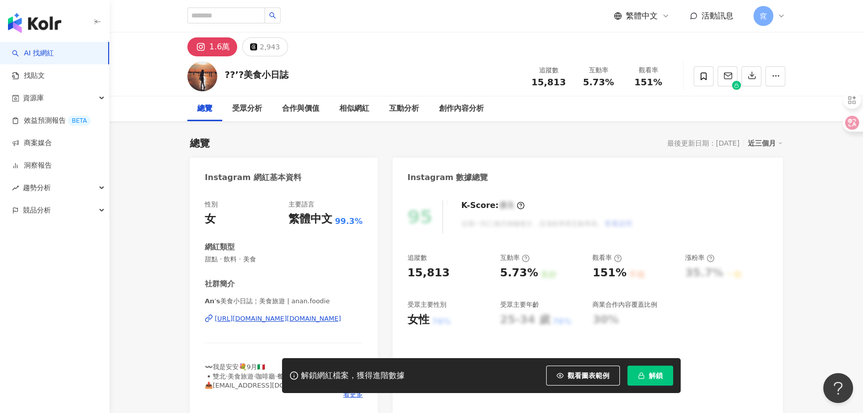
click at [256, 317] on div "[URL][DOMAIN_NAME][DOMAIN_NAME]" at bounding box center [278, 318] width 126 height 9
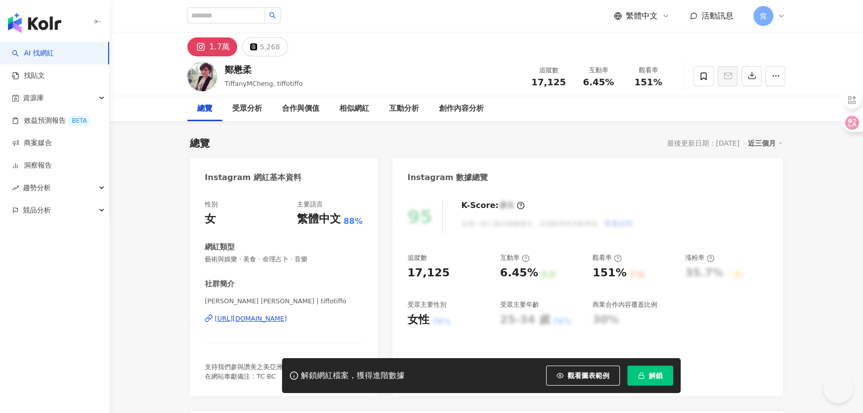
click at [287, 315] on div "[URL][DOMAIN_NAME]" at bounding box center [251, 318] width 72 height 9
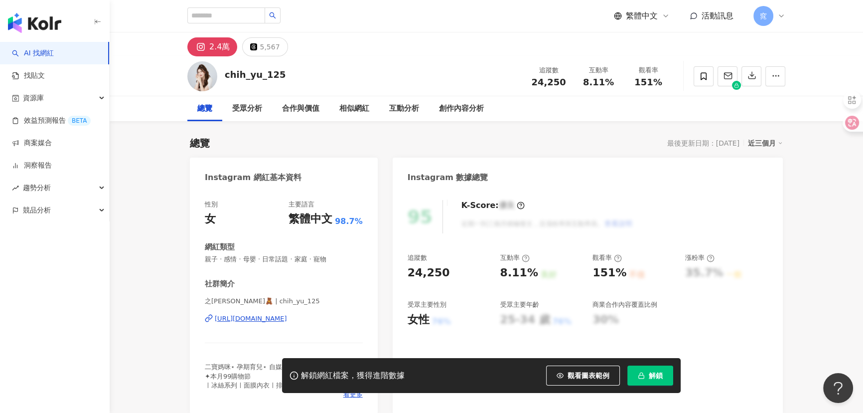
click at [263, 315] on div "[URL][DOMAIN_NAME]" at bounding box center [251, 318] width 72 height 9
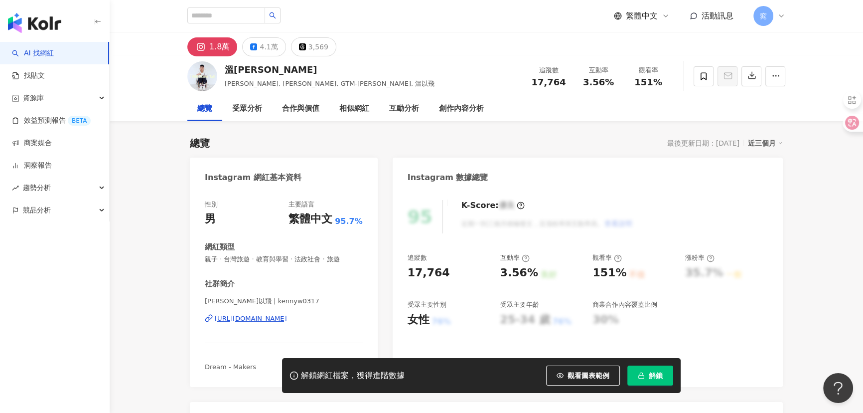
click at [241, 315] on div "[URL][DOMAIN_NAME]" at bounding box center [251, 318] width 72 height 9
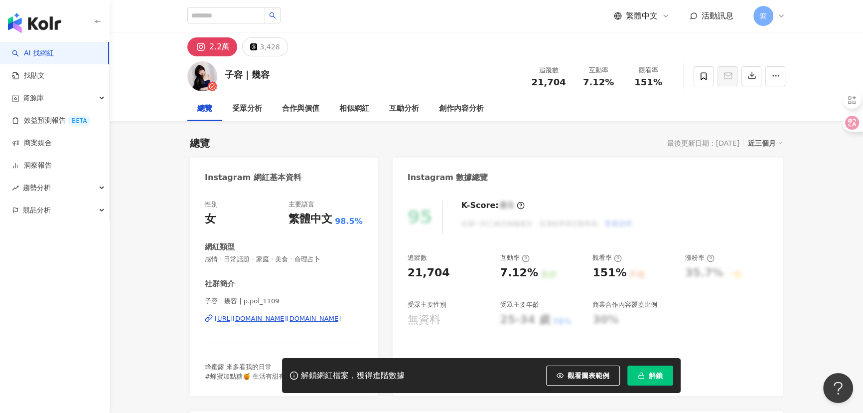
click at [253, 318] on div "[URL][DOMAIN_NAME][DOMAIN_NAME]" at bounding box center [278, 318] width 126 height 9
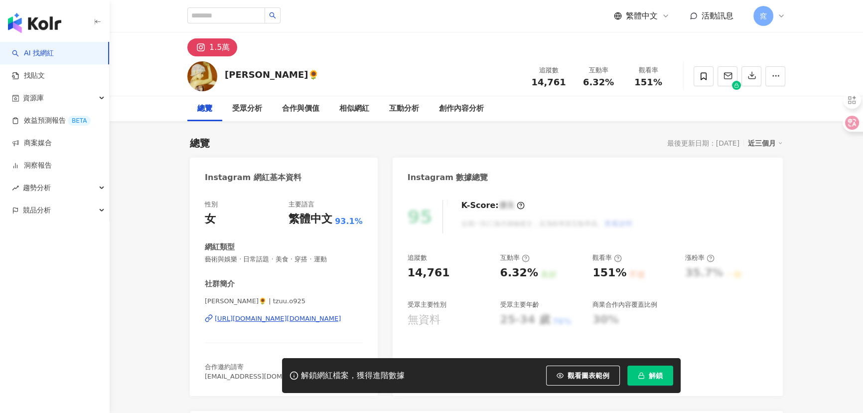
click at [271, 318] on div "[URL][DOMAIN_NAME][DOMAIN_NAME]" at bounding box center [278, 318] width 126 height 9
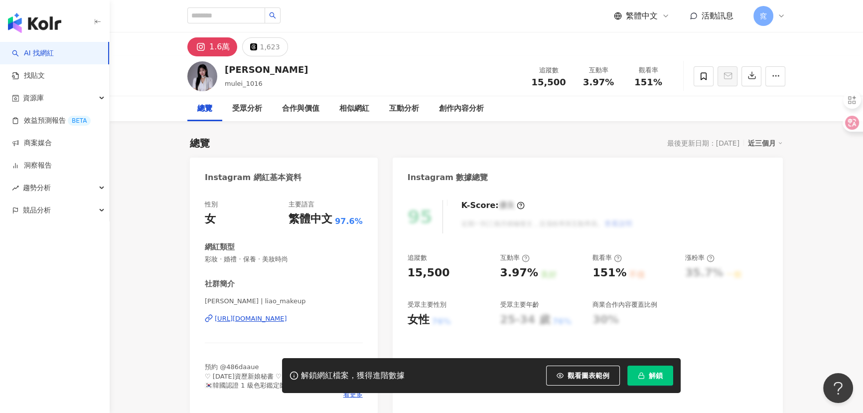
click at [266, 316] on div "[URL][DOMAIN_NAME]" at bounding box center [251, 318] width 72 height 9
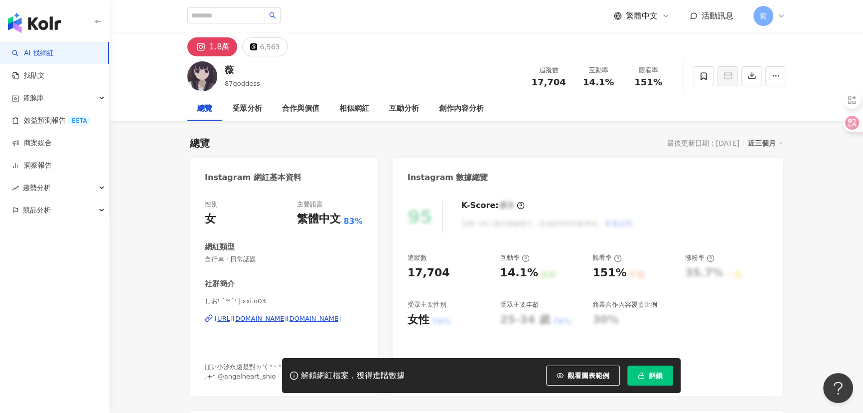
click at [243, 319] on div "[URL][DOMAIN_NAME][DOMAIN_NAME]" at bounding box center [278, 318] width 126 height 9
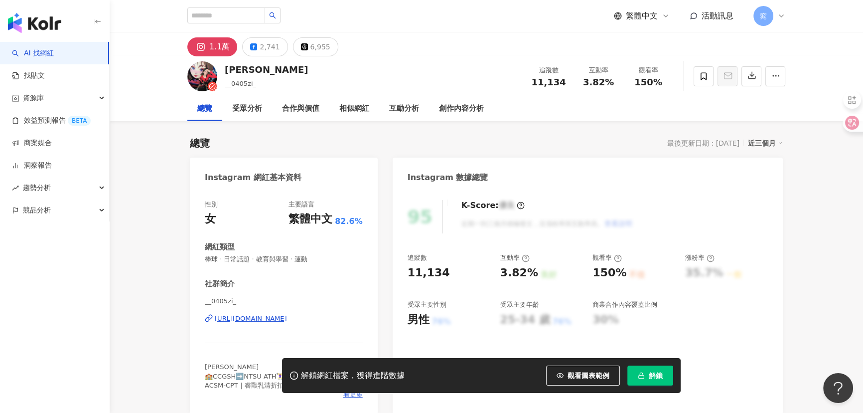
click at [253, 316] on div "[URL][DOMAIN_NAME]" at bounding box center [251, 318] width 72 height 9
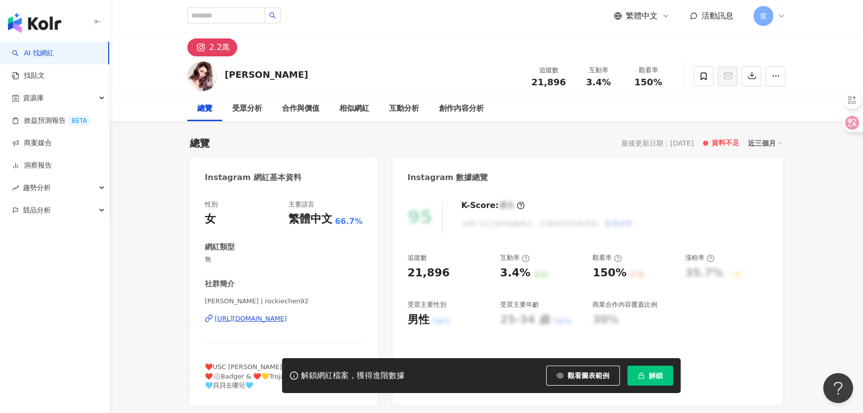
click at [243, 316] on div "https://www.instagram.com/rockiechen92/" at bounding box center [251, 318] width 72 height 9
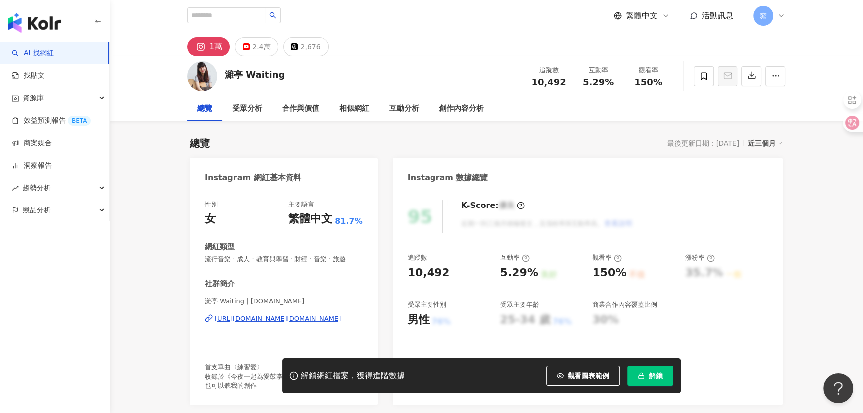
click at [272, 319] on div "[URL][DOMAIN_NAME][DOMAIN_NAME]" at bounding box center [278, 318] width 126 height 9
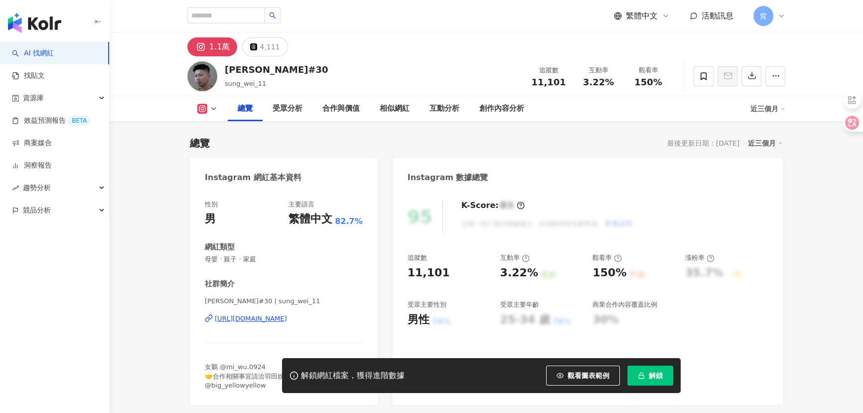
click at [287, 320] on div "https://www.instagram.com/sung_wei_11/" at bounding box center [251, 318] width 72 height 9
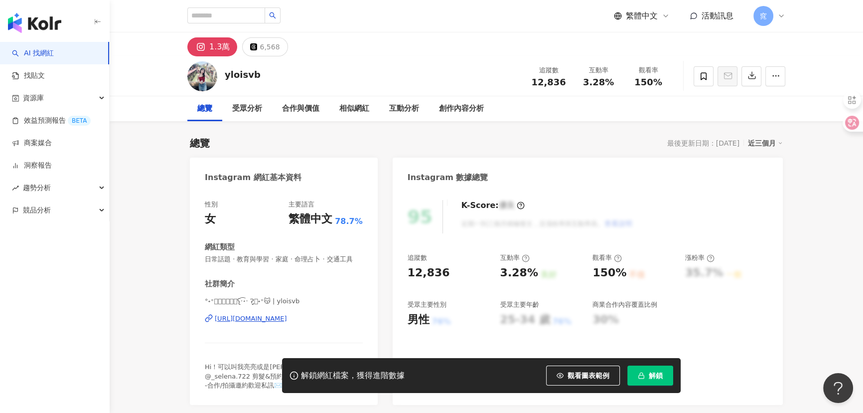
click at [251, 323] on div "[URL][DOMAIN_NAME]" at bounding box center [251, 318] width 72 height 9
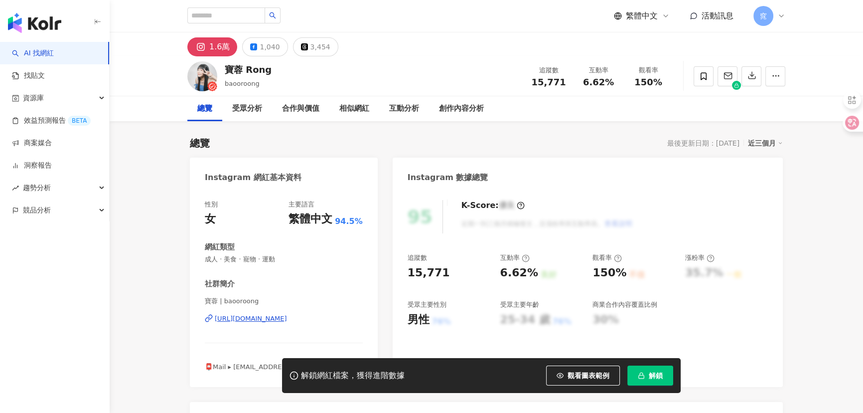
click at [264, 316] on div "[URL][DOMAIN_NAME]" at bounding box center [251, 318] width 72 height 9
click at [270, 316] on div "https://www.instagram.com/tsengmao_/" at bounding box center [251, 318] width 72 height 9
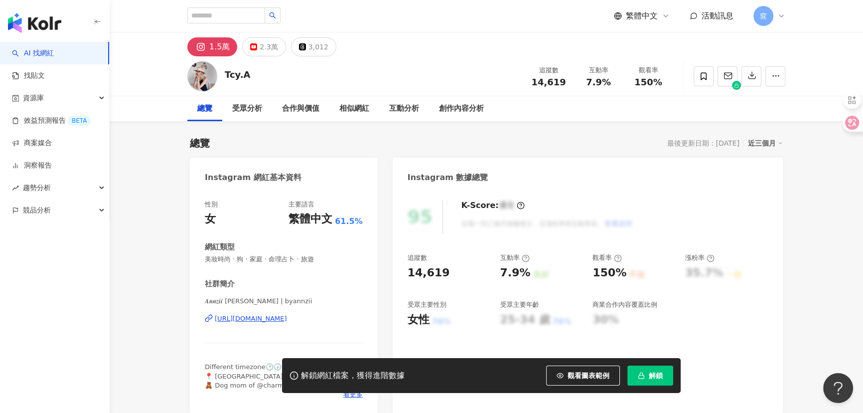
drag, startPoint x: 219, startPoint y: 228, endPoint x: 263, endPoint y: 320, distance: 101.7
click at [263, 320] on div "[URL][DOMAIN_NAME]" at bounding box center [251, 318] width 72 height 9
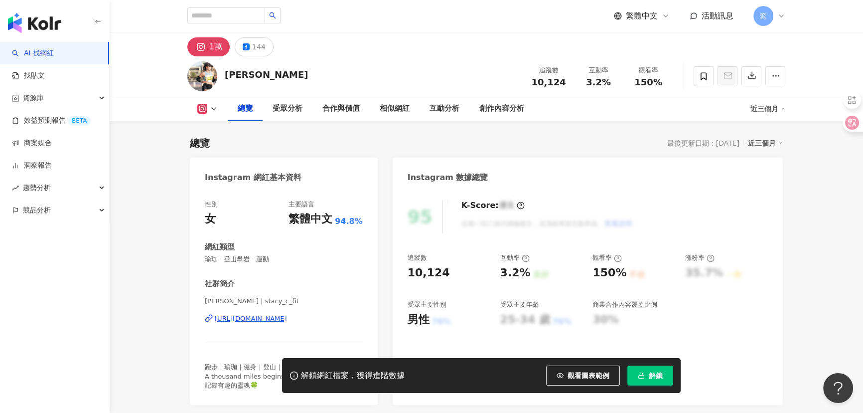
drag, startPoint x: 272, startPoint y: 320, endPoint x: 324, endPoint y: 307, distance: 53.9
click at [272, 320] on div "https://www.instagram.com/stacy_c_fit/" at bounding box center [251, 318] width 72 height 9
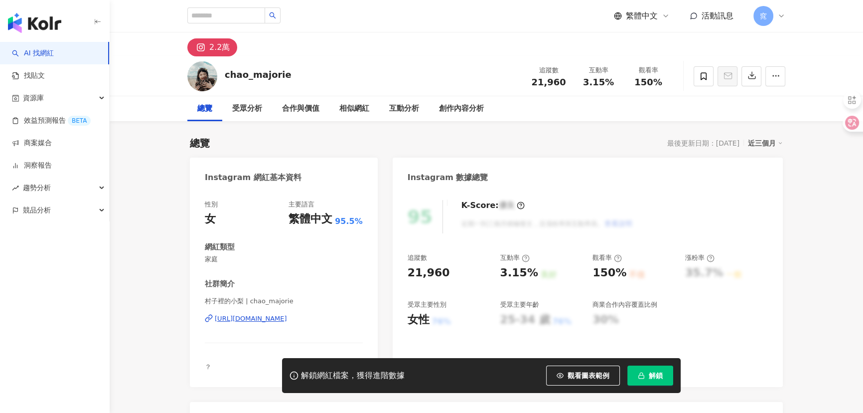
click at [269, 321] on div "https://www.instagram.com/chao_majorie/" at bounding box center [251, 318] width 72 height 9
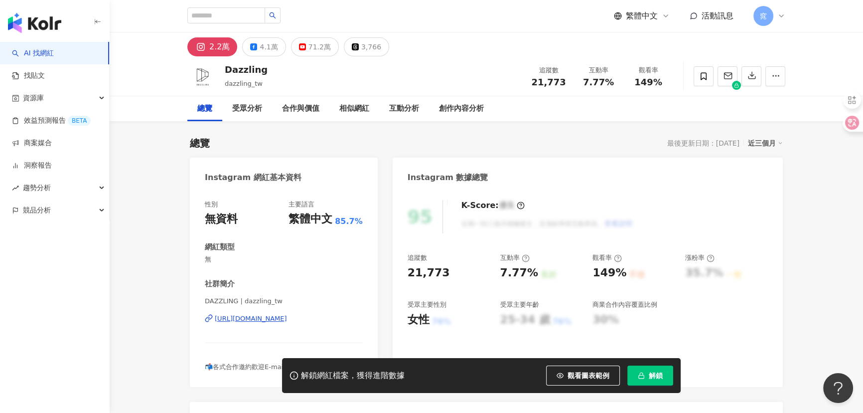
click at [276, 319] on div "[URL][DOMAIN_NAME]" at bounding box center [251, 318] width 72 height 9
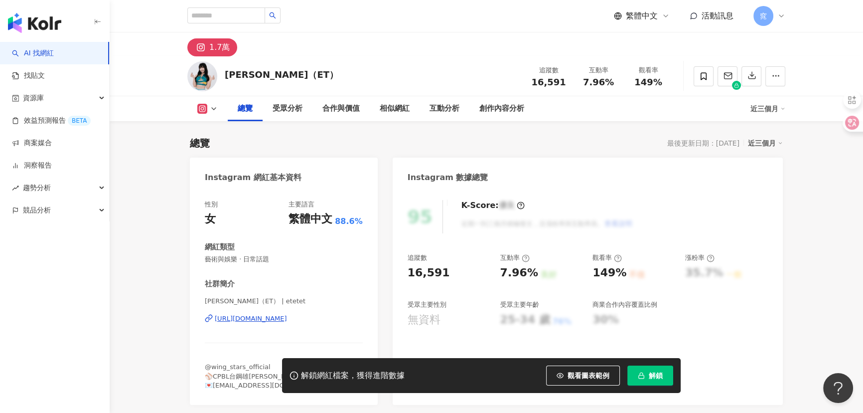
click at [276, 320] on div "[URL][DOMAIN_NAME]" at bounding box center [251, 318] width 72 height 9
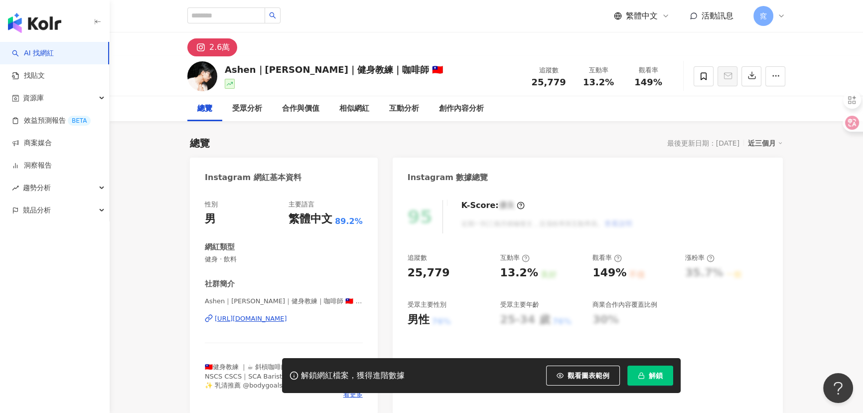
click at [270, 316] on div "[URL][DOMAIN_NAME]" at bounding box center [251, 318] width 72 height 9
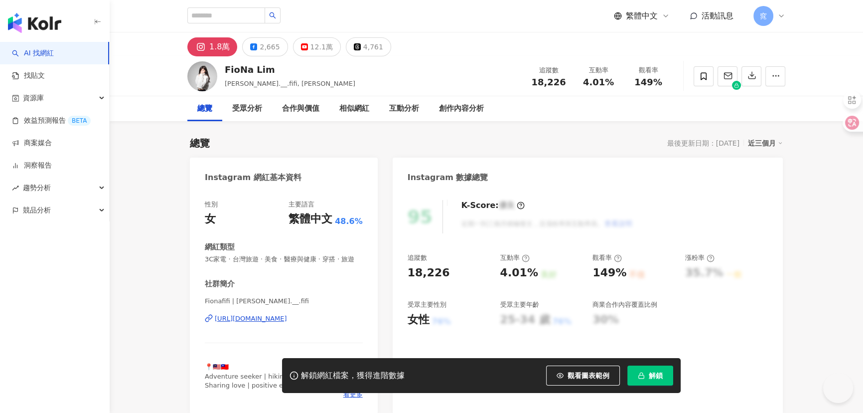
drag, startPoint x: 259, startPoint y: 334, endPoint x: 253, endPoint y: 324, distance: 12.3
click at [259, 332] on div "Fionafifi | [PERSON_NAME].__.fifi [URL][DOMAIN_NAME]" at bounding box center [284, 326] width 158 height 58
click at [253, 323] on div "https://www.instagram.com/fiona.__.fifi/" at bounding box center [251, 318] width 72 height 9
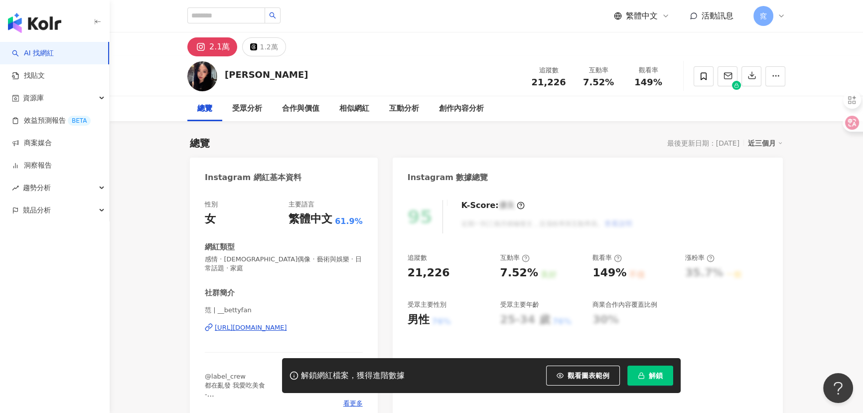
click at [272, 323] on div "https://www.instagram.com/__bettyfan/" at bounding box center [251, 327] width 72 height 9
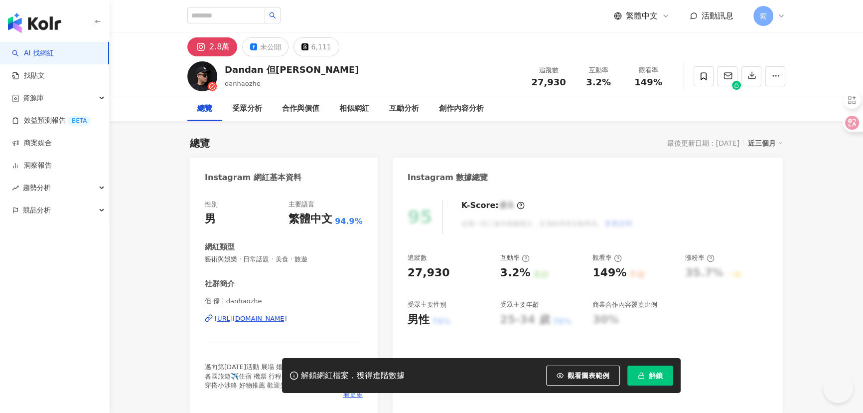
click at [254, 318] on div "https://www.instagram.com/danhaozhe/" at bounding box center [251, 318] width 72 height 9
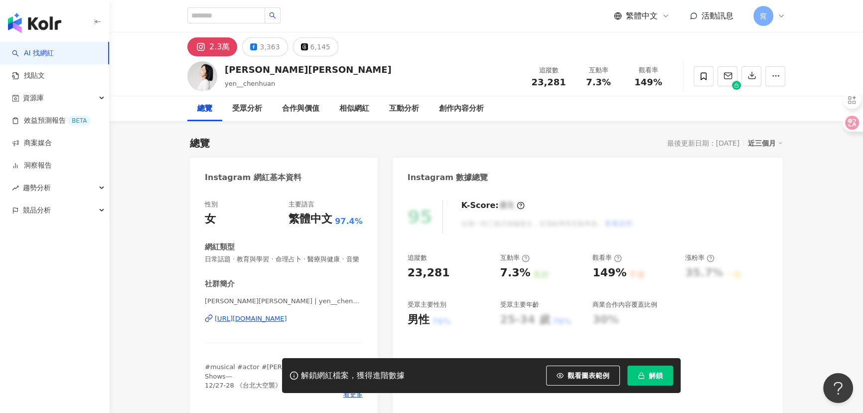
click at [252, 323] on div "[URL][DOMAIN_NAME]" at bounding box center [251, 318] width 72 height 9
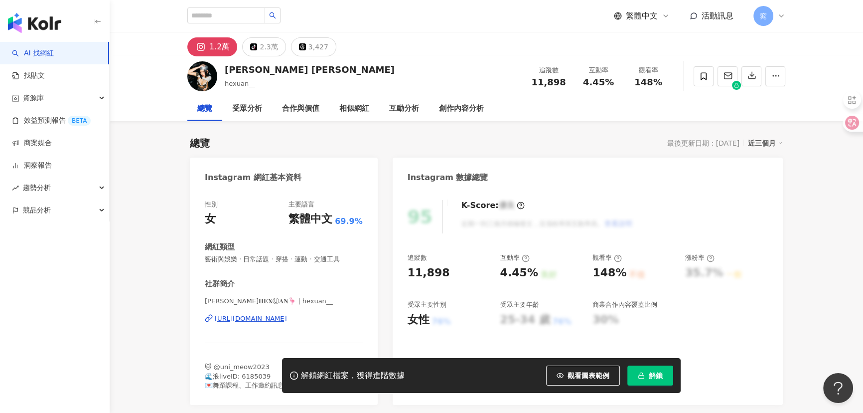
click at [287, 317] on div "https://www.instagram.com/hexuan__/" at bounding box center [251, 318] width 72 height 9
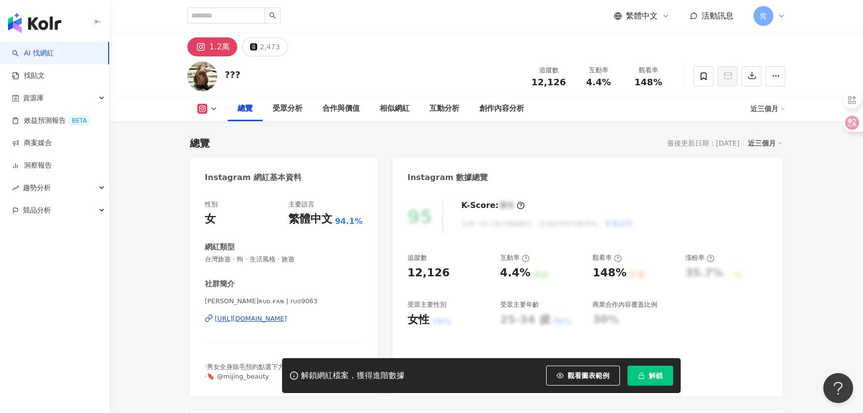
click at [254, 320] on div "[URL][DOMAIN_NAME]" at bounding box center [251, 318] width 72 height 9
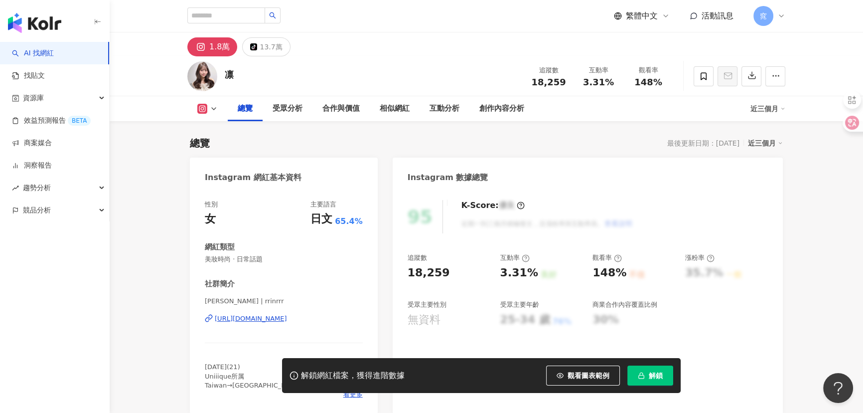
click at [270, 322] on div "https://www.instagram.com/rrinrrr/" at bounding box center [251, 318] width 72 height 9
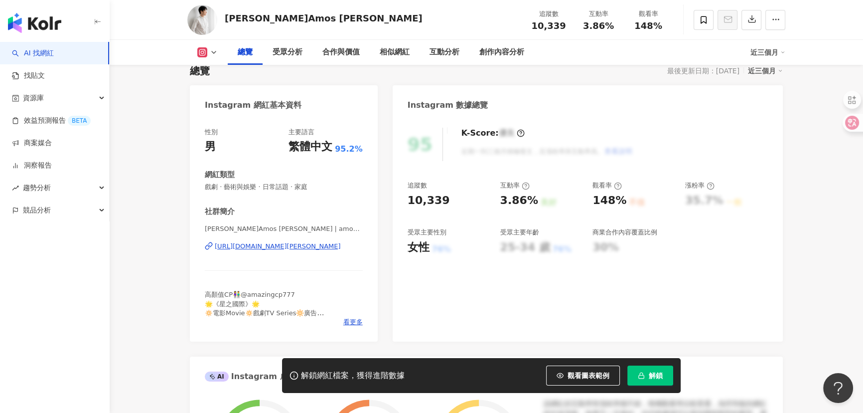
scroll to position [90, 0]
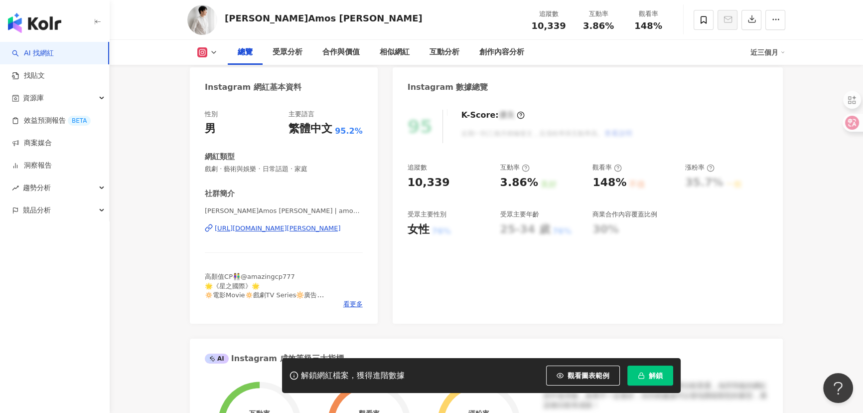
click at [279, 227] on div "https://www.instagram.com/amos.lin.92/" at bounding box center [278, 228] width 126 height 9
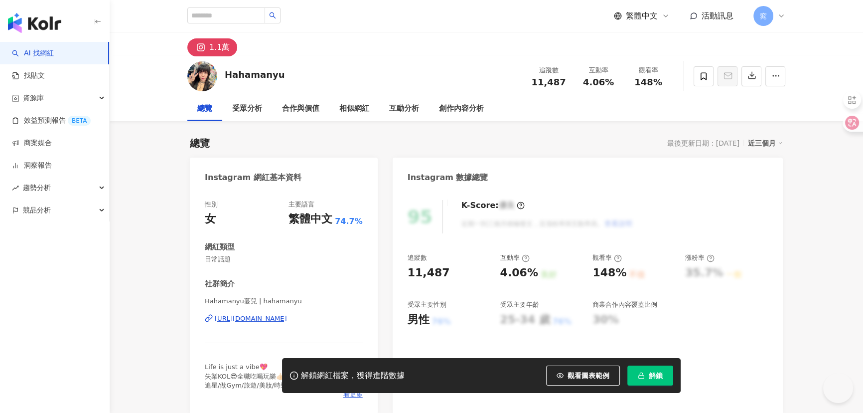
click at [262, 319] on div "https://www.instagram.com/hahamanyu/" at bounding box center [251, 318] width 72 height 9
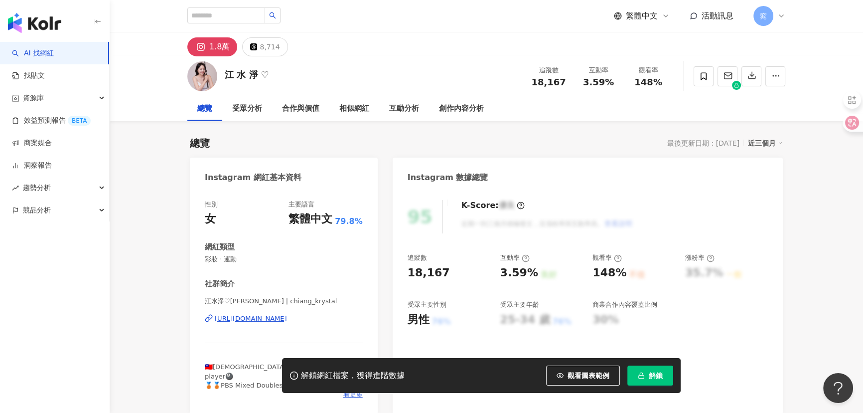
click at [243, 320] on div "https://www.instagram.com/chiang_krystal/" at bounding box center [251, 318] width 72 height 9
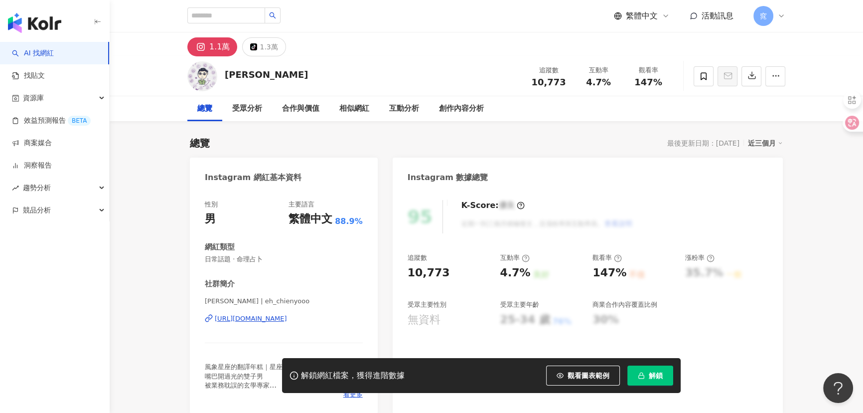
click at [241, 317] on div "https://www.instagram.com/eh_chienyooo/" at bounding box center [251, 318] width 72 height 9
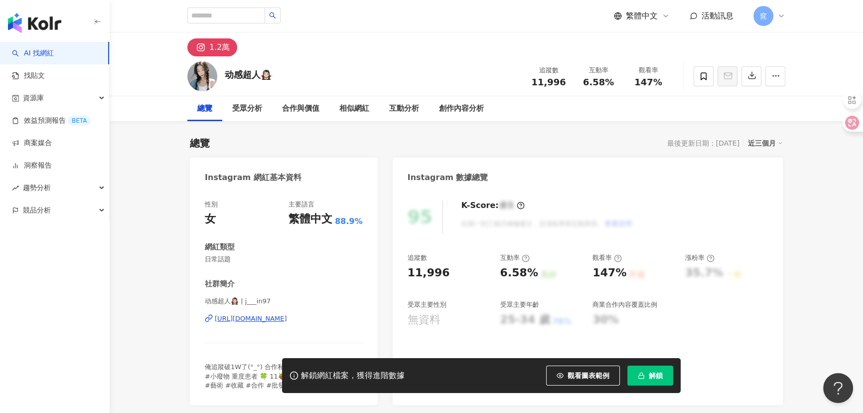
click at [287, 317] on div "[URL][DOMAIN_NAME]" at bounding box center [251, 318] width 72 height 9
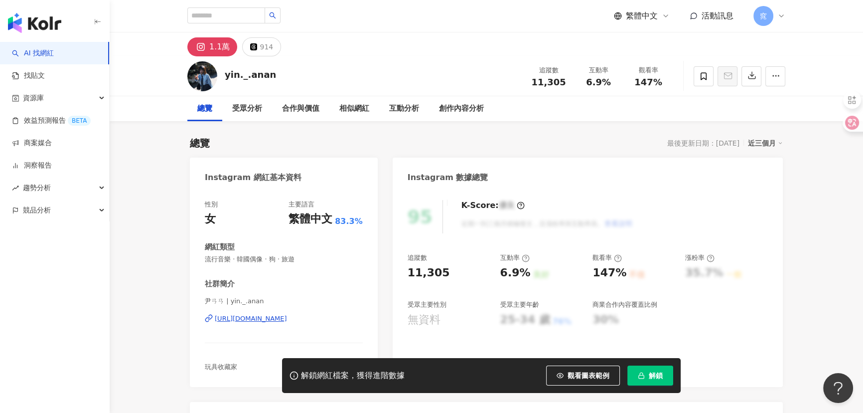
click at [259, 315] on div "https://www.instagram.com/yin._.anan/" at bounding box center [251, 318] width 72 height 9
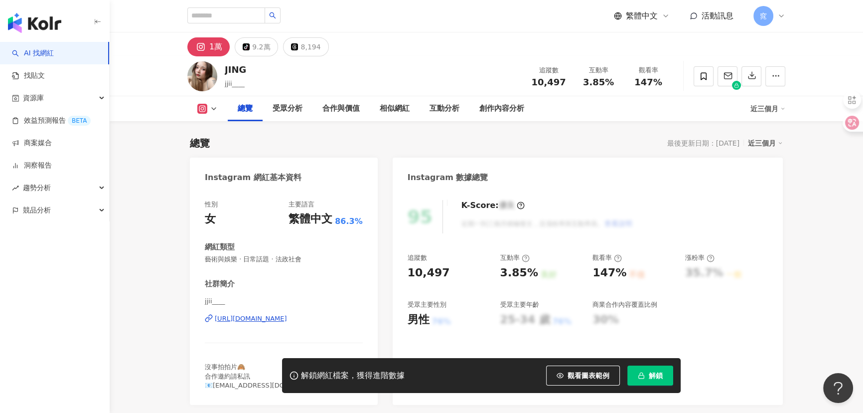
click at [245, 317] on div "https://www.instagram.com/jjii____/" at bounding box center [251, 318] width 72 height 9
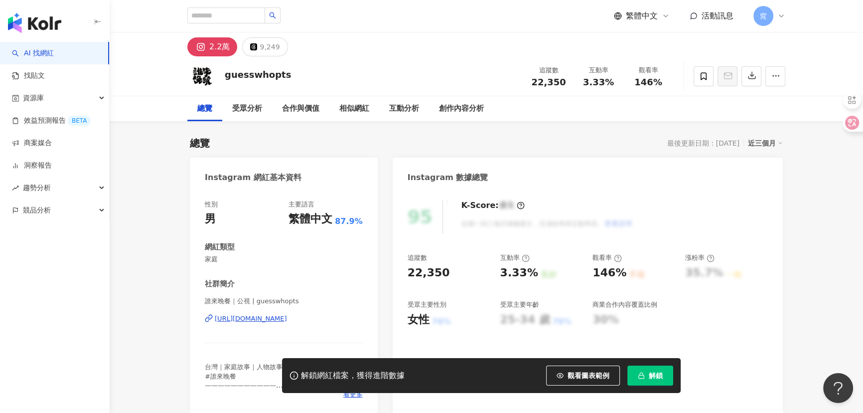
click at [238, 317] on div "https://www.instagram.com/guesswhopts/" at bounding box center [251, 318] width 72 height 9
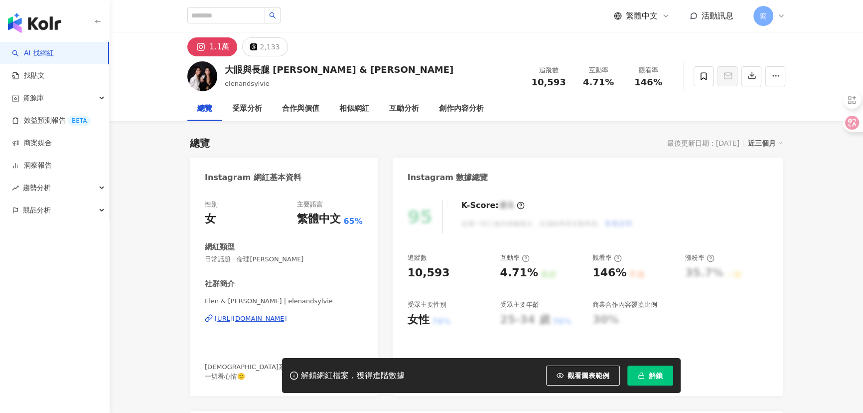
click at [284, 315] on div "[URL][DOMAIN_NAME]" at bounding box center [251, 318] width 72 height 9
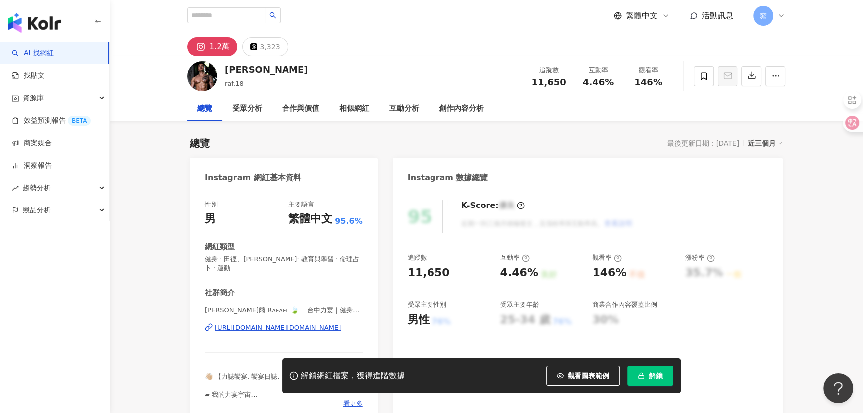
click at [259, 325] on div "https://www.instagram.com/rahfiy.ehl/" at bounding box center [278, 327] width 126 height 9
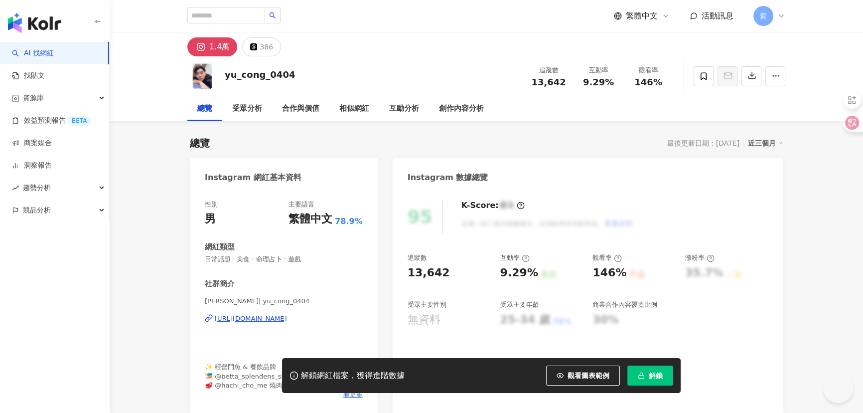
click at [287, 319] on div "https://www.instagram.com/yu_cong_0404/" at bounding box center [251, 318] width 72 height 9
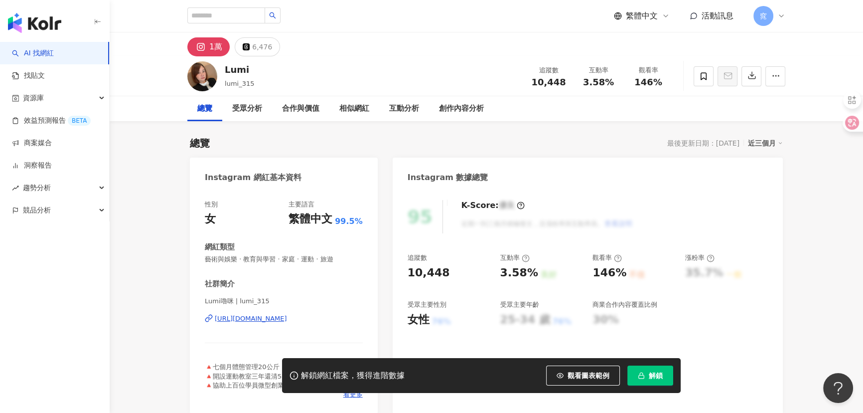
click at [268, 315] on div "[URL][DOMAIN_NAME]" at bounding box center [251, 318] width 72 height 9
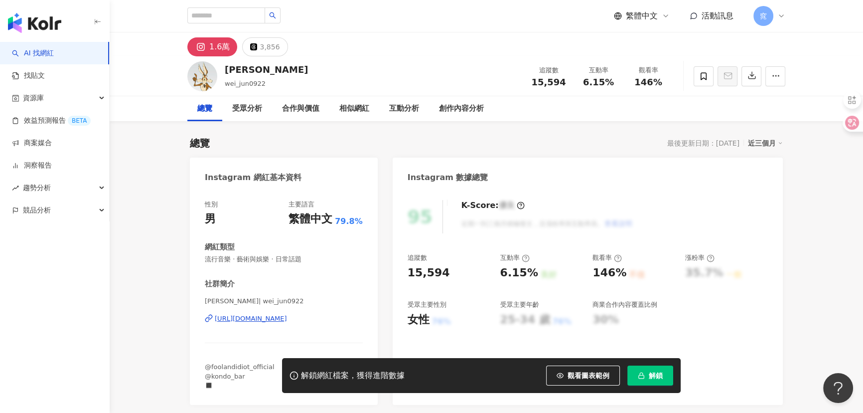
click at [271, 313] on div "徐維均 | wei_jun0922 https://www.instagram.com/wei_jun0922/" at bounding box center [284, 326] width 158 height 58
click at [266, 320] on div "https://www.instagram.com/wei_jun0922/" at bounding box center [251, 318] width 72 height 9
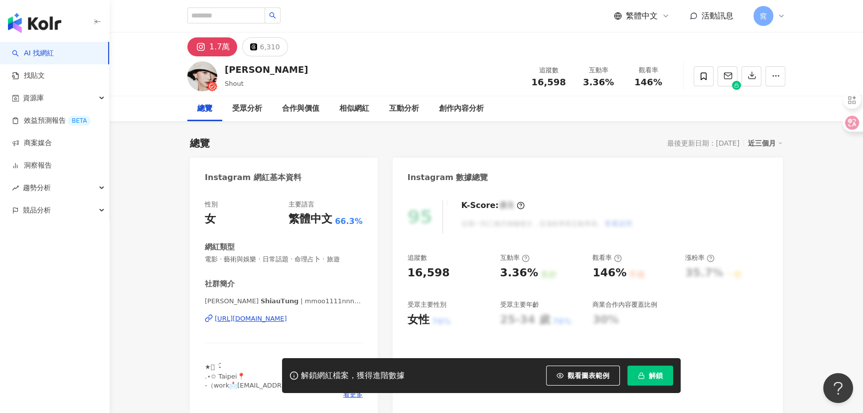
click at [250, 320] on div "https://www.instagram.com/mmoo1111nnnnnnn/" at bounding box center [251, 318] width 72 height 9
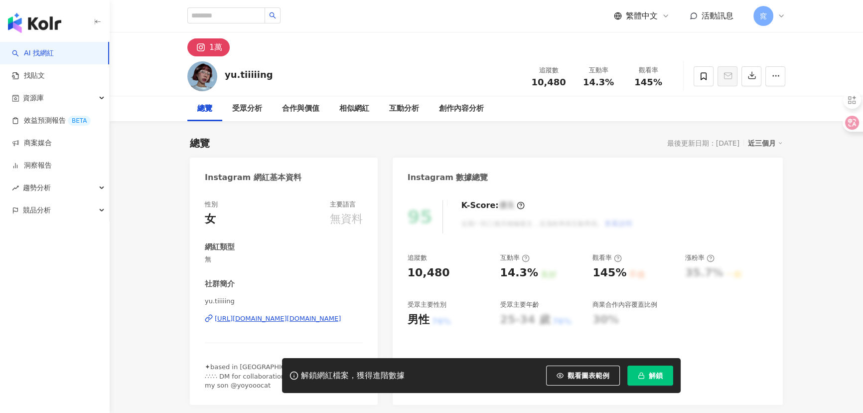
click at [272, 317] on div "[URL][DOMAIN_NAME][DOMAIN_NAME]" at bounding box center [278, 318] width 126 height 9
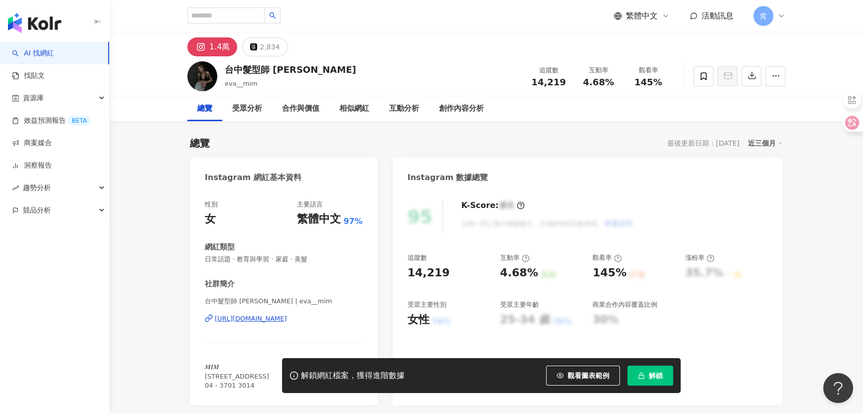
click at [267, 318] on div "https://www.instagram.com/eva__mim/" at bounding box center [251, 318] width 72 height 9
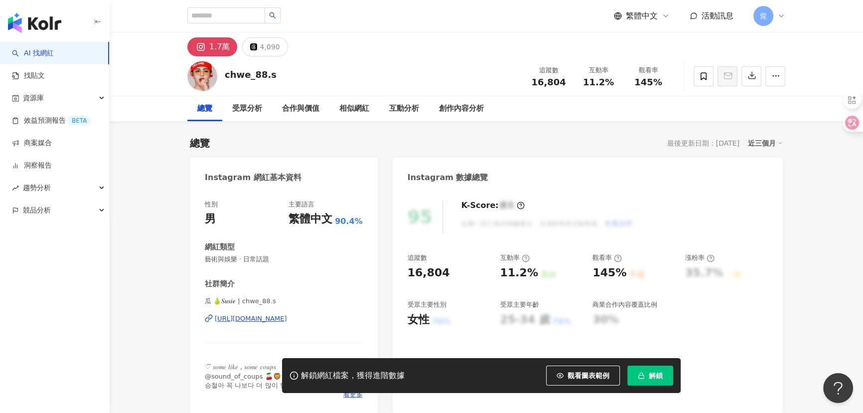
click at [274, 319] on div "https://www.instagram.com/chwe_88.s/" at bounding box center [251, 318] width 72 height 9
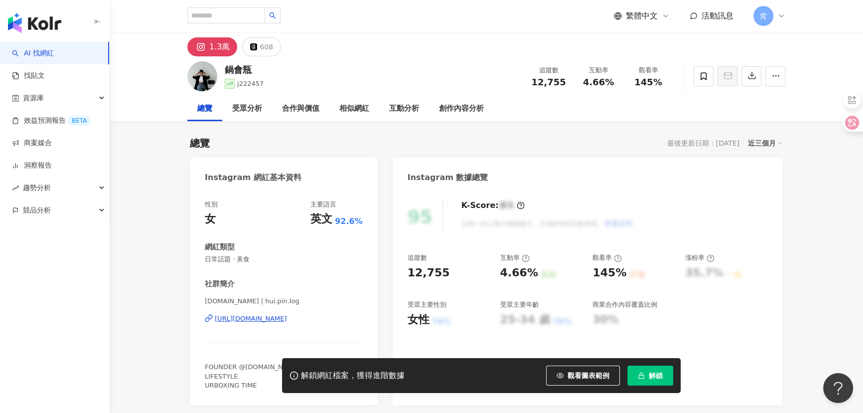
click at [287, 318] on div "https://www.instagram.com/hui.pin.log/" at bounding box center [251, 318] width 72 height 9
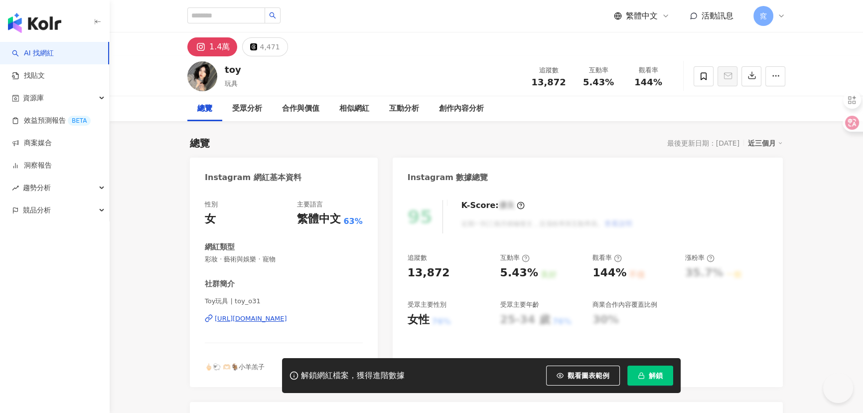
click at [283, 318] on div "https://www.instagram.com/toy_o31/" at bounding box center [251, 318] width 72 height 9
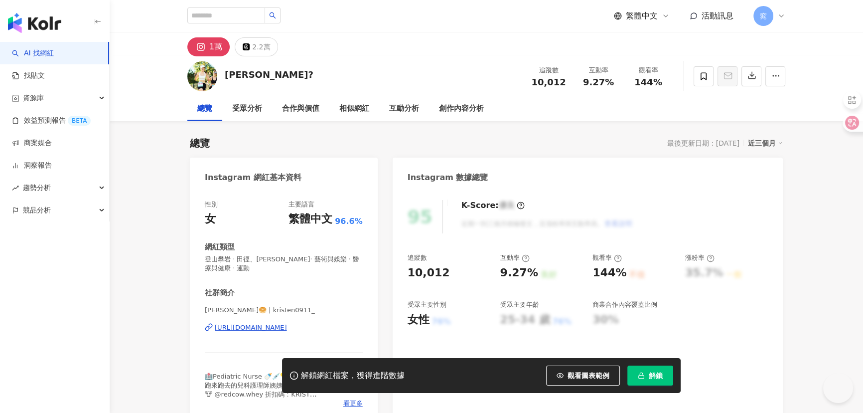
click at [265, 328] on div "https://www.instagram.com/kristen0911_/" at bounding box center [251, 327] width 72 height 9
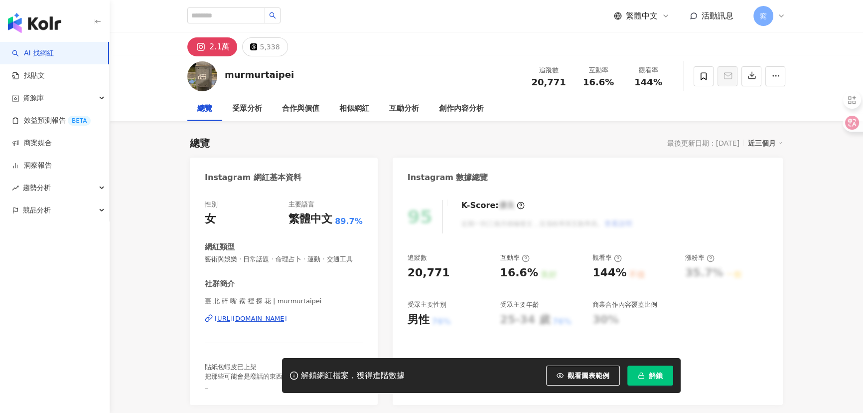
drag, startPoint x: 332, startPoint y: 207, endPoint x: 253, endPoint y: 325, distance: 143.0
click at [253, 323] on div "[URL][DOMAIN_NAME]" at bounding box center [251, 318] width 72 height 9
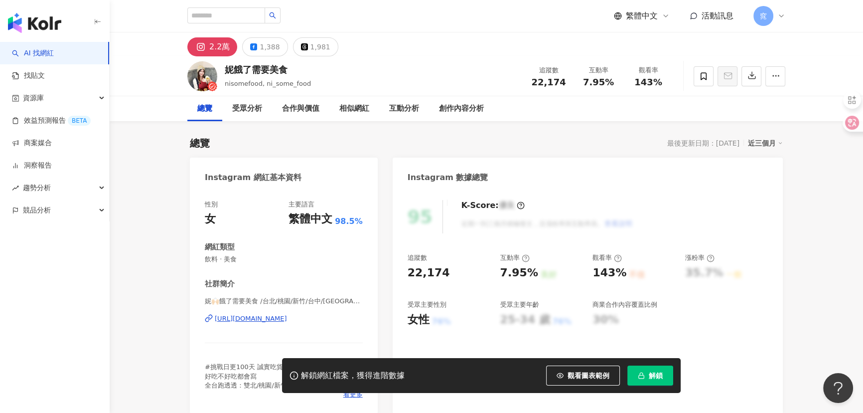
click at [286, 317] on div "https://www.instagram.com/ni_some_food/" at bounding box center [251, 318] width 72 height 9
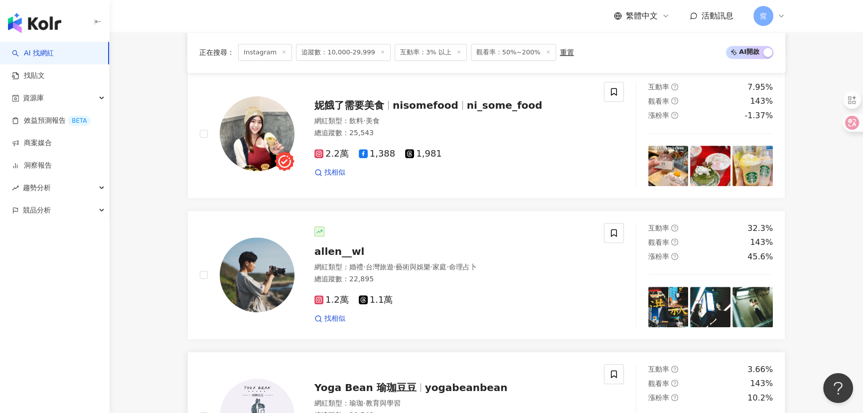
scroll to position [1042, 0]
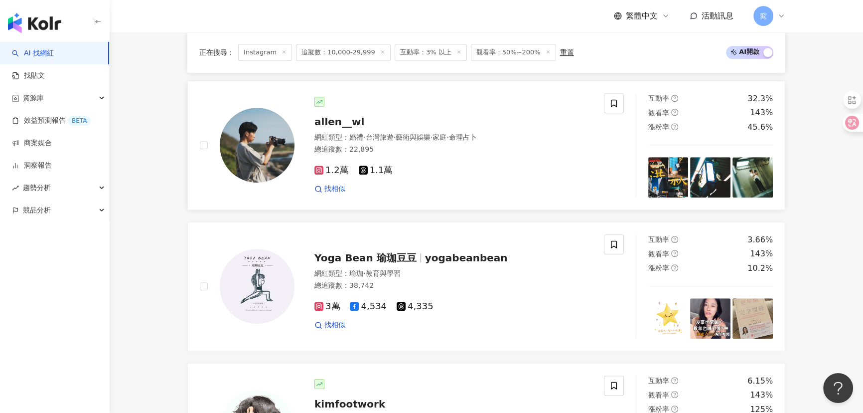
click at [260, 152] on img at bounding box center [257, 145] width 75 height 75
click at [390, 264] on span "Yoga Bean 瑜珈豆豆" at bounding box center [366, 258] width 102 height 12
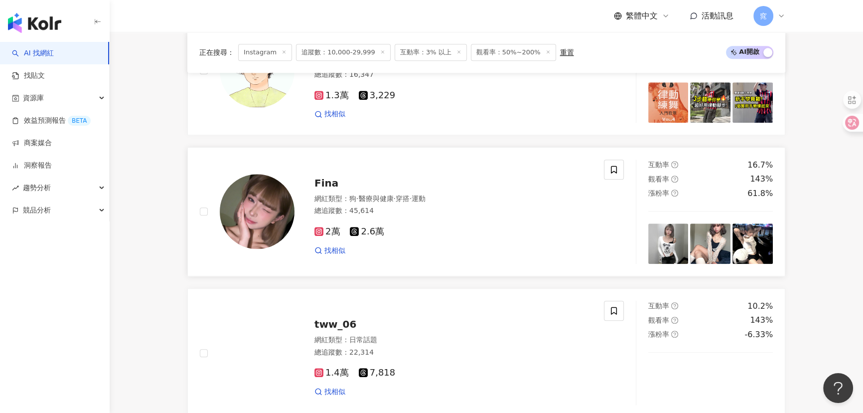
scroll to position [1405, 0]
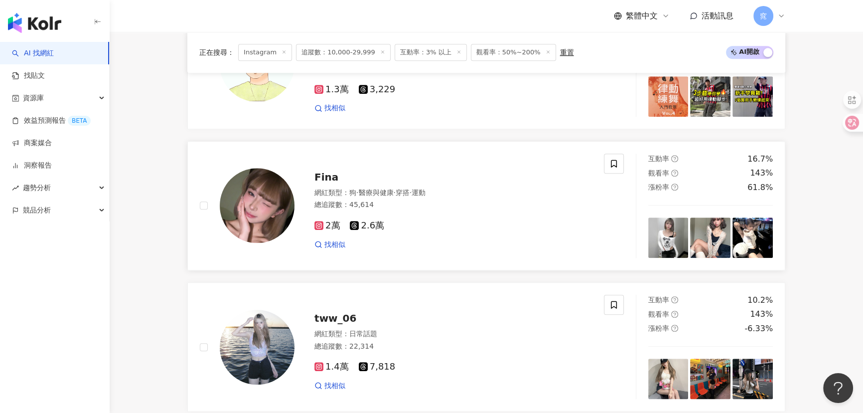
click at [325, 181] on span "Fina" at bounding box center [327, 177] width 24 height 12
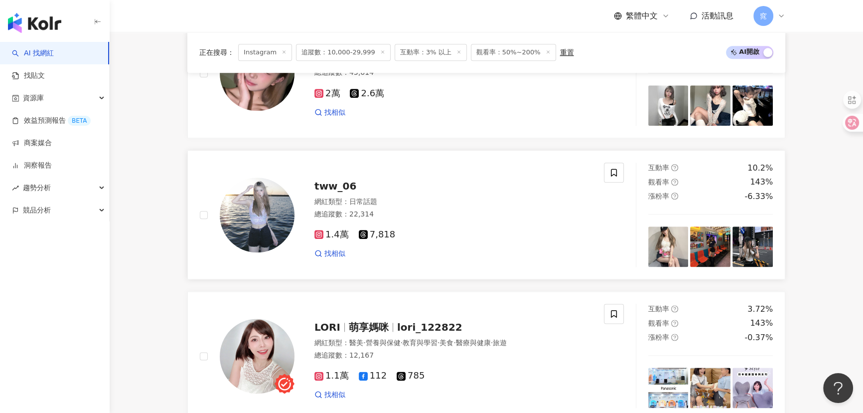
scroll to position [1540, 0]
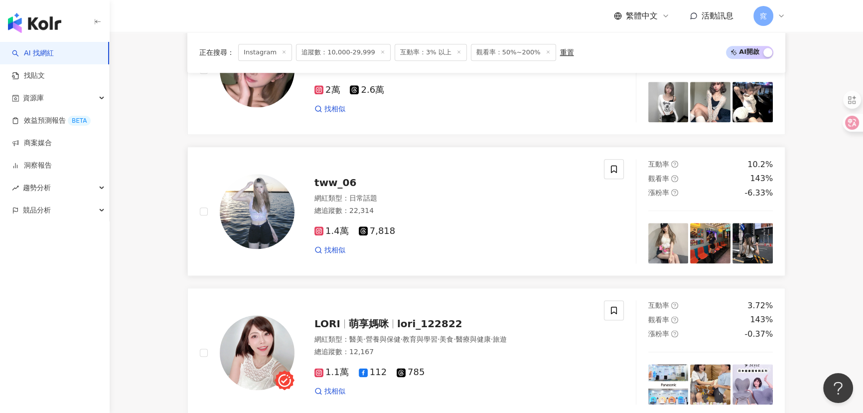
click at [245, 211] on img at bounding box center [257, 211] width 75 height 75
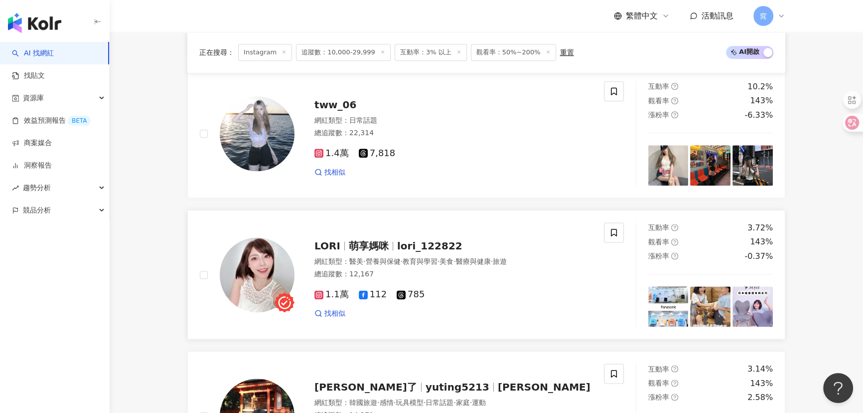
scroll to position [1631, 0]
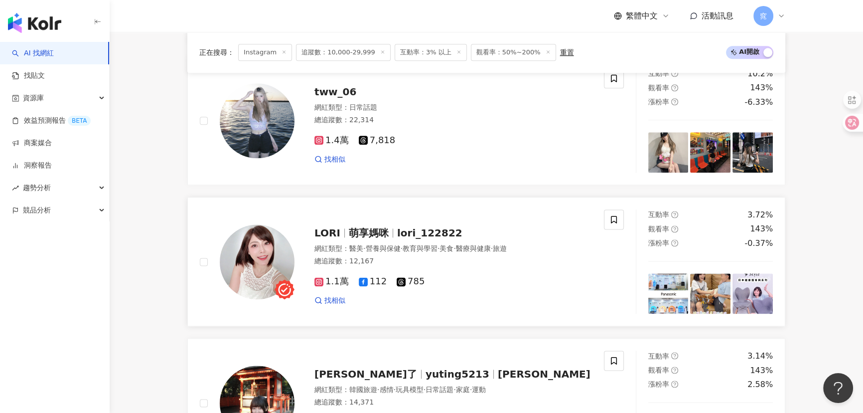
click at [378, 235] on span "萌享媽咪" at bounding box center [369, 233] width 40 height 12
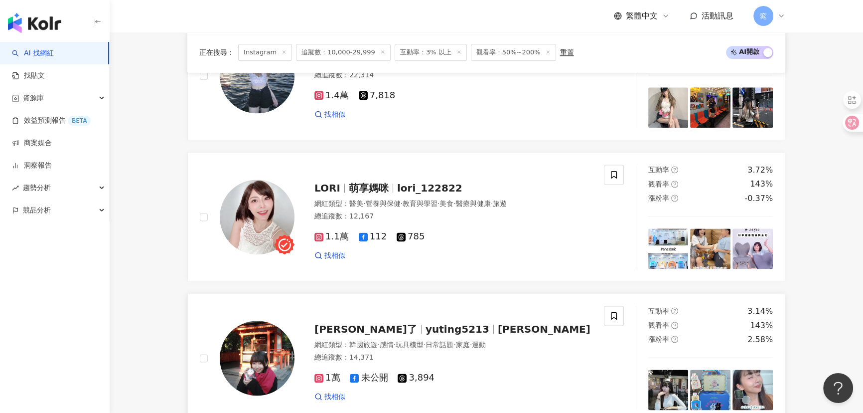
scroll to position [1767, 0]
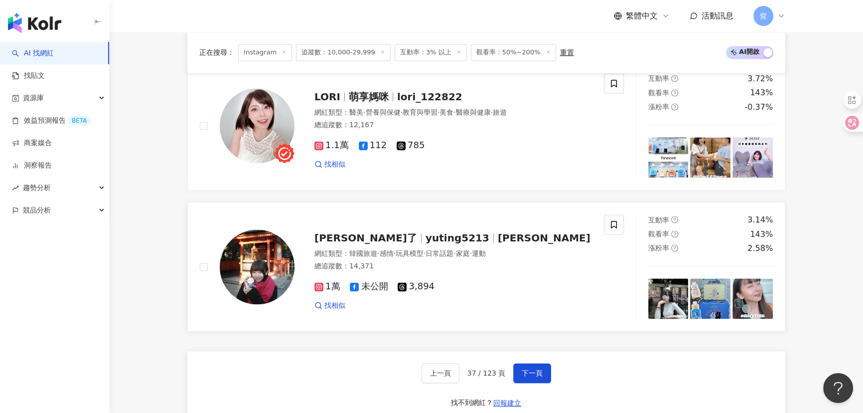
click at [426, 244] on span "yuting5213" at bounding box center [458, 238] width 64 height 12
click at [527, 377] on span "下一頁" at bounding box center [532, 373] width 21 height 8
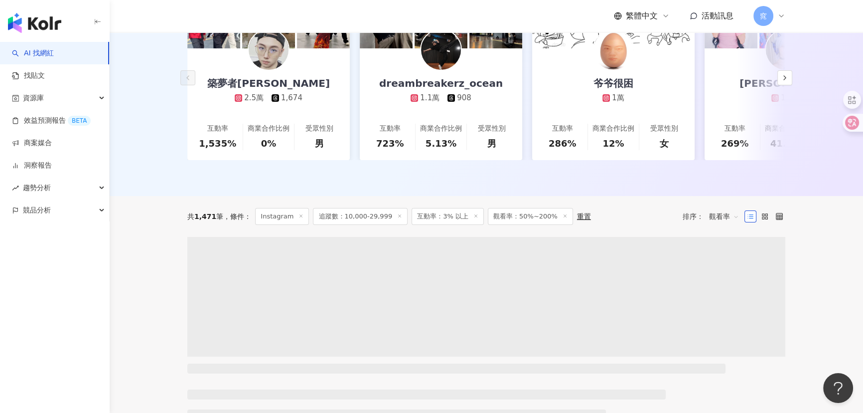
scroll to position [226, 0]
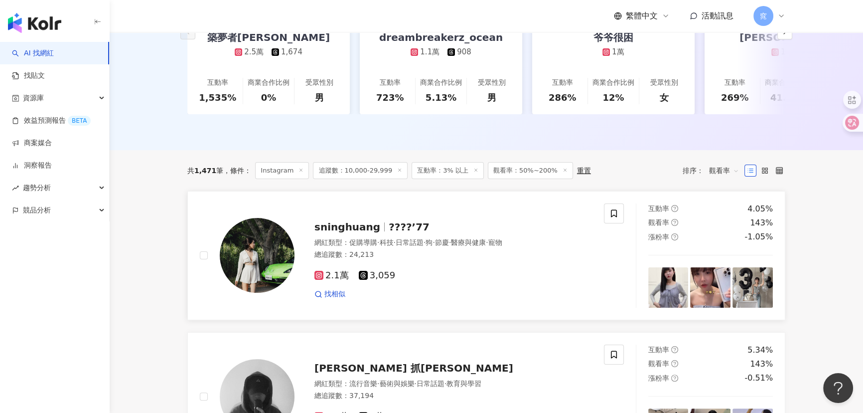
click at [400, 233] on span "????’77" at bounding box center [409, 227] width 41 height 12
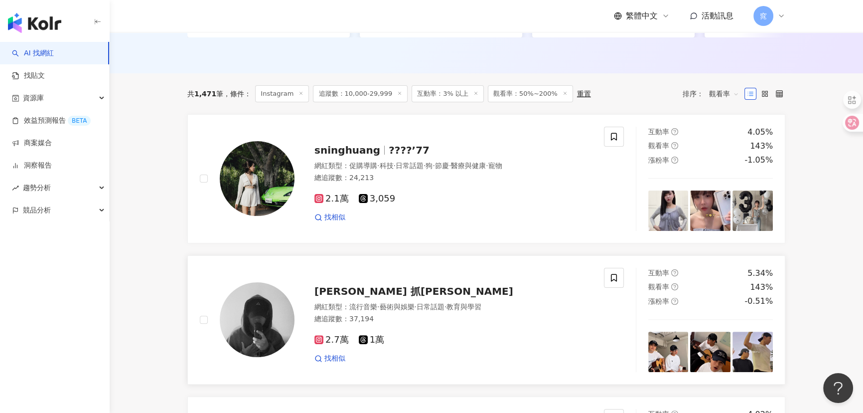
scroll to position [453, 0]
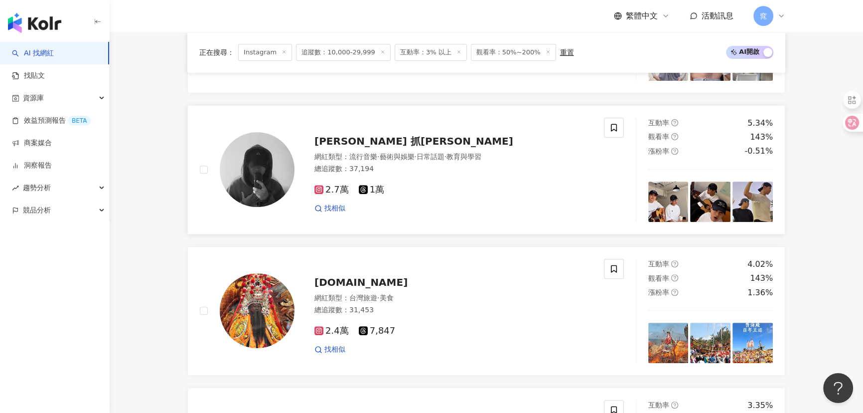
click at [324, 155] on div "Johnny 抓尼 網紅類型 ： 流行音樂 · 藝術與娛樂 · 日常話題 · 教育與學習 總追蹤數 ： 37,194 2.7萬 1萬 找相似" at bounding box center [444, 169] width 298 height 87
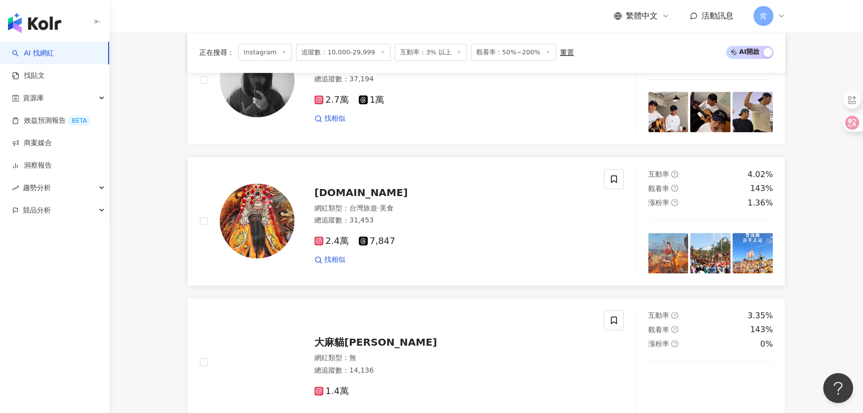
scroll to position [543, 0]
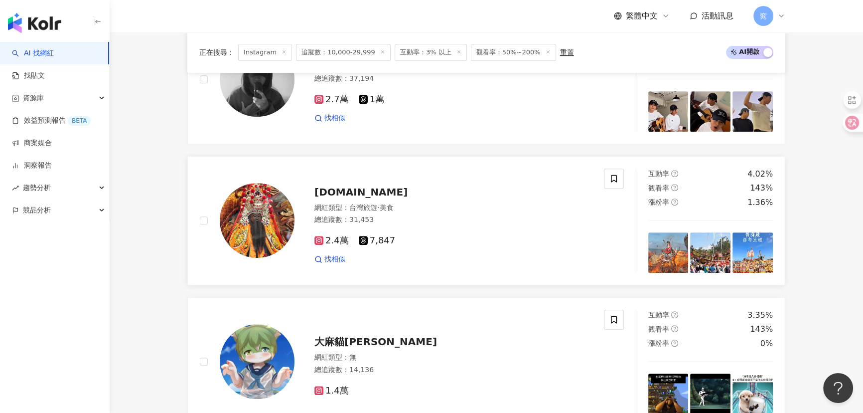
click at [235, 242] on img at bounding box center [257, 220] width 75 height 75
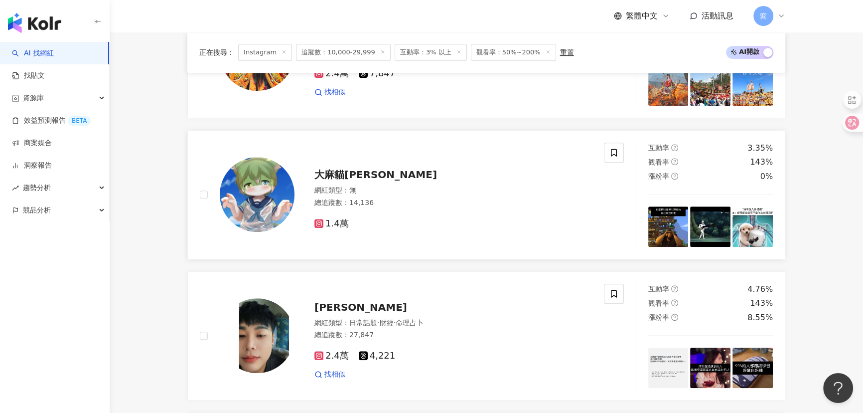
scroll to position [815, 0]
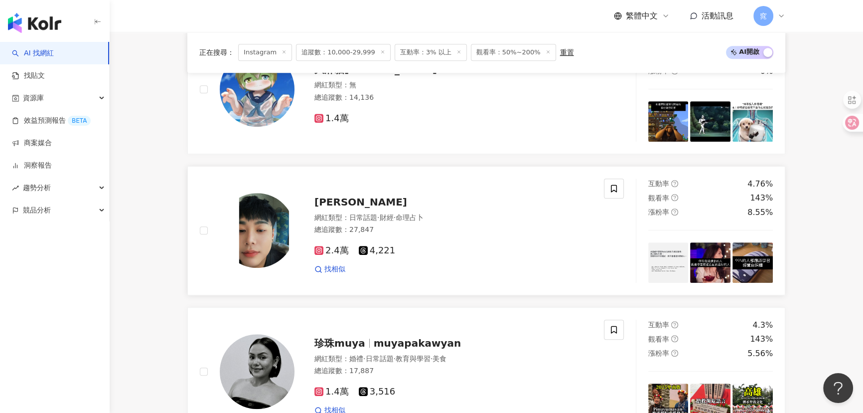
click at [264, 234] on img at bounding box center [257, 230] width 75 height 75
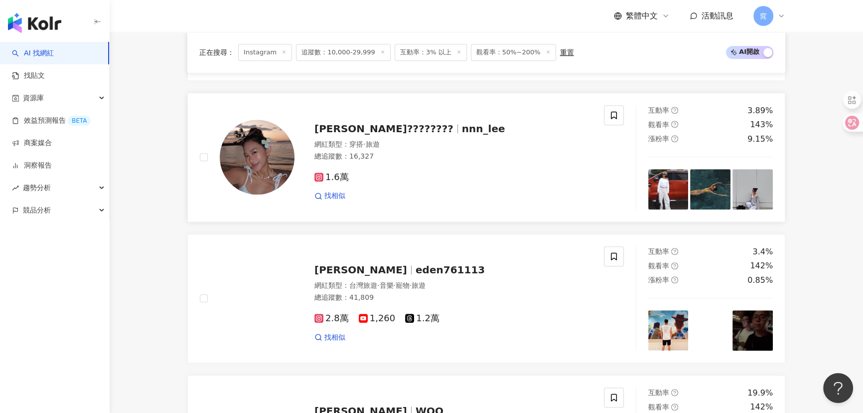
scroll to position [1314, 0]
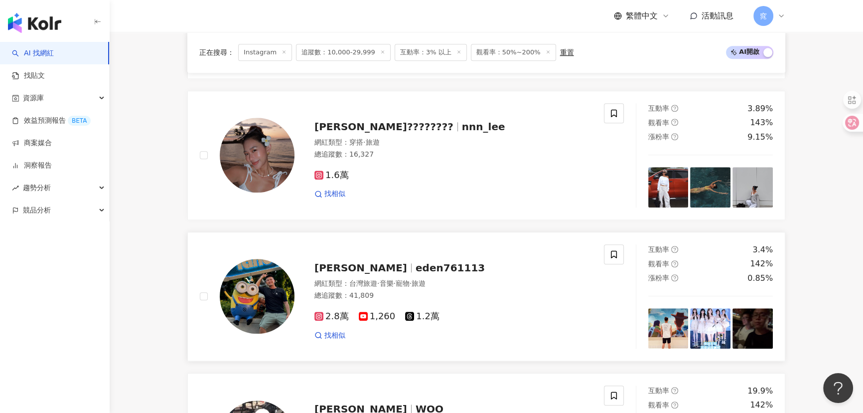
click at [275, 302] on img at bounding box center [257, 296] width 75 height 75
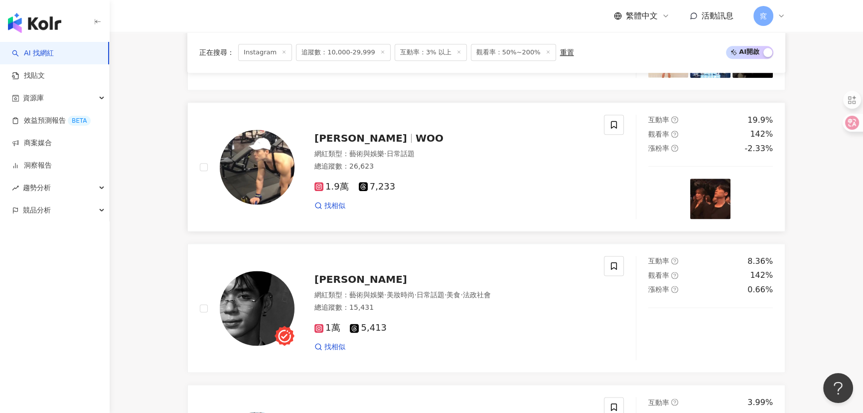
scroll to position [1586, 0]
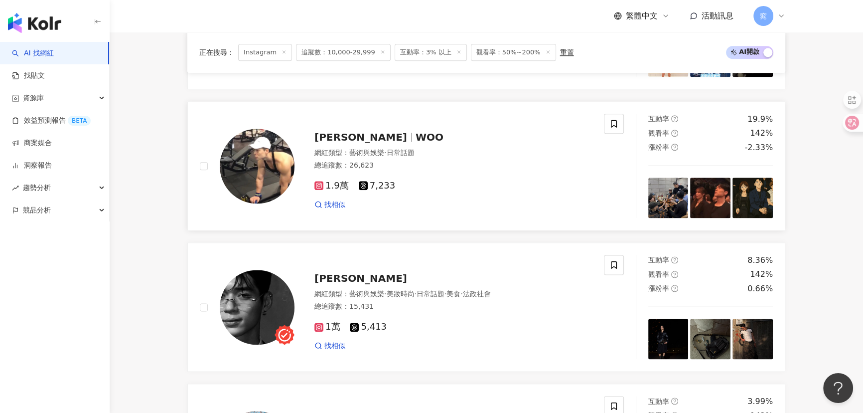
click at [269, 177] on img at bounding box center [257, 166] width 75 height 75
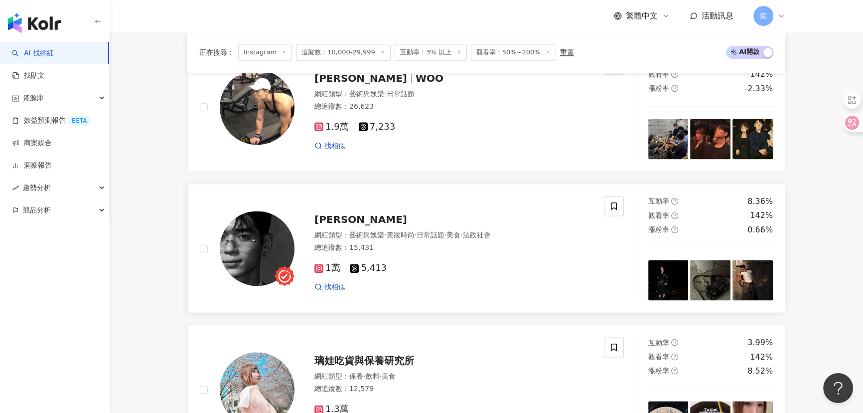
scroll to position [1722, 0]
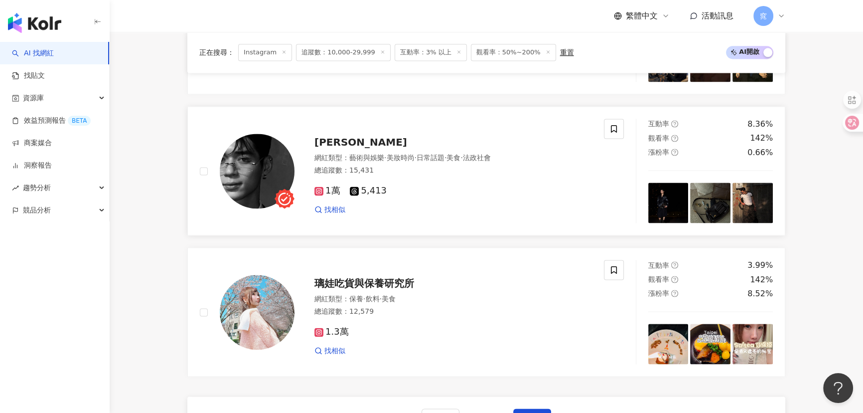
click at [256, 175] on img at bounding box center [257, 171] width 75 height 75
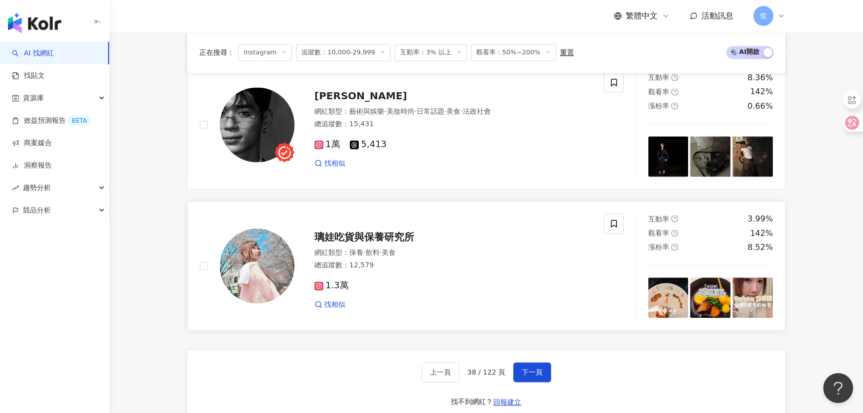
scroll to position [1812, 0]
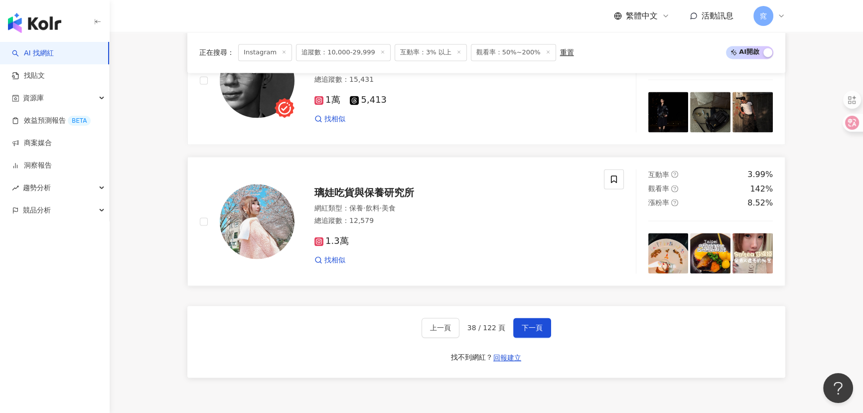
click at [399, 198] on span "璃娃吃貨與保養研究所" at bounding box center [365, 192] width 100 height 12
click at [528, 325] on button "下一頁" at bounding box center [532, 328] width 38 height 20
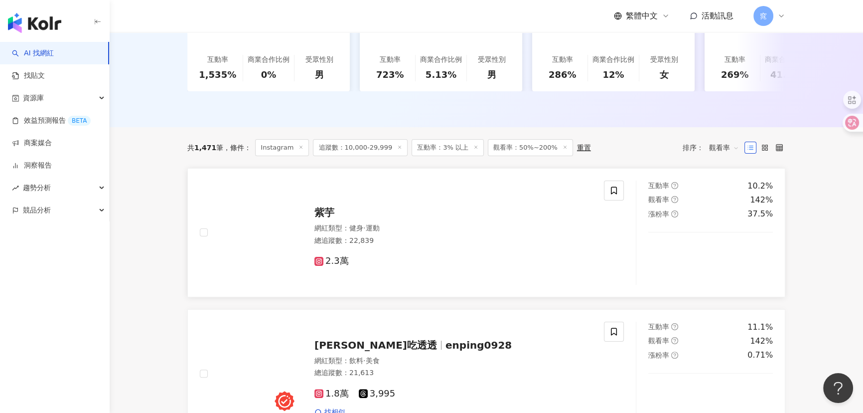
scroll to position [181, 0]
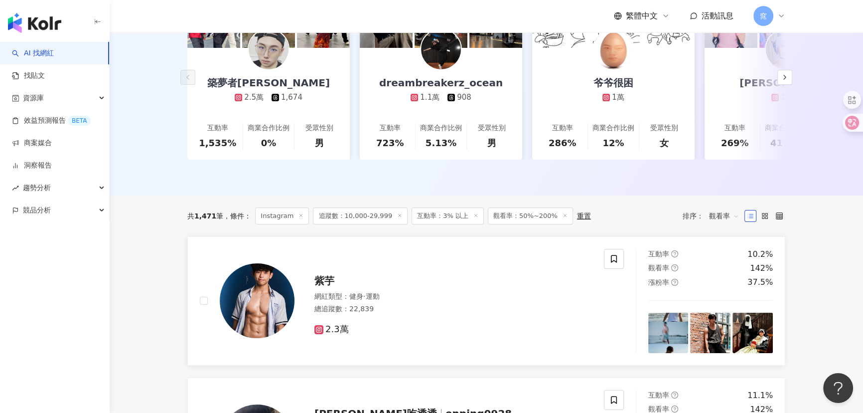
click at [330, 287] on span "紫芋" at bounding box center [325, 281] width 20 height 12
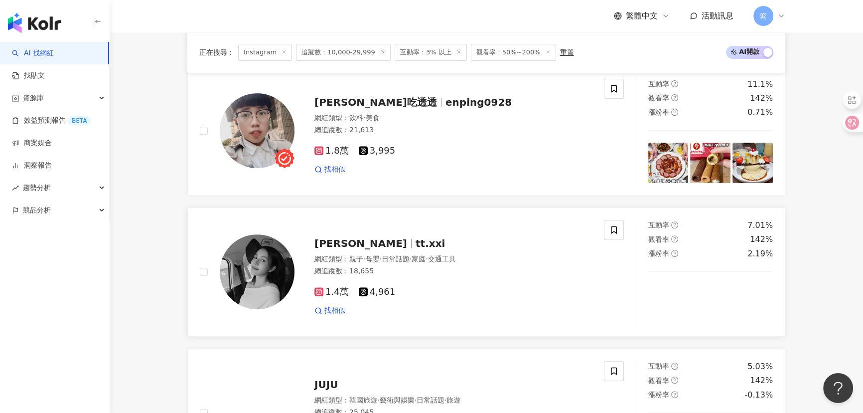
scroll to position [498, 0]
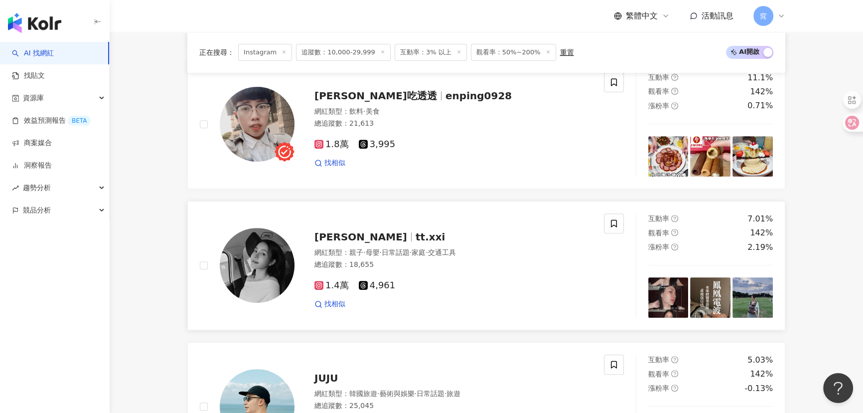
click at [416, 240] on span "tt.xxi" at bounding box center [430, 237] width 29 height 12
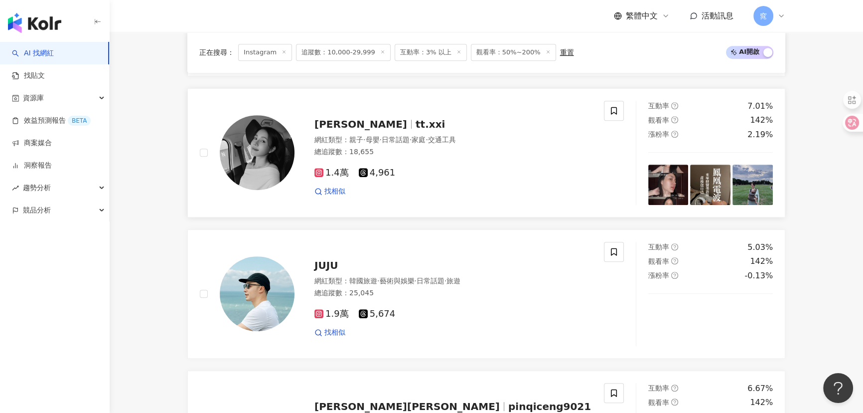
scroll to position [634, 0]
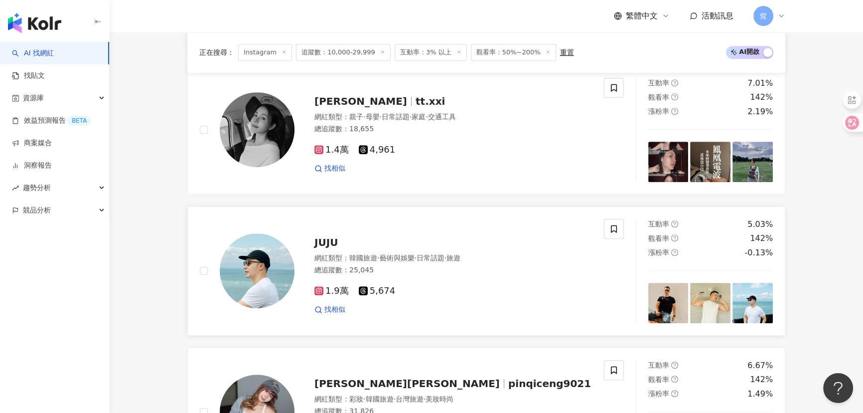
click at [325, 247] on span "JUJU" at bounding box center [326, 242] width 23 height 12
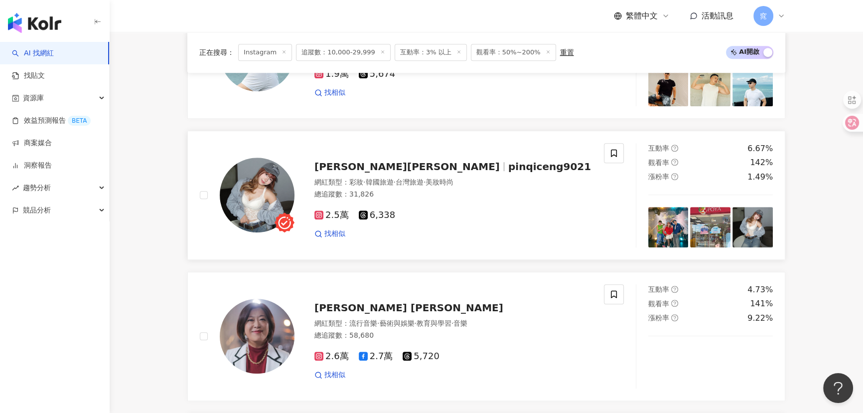
scroll to position [906, 0]
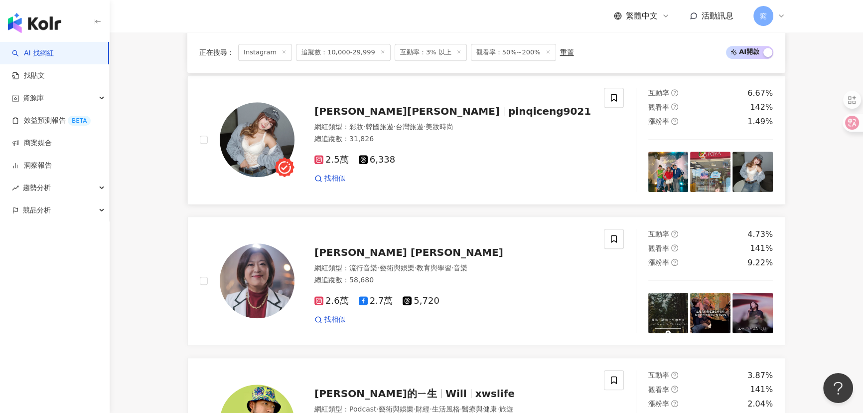
click at [508, 116] on span "pinqiceng9021" at bounding box center [549, 111] width 83 height 12
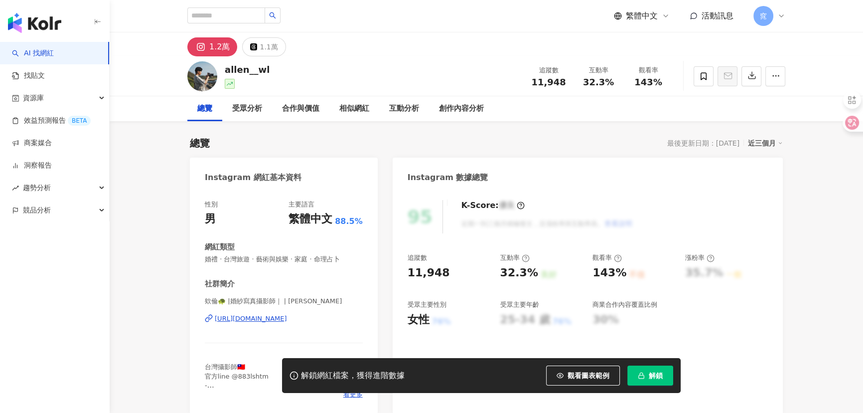
click at [265, 314] on div "[URL][DOMAIN_NAME]" at bounding box center [251, 318] width 72 height 9
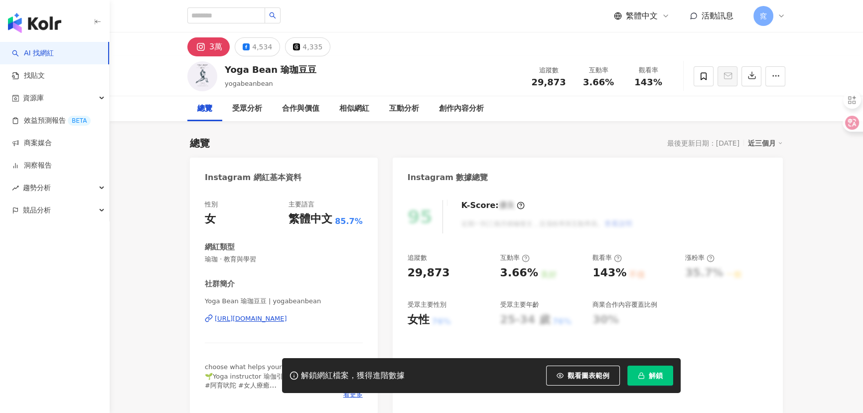
click at [264, 323] on div "https://www.instagram.com/yogabeanbean/" at bounding box center [251, 318] width 72 height 9
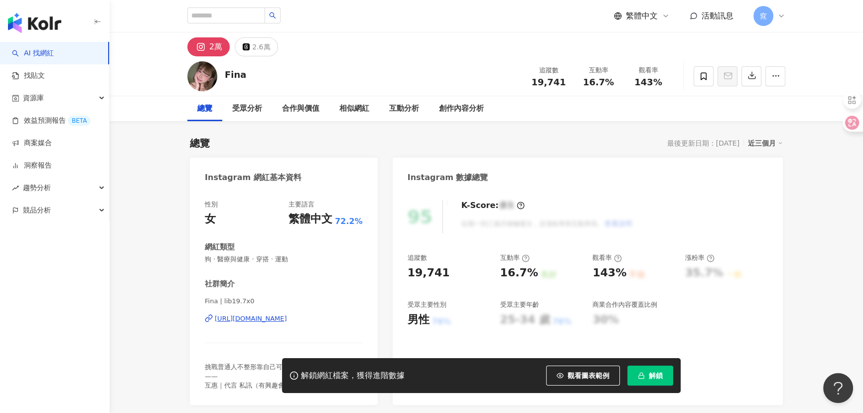
click at [276, 320] on div "[URL][DOMAIN_NAME]" at bounding box center [251, 318] width 72 height 9
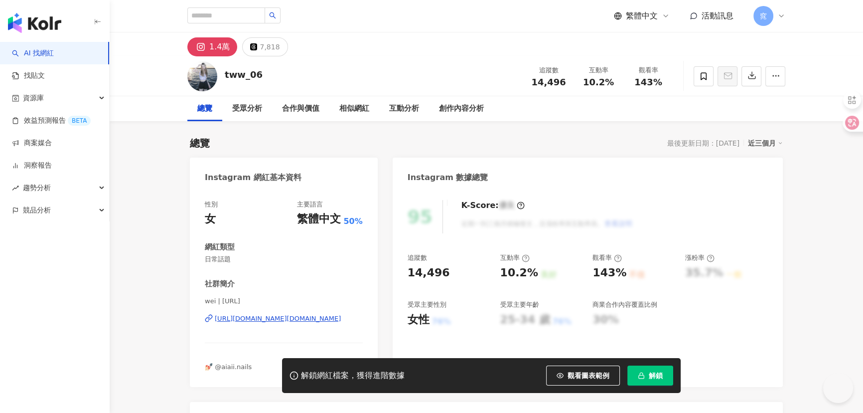
drag, startPoint x: 254, startPoint y: 316, endPoint x: 430, endPoint y: 144, distance: 246.0
click at [254, 316] on div "[URL][DOMAIN_NAME][DOMAIN_NAME]" at bounding box center [278, 318] width 126 height 9
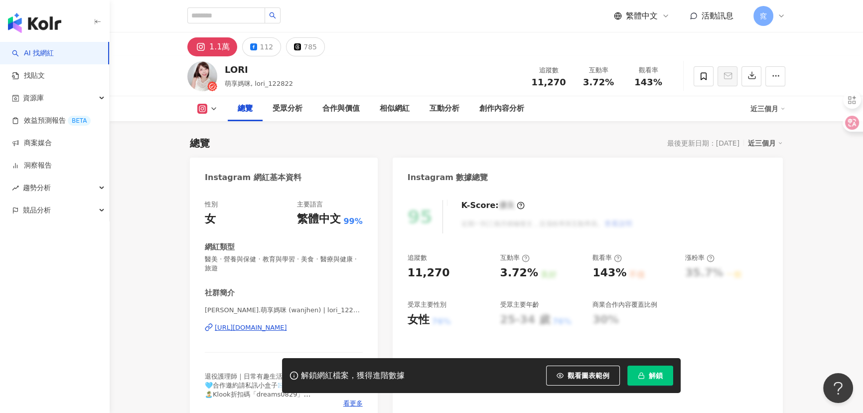
drag, startPoint x: 282, startPoint y: 328, endPoint x: 290, endPoint y: 323, distance: 10.0
click at [282, 328] on div "[URL][DOMAIN_NAME]" at bounding box center [251, 327] width 72 height 9
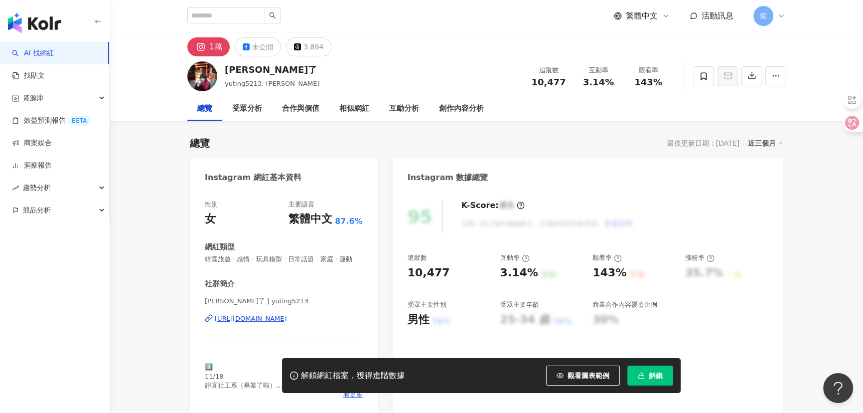
click at [261, 323] on div "[URL][DOMAIN_NAME]" at bounding box center [251, 318] width 72 height 9
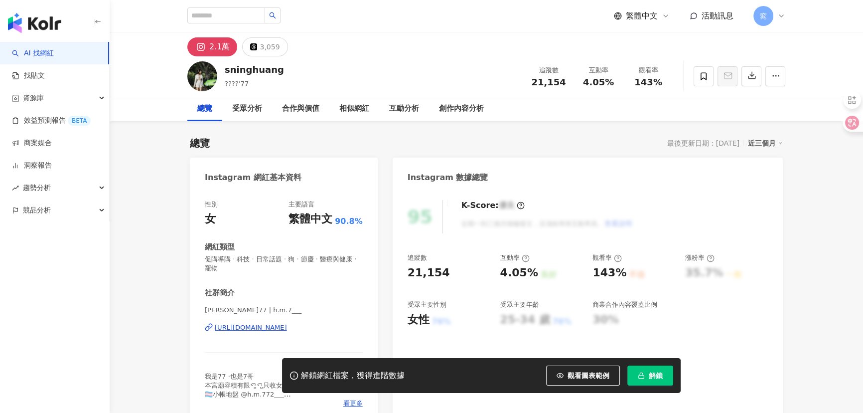
click at [254, 325] on div "[URL][DOMAIN_NAME]" at bounding box center [251, 327] width 72 height 9
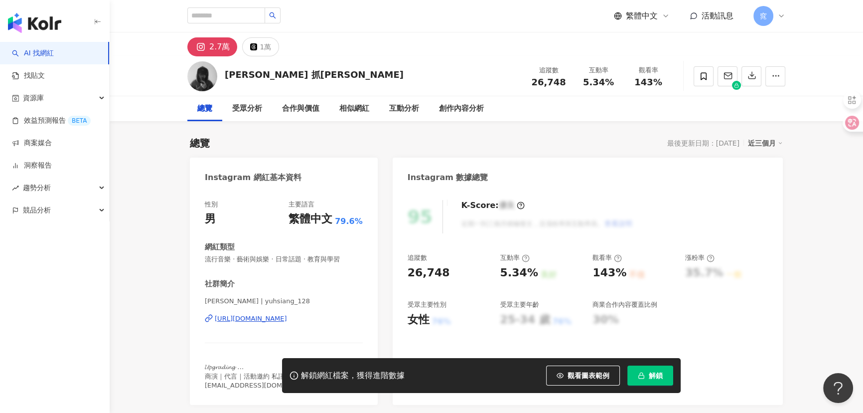
click at [250, 317] on div "https://www.instagram.com/yuhsiang_128/" at bounding box center [251, 318] width 72 height 9
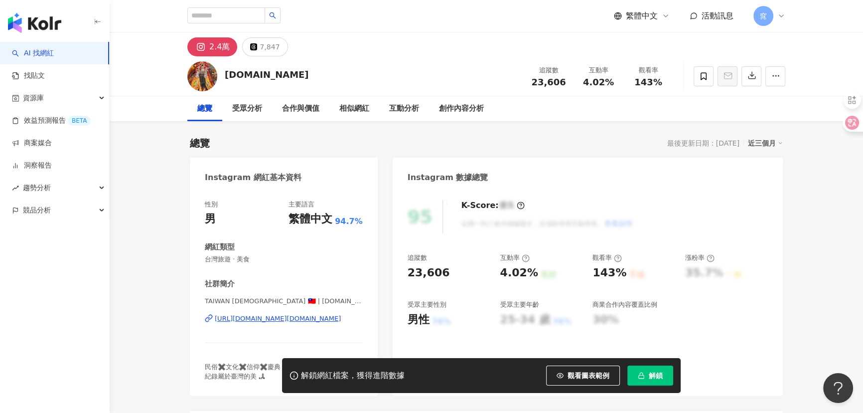
click at [249, 319] on div "[URL][DOMAIN_NAME][DOMAIN_NAME]" at bounding box center [278, 318] width 126 height 9
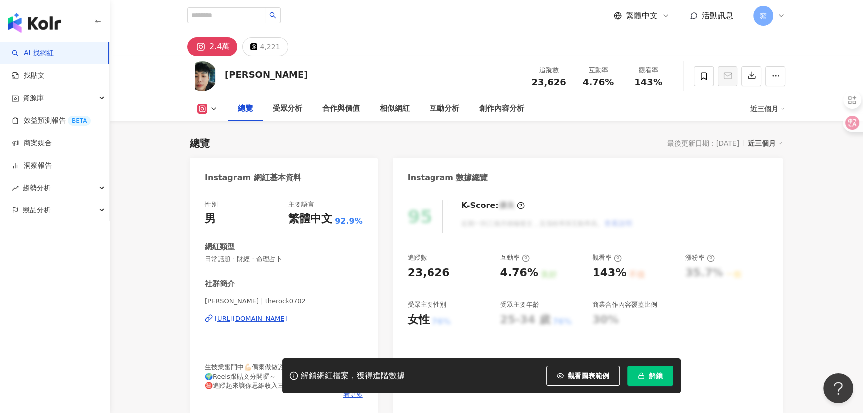
scroll to position [90, 0]
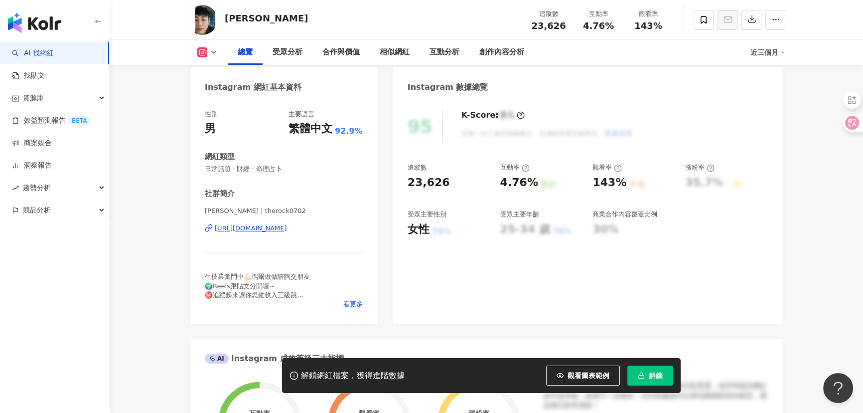
click at [287, 231] on div "https://www.instagram.com/therock0702/" at bounding box center [251, 228] width 72 height 9
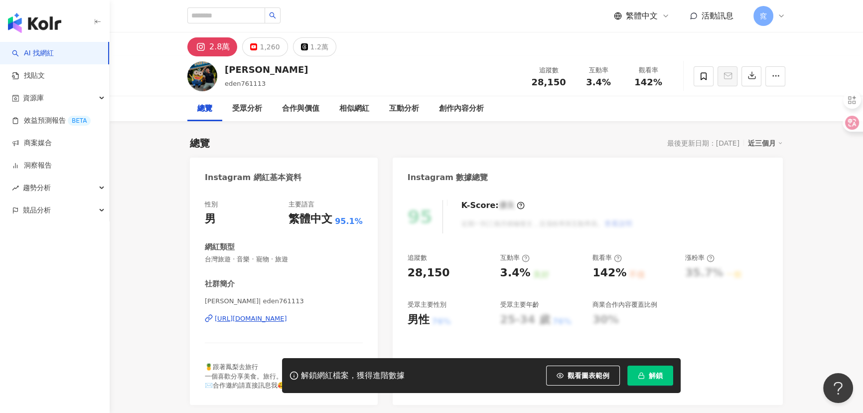
click at [264, 314] on div "https://www.instagram.com/eden761113/" at bounding box center [251, 318] width 72 height 9
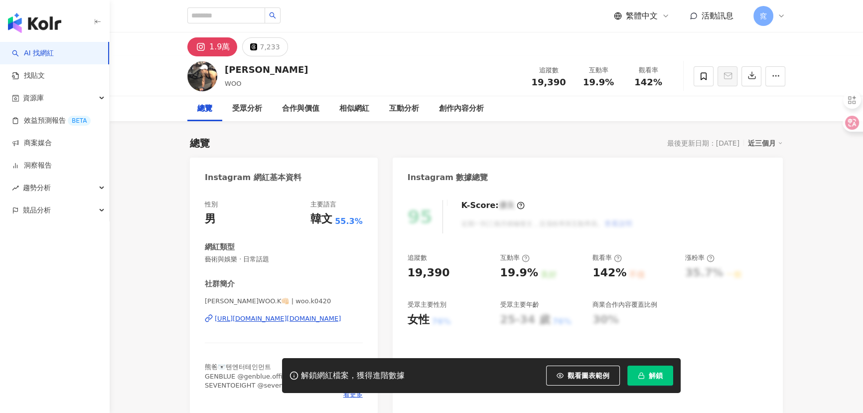
drag, startPoint x: 271, startPoint y: 319, endPoint x: 489, endPoint y: 254, distance: 227.1
click at [271, 319] on div "https://www.instagram.com/woo.k0420/" at bounding box center [278, 318] width 126 height 9
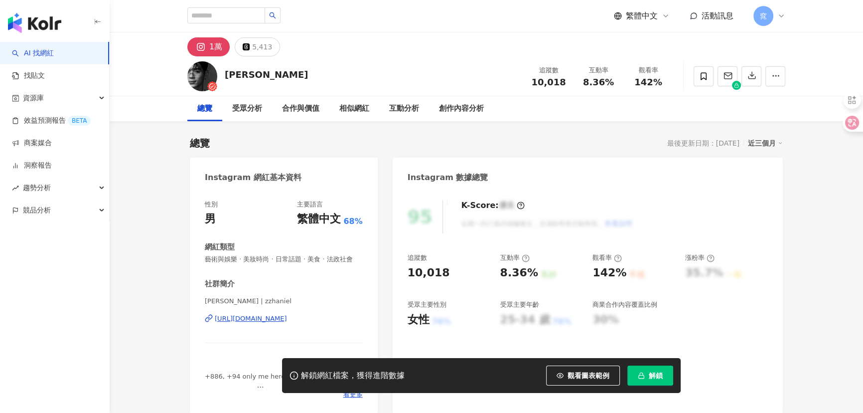
click at [269, 323] on div "[URL][DOMAIN_NAME]" at bounding box center [251, 318] width 72 height 9
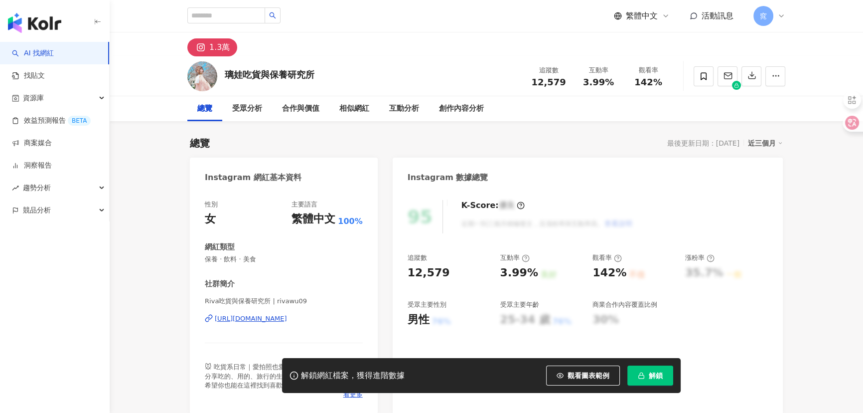
click at [258, 316] on div "https://www.instagram.com/rivawu09/" at bounding box center [251, 318] width 72 height 9
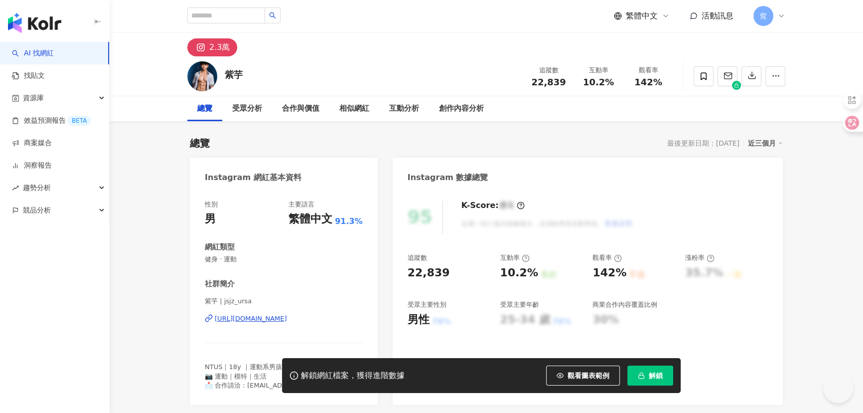
click at [275, 317] on div "[URL][DOMAIN_NAME]" at bounding box center [251, 318] width 72 height 9
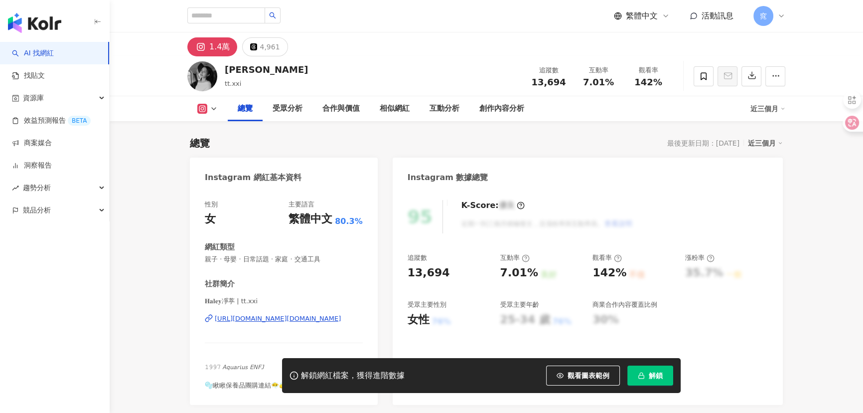
click at [254, 319] on div "https://www.instagram.com/tt.xxi/" at bounding box center [278, 318] width 126 height 9
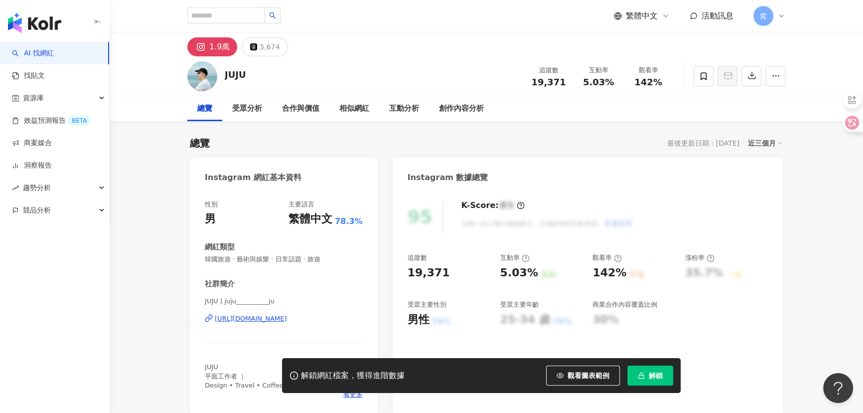
click at [244, 320] on div "https://www.instagram.com/juju__________ju/" at bounding box center [251, 318] width 72 height 9
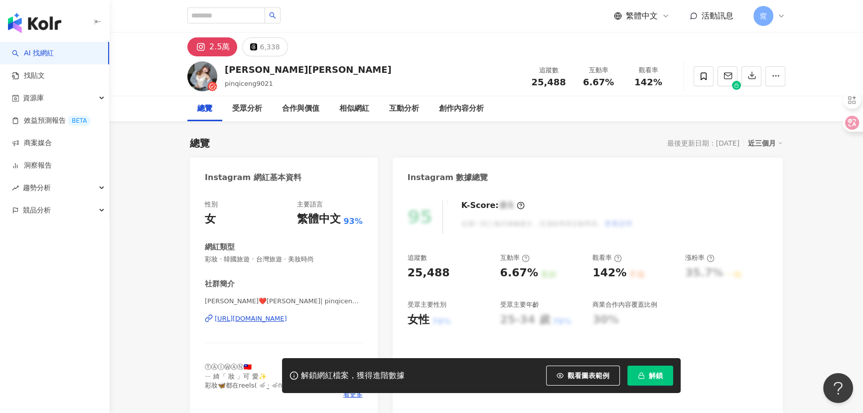
click at [264, 319] on div "[URL][DOMAIN_NAME]" at bounding box center [251, 318] width 72 height 9
